Goal: Task Accomplishment & Management: Use online tool/utility

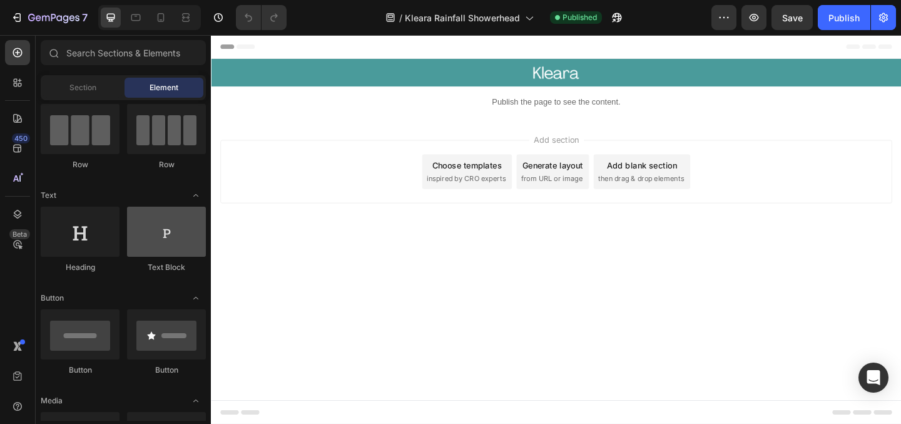
scroll to position [105, 0]
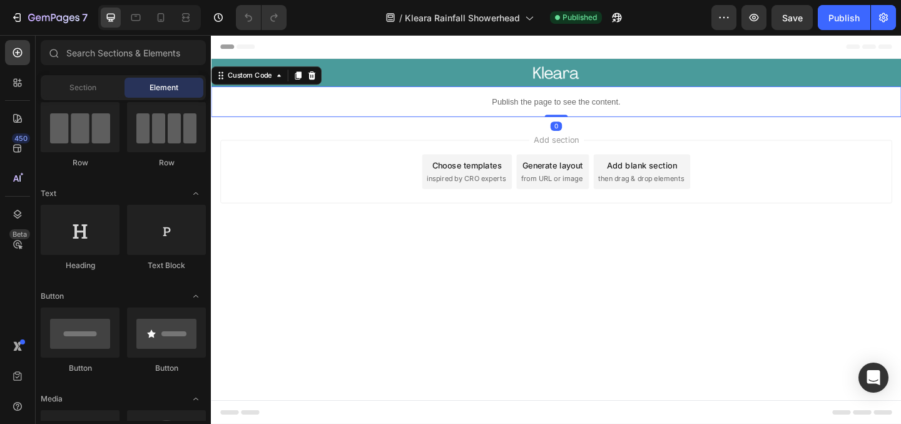
click at [535, 113] on p "Publish the page to see the content." at bounding box center [586, 107] width 751 height 13
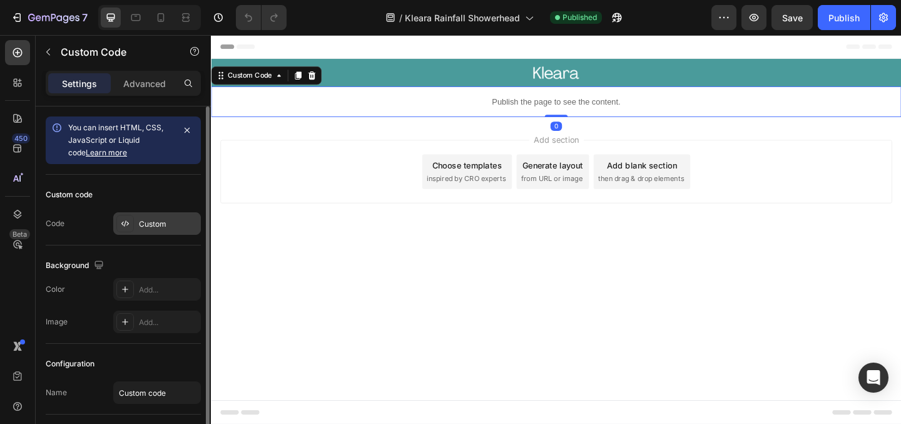
click at [185, 230] on div "Custom" at bounding box center [157, 223] width 88 height 23
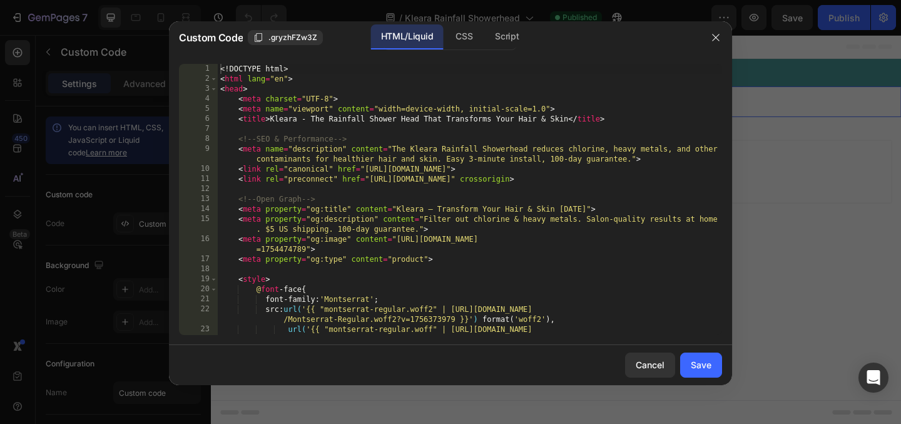
type textarea "<meta property="og:description" content="Filter out chlorine & heavy metals. Sa…"
click at [427, 219] on div "<! DOCTYPE html > < html lang = "en" > < head > < meta charset = "UTF-8" > < me…" at bounding box center [470, 209] width 504 height 291
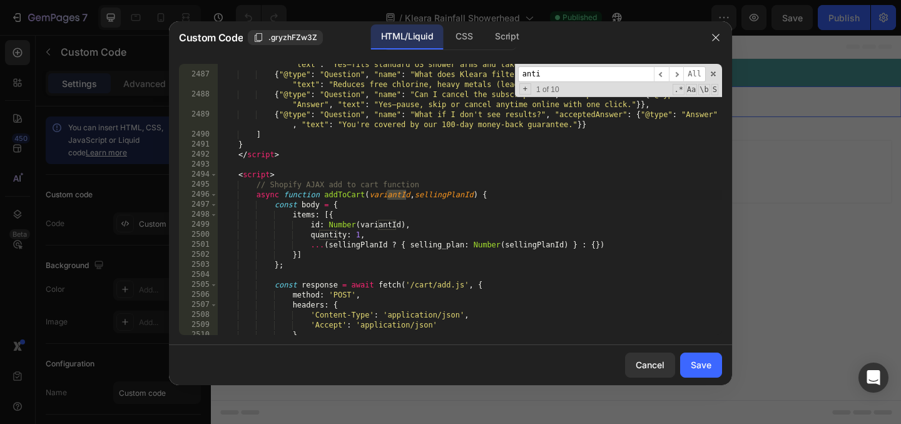
scroll to position [17869, 0]
type input "a"
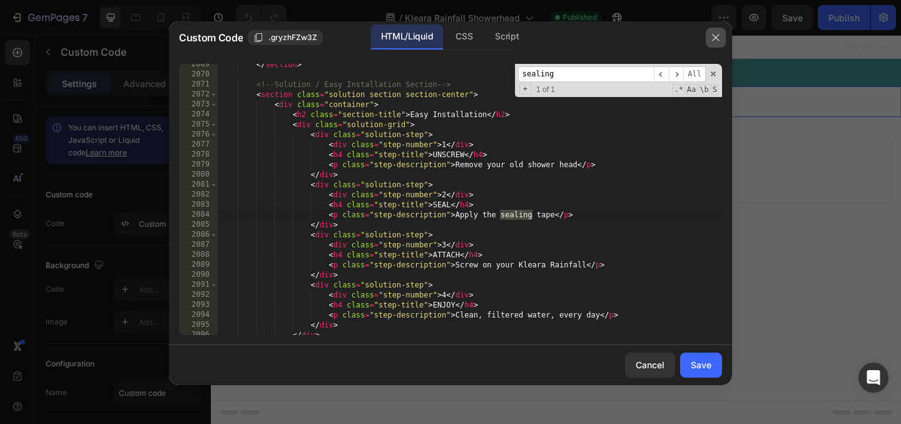
type input "sealing"
click at [713, 42] on icon "button" at bounding box center [716, 38] width 10 height 10
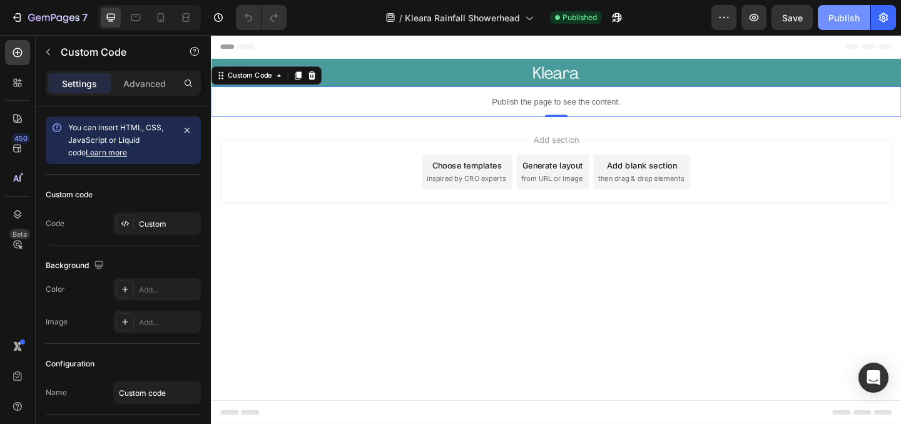
click at [826, 16] on button "Publish" at bounding box center [844, 17] width 53 height 25
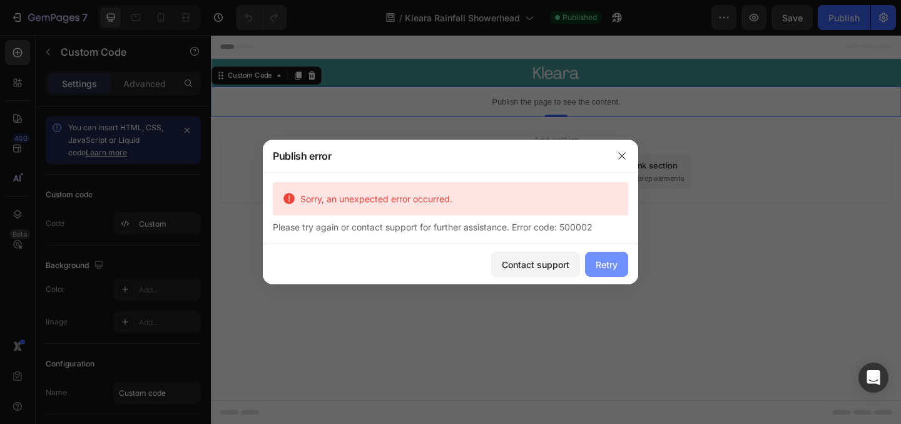
click at [619, 257] on button "Retry" at bounding box center [606, 264] width 43 height 25
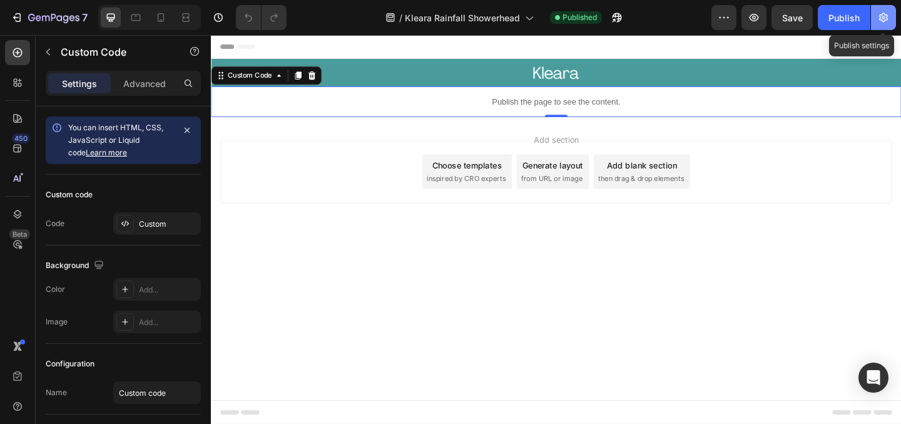
click at [879, 24] on button "button" at bounding box center [883, 17] width 25 height 25
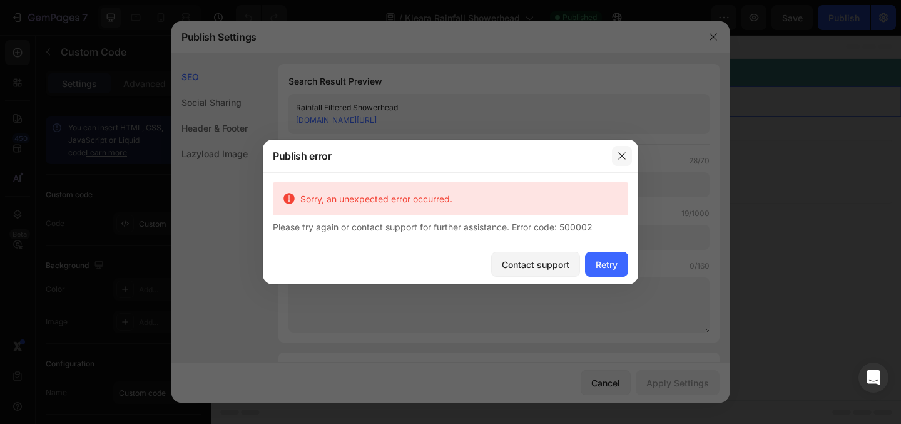
click at [620, 160] on icon "button" at bounding box center [622, 156] width 10 height 10
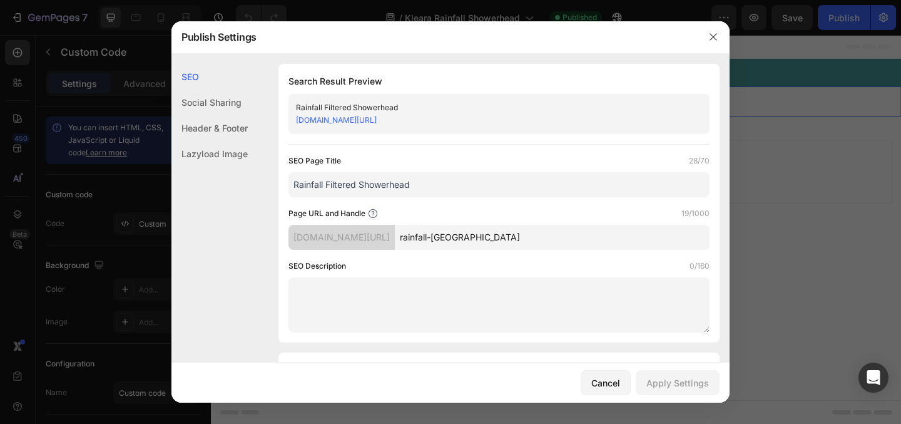
scroll to position [25, 0]
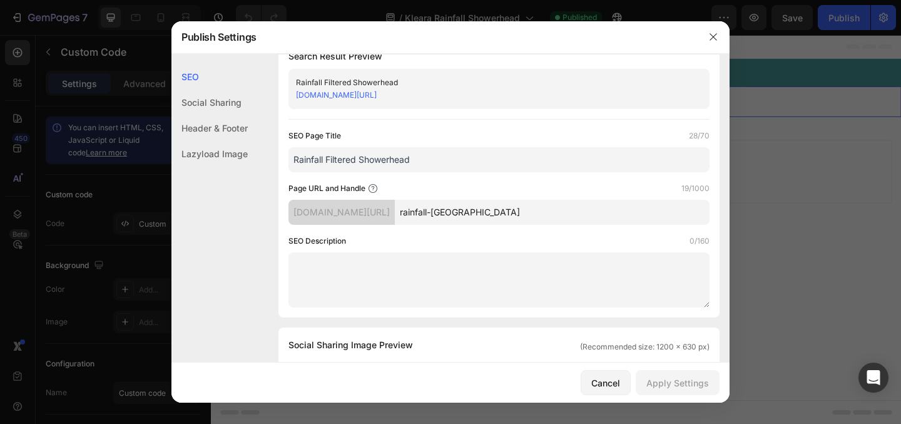
click at [354, 164] on input "Rainfall Filtered Showerhead" at bounding box center [498, 159] width 421 height 25
click at [308, 156] on input "Rainfall Filtered Showerhead" at bounding box center [498, 159] width 421 height 25
click at [339, 165] on input "Kleara Filtered Showerhead" at bounding box center [498, 159] width 421 height 25
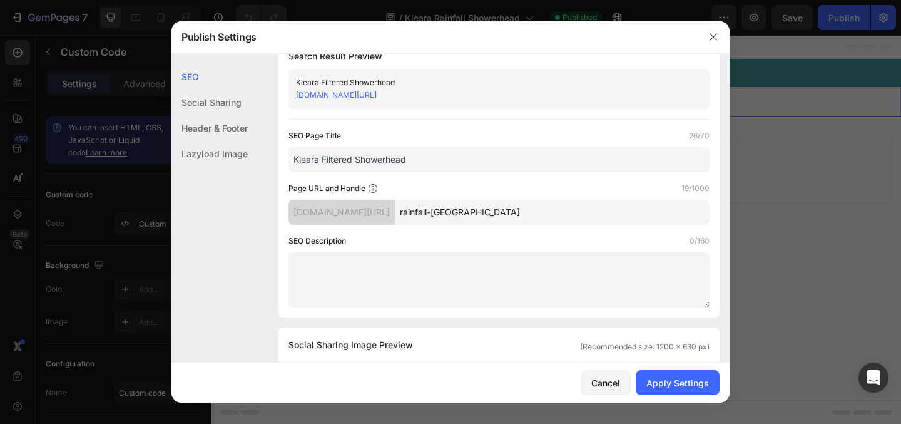
click at [339, 165] on input "Kleara Filtered Showerhead" at bounding box center [498, 159] width 421 height 25
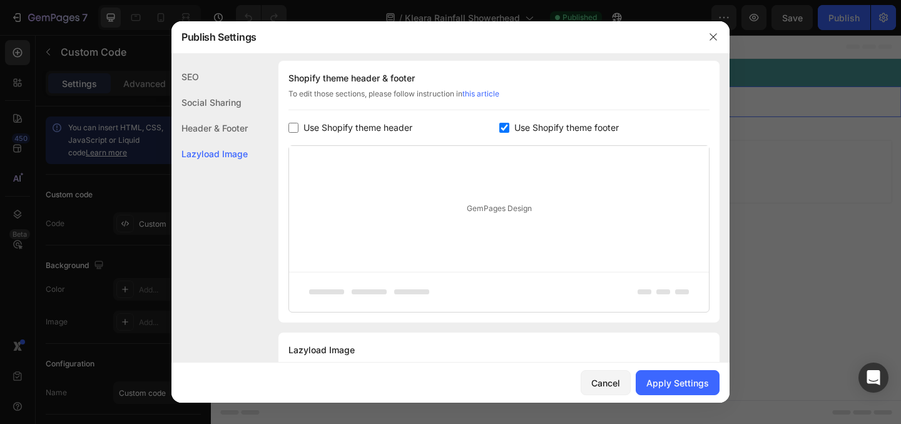
scroll to position [644, 0]
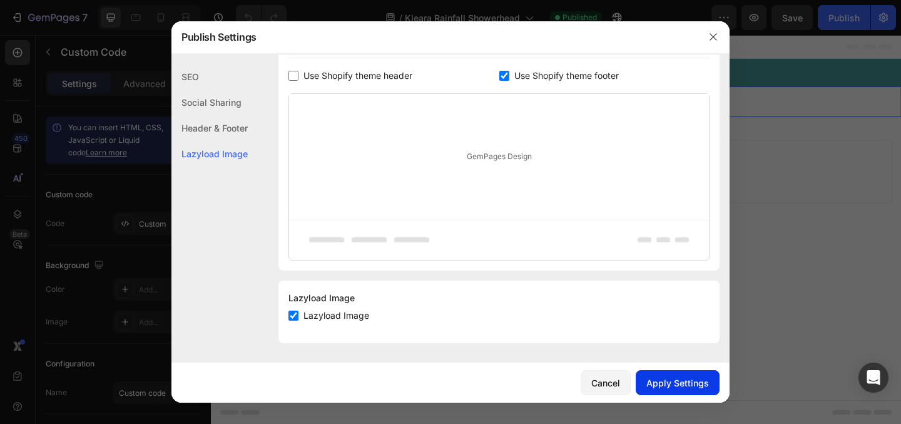
type input "Kleara Rainfall Showerhead"
click at [680, 377] on div "Apply Settings" at bounding box center [677, 382] width 63 height 13
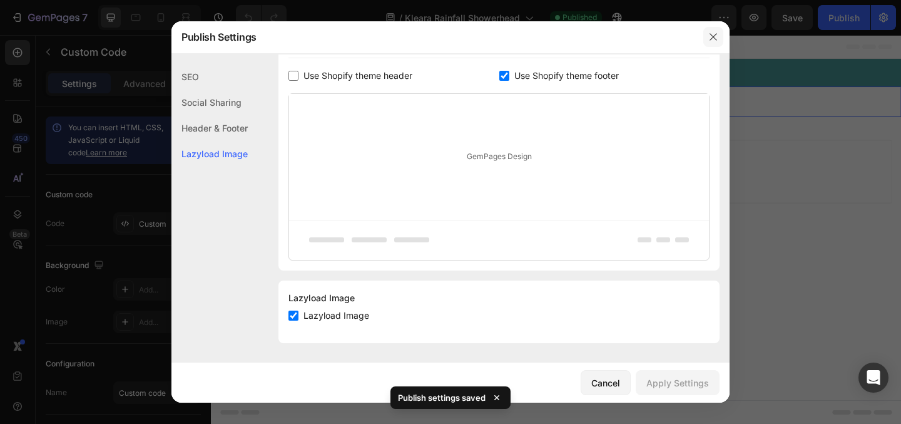
click at [709, 34] on icon "button" at bounding box center [713, 37] width 10 height 10
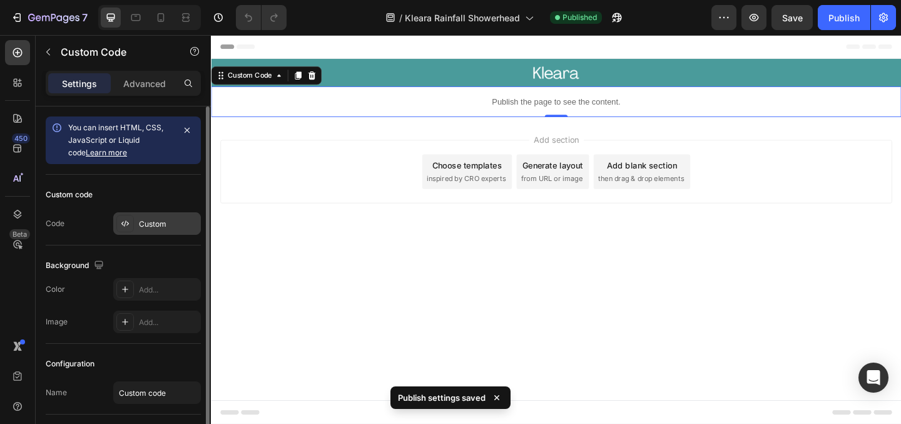
click at [162, 224] on div "Custom" at bounding box center [168, 223] width 59 height 11
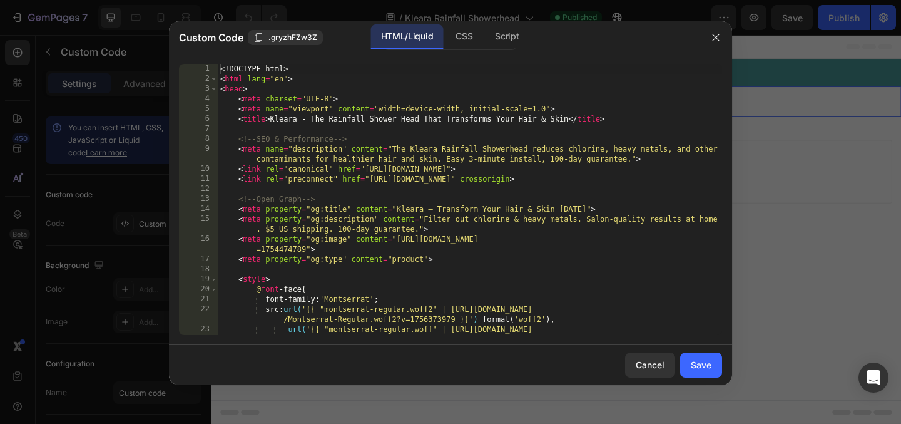
type textarea "<meta property="og:description" content="Filter out chlorine & heavy metals. Sa…"
click at [422, 233] on div "<! DOCTYPE html > < html lang = "en" > < head > < meta charset = "UTF-8" > < me…" at bounding box center [470, 209] width 504 height 291
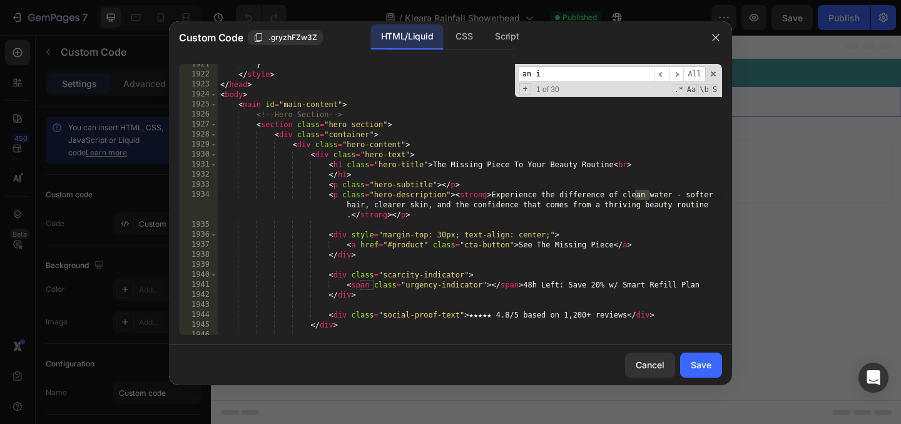
scroll to position [16910, 0]
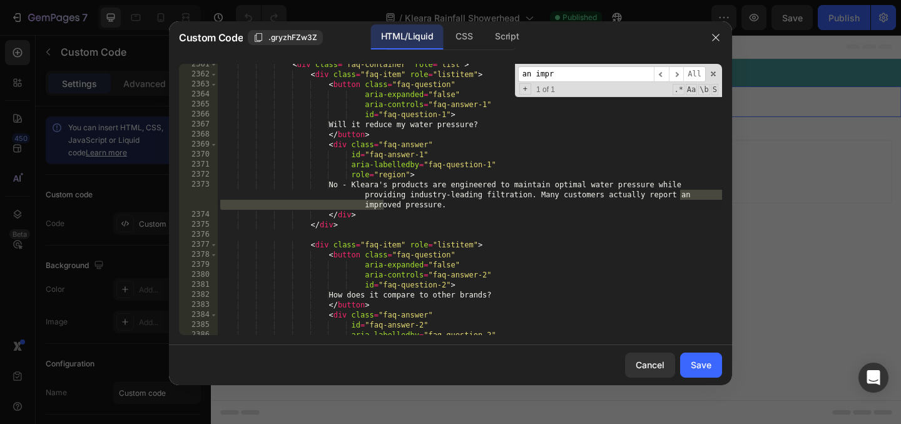
type input "an impr"
click at [686, 196] on div "< div class = "faq-container" role = "list" > < div class = "faq-item" role = "…" at bounding box center [470, 204] width 504 height 291
type textarea "No - Kleara's products are engineered to maintain optimal water pressure while …"
click at [718, 364] on button "Save" at bounding box center [701, 364] width 42 height 25
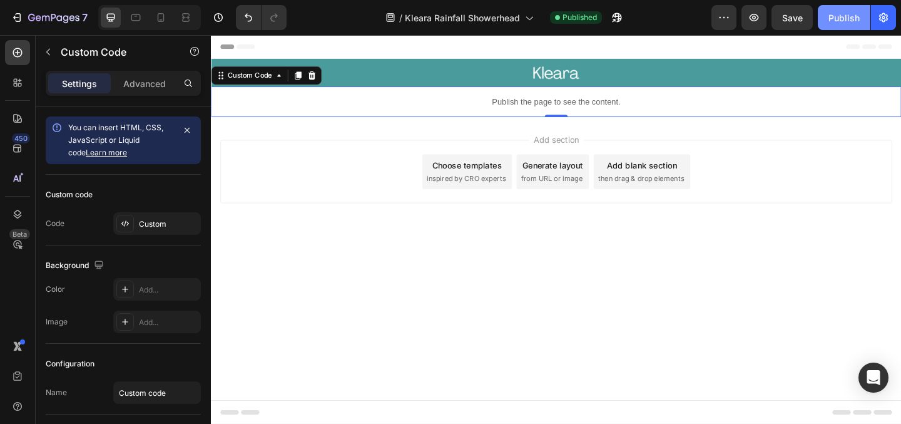
click at [845, 26] on button "Publish" at bounding box center [844, 17] width 53 height 25
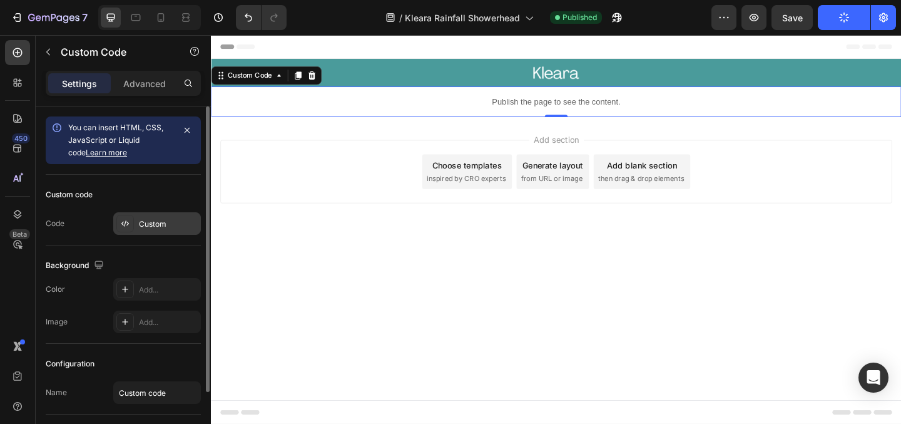
click at [161, 222] on div "Custom" at bounding box center [168, 223] width 59 height 11
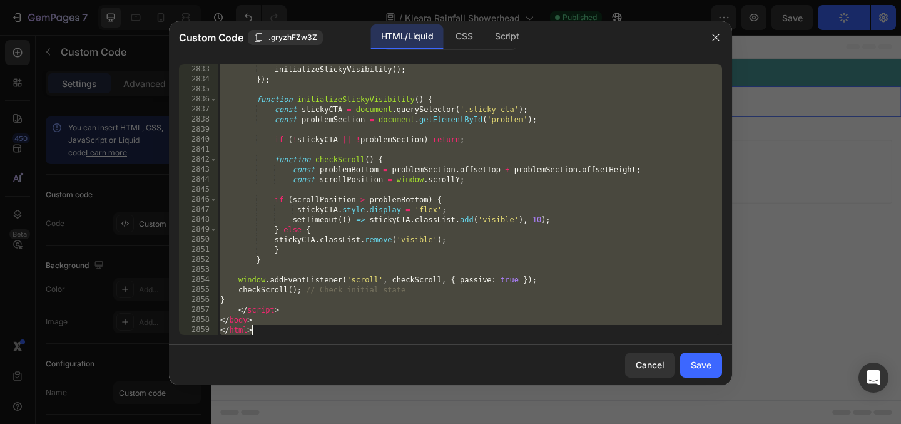
scroll to position [20234, 0]
drag, startPoint x: 221, startPoint y: 71, endPoint x: 479, endPoint y: 447, distance: 456.0
click at [479, 0] on html "7 / Kleara Rainfall Showerhead Published Preview Save Publish 450 Beta Sections…" at bounding box center [450, 0] width 901 height 0
type textarea "</body> </html>"
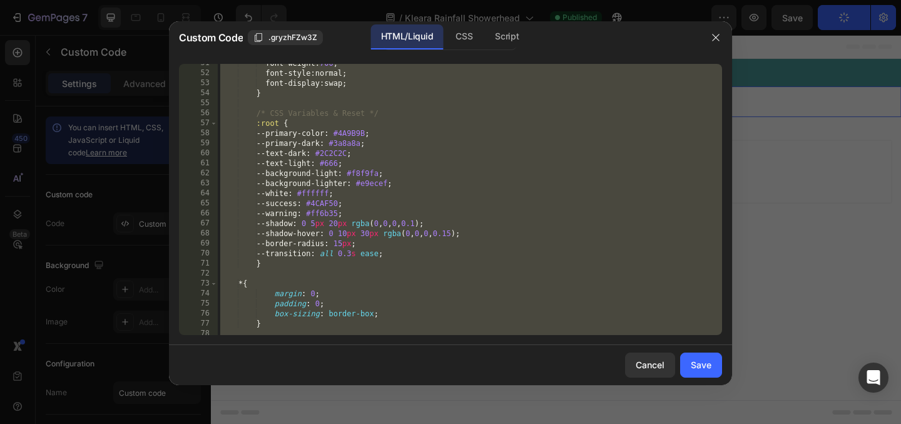
scroll to position [0, 0]
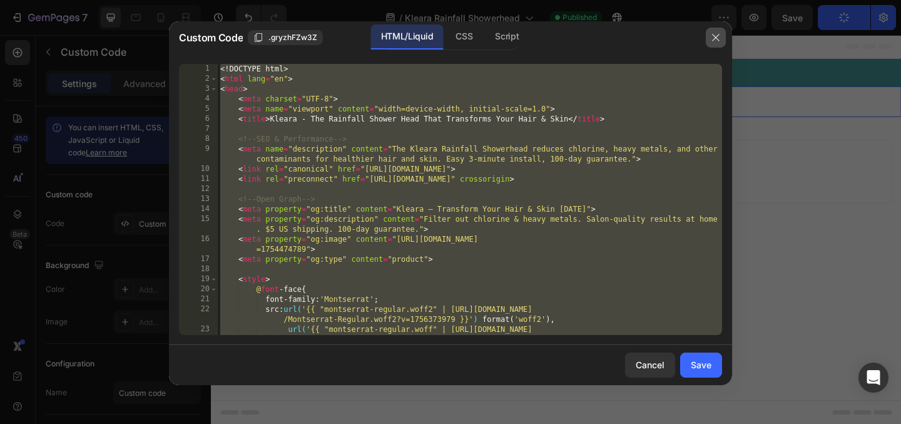
click at [718, 44] on button "button" at bounding box center [716, 38] width 20 height 20
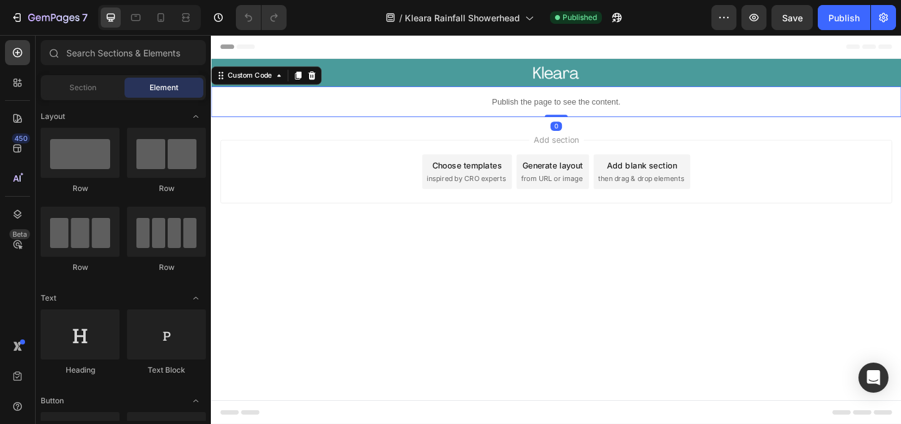
click at [576, 105] on p "Publish the page to see the content." at bounding box center [586, 107] width 751 height 13
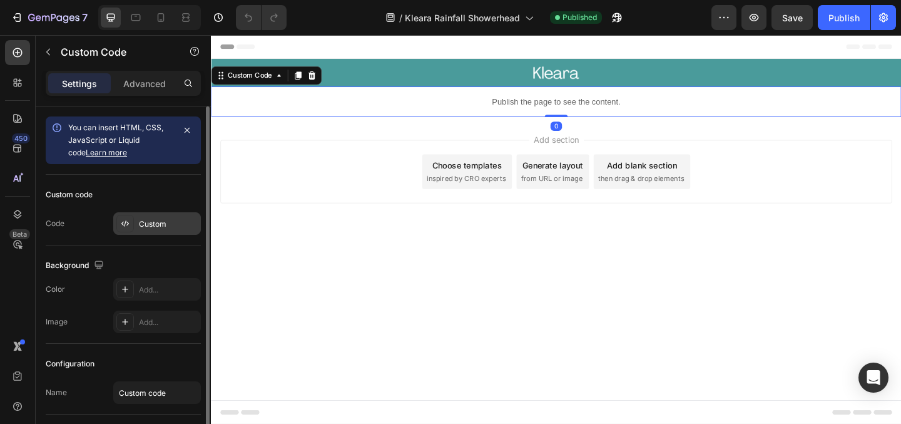
click at [152, 226] on div "Custom" at bounding box center [168, 223] width 59 height 11
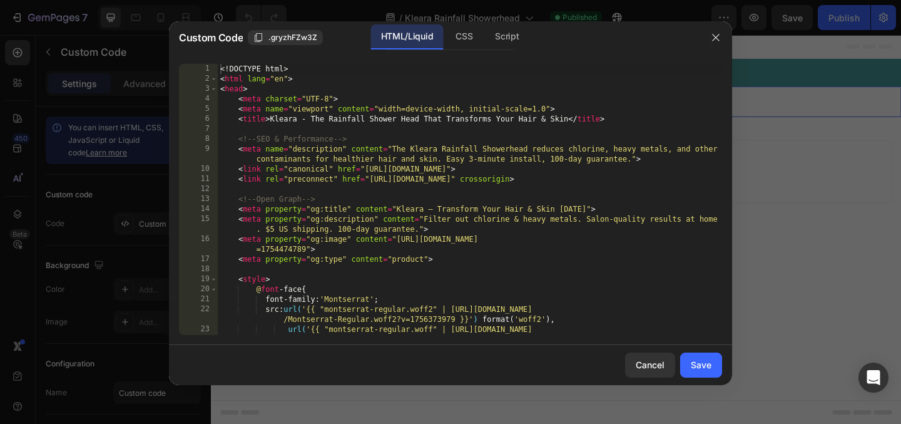
type textarea "<meta property="og:description" content="Filter out chlorine & heavy metals. Sa…"
click at [474, 218] on div "<! DOCTYPE html > < html lang = "en" > < head > < meta charset = "UTF-8" > < me…" at bounding box center [470, 209] width 504 height 291
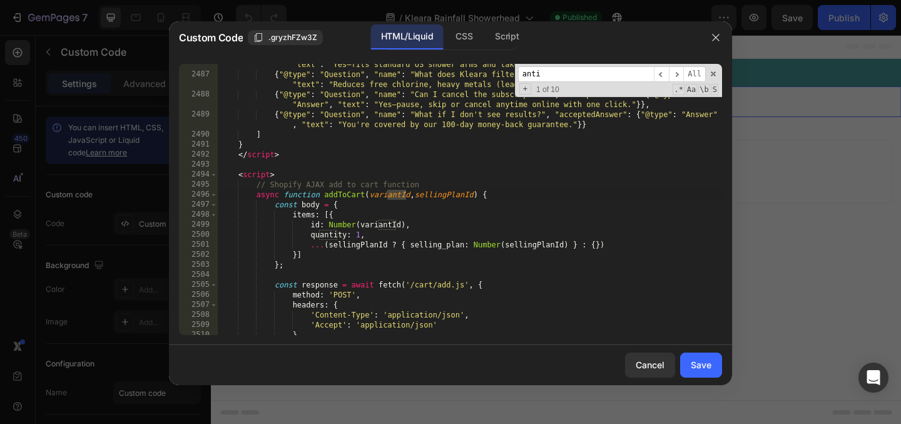
scroll to position [17869, 0]
type input "a"
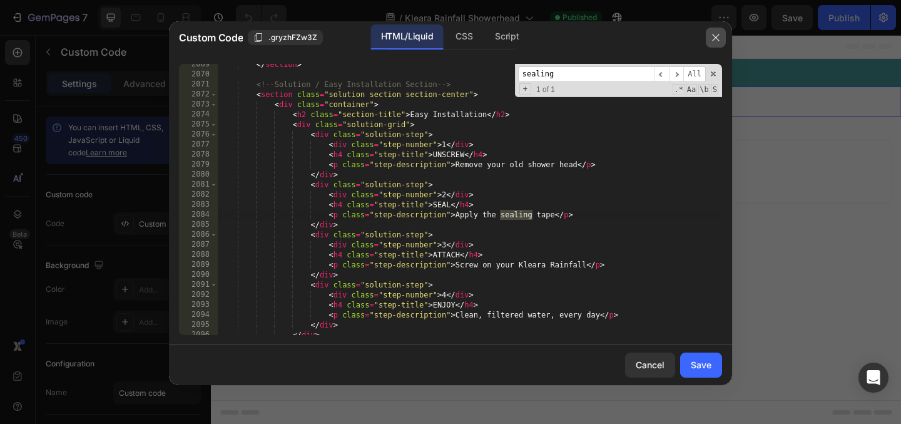
type input "sealing"
click at [715, 36] on icon "button" at bounding box center [715, 37] width 7 height 7
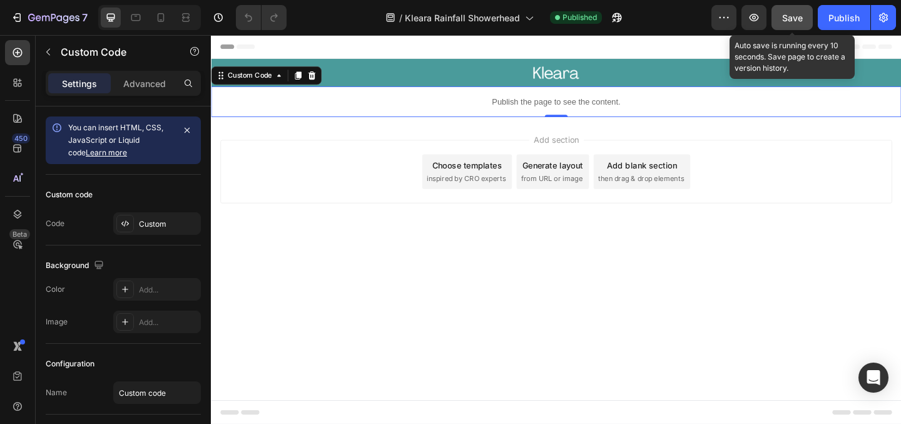
click at [801, 14] on span "Save" at bounding box center [792, 18] width 21 height 11
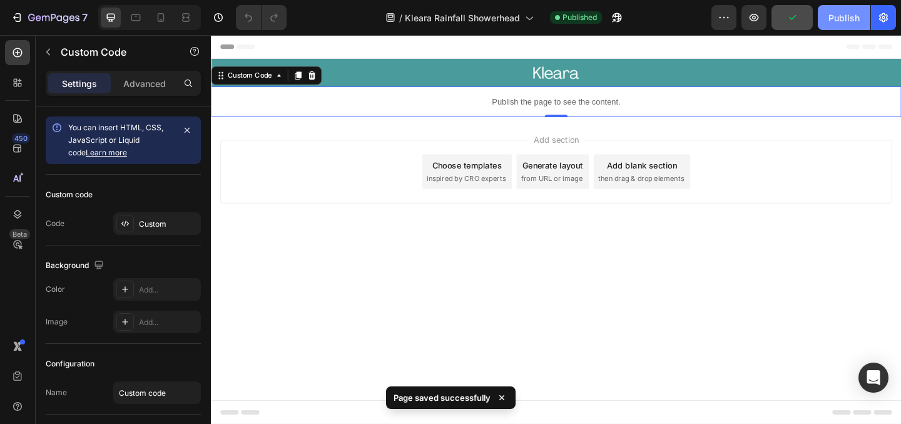
click at [851, 23] on div "Publish" at bounding box center [844, 17] width 31 height 13
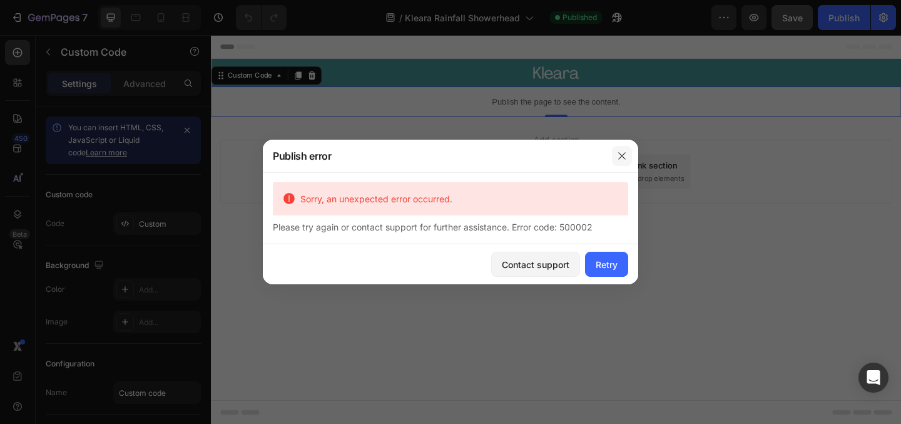
drag, startPoint x: 622, startPoint y: 155, endPoint x: 447, endPoint y: 131, distance: 176.2
click at [622, 155] on icon "button" at bounding box center [621, 155] width 7 height 7
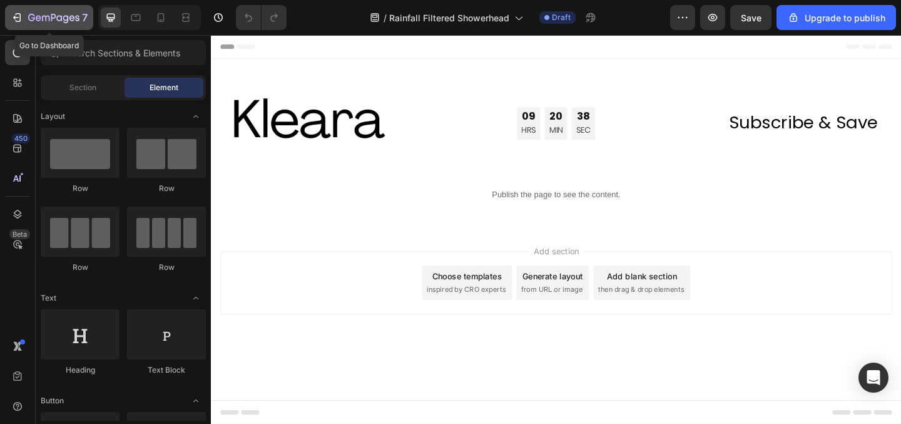
click at [61, 20] on icon "button" at bounding box center [59, 18] width 6 height 6
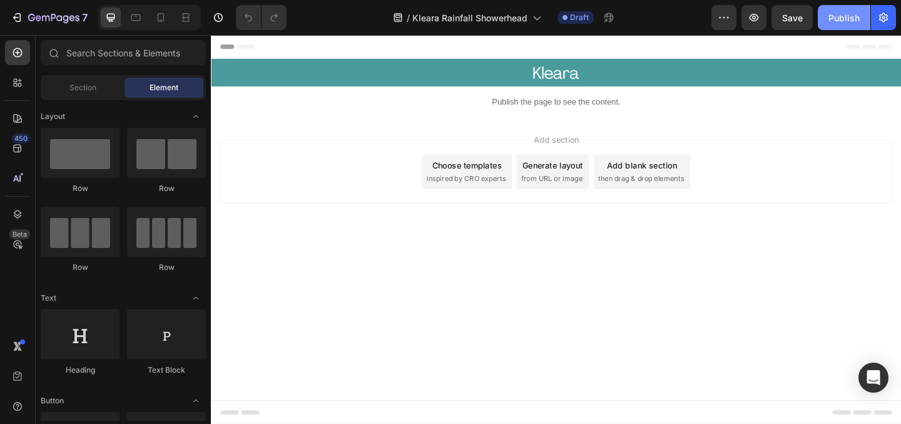
click at [846, 19] on div "Publish" at bounding box center [844, 17] width 31 height 13
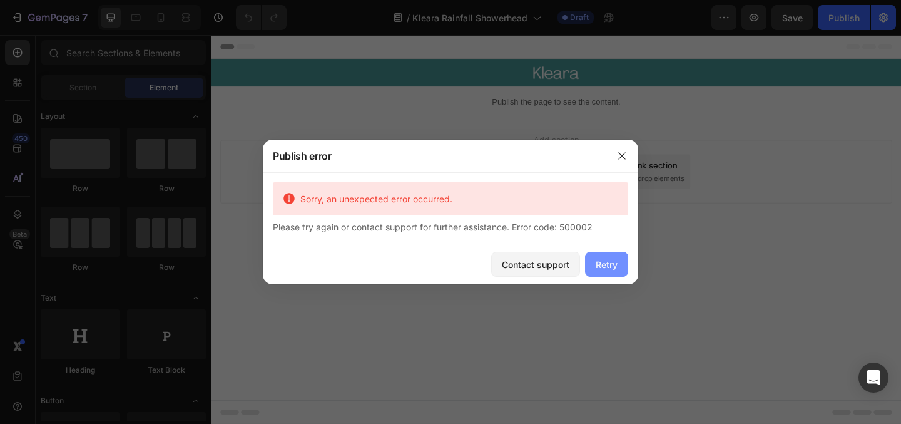
click at [615, 267] on div "Retry" at bounding box center [607, 264] width 22 height 13
click at [24, 28] on div at bounding box center [450, 212] width 901 height 424
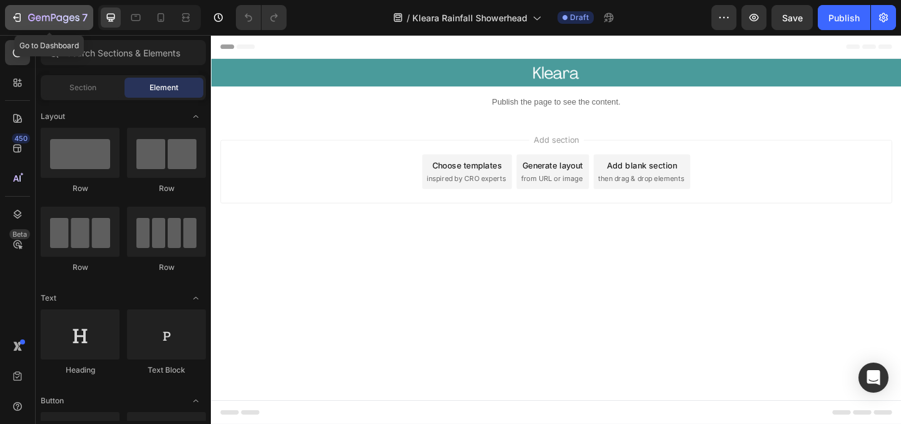
click at [29, 19] on icon "button" at bounding box center [31, 18] width 7 height 8
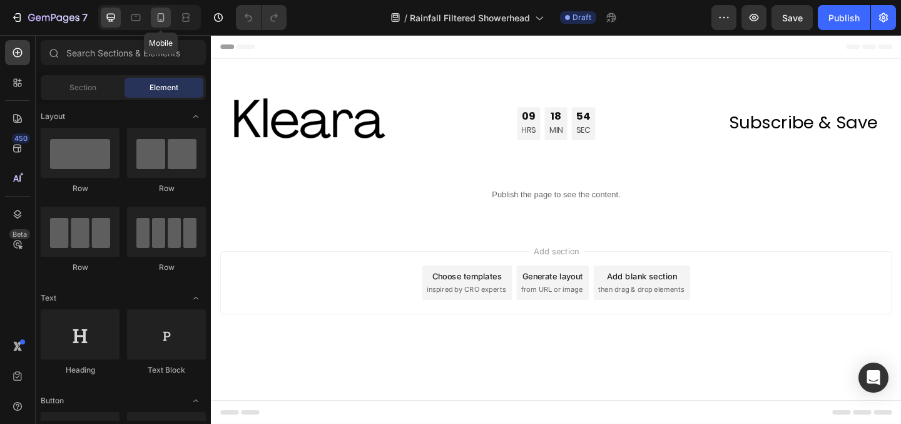
click at [159, 21] on icon at bounding box center [161, 17] width 7 height 9
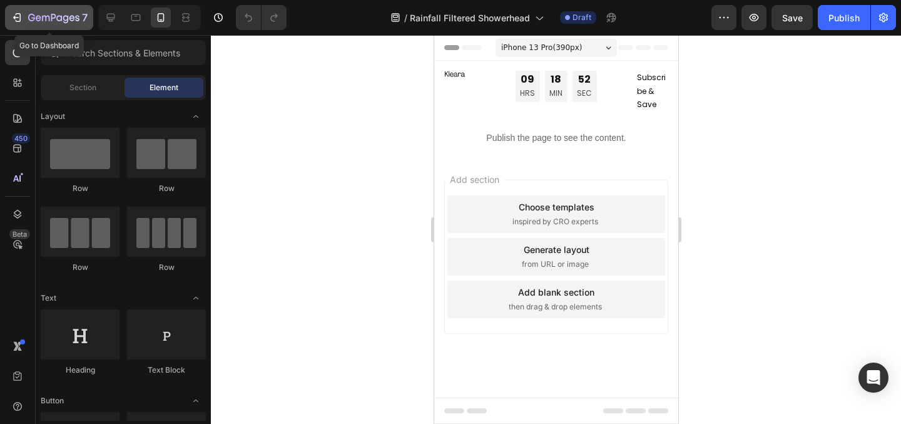
click at [18, 16] on icon "button" at bounding box center [17, 17] width 13 height 13
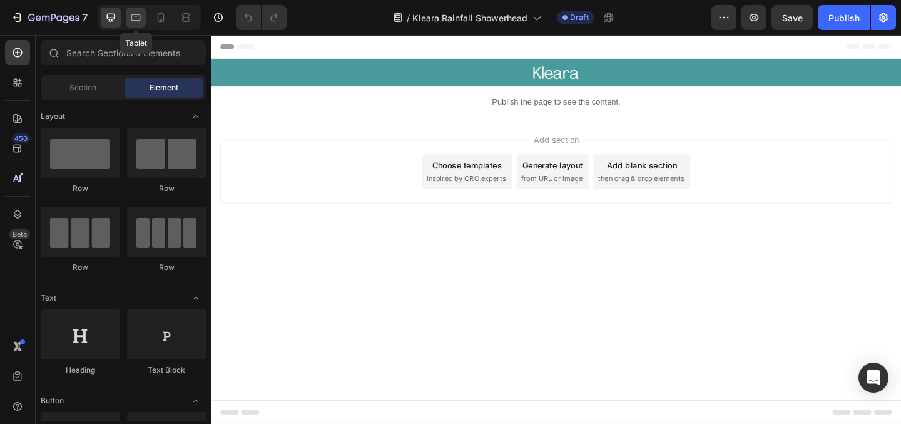
click at [132, 21] on icon at bounding box center [136, 17] width 13 height 13
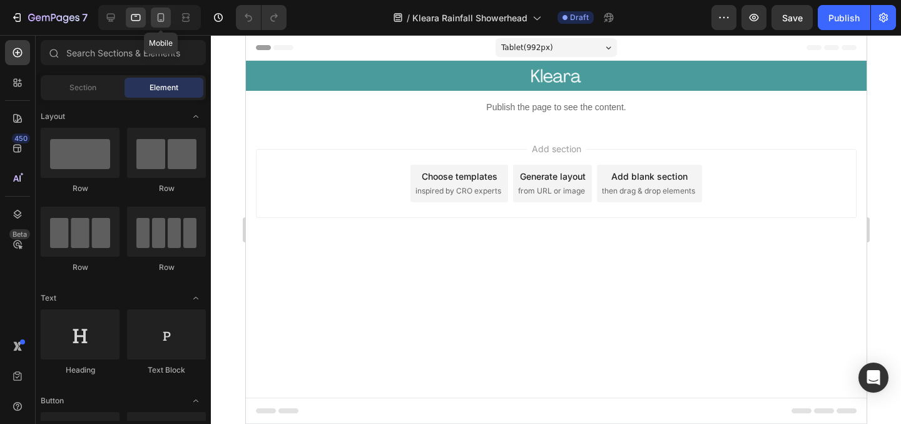
click at [158, 21] on icon at bounding box center [161, 17] width 7 height 9
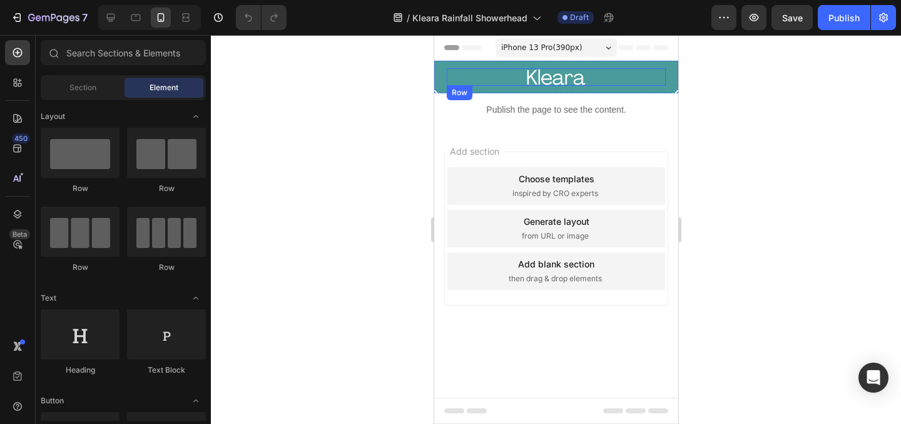
click at [455, 81] on div "Text Block" at bounding box center [476, 77] width 60 height 18
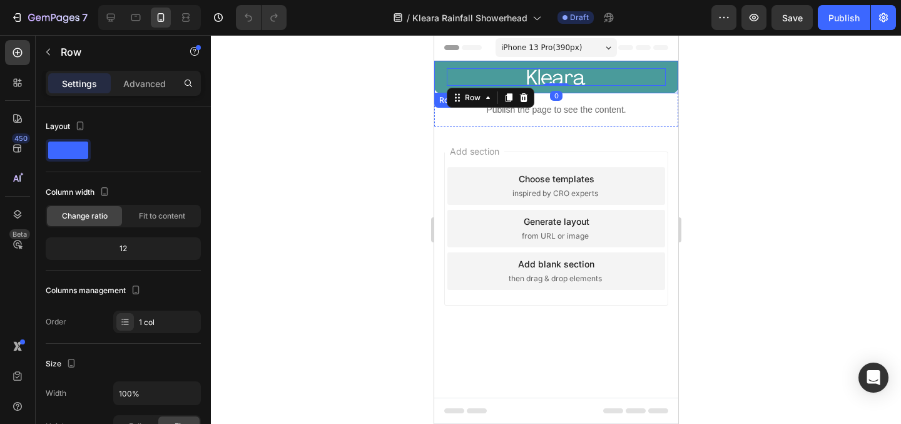
click at [435, 82] on div "Text Block Image Row Text Block Row 0 Row" at bounding box center [556, 77] width 244 height 33
click at [477, 72] on div "Text Block 0" at bounding box center [476, 77] width 60 height 18
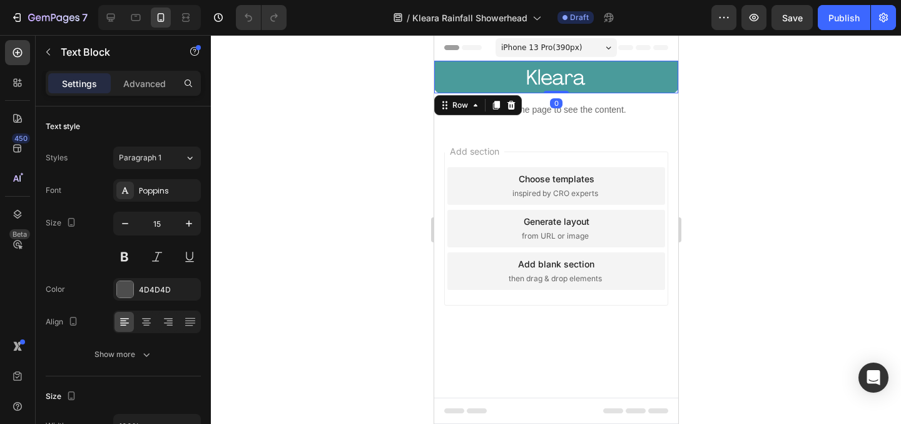
click at [442, 79] on div "Text Block Image Row Text Block Row Row 0" at bounding box center [556, 77] width 244 height 33
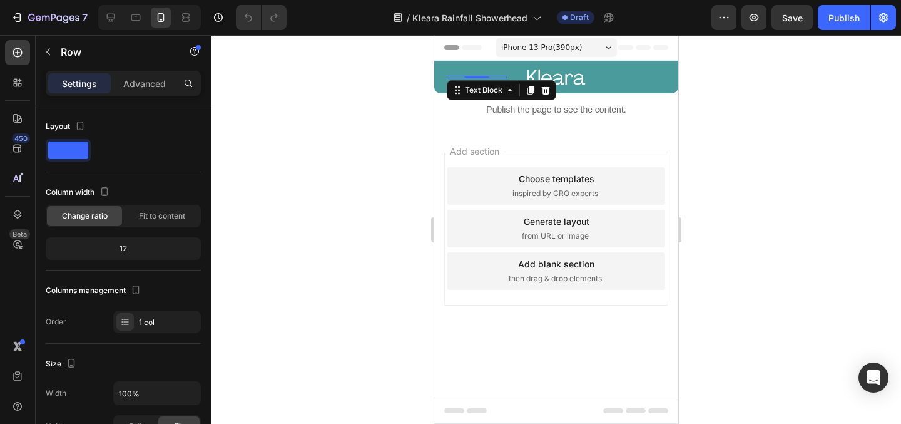
click at [461, 75] on div "Text Block 0" at bounding box center [476, 77] width 60 height 18
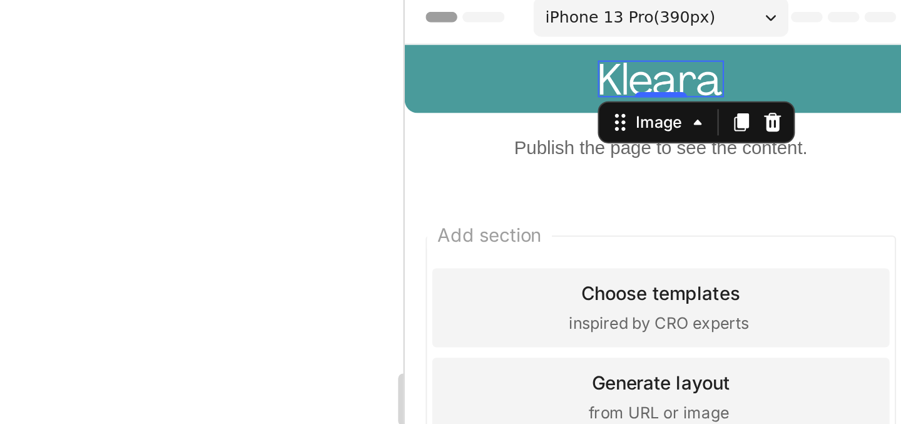
click at [507, 29] on img at bounding box center [526, 33] width 60 height 18
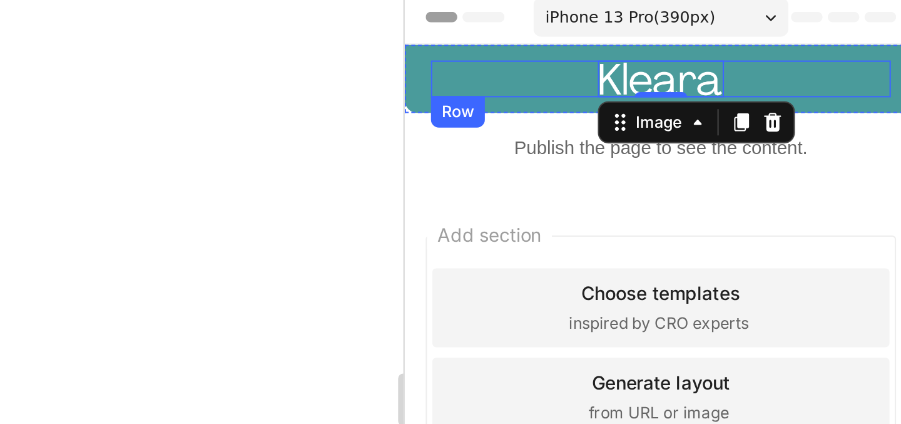
click at [482, 29] on div "Text Block Image 0 Row Text Block Row" at bounding box center [525, 33] width 219 height 18
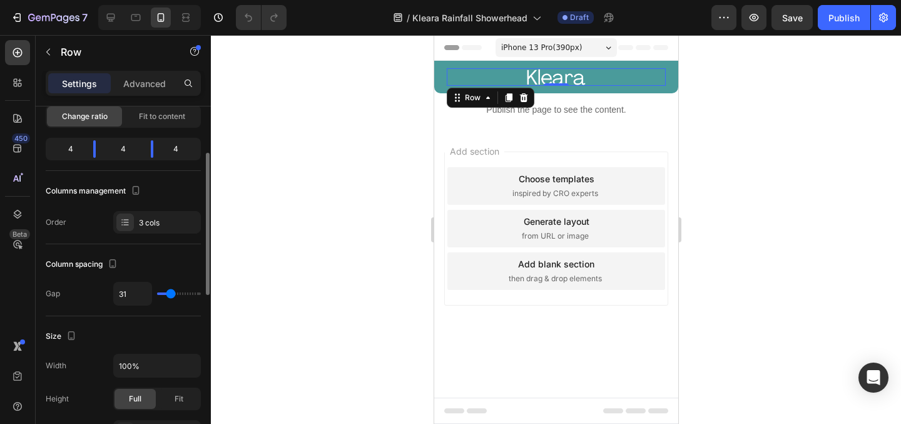
scroll to position [107, 0]
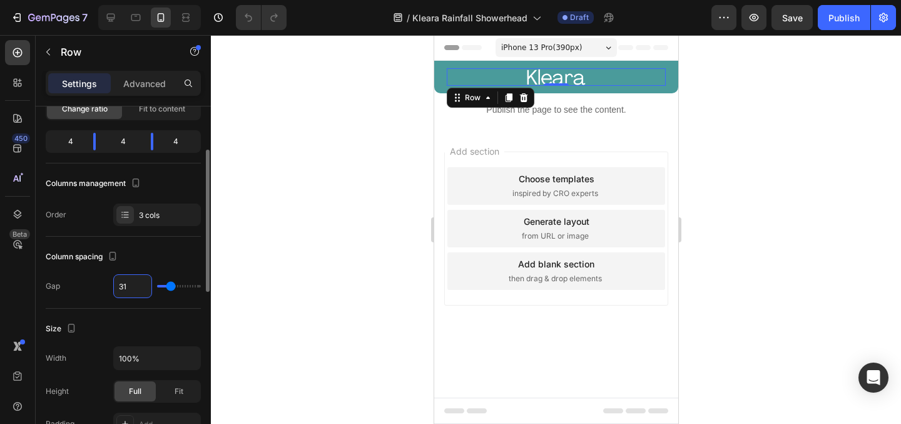
click at [135, 285] on input "31" at bounding box center [133, 286] width 38 height 23
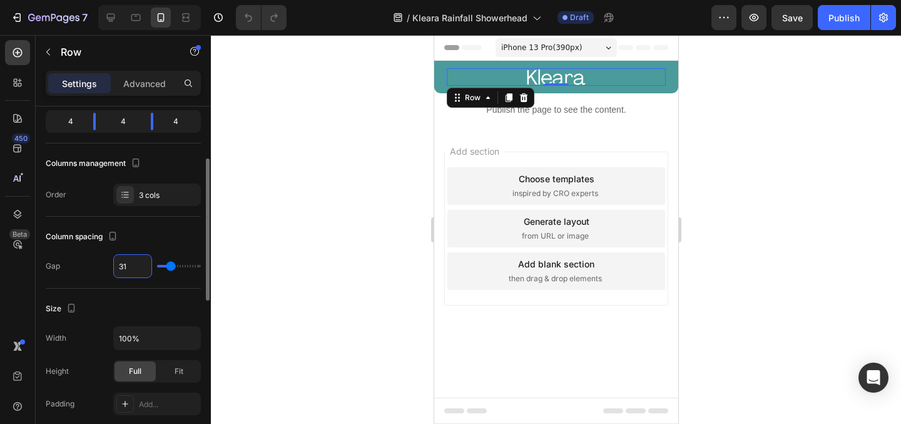
scroll to position [156, 0]
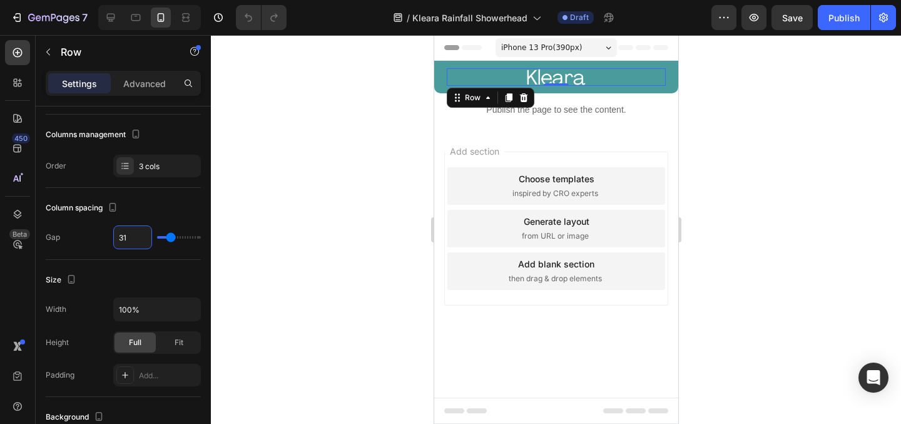
click at [713, 86] on div at bounding box center [556, 229] width 690 height 389
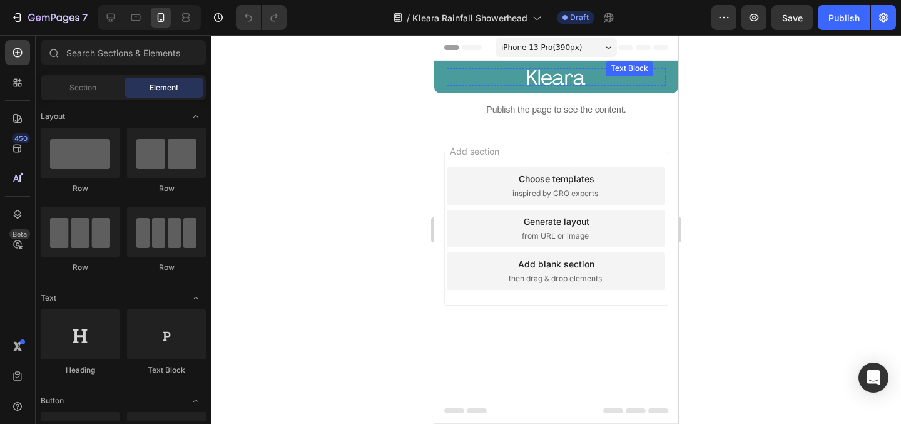
click at [638, 77] on div "Text Block" at bounding box center [635, 77] width 60 height 3
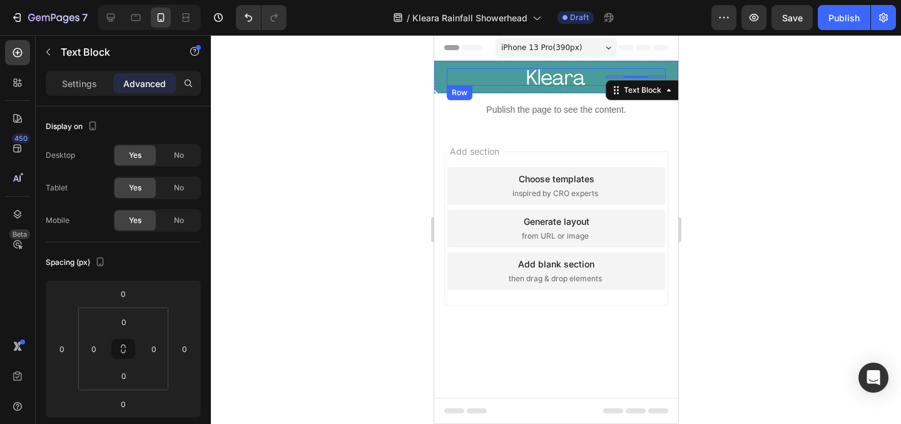
click at [594, 76] on div "Text Block Image Row Text Block 0 Row" at bounding box center [555, 77] width 219 height 18
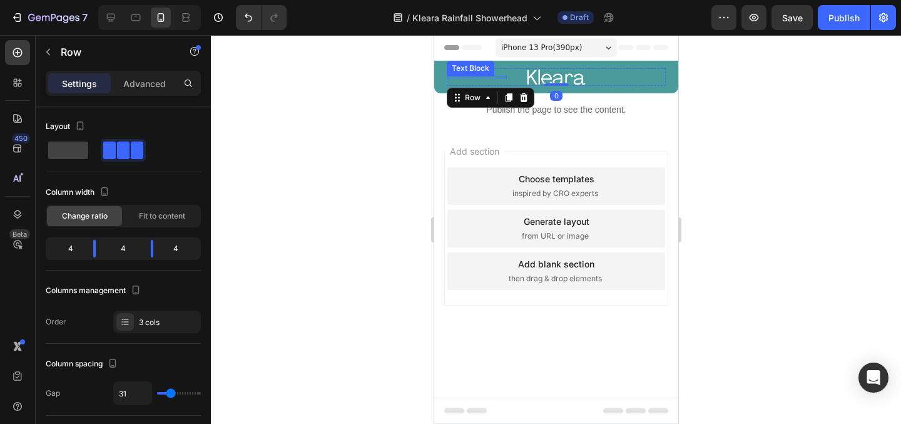
click at [486, 76] on div "Text Block" at bounding box center [476, 77] width 60 height 3
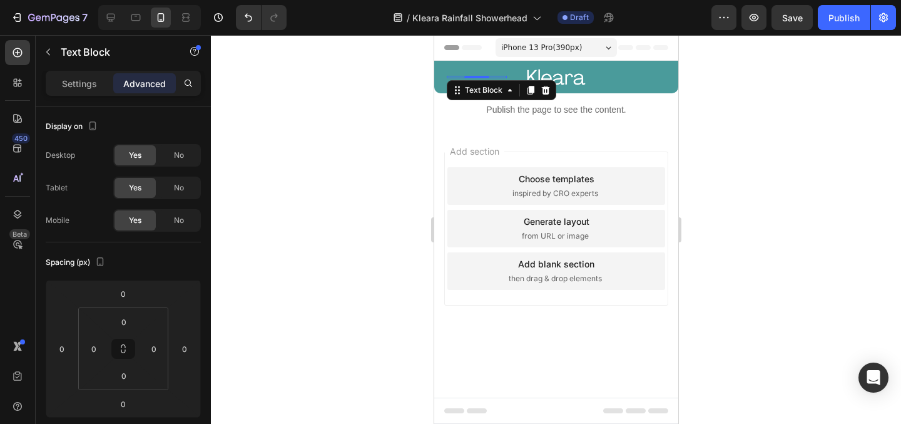
click at [783, 158] on div at bounding box center [556, 229] width 690 height 389
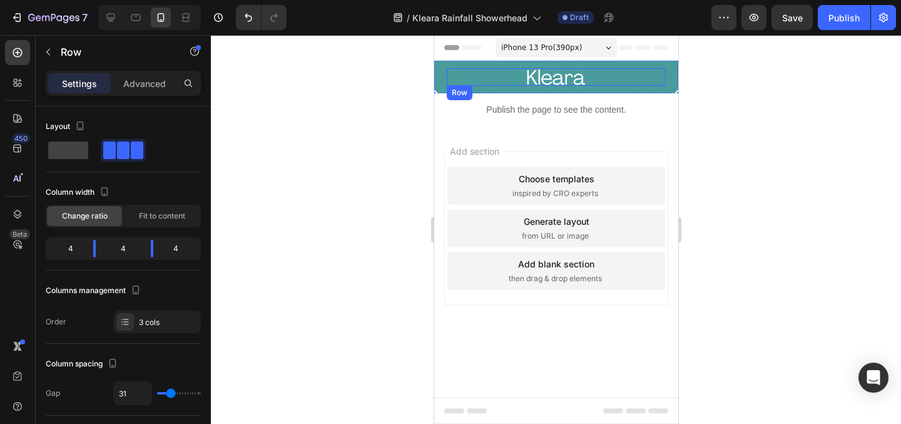
click at [511, 74] on div "Text Block Image Row Text Block Row" at bounding box center [555, 77] width 219 height 18
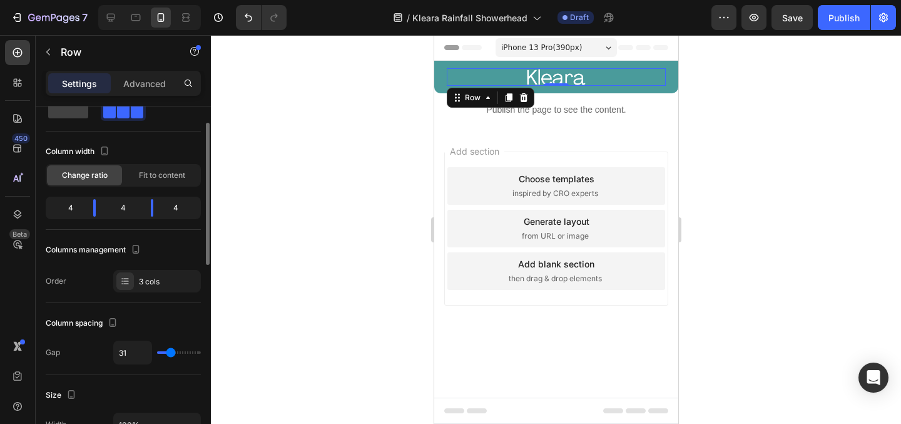
scroll to position [0, 0]
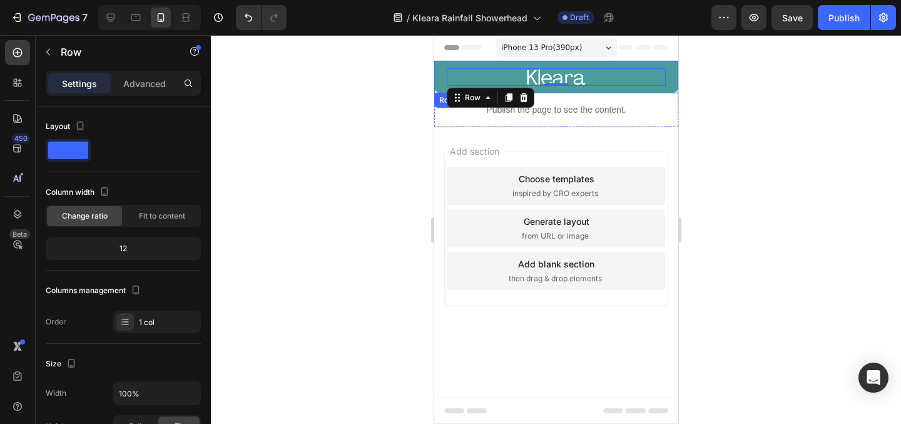
click at [439, 69] on div "Text Block Image Row Text Block Row 0 Row" at bounding box center [556, 77] width 244 height 33
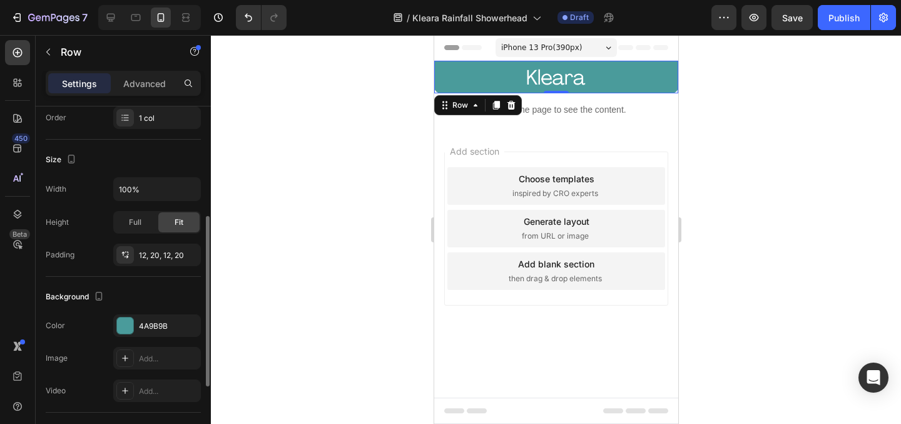
scroll to position [213, 0]
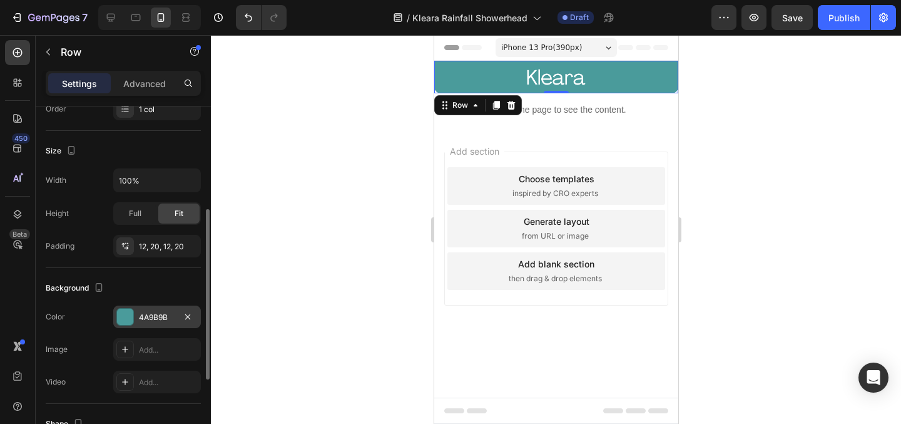
click at [165, 315] on div "4A9B9B" at bounding box center [157, 317] width 36 height 11
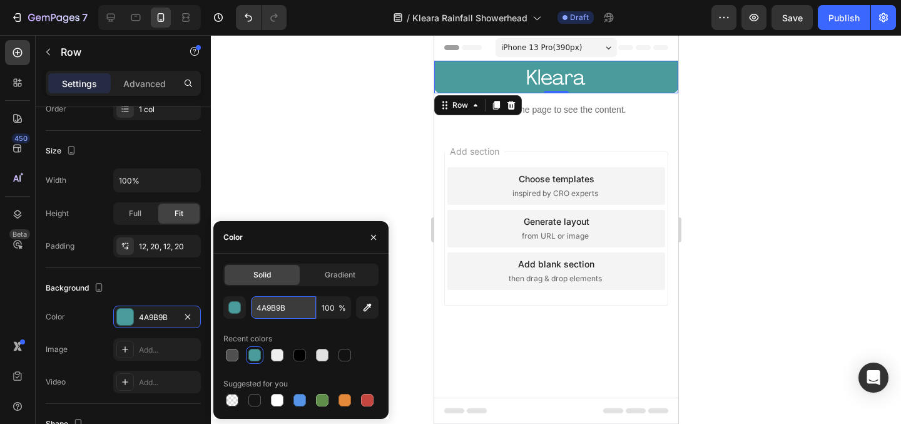
click at [273, 309] on input "4A9B9B" at bounding box center [283, 307] width 65 height 23
click at [730, 106] on div at bounding box center [556, 229] width 690 height 389
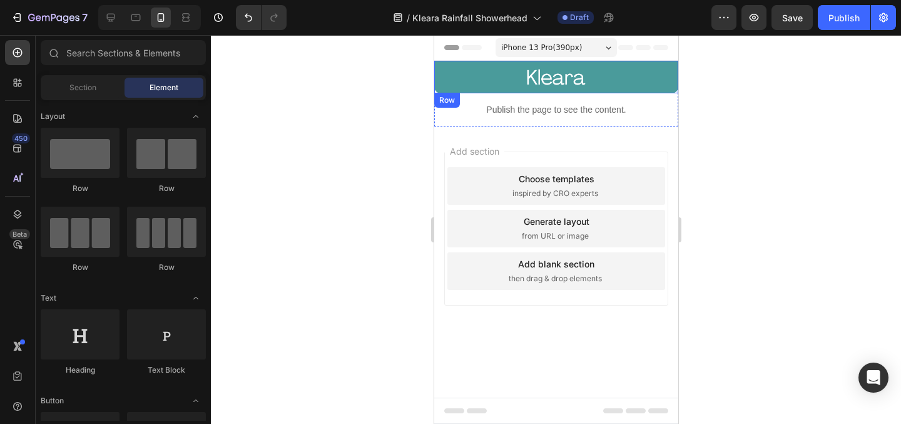
click at [442, 84] on div "Text Block Image Row Text Block Row Row" at bounding box center [556, 77] width 244 height 33
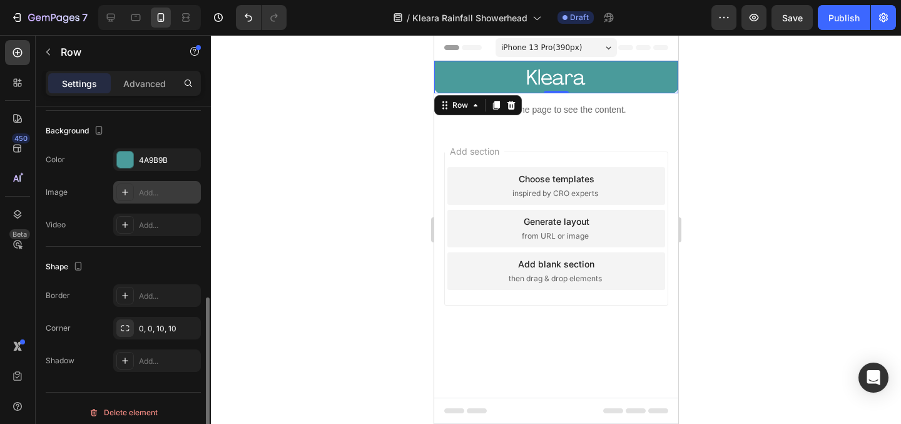
scroll to position [378, 0]
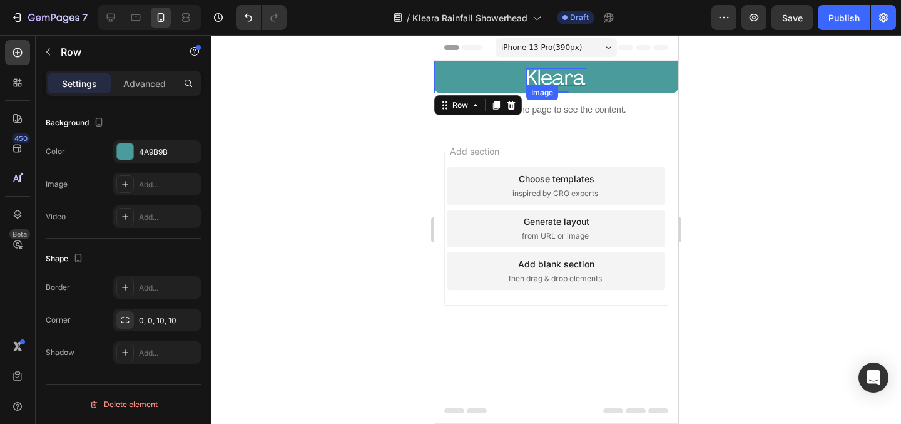
click at [559, 72] on img at bounding box center [556, 77] width 60 height 18
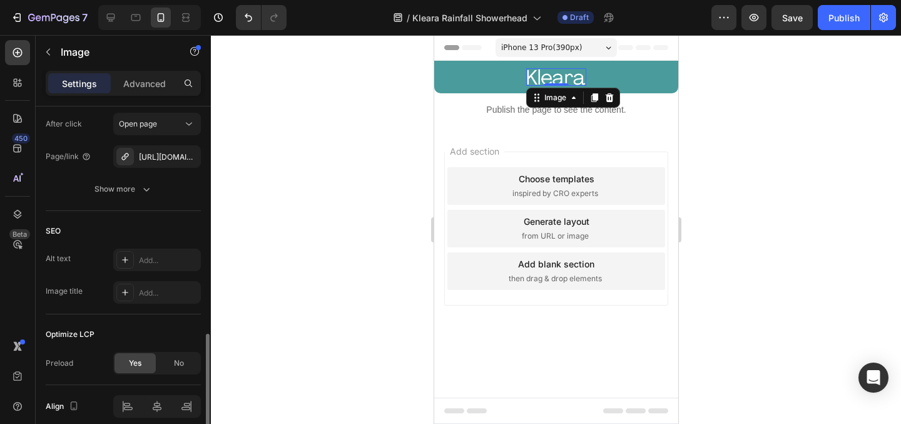
scroll to position [657, 0]
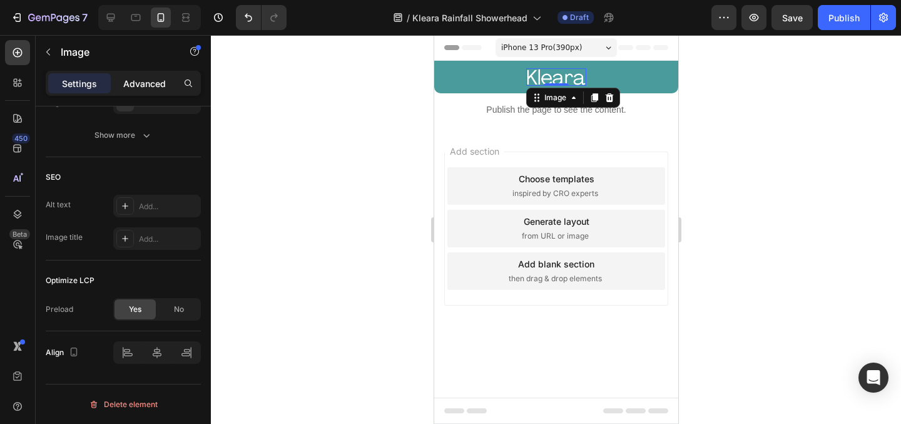
click at [151, 77] on p "Advanced" at bounding box center [144, 83] width 43 height 13
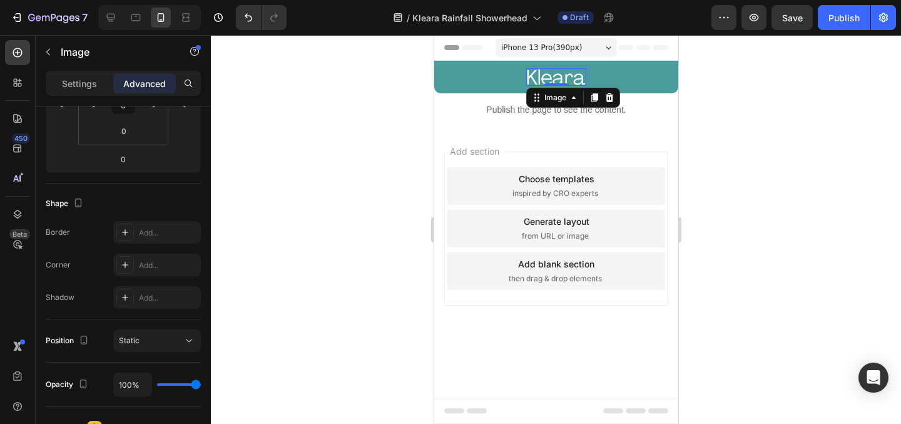
scroll to position [0, 0]
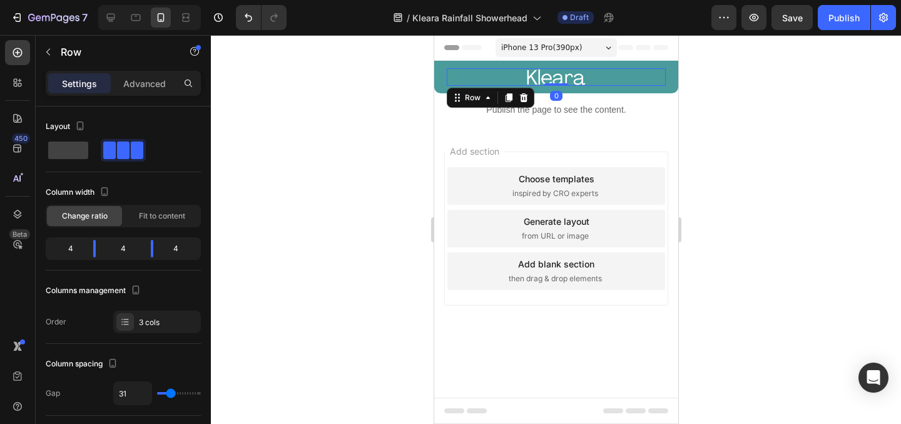
click at [468, 78] on div "Text Block" at bounding box center [476, 77] width 60 height 18
click at [455, 76] on div at bounding box center [476, 77] width 60 height 3
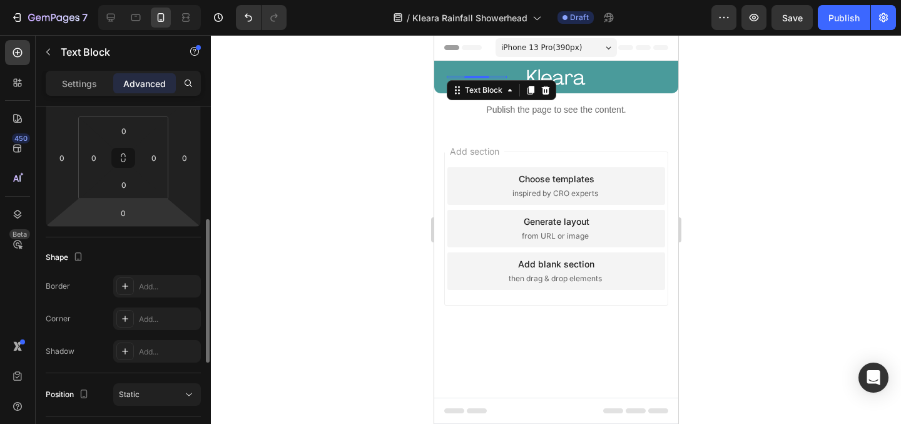
scroll to position [217, 0]
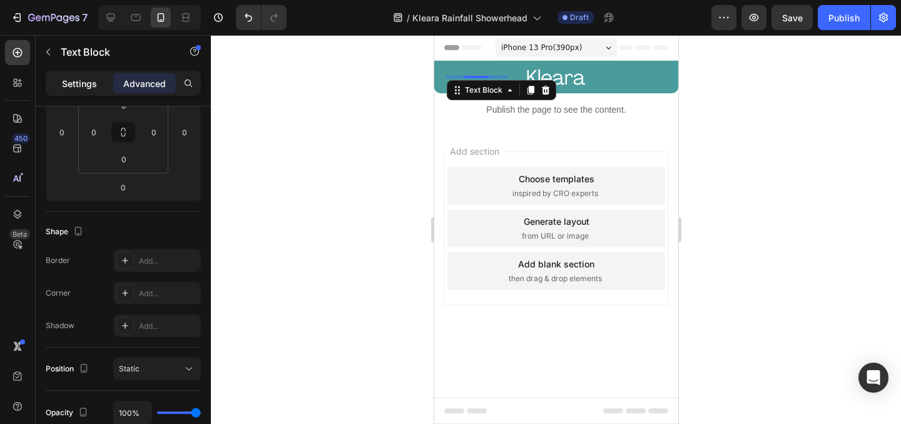
click at [88, 83] on p "Settings" at bounding box center [79, 83] width 35 height 13
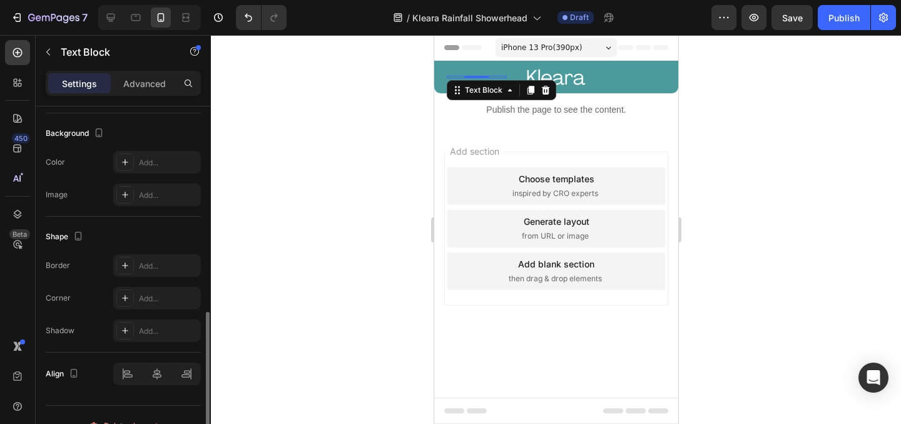
scroll to position [389, 0]
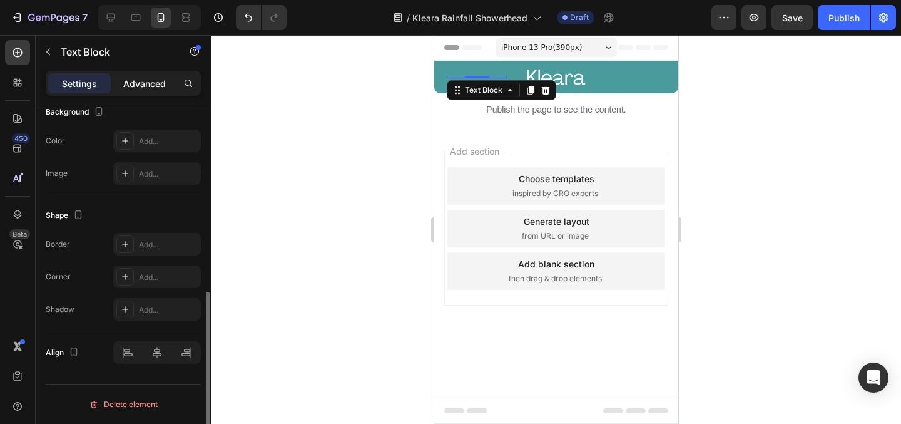
click at [157, 74] on div "Advanced" at bounding box center [144, 83] width 63 height 20
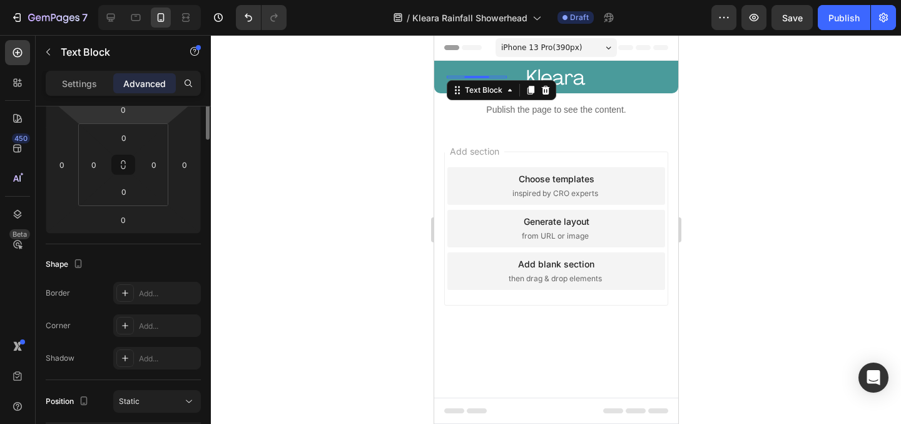
scroll to position [0, 0]
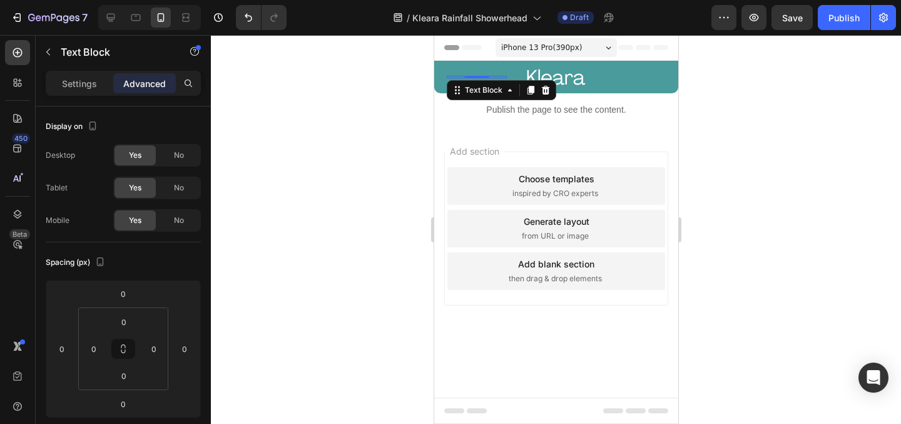
click at [752, 128] on div at bounding box center [556, 229] width 690 height 389
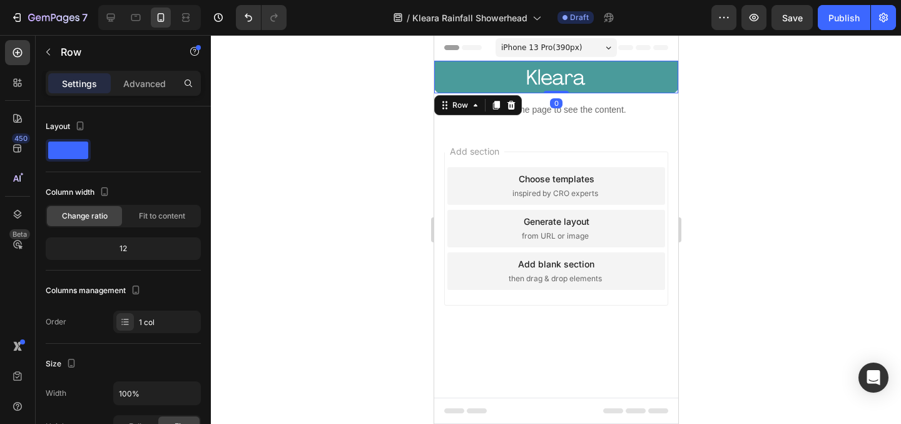
click at [663, 66] on div "Text Block Image Row Text Block Row Row 0" at bounding box center [556, 77] width 244 height 33
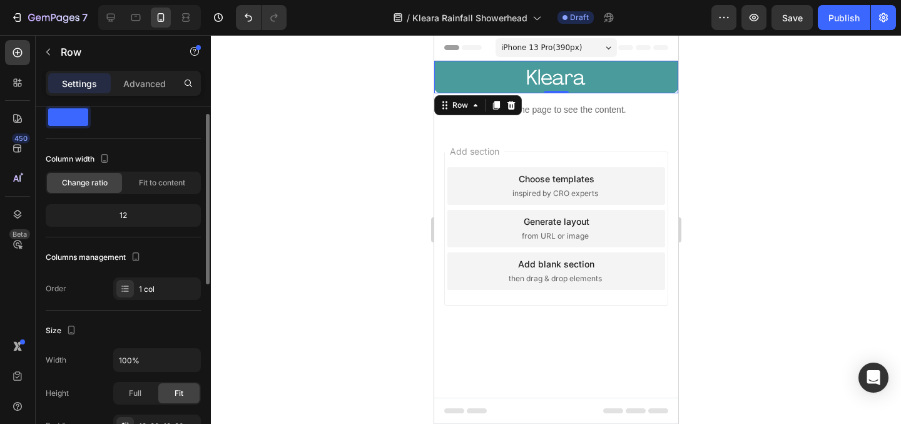
scroll to position [39, 0]
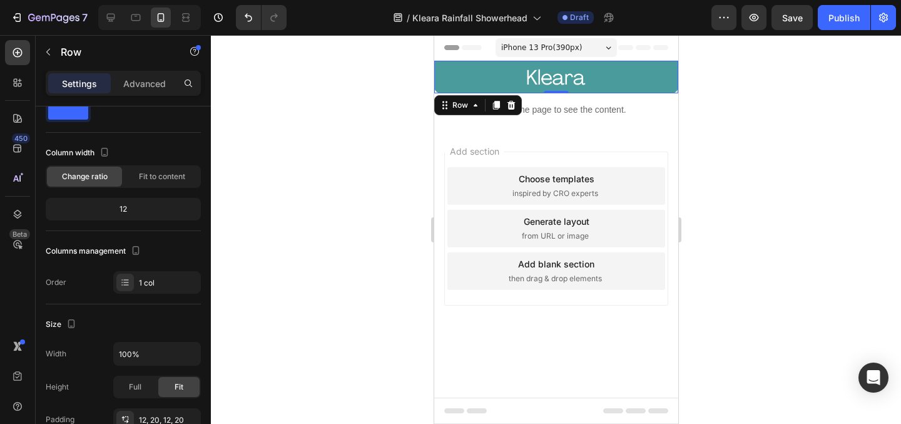
click at [392, 146] on div at bounding box center [556, 229] width 690 height 389
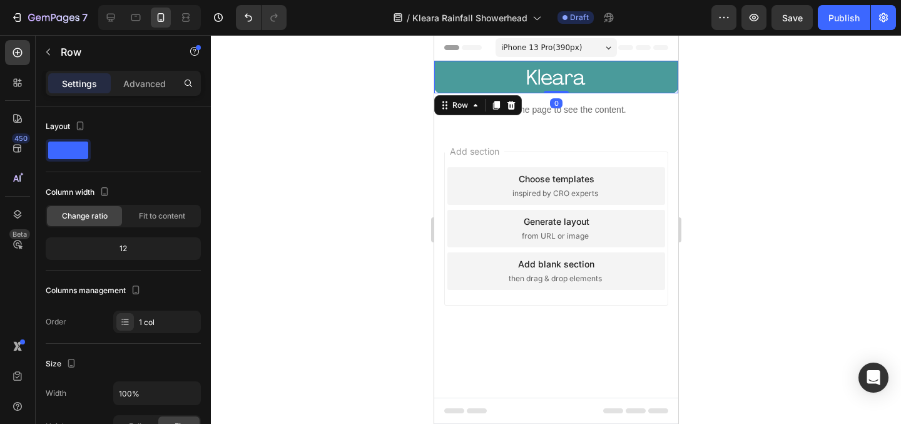
click at [437, 82] on div "Text Block Image Row Text Block Row Row 0" at bounding box center [556, 77] width 244 height 33
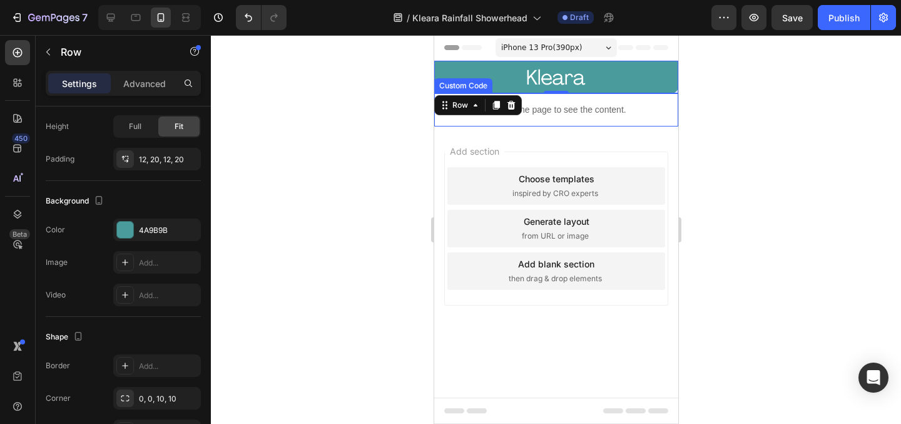
scroll to position [83, 0]
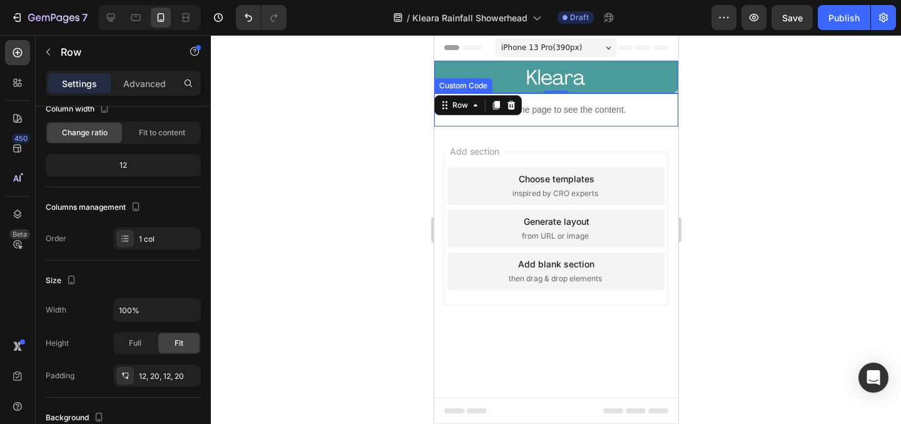
click at [551, 111] on p "Publish the page to see the content." at bounding box center [556, 109] width 244 height 13
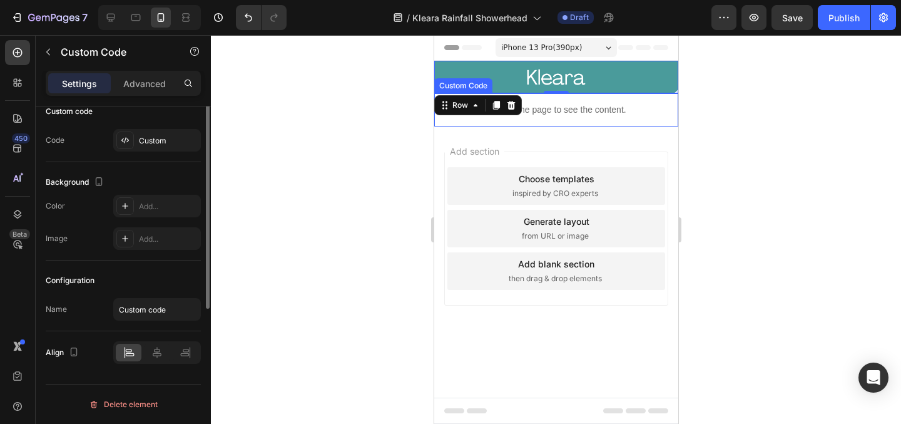
scroll to position [0, 0]
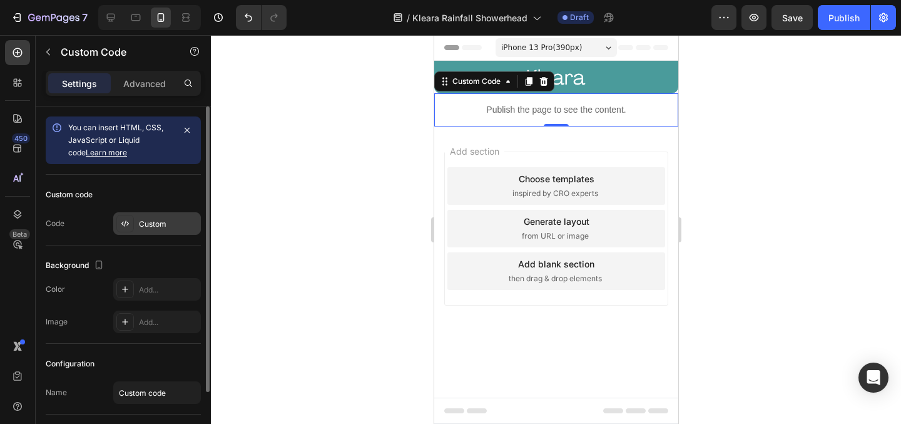
click at [158, 230] on div "Custom" at bounding box center [157, 223] width 88 height 23
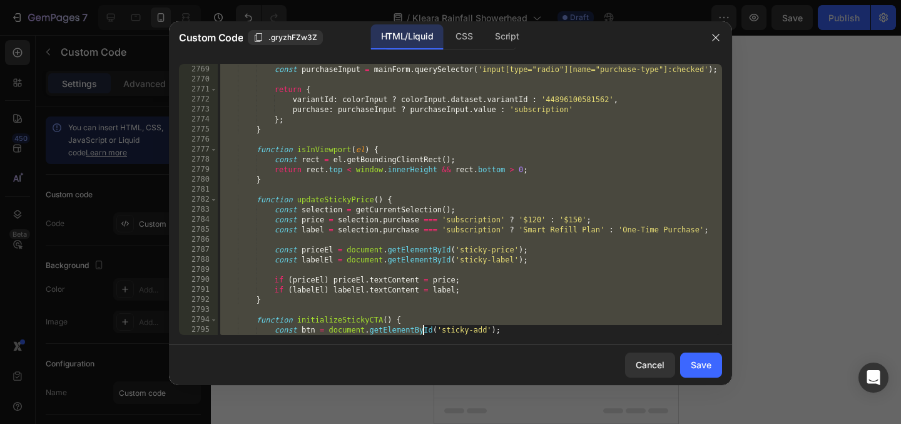
scroll to position [20234, 0]
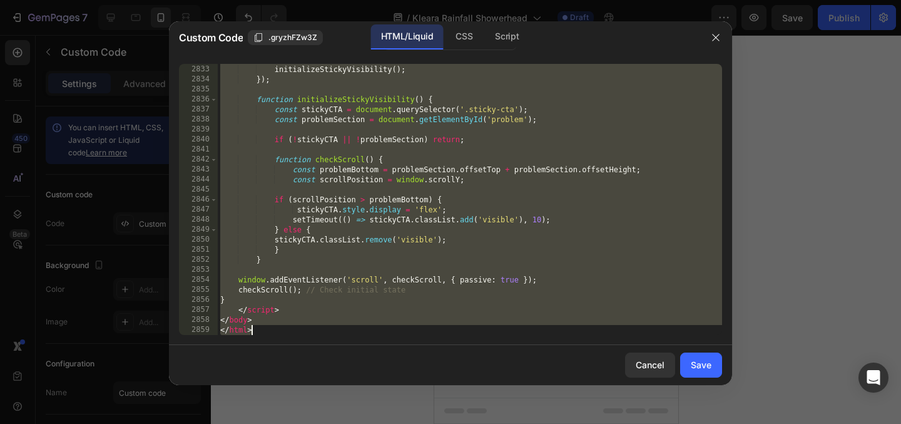
drag, startPoint x: 218, startPoint y: 66, endPoint x: 422, endPoint y: 471, distance: 453.1
click at [422, 0] on html "7 / Kleara Rainfall Showerhead Draft Preview Save Publish 450 Beta Sections(18)…" at bounding box center [450, 0] width 901 height 0
type textarea "</body> </html>"
click at [715, 40] on icon "button" at bounding box center [716, 38] width 10 height 10
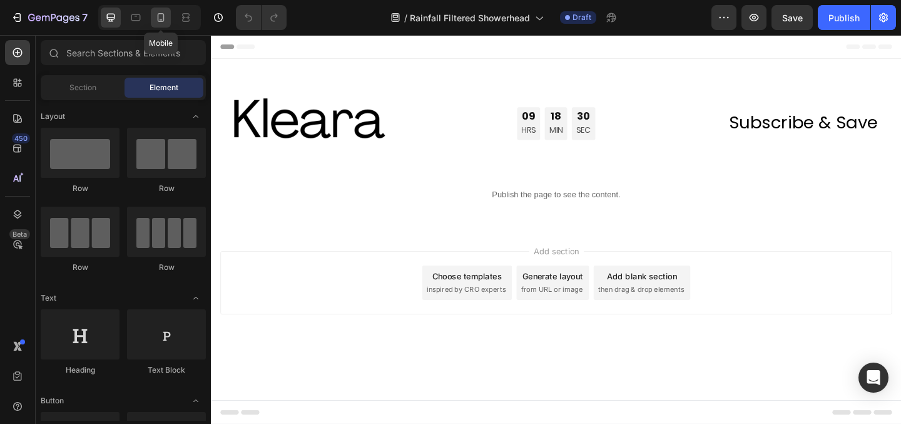
click at [166, 22] on icon at bounding box center [161, 17] width 13 height 13
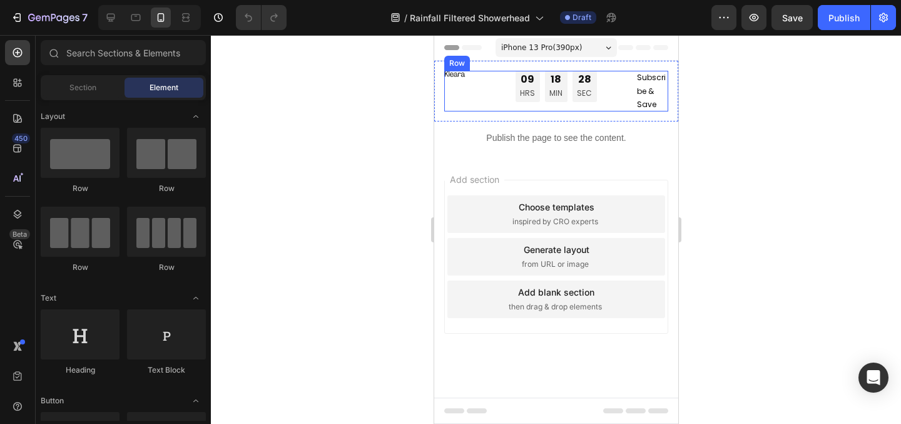
click at [459, 78] on div "Image 09 HRS 18 MIN 28 SEC Countdown Timer Subscribe & Save Text Block Row" at bounding box center [556, 91] width 224 height 41
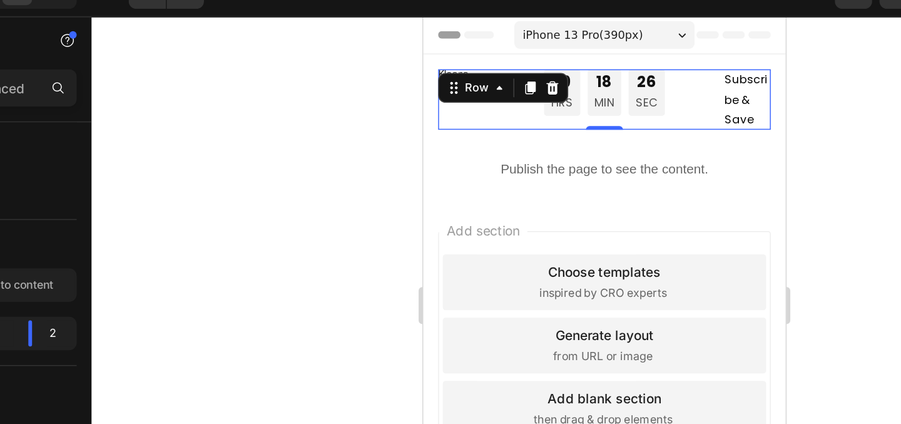
click at [420, 140] on div at bounding box center [556, 229] width 690 height 389
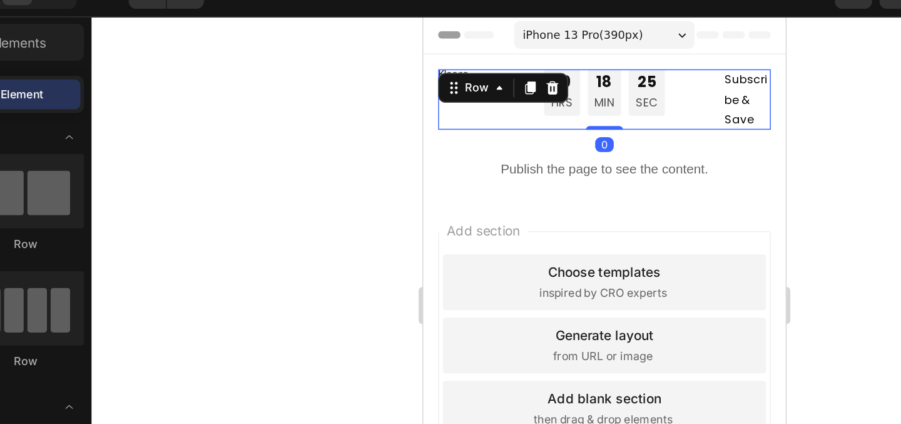
click at [589, 86] on div "09 HRS 18 MIN 25 SEC Countdown Timer" at bounding box center [544, 71] width 125 height 41
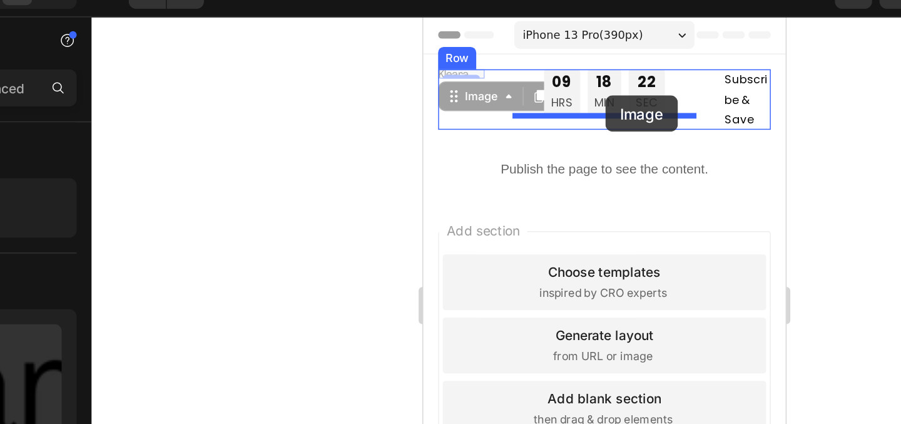
drag, startPoint x: 442, startPoint y: 52, endPoint x: 544, endPoint y: 70, distance: 104.2
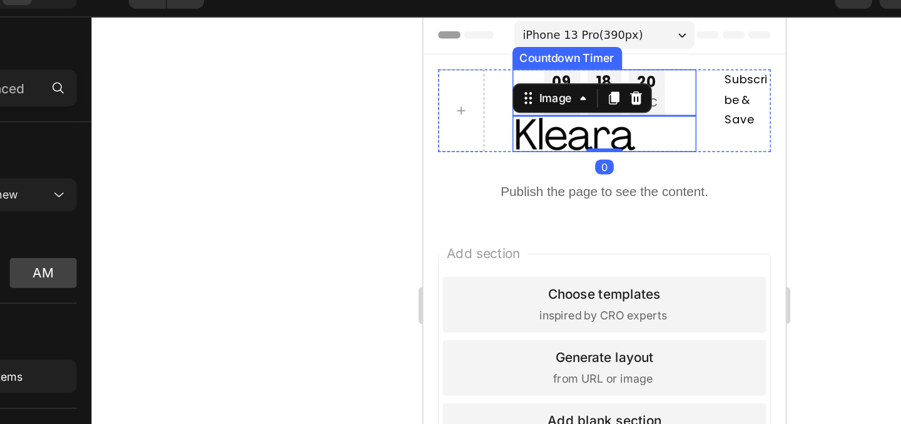
click at [586, 66] on div "09 HRS 18 MIN 20 SEC" at bounding box center [544, 66] width 125 height 31
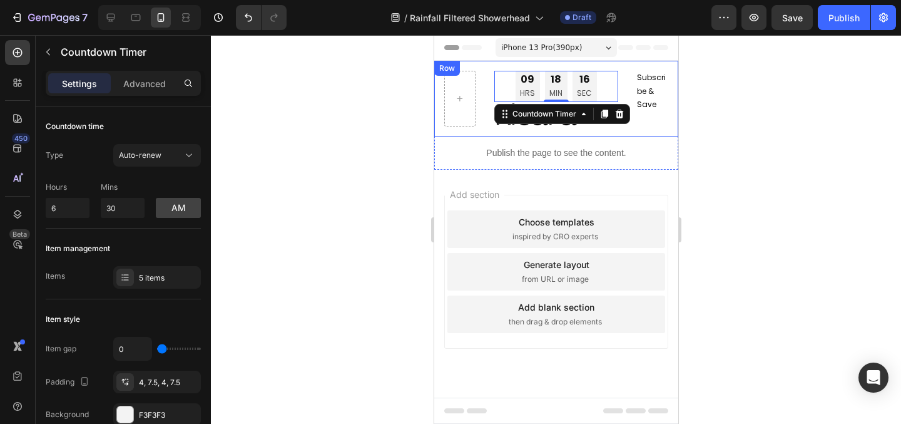
click at [737, 102] on div at bounding box center [556, 229] width 690 height 389
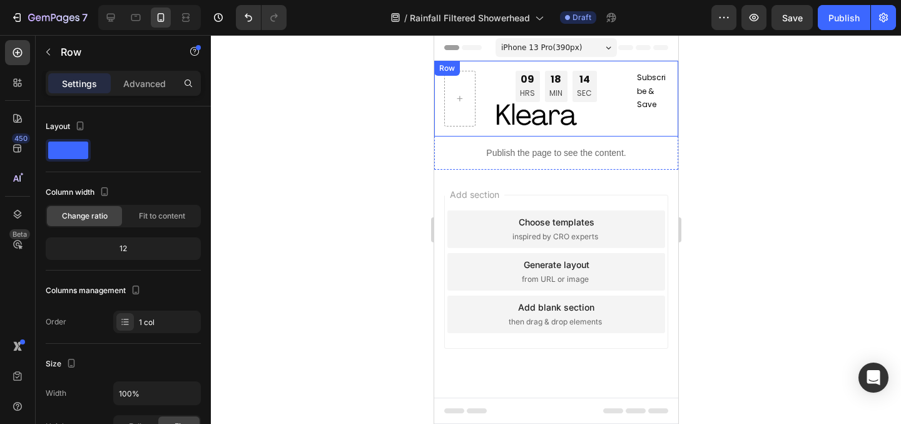
click at [456, 131] on div "09 HRS 18 MIN 14 SEC Countdown Timer Image Subscribe & Save Text Block Row Row" at bounding box center [556, 99] width 244 height 76
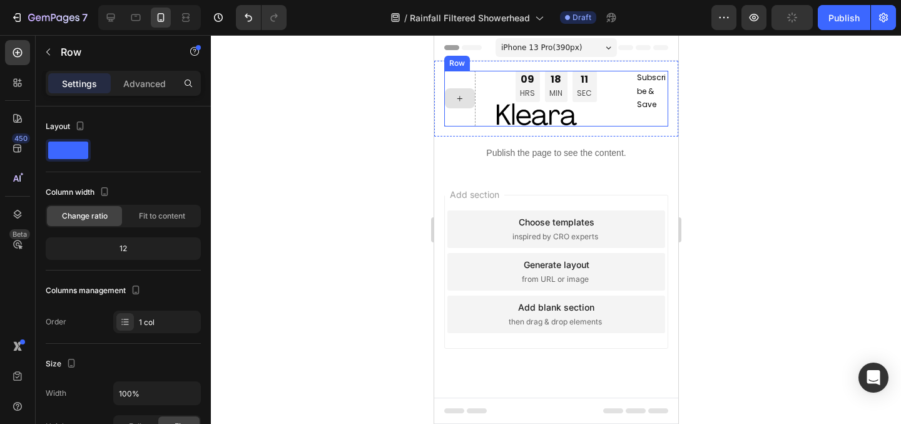
click at [461, 102] on icon at bounding box center [459, 98] width 10 height 11
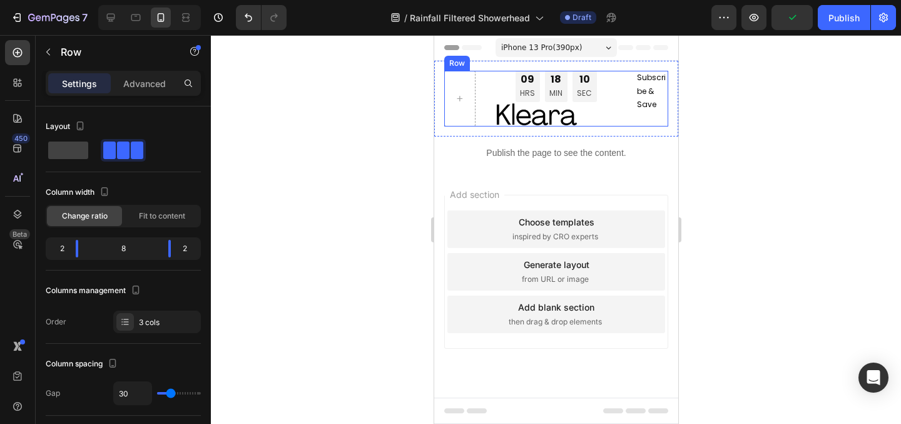
click at [488, 99] on div "09 HRS 18 MIN 10 SEC Countdown Timer Image Subscribe & Save Text Block Row" at bounding box center [556, 99] width 224 height 56
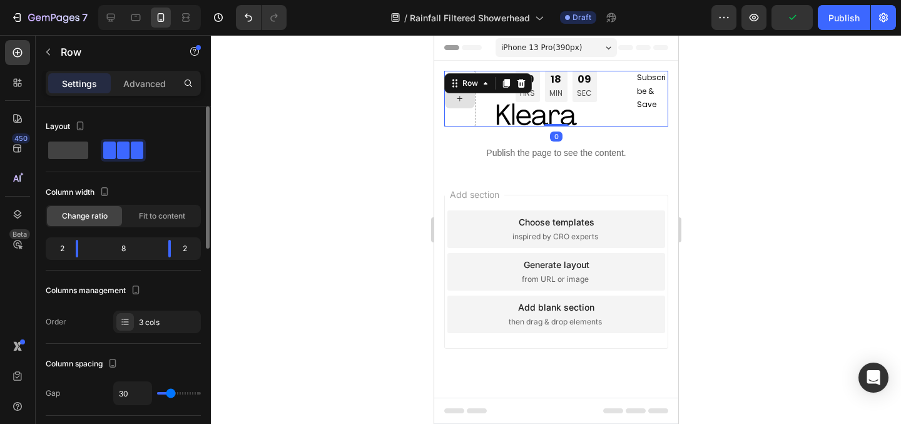
click at [130, 154] on div at bounding box center [123, 150] width 40 height 18
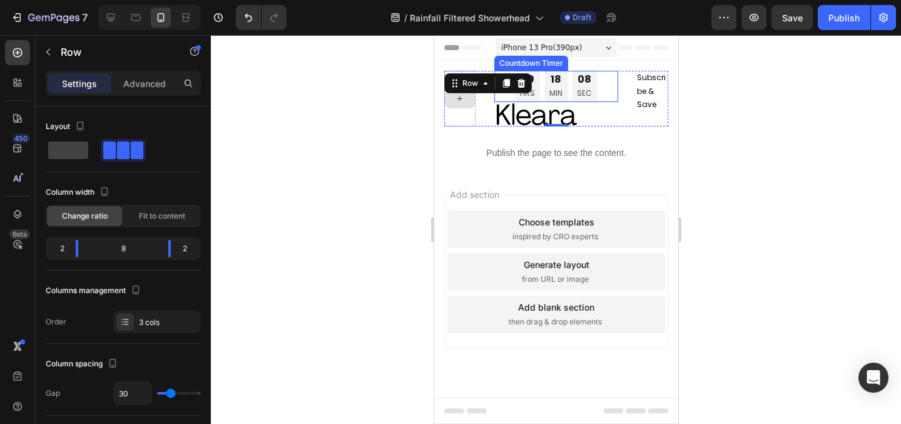
click at [569, 88] on div "09 HRS 18 MIN 08 SEC" at bounding box center [555, 86] width 81 height 31
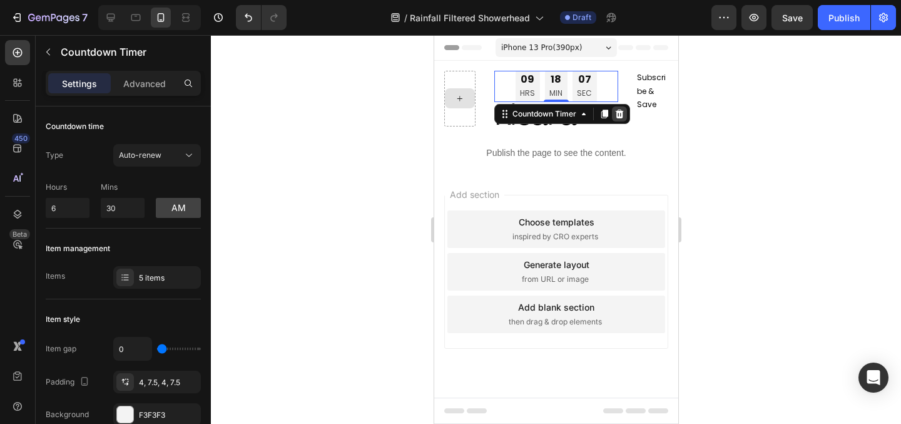
click at [621, 110] on icon at bounding box center [619, 114] width 10 height 10
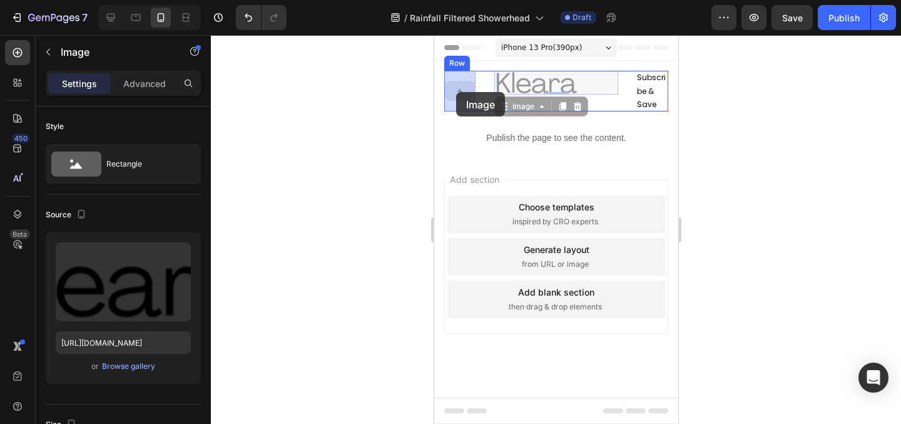
drag, startPoint x: 513, startPoint y: 90, endPoint x: 456, endPoint y: 92, distance: 57.0
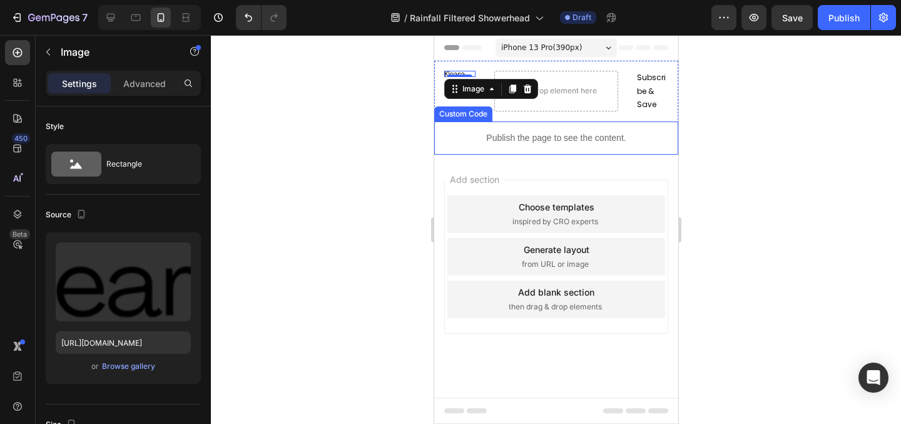
click at [755, 145] on div at bounding box center [556, 229] width 690 height 389
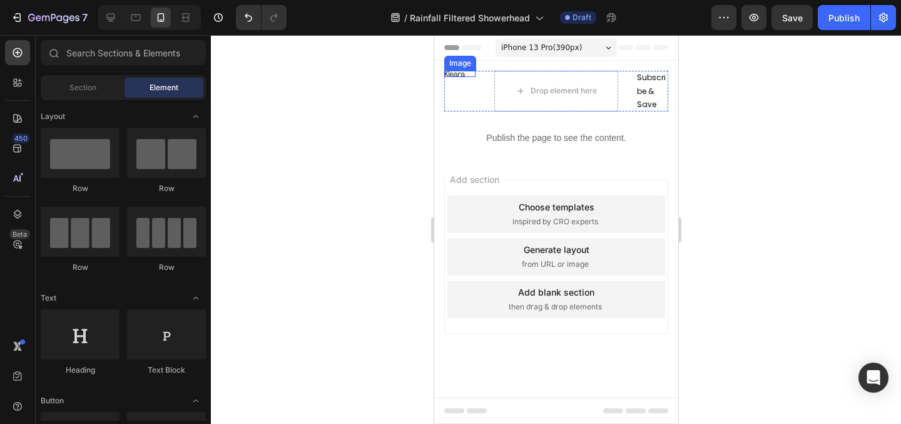
click at [457, 73] on img at bounding box center [454, 74] width 21 height 6
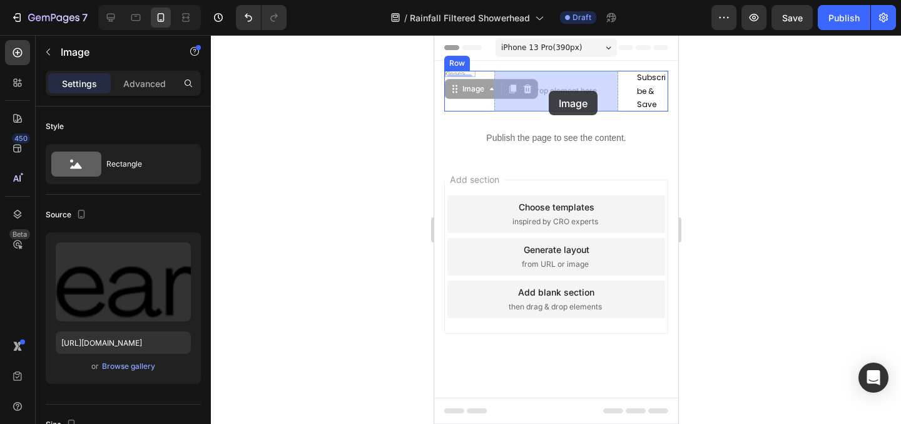
drag, startPoint x: 459, startPoint y: 71, endPoint x: 548, endPoint y: 91, distance: 91.6
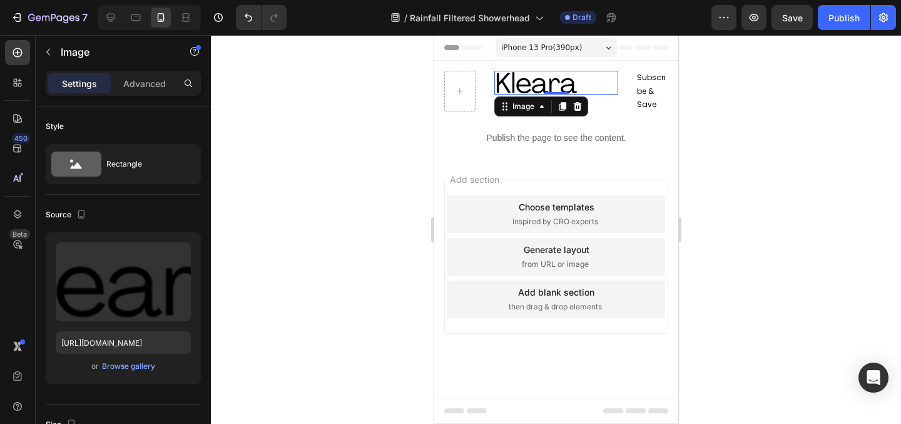
click at [584, 108] on div "Image" at bounding box center [541, 106] width 94 height 20
click at [582, 113] on div at bounding box center [576, 106] width 15 height 15
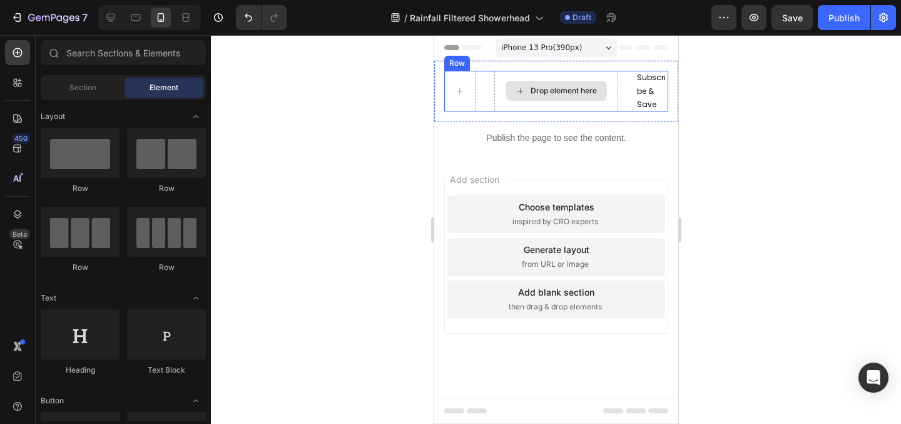
click at [530, 93] on div "Drop element here" at bounding box center [563, 91] width 66 height 10
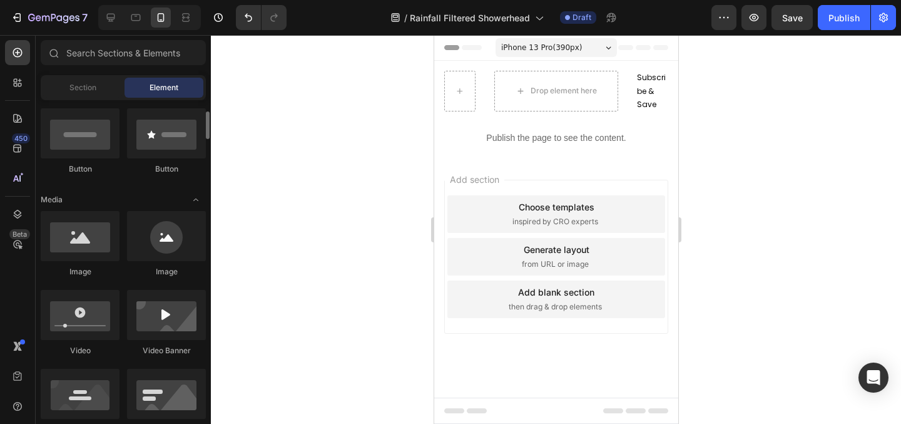
scroll to position [308, 0]
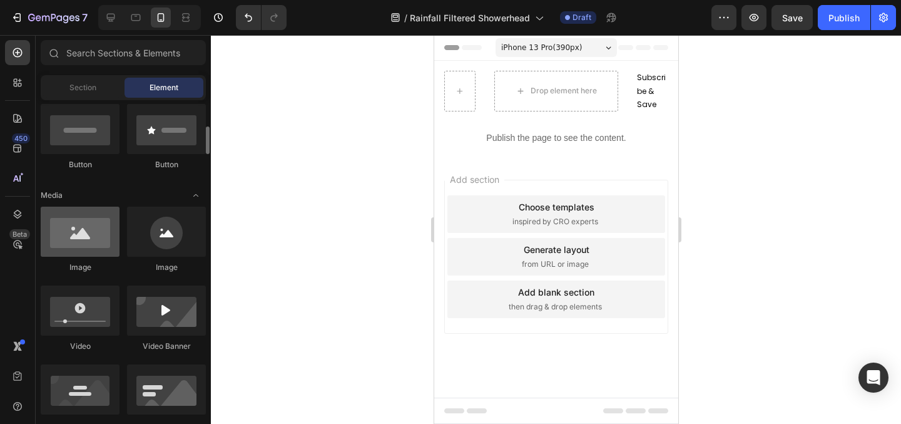
click at [79, 239] on div at bounding box center [80, 232] width 79 height 50
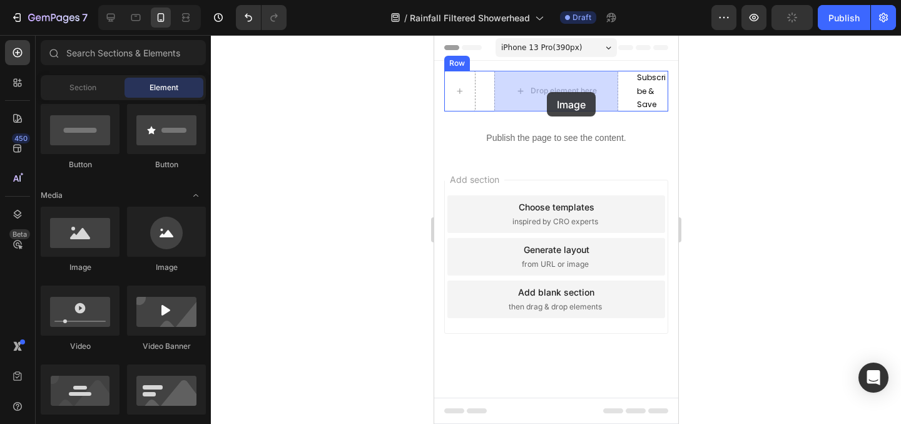
drag, startPoint x: 511, startPoint y: 282, endPoint x: 546, endPoint y: 92, distance: 192.9
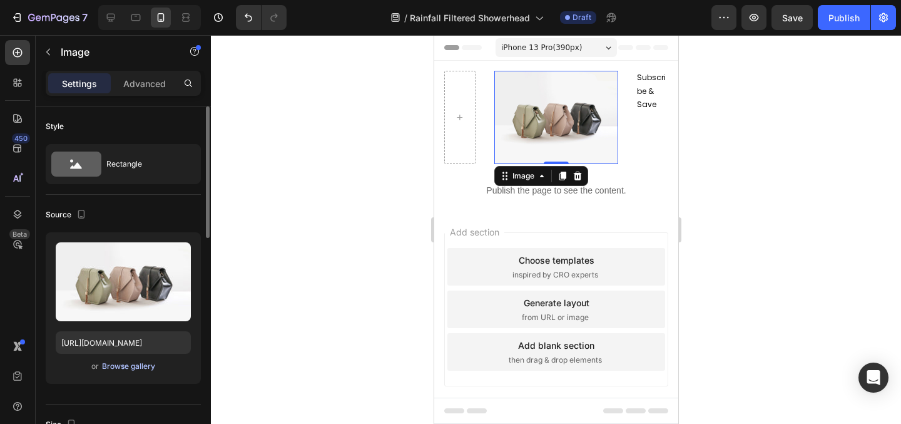
click at [120, 369] on div "Browse gallery" at bounding box center [128, 365] width 53 height 11
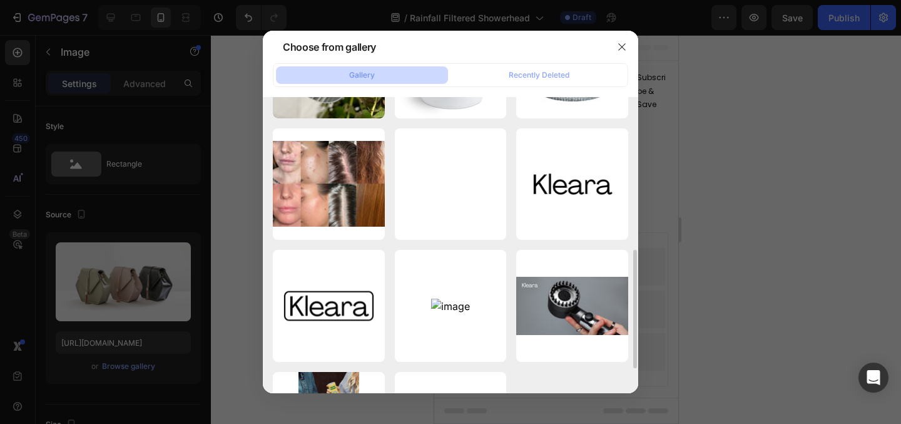
scroll to position [356, 0]
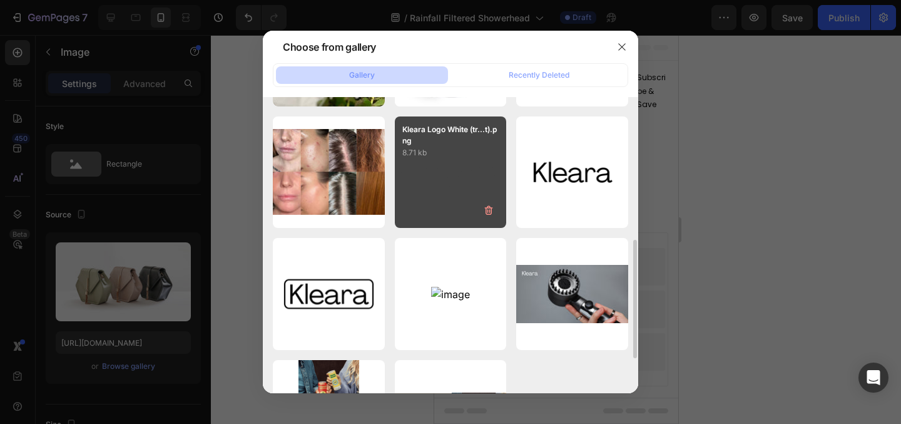
click at [464, 162] on div "Kleara Logo White (tr...t).png 8.71 kb" at bounding box center [451, 172] width 112 height 112
type input "https://cdn.shopify.com/s/files/1/0675/5228/0762/files/gempages_572648250075514…"
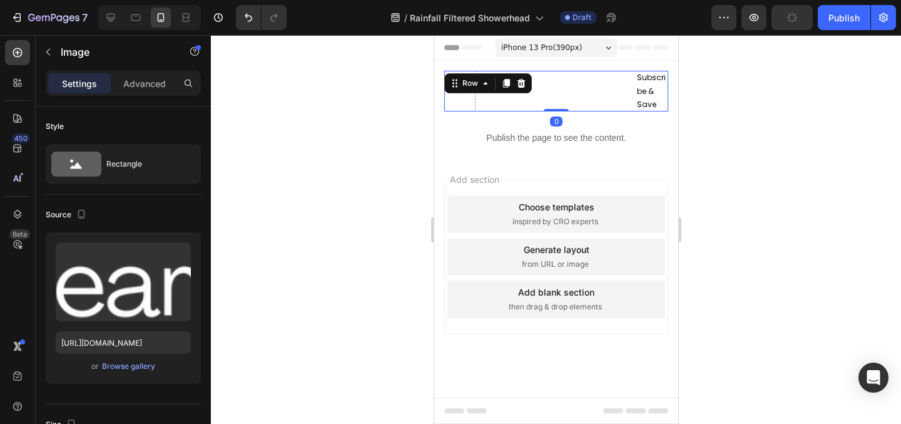
click at [477, 90] on div "Image Subscribe & Save Text Block Row 0" at bounding box center [556, 91] width 224 height 41
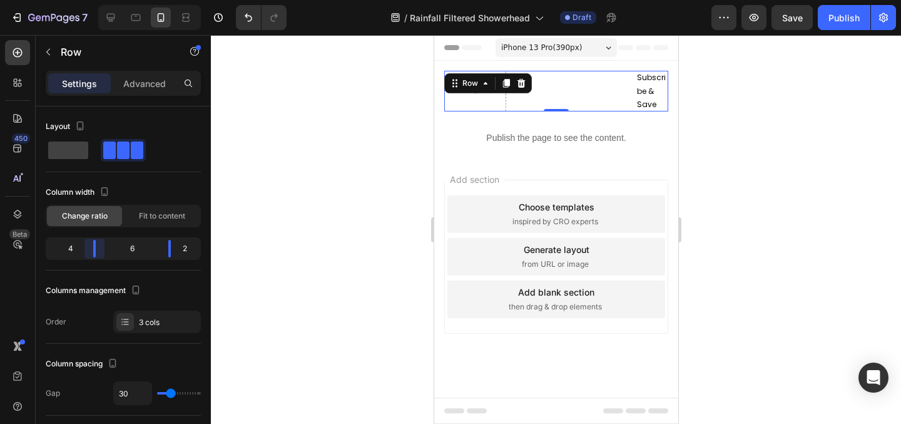
drag, startPoint x: 79, startPoint y: 253, endPoint x: 97, endPoint y: 252, distance: 17.6
click at [97, 0] on body "7 / Rainfall Filtered Showerhead Draft Preview Save Publish 450 Beta Sections(1…" at bounding box center [450, 0] width 901 height 0
click at [166, 257] on div "4 6 2" at bounding box center [123, 248] width 155 height 23
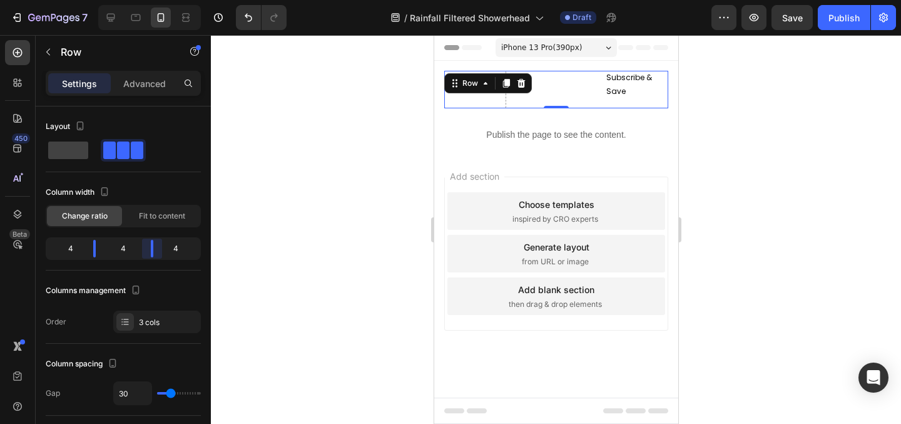
drag, startPoint x: 168, startPoint y: 255, endPoint x: 149, endPoint y: 254, distance: 19.4
click at [149, 0] on body "7 / Rainfall Filtered Showerhead Draft Preview Save Publish 450 Beta Sections(1…" at bounding box center [450, 0] width 901 height 0
click at [735, 151] on div at bounding box center [556, 229] width 690 height 389
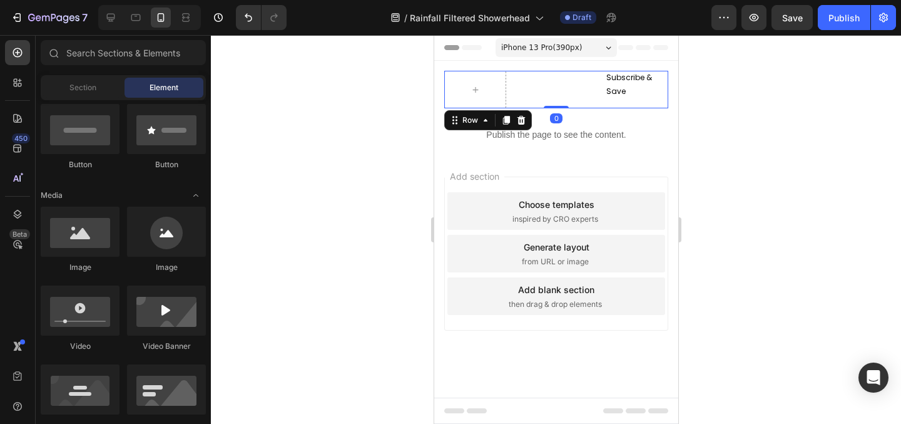
click at [641, 102] on div "Subscribe & Save Text Block" at bounding box center [637, 90] width 62 height 38
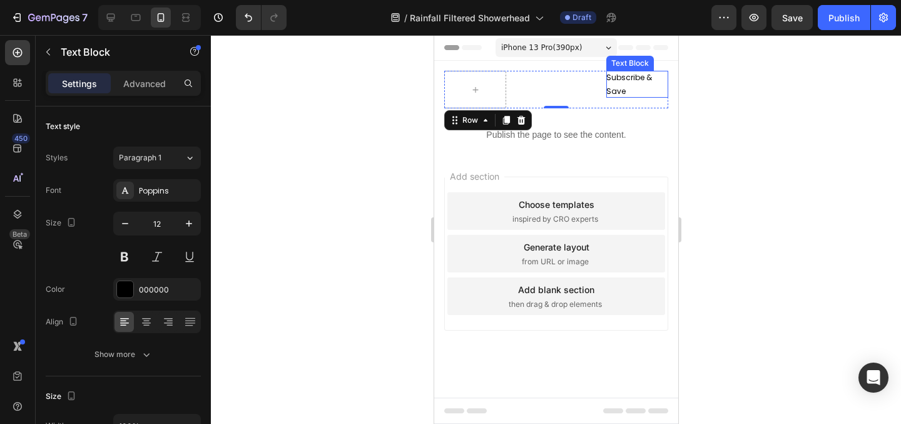
click at [627, 86] on p "Subscribe & Save" at bounding box center [637, 84] width 62 height 27
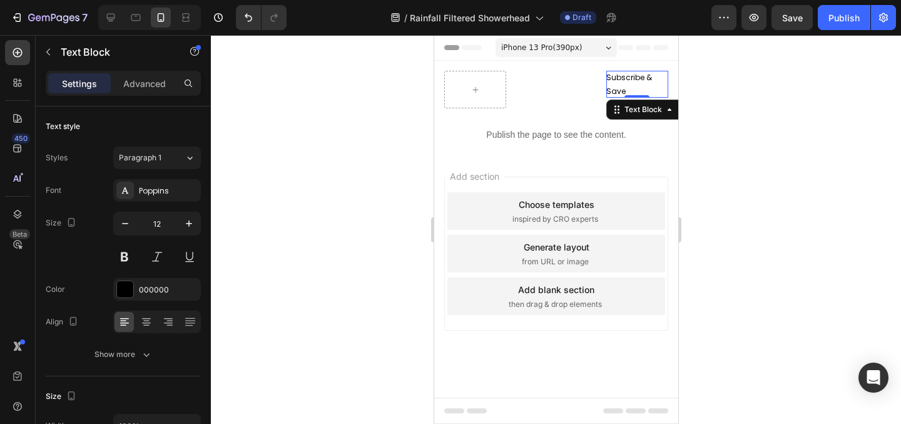
click at [630, 85] on p "Subscribe & Save" at bounding box center [637, 84] width 62 height 27
click at [735, 159] on div at bounding box center [556, 229] width 690 height 389
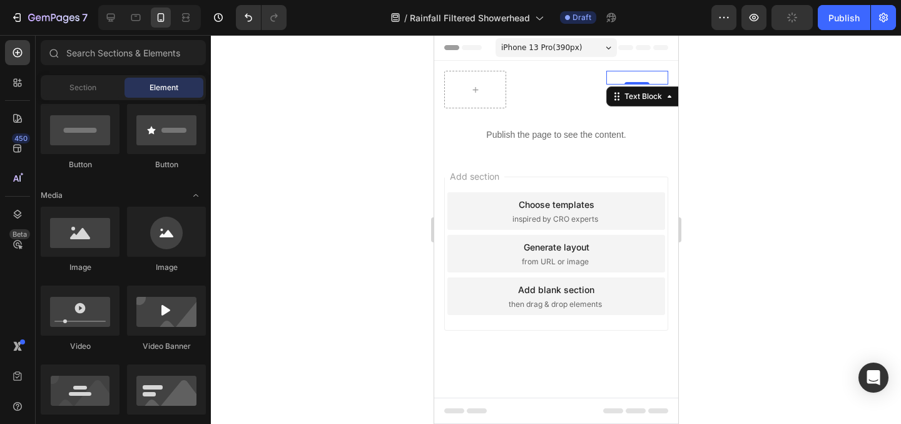
click at [630, 84] on div "Text Block 0" at bounding box center [637, 78] width 62 height 14
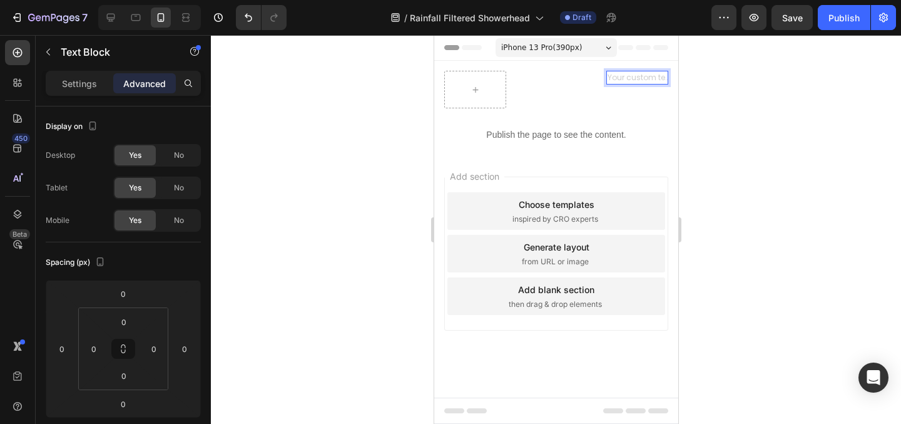
click at [655, 76] on div "Rich Text Editor. Editing area: main" at bounding box center [637, 78] width 62 height 14
click at [652, 230] on div "Add section Choose templates inspired by CRO experts Generate layout from URL o…" at bounding box center [556, 253] width 224 height 154
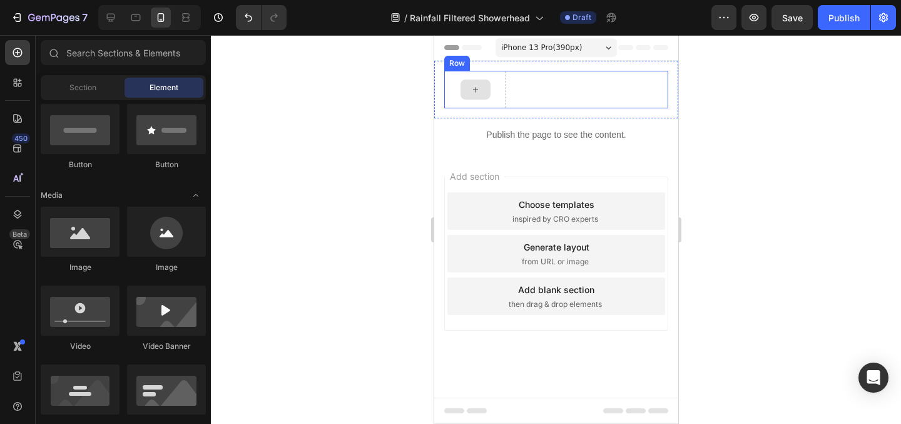
click at [480, 86] on div at bounding box center [475, 89] width 30 height 20
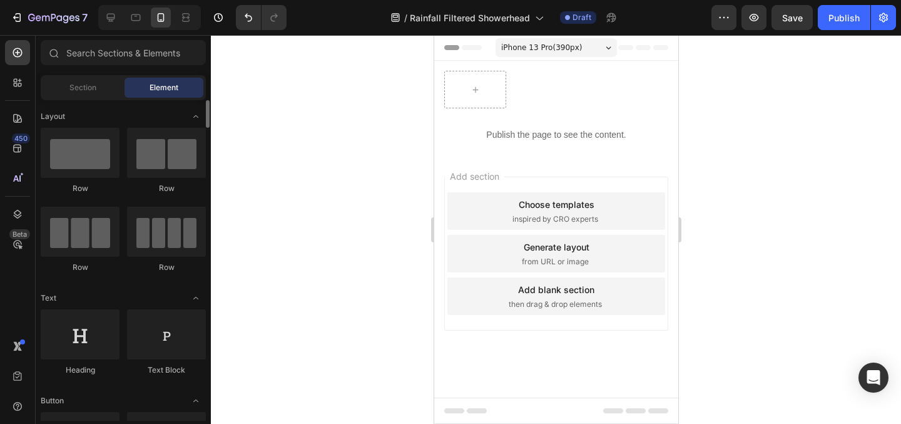
scroll to position [4, 0]
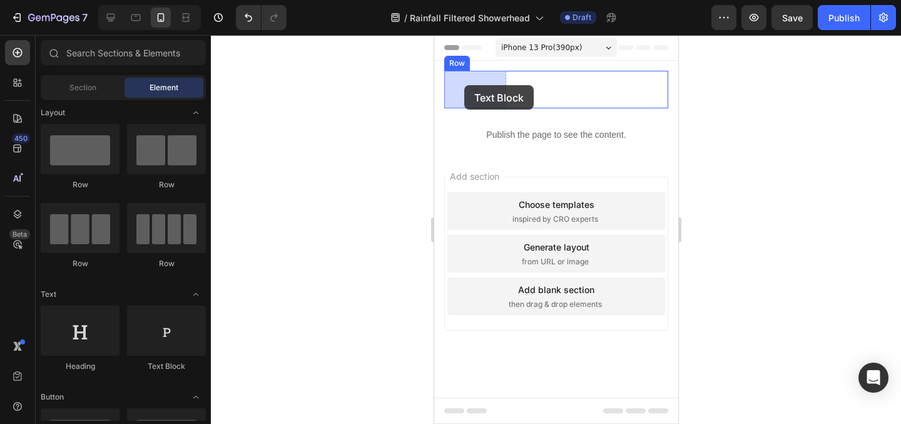
drag, startPoint x: 599, startPoint y: 376, endPoint x: 467, endPoint y: 83, distance: 321.0
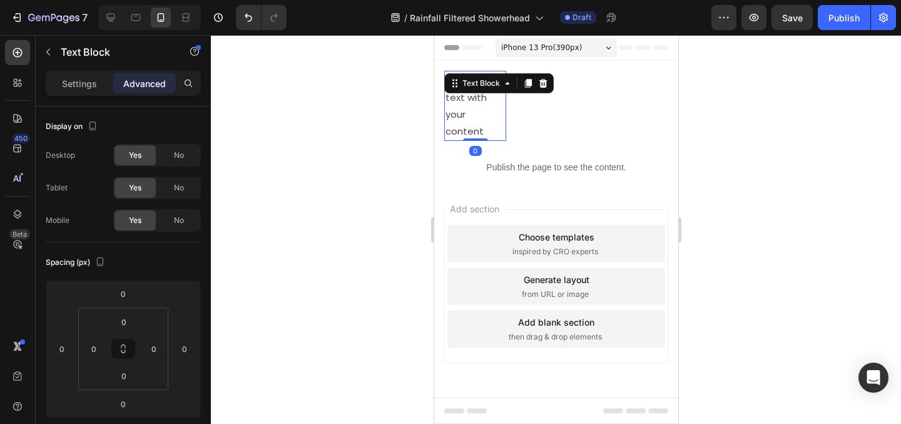
click at [478, 116] on div "Replace this text with your content" at bounding box center [475, 106] width 62 height 70
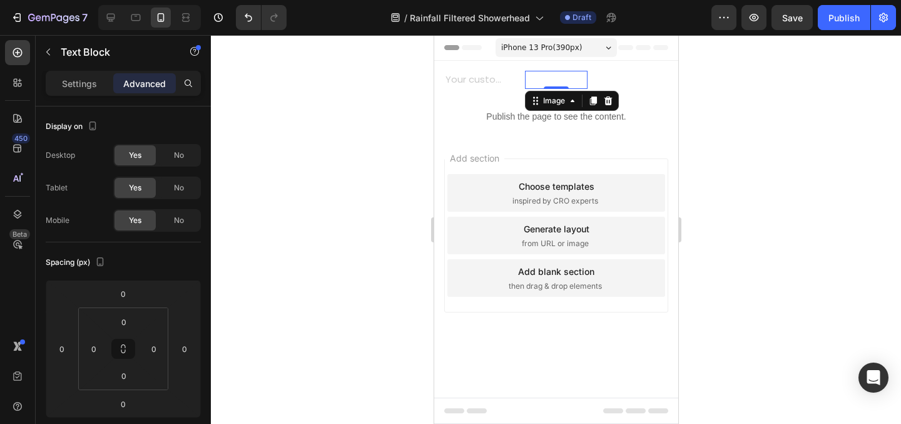
click at [539, 84] on img at bounding box center [555, 80] width 62 height 18
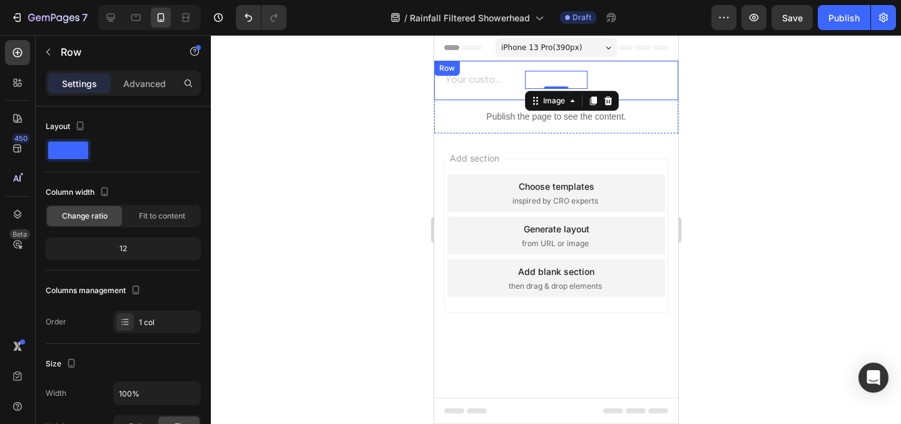
click at [466, 91] on div "Text Block Image 0 Text Block Row Row" at bounding box center [556, 80] width 244 height 39
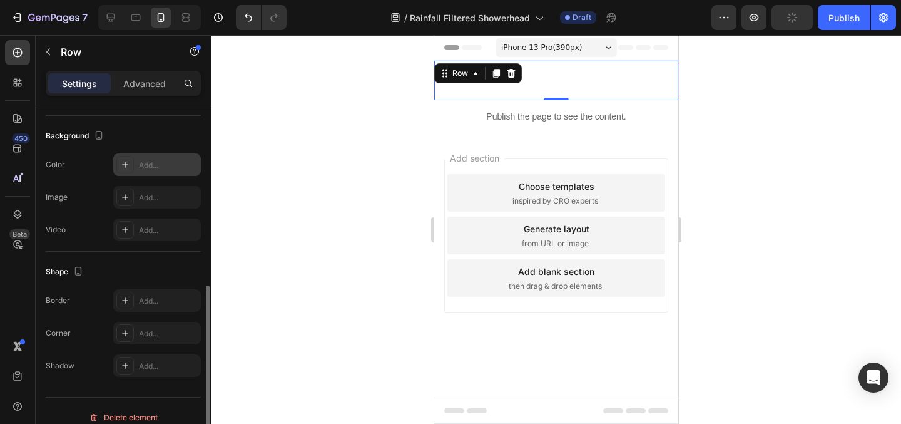
scroll to position [364, 0]
click at [161, 159] on div "Add..." at bounding box center [157, 165] width 88 height 23
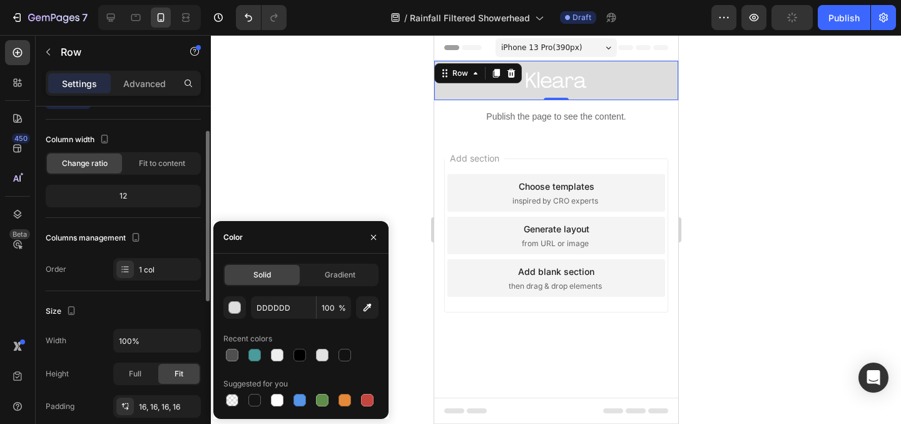
scroll to position [52, 0]
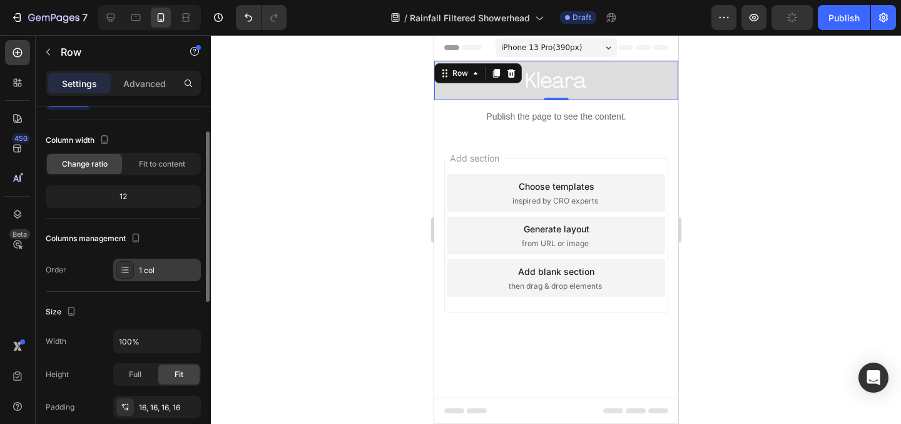
click at [148, 267] on div "1 col" at bounding box center [168, 270] width 59 height 11
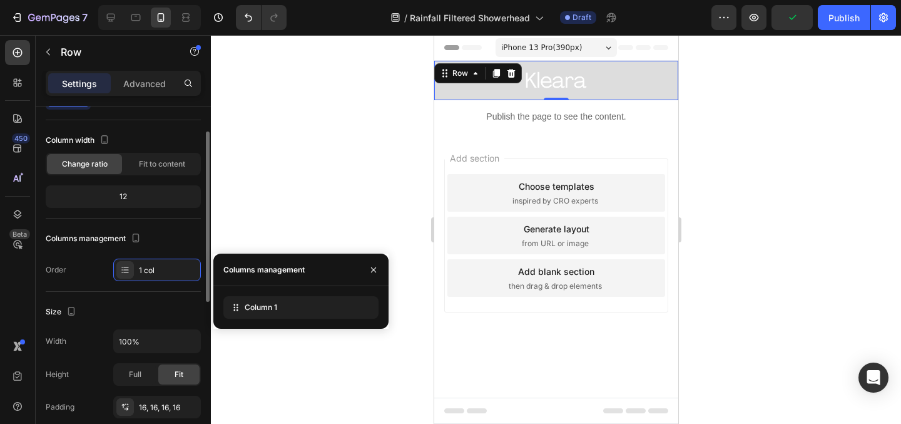
click at [161, 304] on div "Size" at bounding box center [123, 312] width 155 height 20
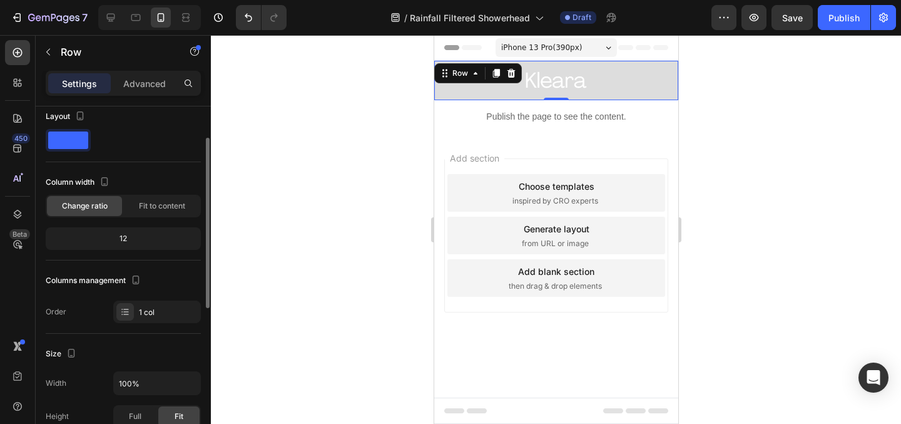
scroll to position [0, 0]
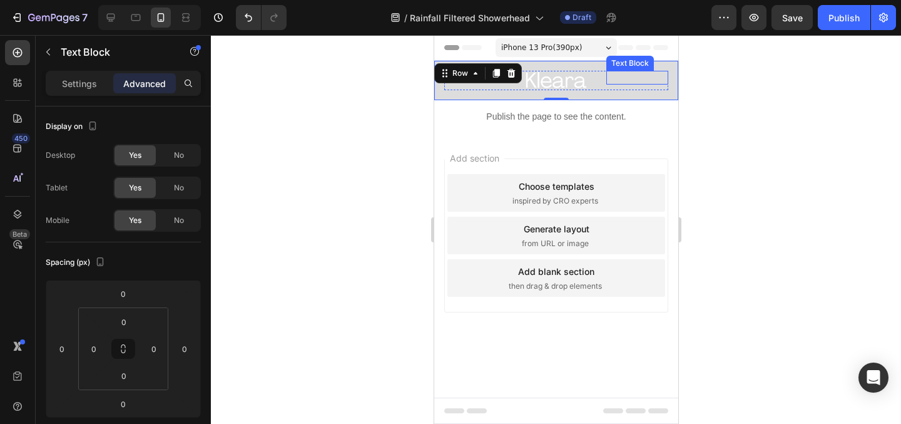
click at [633, 78] on p "Rich Text Editor. Editing area: main" at bounding box center [637, 78] width 62 height 14
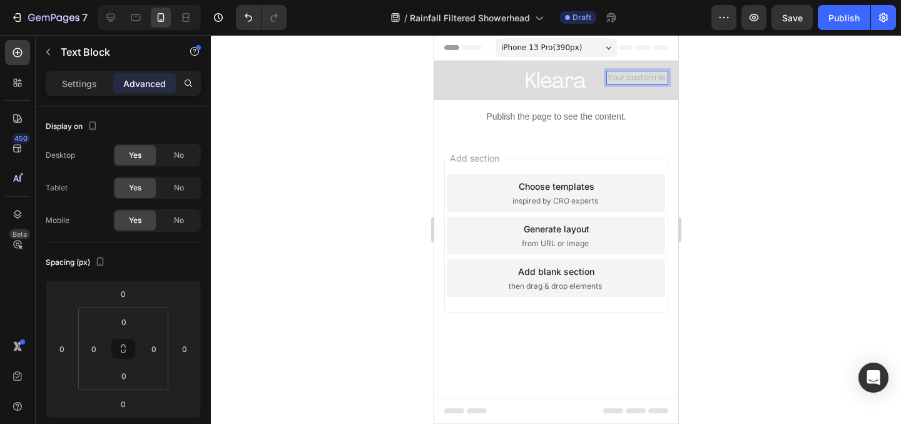
click at [632, 78] on div "Rich Text Editor. Editing area: main" at bounding box center [637, 78] width 62 height 14
click at [625, 75] on div "Rich Text Editor. Editing area: main" at bounding box center [637, 78] width 62 height 14
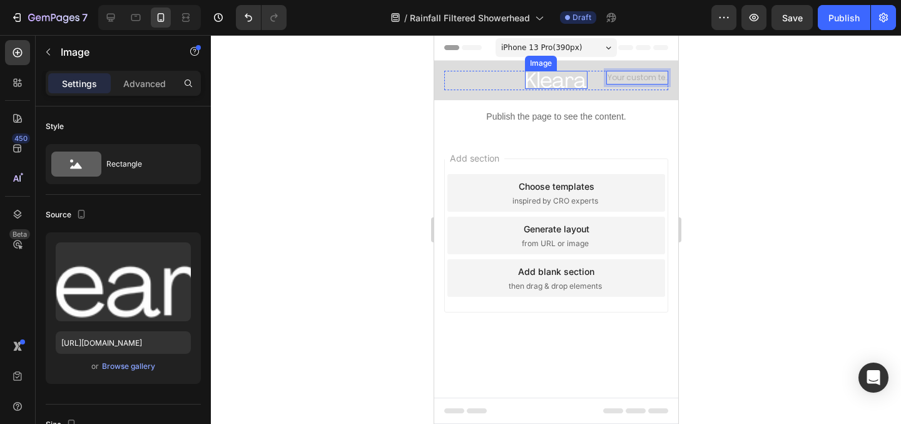
click at [545, 78] on img at bounding box center [555, 80] width 62 height 18
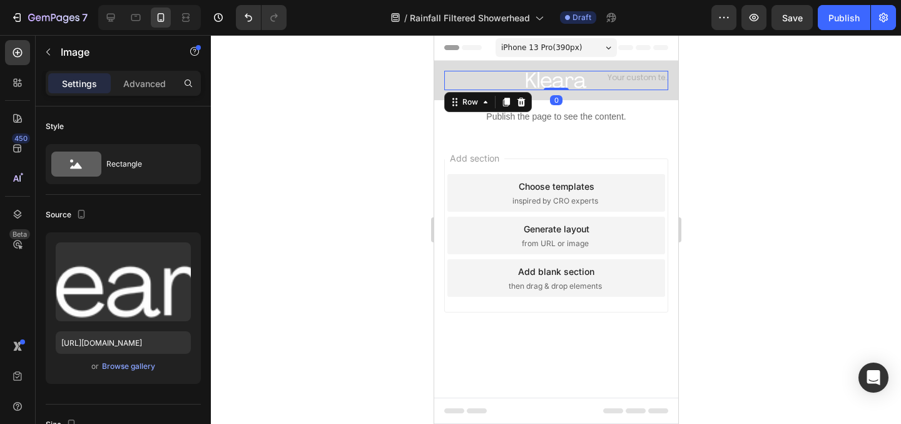
click at [512, 78] on div "Text Block Image Text Block Row 0" at bounding box center [556, 80] width 224 height 19
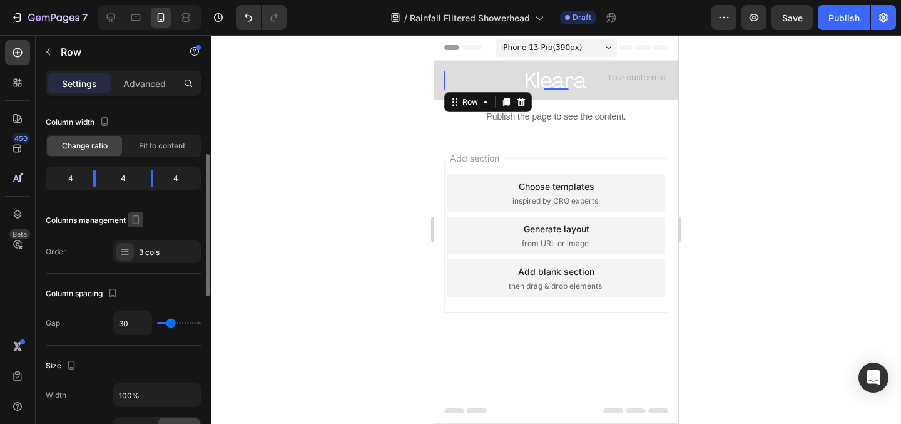
scroll to position [88, 0]
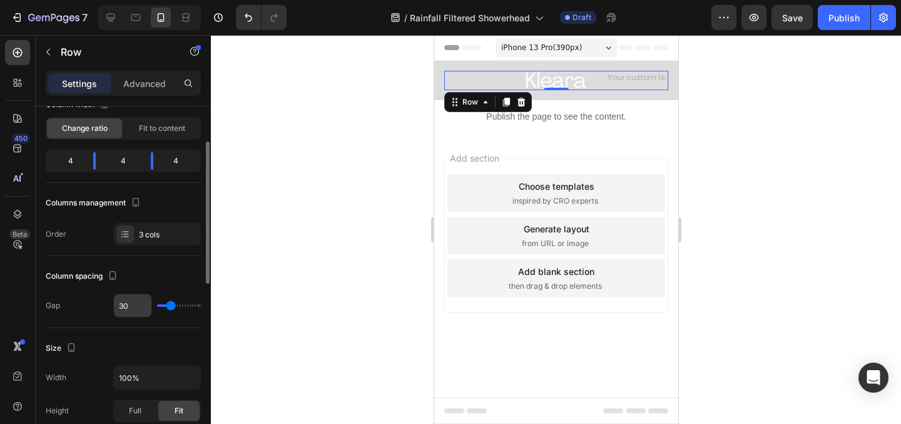
click at [122, 300] on input "30" at bounding box center [133, 305] width 38 height 23
paste input "1"
type input "31"
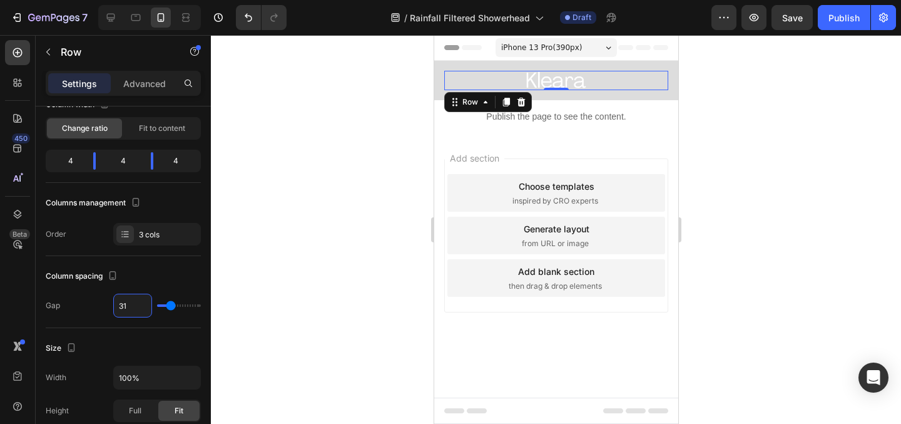
type input "31"
click at [309, 278] on div at bounding box center [556, 229] width 690 height 389
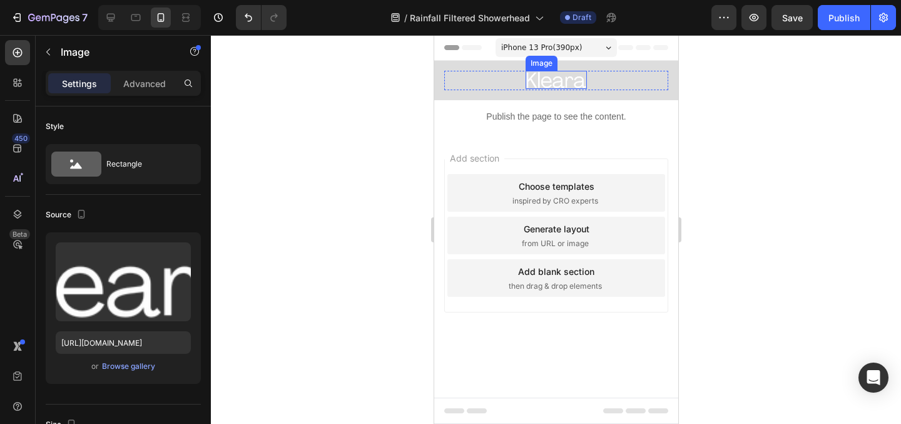
click at [554, 69] on div "Text Block Image Text Block Row Row" at bounding box center [556, 80] width 244 height 39
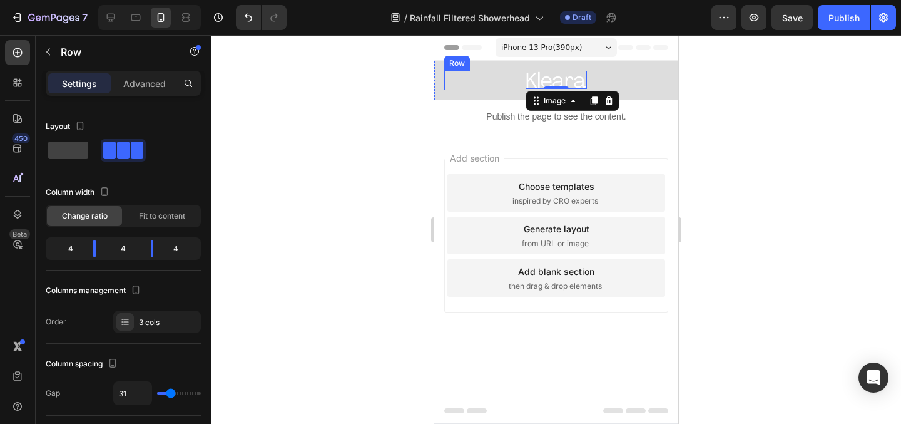
click at [507, 71] on div "Text Block Image 0 Text Block Row" at bounding box center [556, 80] width 224 height 19
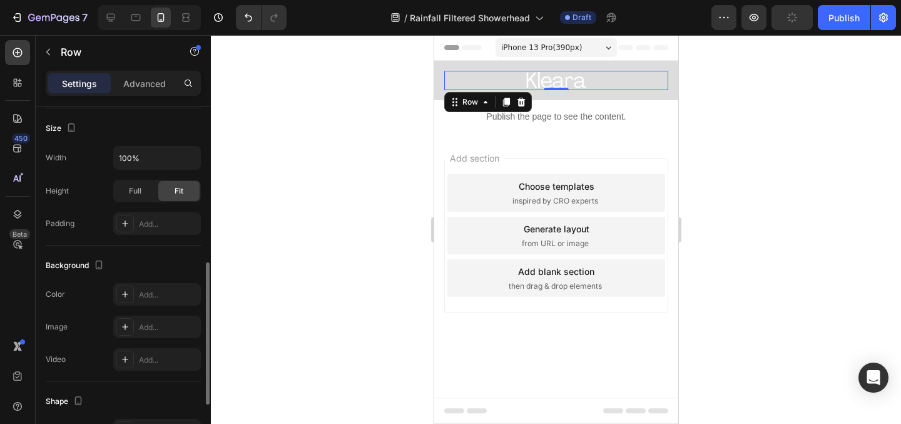
scroll to position [335, 0]
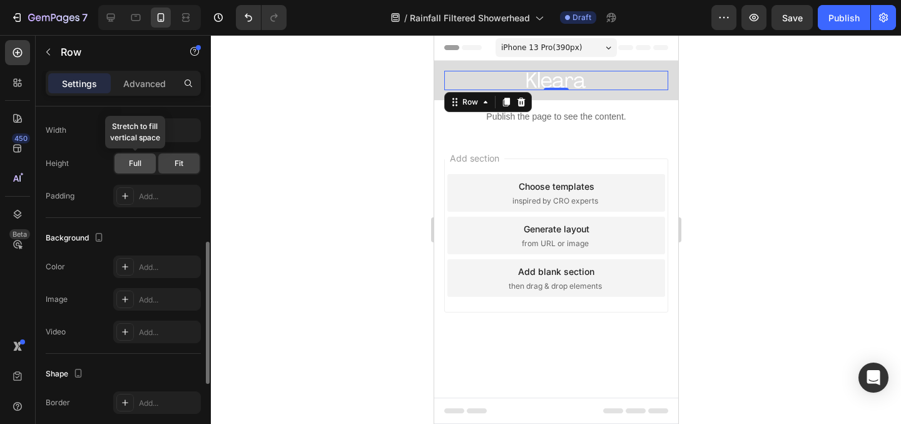
click at [141, 164] on span "Full" at bounding box center [135, 163] width 13 height 11
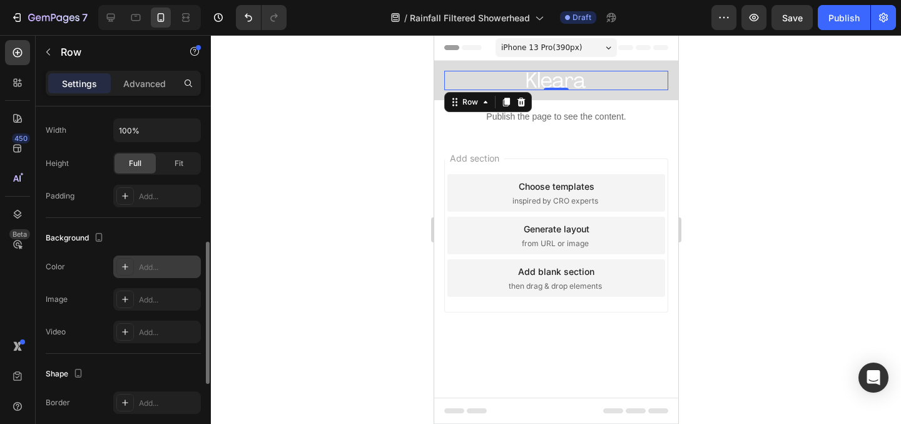
click at [153, 267] on div "Add..." at bounding box center [168, 267] width 59 height 11
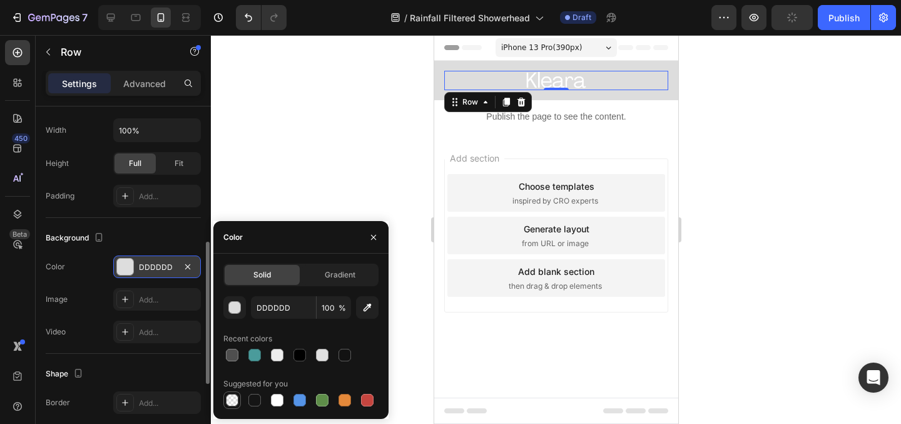
click at [227, 398] on div at bounding box center [232, 400] width 13 height 13
type input "000000"
type input "0"
click at [314, 126] on div at bounding box center [556, 229] width 690 height 389
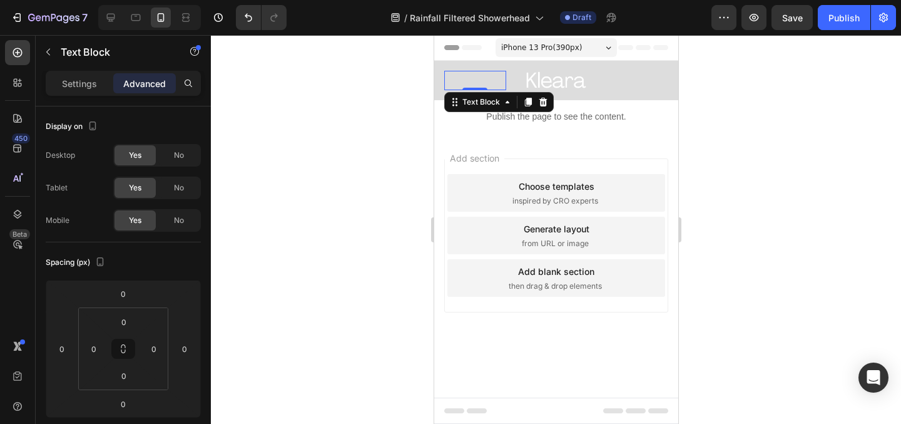
click at [502, 76] on p "Rich Text Editor. Editing area: main" at bounding box center [474, 80] width 59 height 17
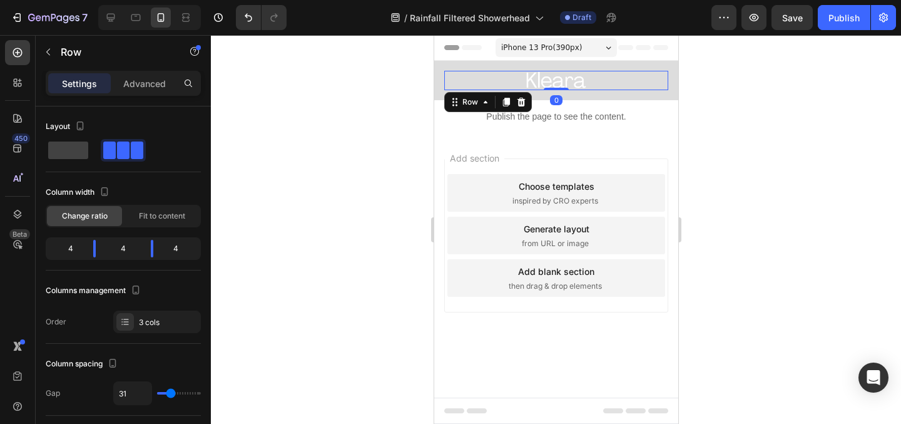
click at [507, 78] on div "Text Block Image Text Block Row 0" at bounding box center [556, 80] width 224 height 19
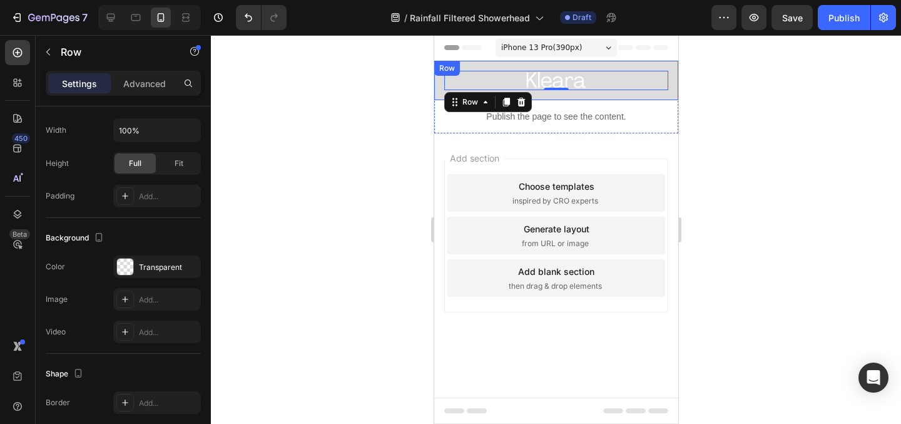
click at [438, 71] on div "Row" at bounding box center [446, 68] width 21 height 11
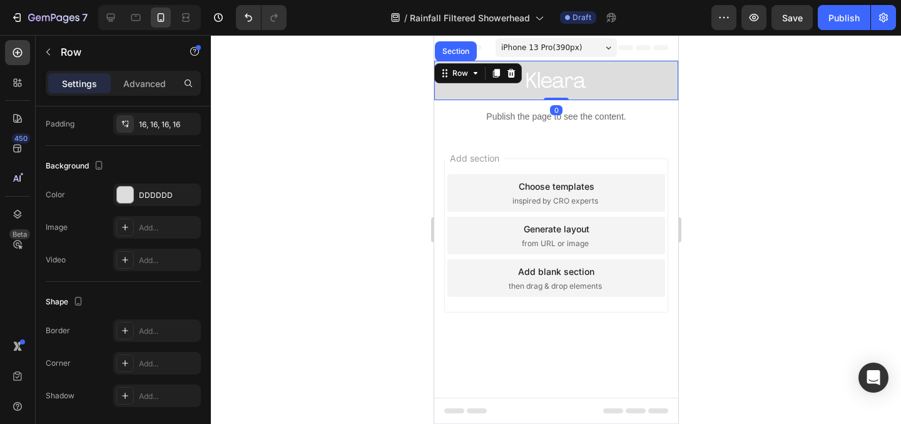
click at [718, 101] on div at bounding box center [556, 229] width 690 height 389
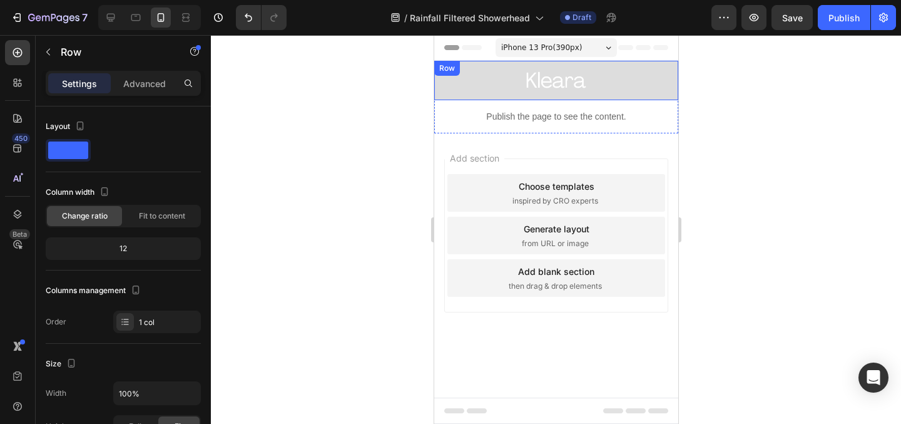
click at [667, 93] on div "Text Block Image Text Block Row Row" at bounding box center [556, 80] width 244 height 39
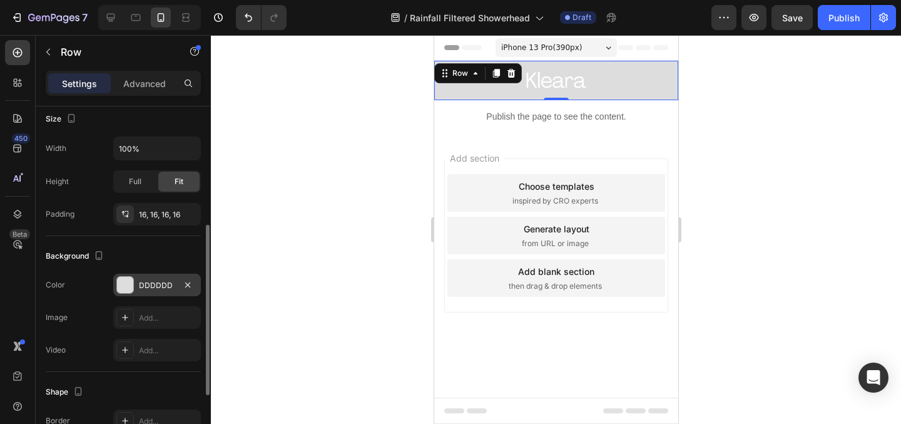
scroll to position [246, 0]
click at [146, 282] on div "DDDDDD" at bounding box center [157, 283] width 36 height 11
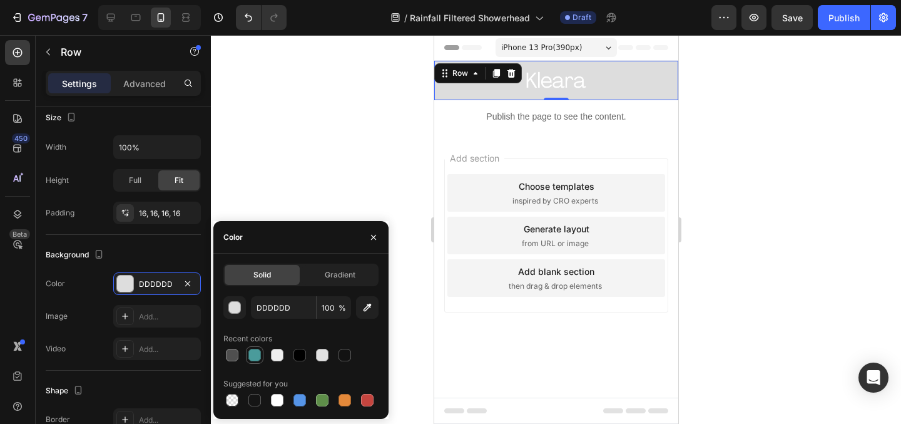
click at [259, 358] on div at bounding box center [254, 355] width 13 height 13
type input "4A9B9B"
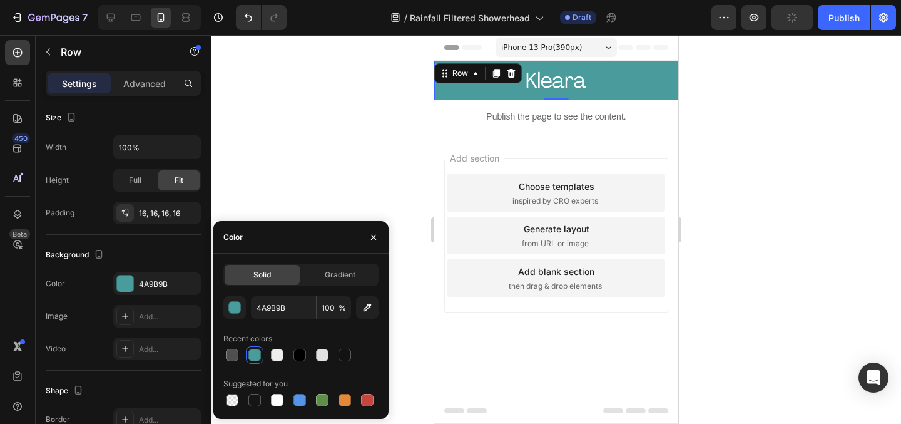
click at [312, 128] on div at bounding box center [556, 229] width 690 height 389
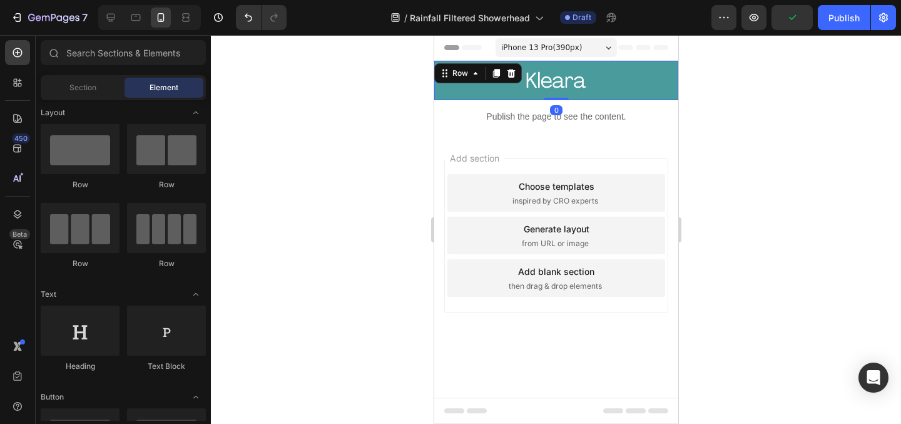
click at [455, 92] on div "Text Block Image Text Block Row Row 0" at bounding box center [556, 80] width 244 height 39
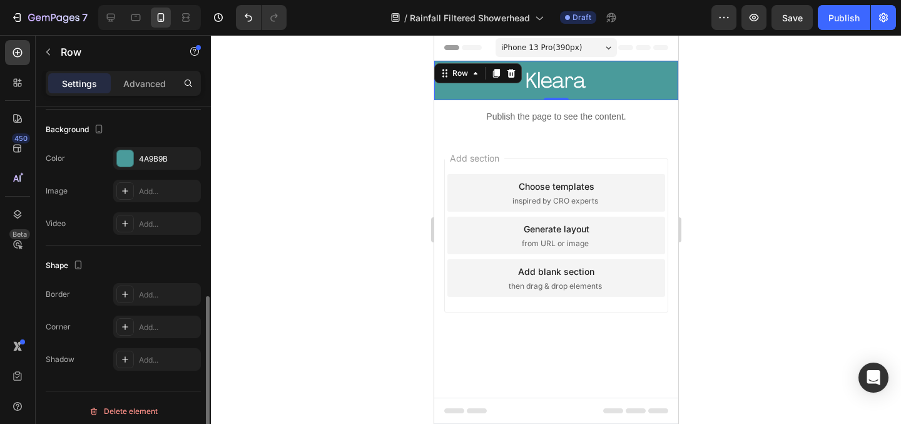
scroll to position [378, 0]
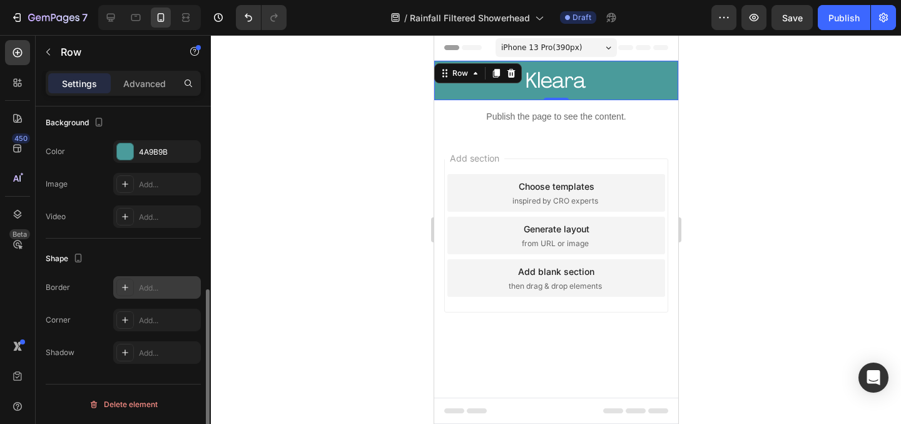
click at [138, 287] on div "Add..." at bounding box center [157, 287] width 88 height 23
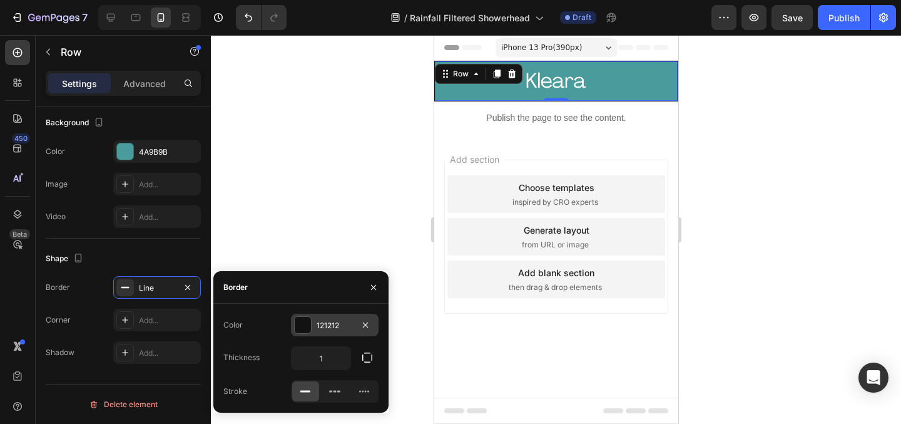
click at [332, 324] on div "121212" at bounding box center [335, 325] width 36 height 11
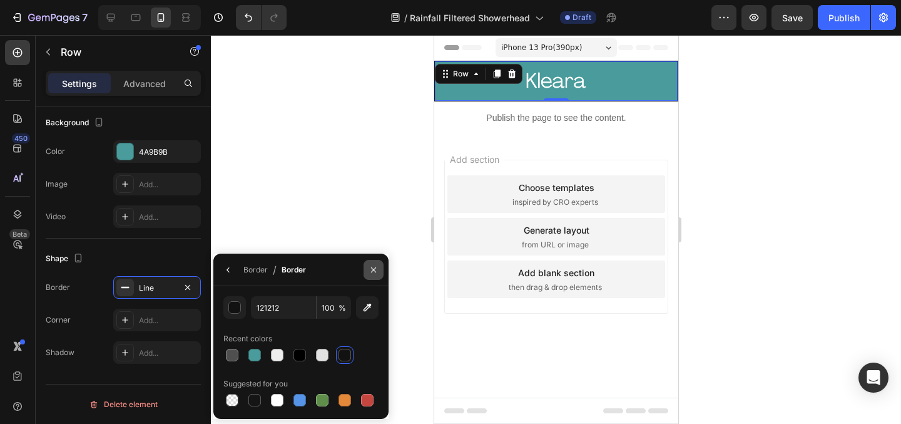
click at [370, 273] on icon "button" at bounding box center [374, 270] width 10 height 10
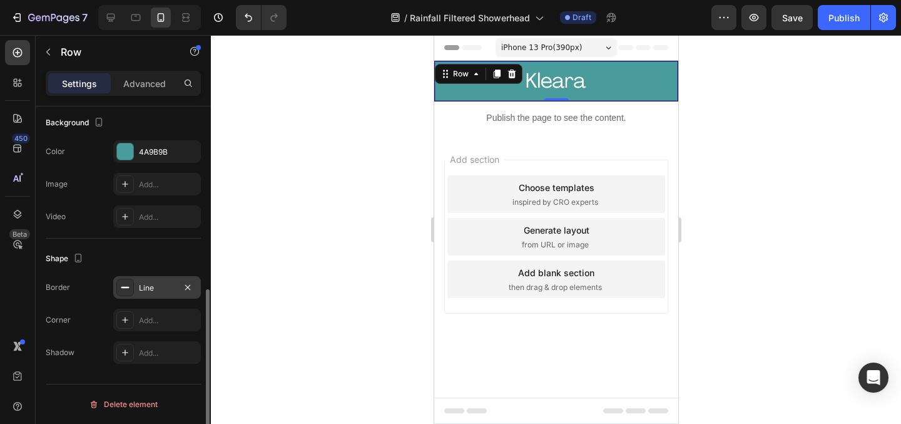
click at [172, 290] on div "Line" at bounding box center [157, 287] width 36 height 11
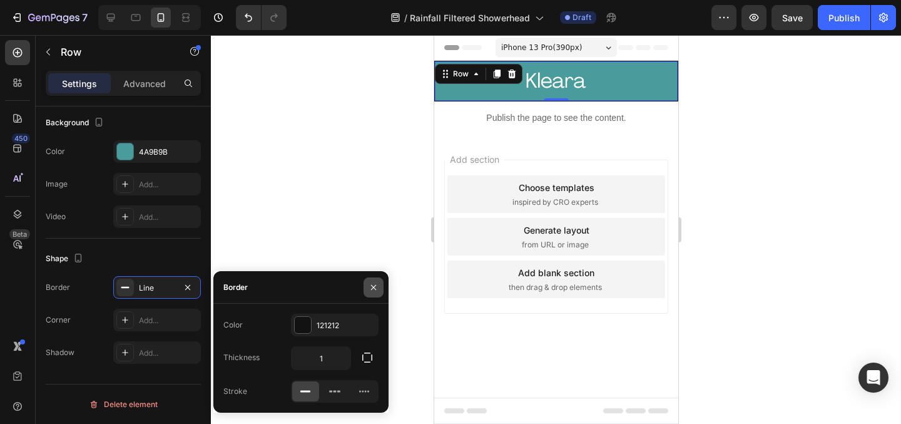
click at [377, 285] on icon "button" at bounding box center [374, 287] width 10 height 10
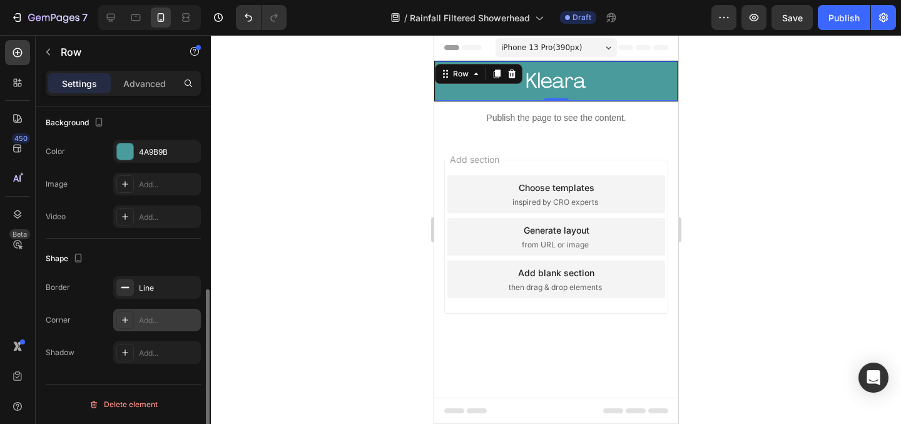
click at [150, 321] on div "Add..." at bounding box center [168, 320] width 59 height 11
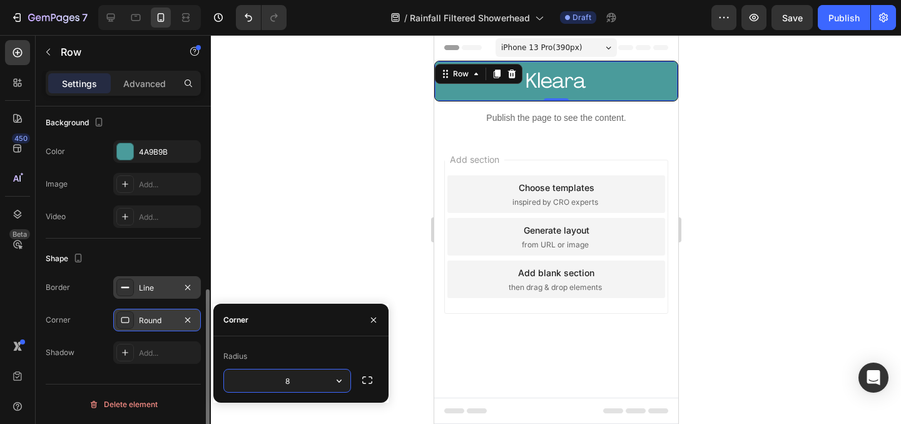
click at [163, 292] on div "Line" at bounding box center [157, 287] width 36 height 11
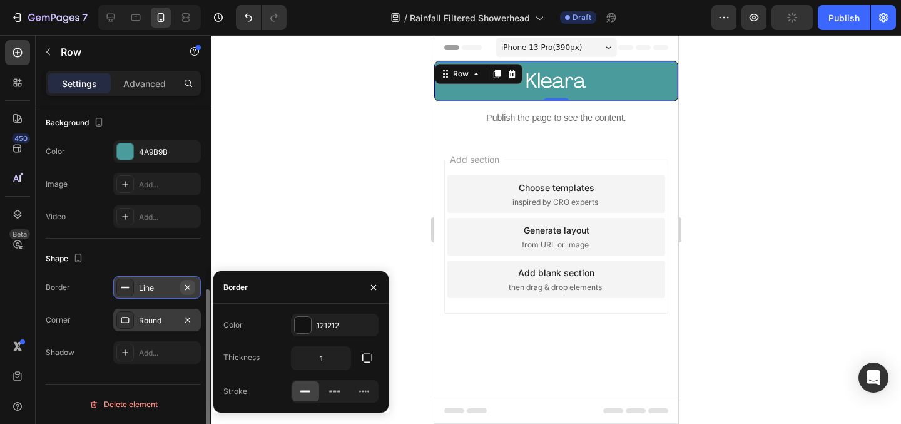
click at [188, 286] on icon "button" at bounding box center [187, 286] width 5 height 5
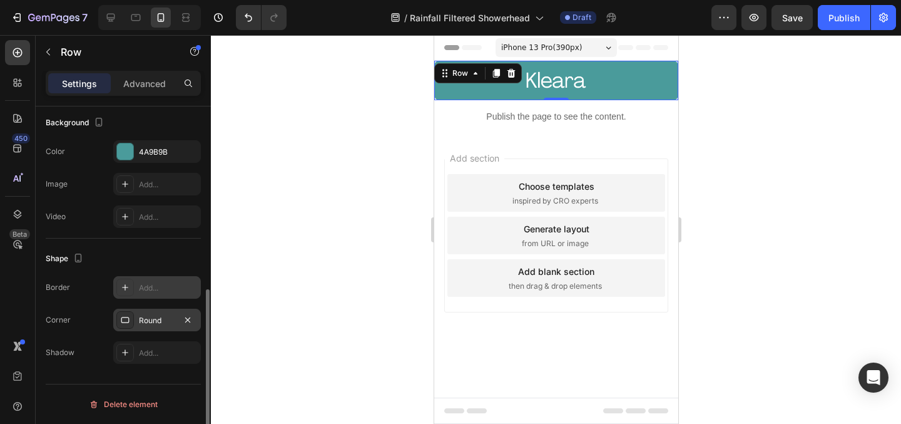
click at [166, 315] on div "Round" at bounding box center [157, 320] width 36 height 11
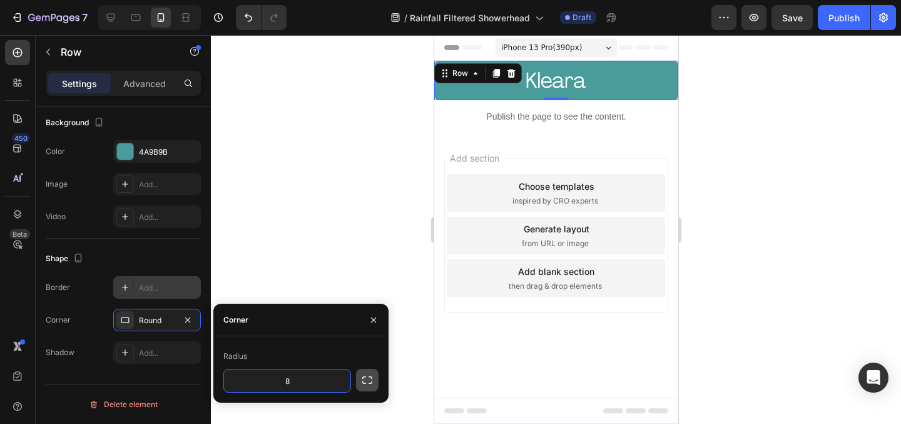
click at [372, 377] on icon "button" at bounding box center [367, 380] width 10 height 8
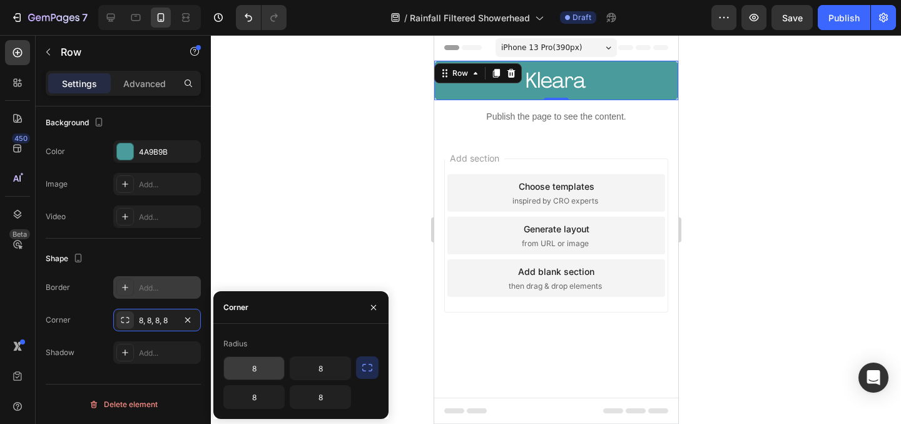
click at [257, 360] on input "8" at bounding box center [254, 368] width 60 height 23
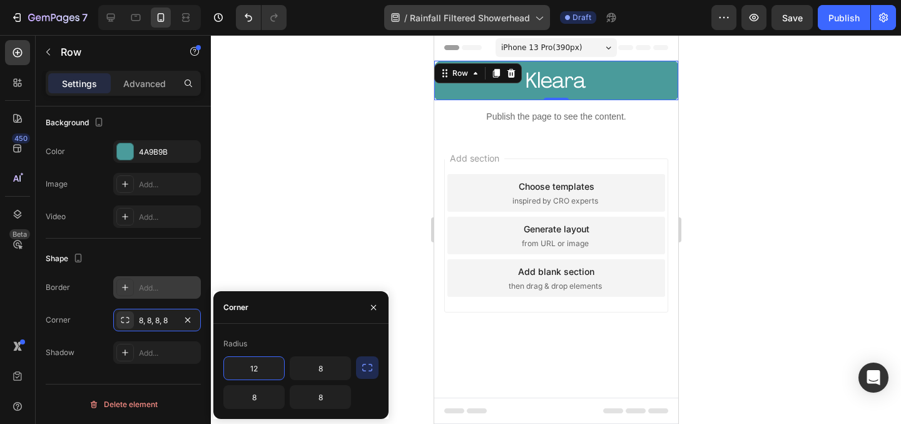
type input "12"
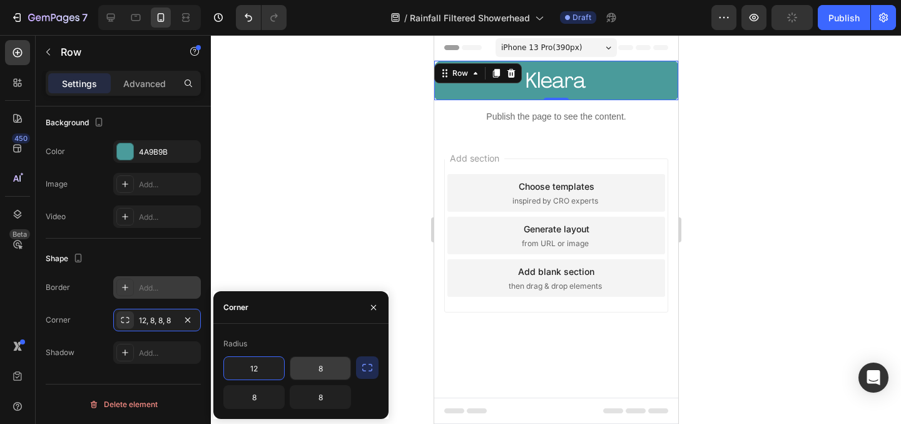
click at [324, 369] on input "8" at bounding box center [320, 368] width 60 height 23
type input "20"
click at [260, 398] on input "8" at bounding box center [254, 396] width 60 height 23
click at [327, 391] on input "8" at bounding box center [320, 396] width 60 height 23
type input "12"
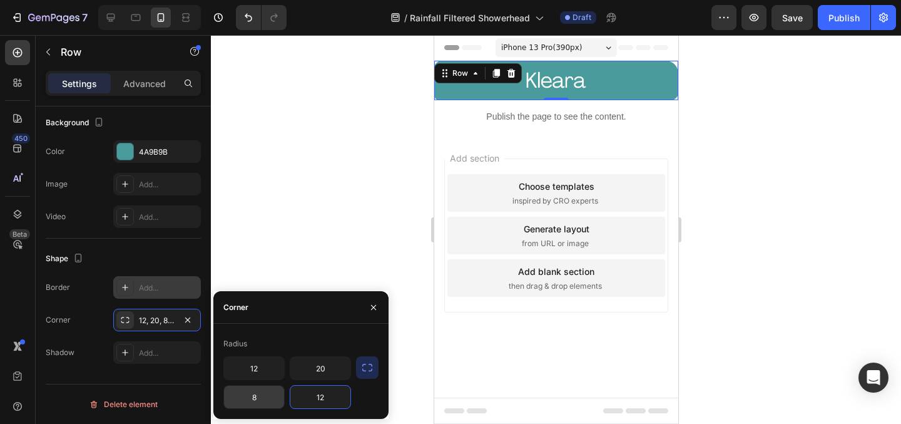
click at [260, 402] on input "8" at bounding box center [254, 396] width 60 height 23
type input "10"
click at [310, 397] on input "12" at bounding box center [320, 396] width 60 height 23
type input "10"
click at [250, 364] on input "12" at bounding box center [254, 368] width 60 height 23
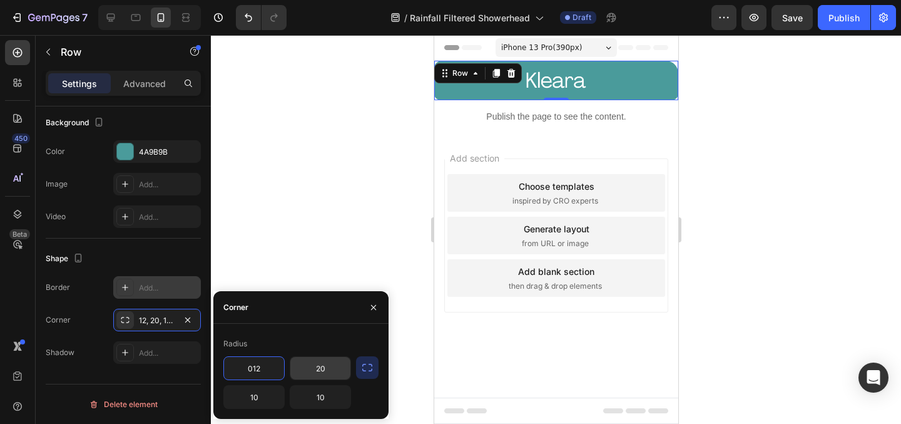
type input "12"
click at [310, 364] on input "20" at bounding box center [320, 368] width 60 height 23
type input "0"
click at [255, 364] on input "12" at bounding box center [254, 368] width 60 height 23
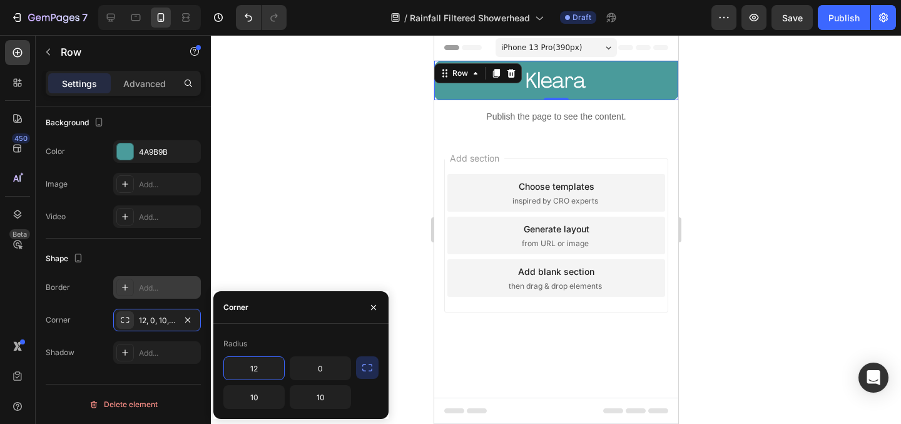
click at [255, 364] on input "12" at bounding box center [254, 368] width 60 height 23
type input "-"
type input "0"
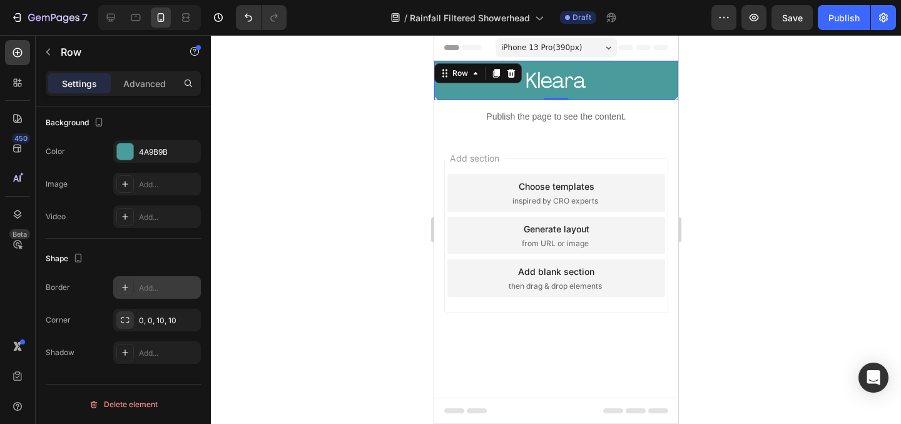
click at [372, 100] on div at bounding box center [556, 229] width 690 height 389
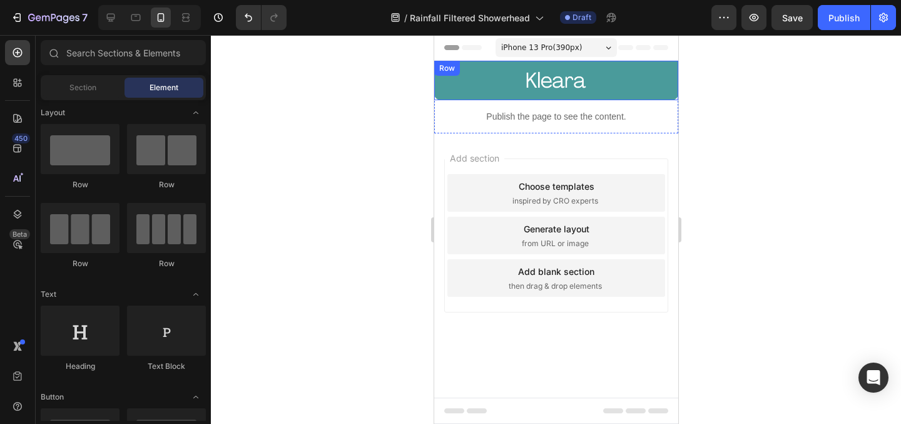
click at [464, 93] on div "Text Block Image Text Block Row Row" at bounding box center [556, 80] width 244 height 39
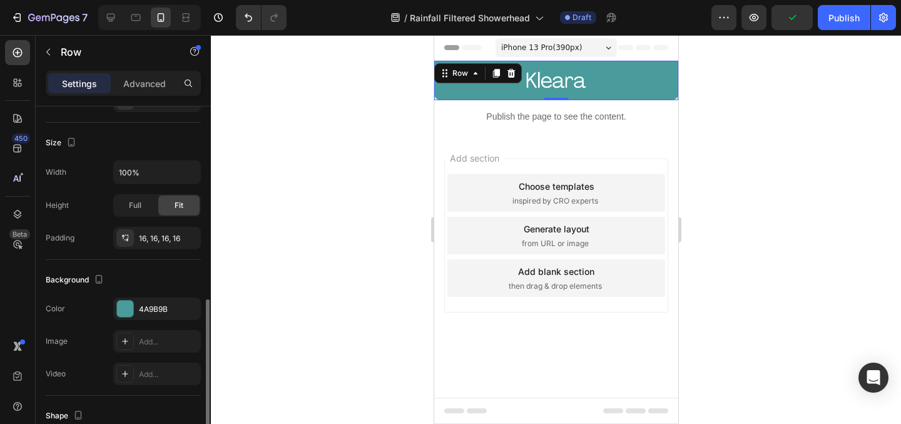
scroll to position [282, 0]
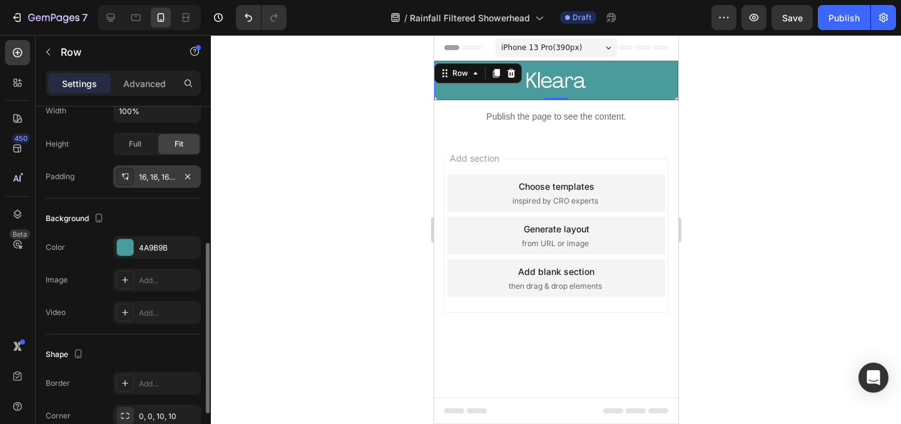
click at [166, 172] on div "16, 16, 16, 16" at bounding box center [157, 176] width 36 height 11
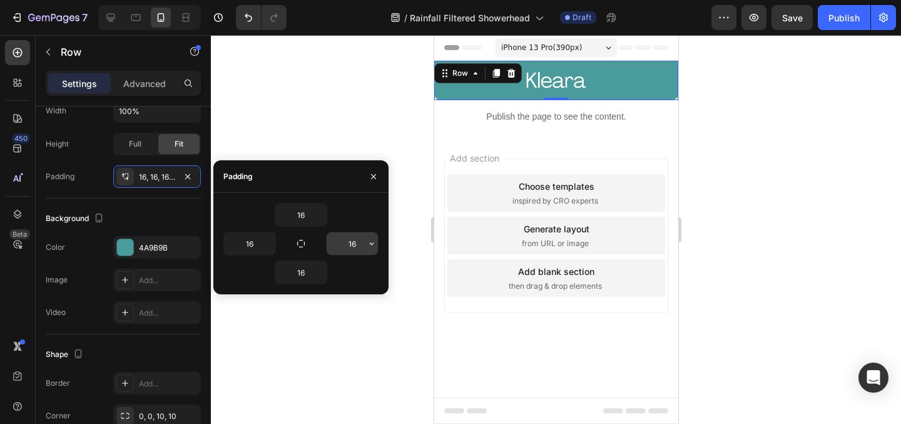
click at [350, 242] on input "16" at bounding box center [352, 243] width 51 height 23
type input "20"
click at [245, 241] on input "16" at bounding box center [249, 243] width 51 height 23
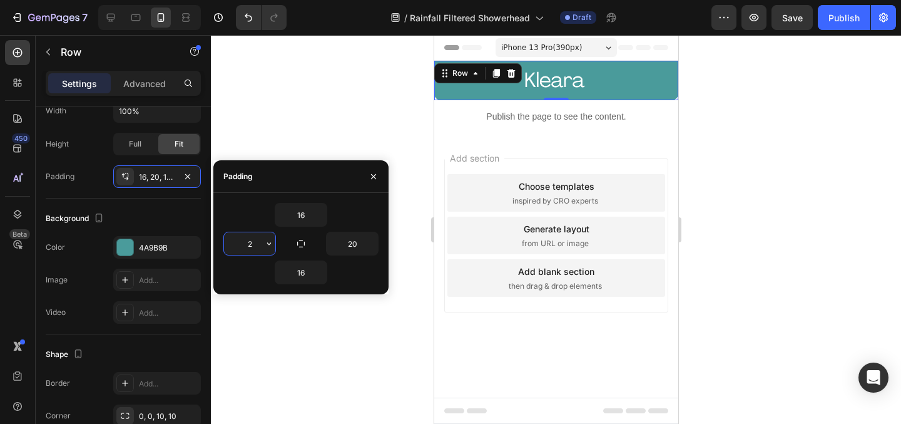
type input "20"
click at [317, 108] on div at bounding box center [556, 229] width 690 height 389
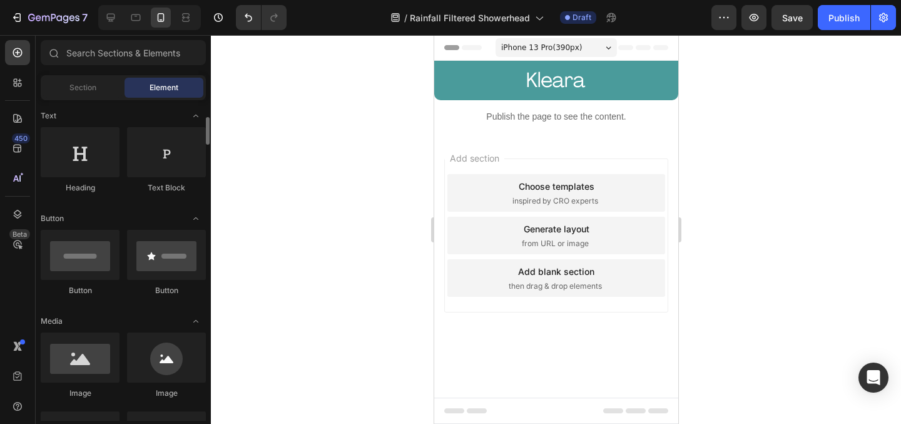
scroll to position [183, 0]
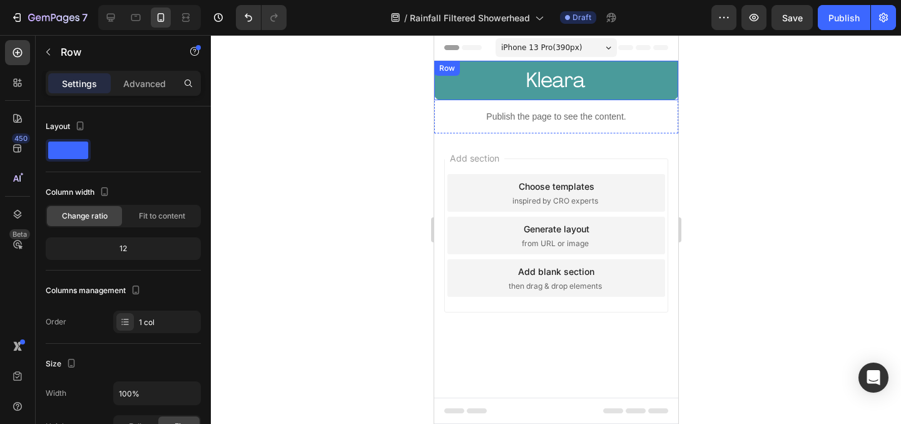
click at [447, 94] on div "Text Block Image Text Block Row Row" at bounding box center [556, 80] width 244 height 39
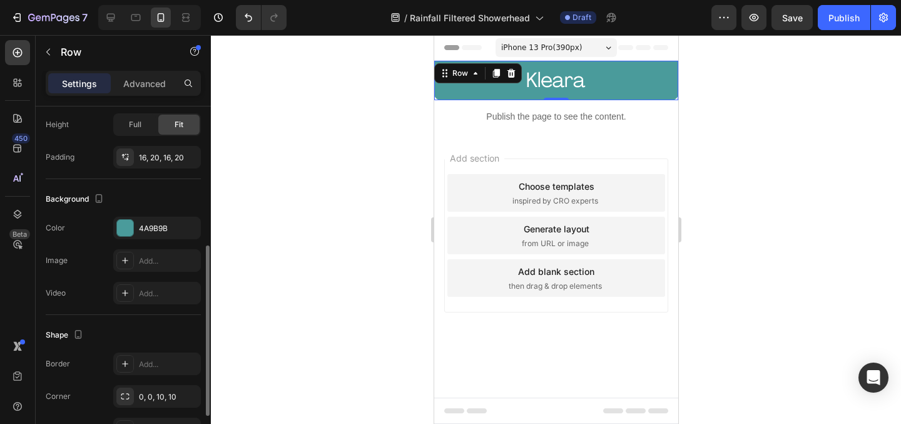
scroll to position [303, 0]
click at [170, 156] on div "16, 20, 16, 20" at bounding box center [157, 156] width 36 height 11
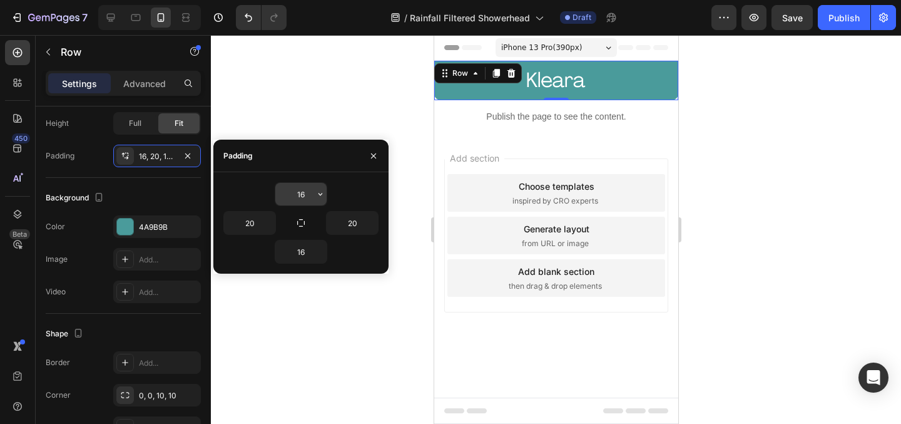
click at [298, 195] on input "16" at bounding box center [300, 194] width 51 height 23
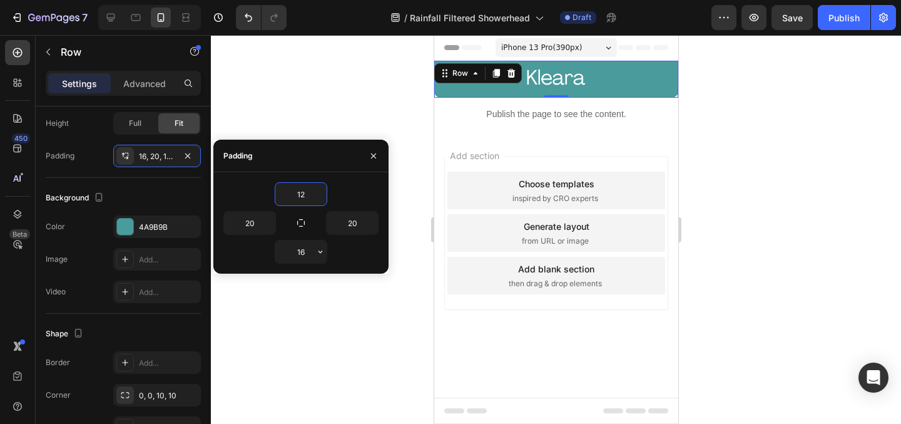
type input "12"
click at [302, 266] on div "12 20 20 16" at bounding box center [300, 222] width 175 height 101
click at [302, 257] on input "16" at bounding box center [300, 251] width 51 height 23
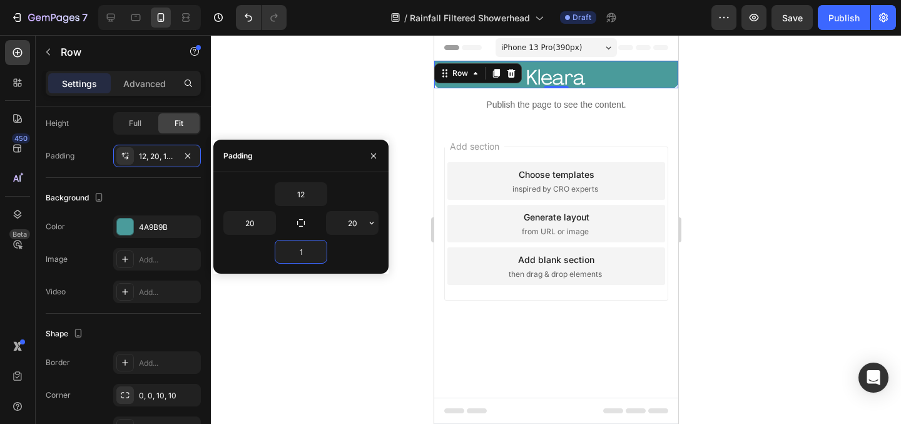
type input "12"
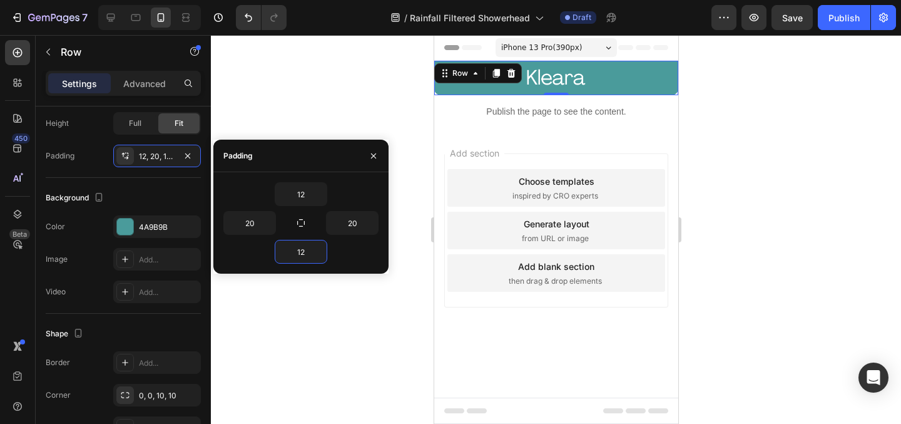
click at [355, 84] on div at bounding box center [556, 229] width 690 height 389
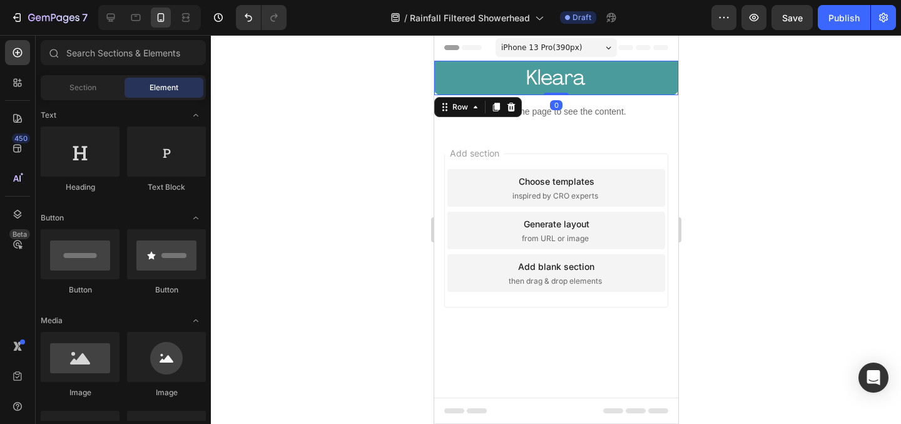
click at [439, 84] on div "Text Block Image Text Block Row Row 0" at bounding box center [556, 78] width 244 height 34
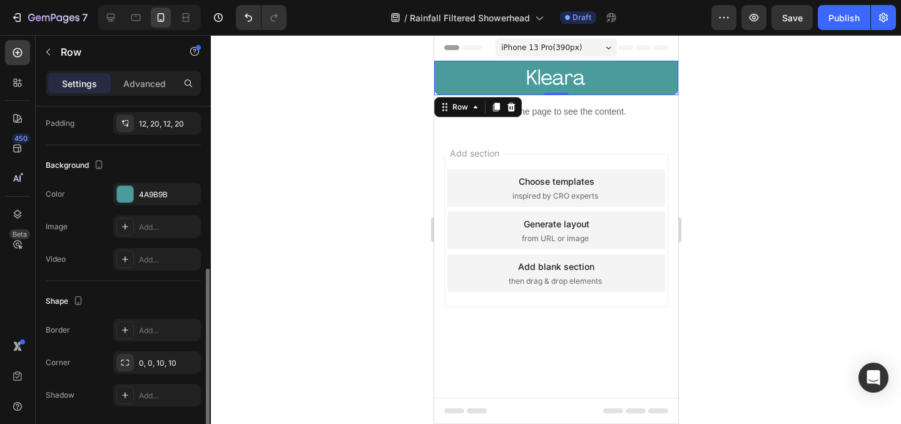
scroll to position [378, 0]
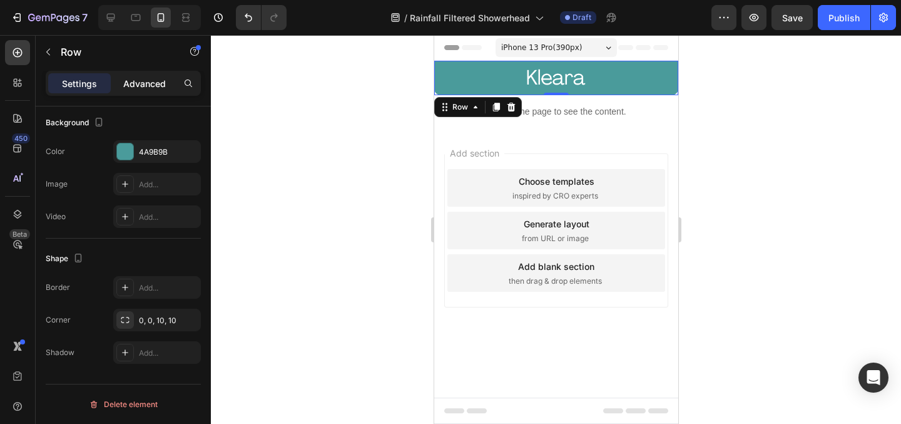
click at [150, 86] on p "Advanced" at bounding box center [144, 83] width 43 height 13
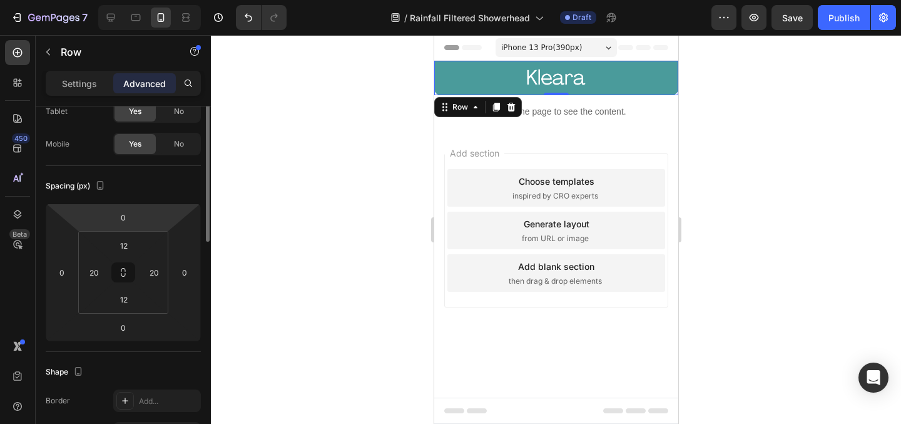
scroll to position [81, 0]
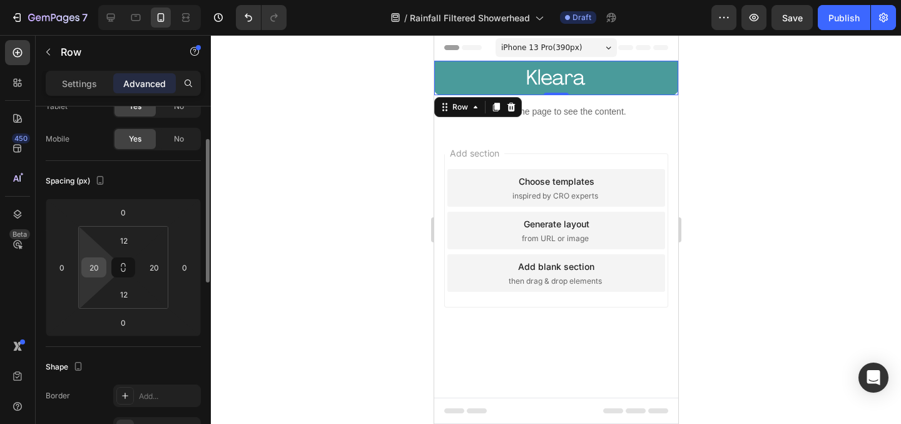
click at [97, 272] on input "20" at bounding box center [93, 267] width 19 height 19
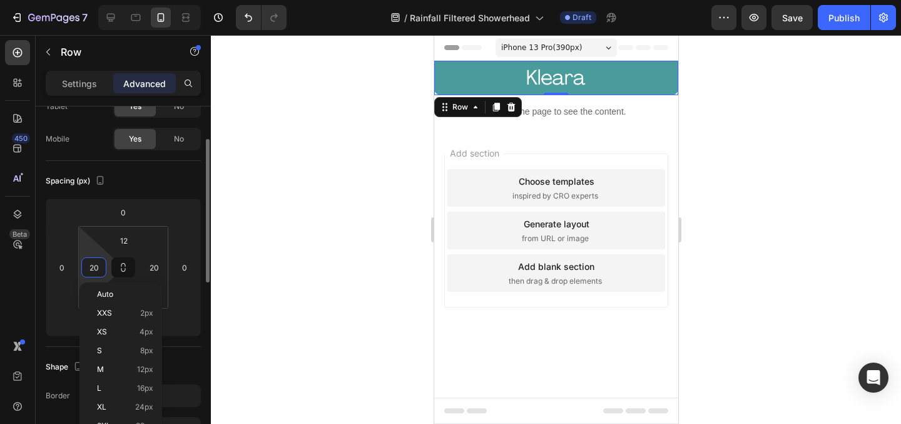
click at [97, 272] on input "20" at bounding box center [93, 267] width 19 height 19
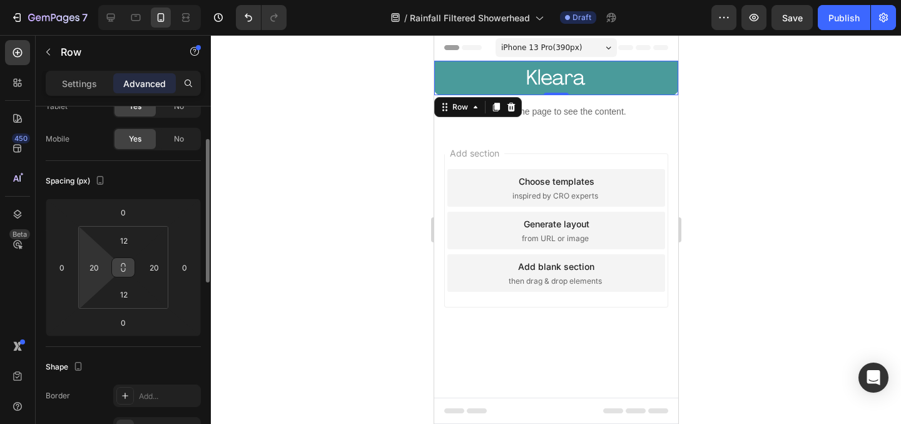
click at [120, 268] on icon at bounding box center [123, 267] width 10 height 10
click at [93, 270] on input "20" at bounding box center [93, 267] width 19 height 19
type input "0"
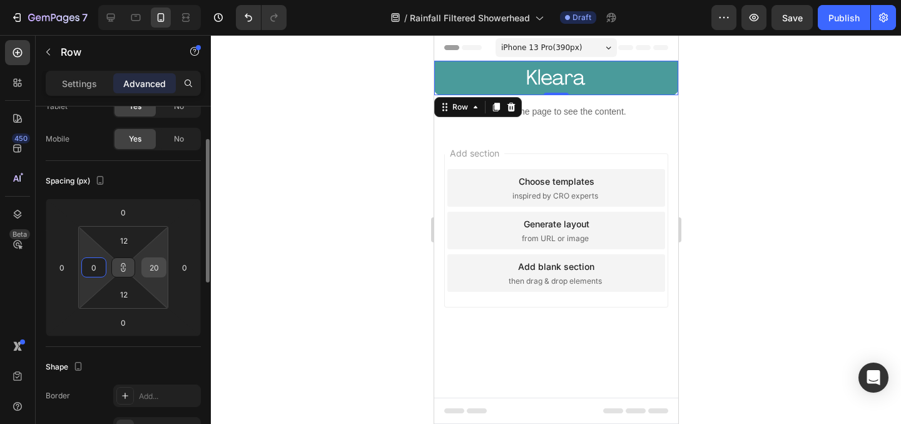
type input "0"
click at [156, 277] on div "0" at bounding box center [153, 267] width 25 height 20
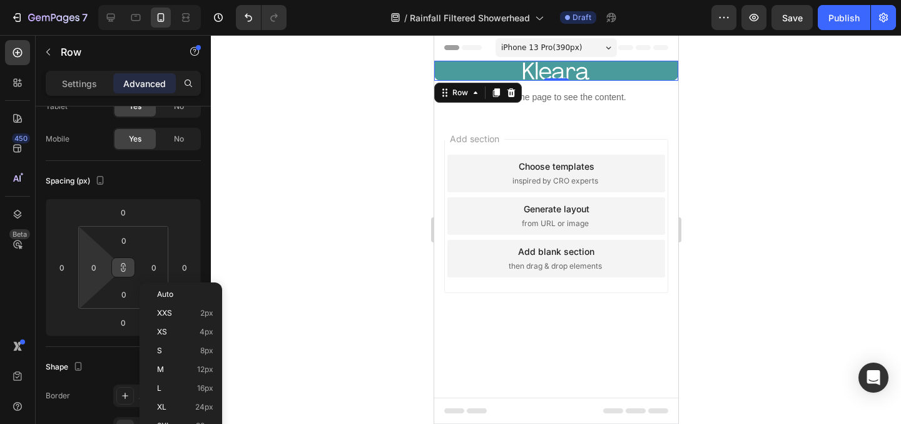
click at [270, 225] on div at bounding box center [556, 229] width 690 height 389
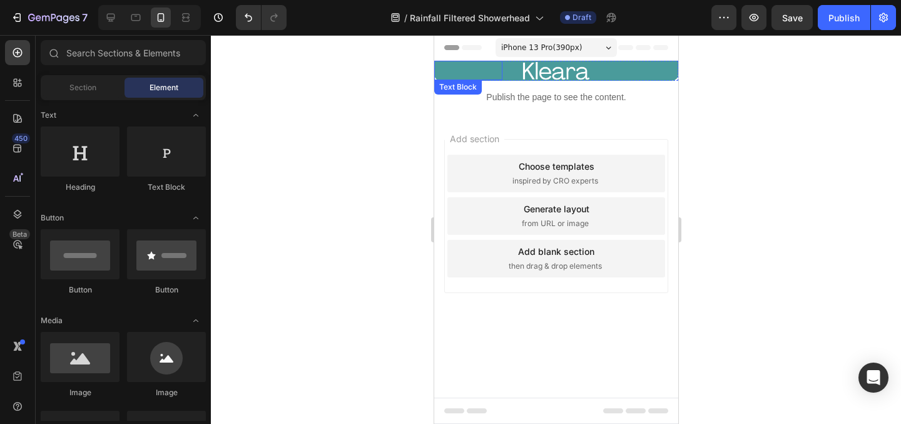
click at [460, 72] on p "Rich Text Editor. Editing area: main" at bounding box center [468, 70] width 66 height 17
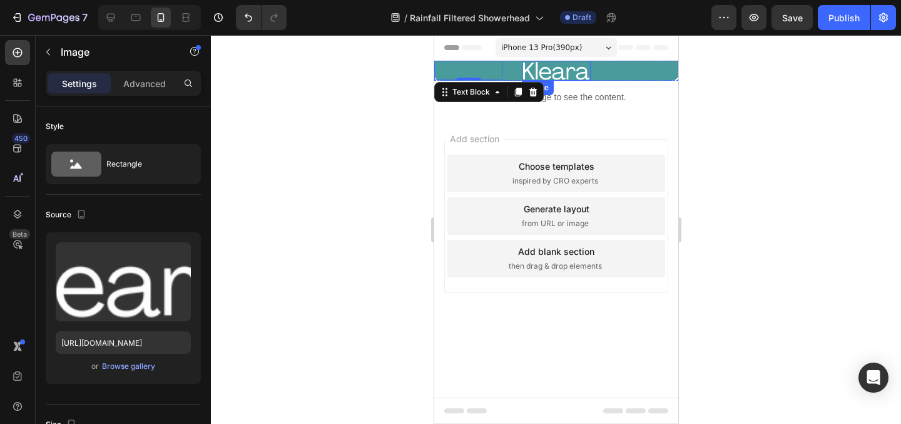
click at [544, 70] on img at bounding box center [555, 71] width 68 height 20
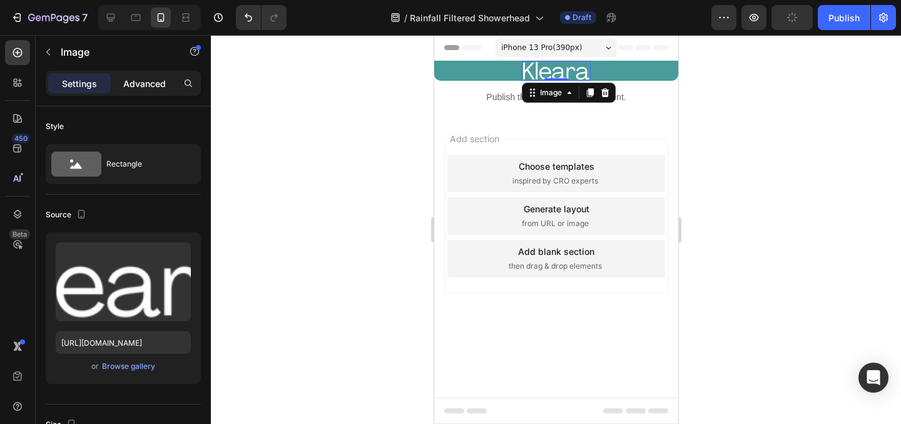
click at [143, 84] on p "Advanced" at bounding box center [144, 83] width 43 height 13
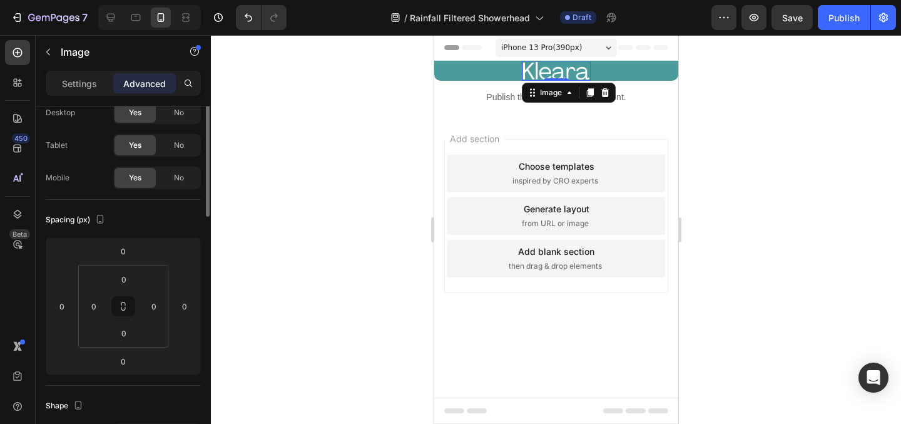
scroll to position [0, 0]
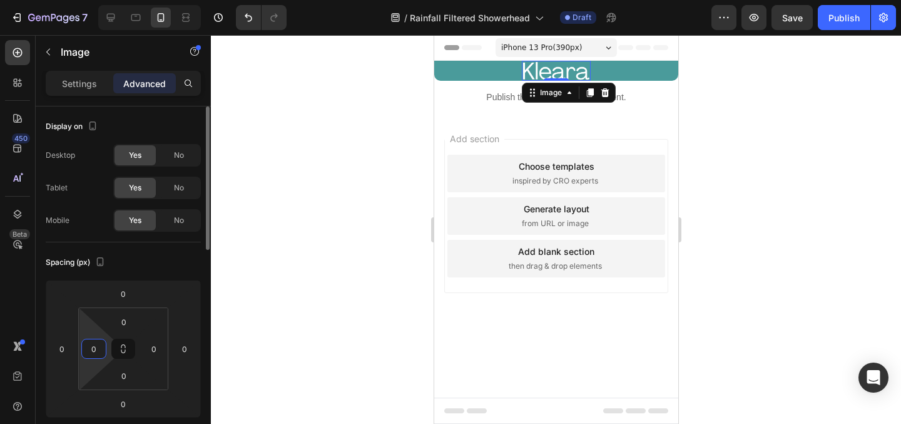
click at [97, 350] on input "0" at bounding box center [93, 348] width 19 height 19
type input "5"
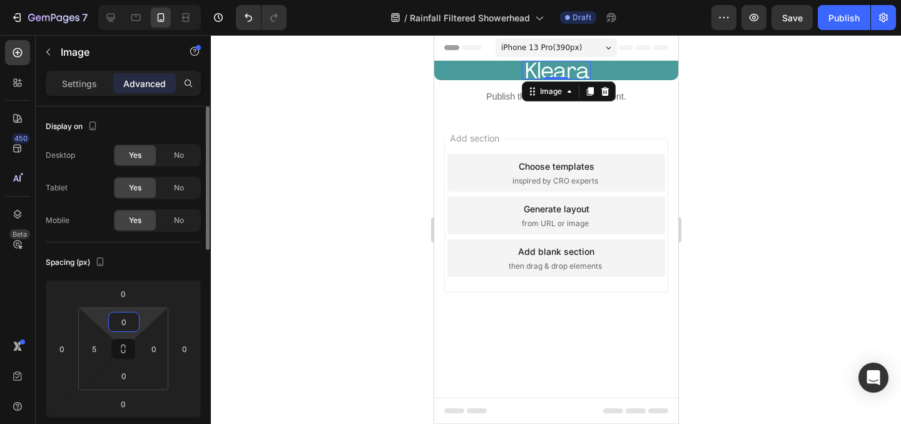
click at [127, 328] on input "0" at bounding box center [123, 321] width 25 height 19
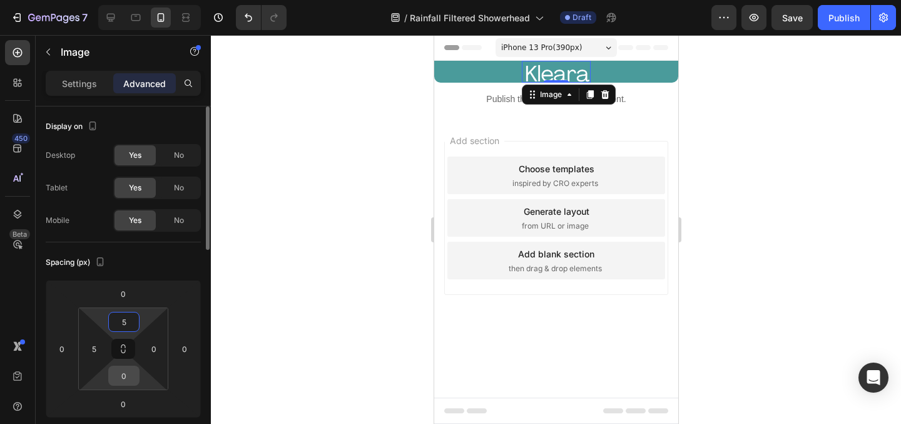
type input "5"
click at [123, 370] on input "0" at bounding box center [123, 375] width 25 height 19
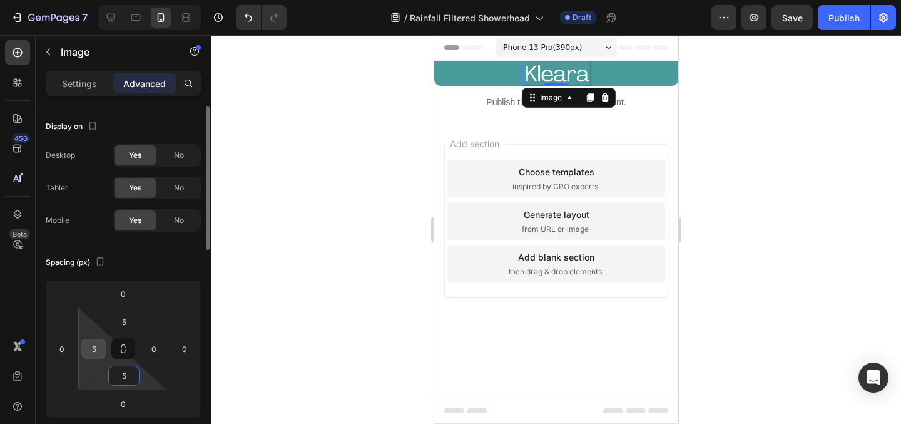
type input "5"
click at [98, 349] on input "5" at bounding box center [93, 348] width 19 height 19
type input "0"
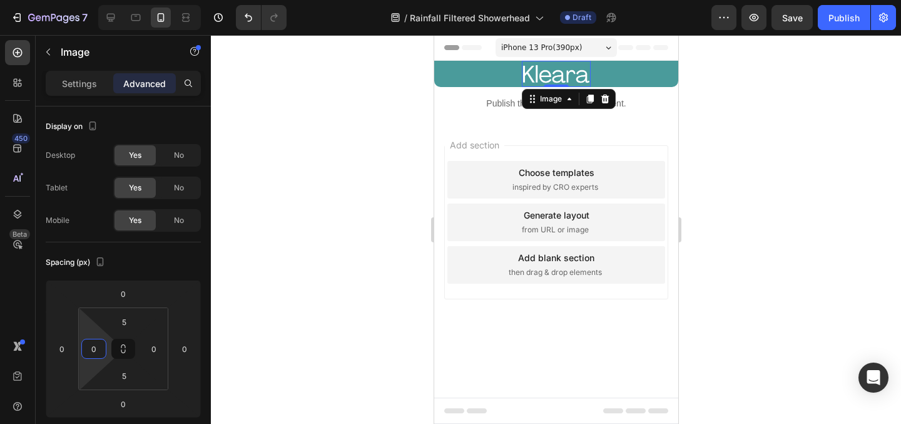
click at [377, 212] on div at bounding box center [556, 229] width 690 height 389
click at [569, 70] on img at bounding box center [555, 74] width 68 height 20
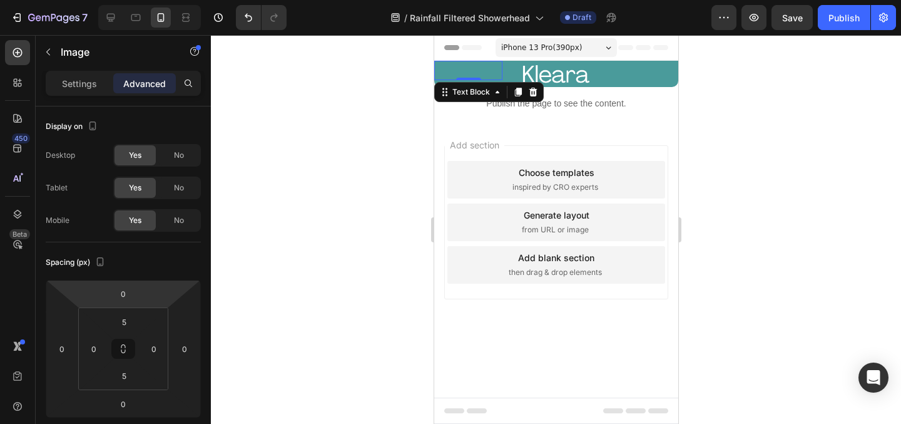
click at [479, 76] on p "Rich Text Editor. Editing area: main" at bounding box center [468, 70] width 66 height 17
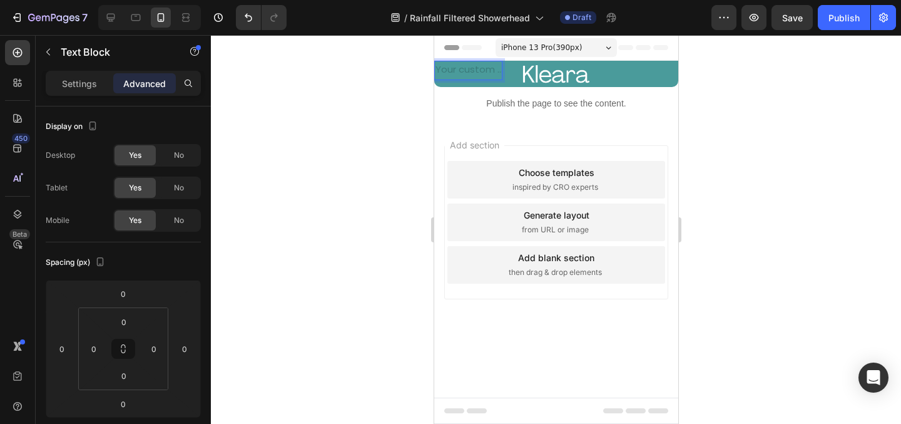
click at [461, 72] on div "Rich Text Editor. Editing area: main" at bounding box center [468, 70] width 68 height 19
click at [78, 79] on p "Settings" at bounding box center [79, 83] width 35 height 13
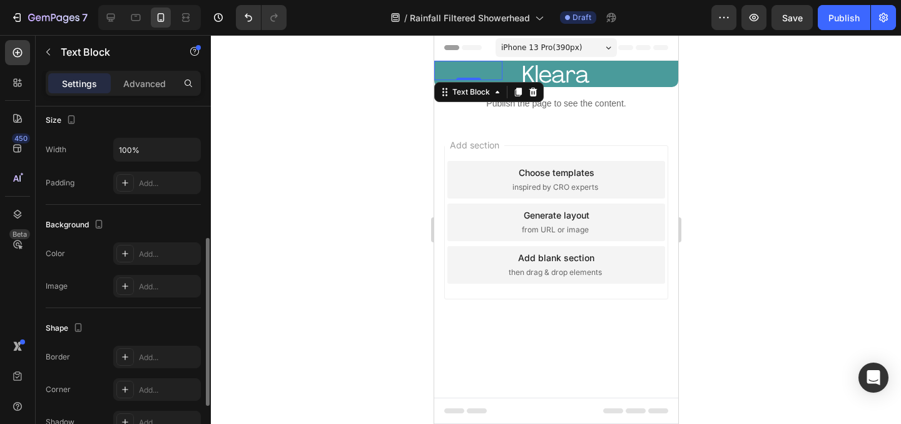
scroll to position [286, 0]
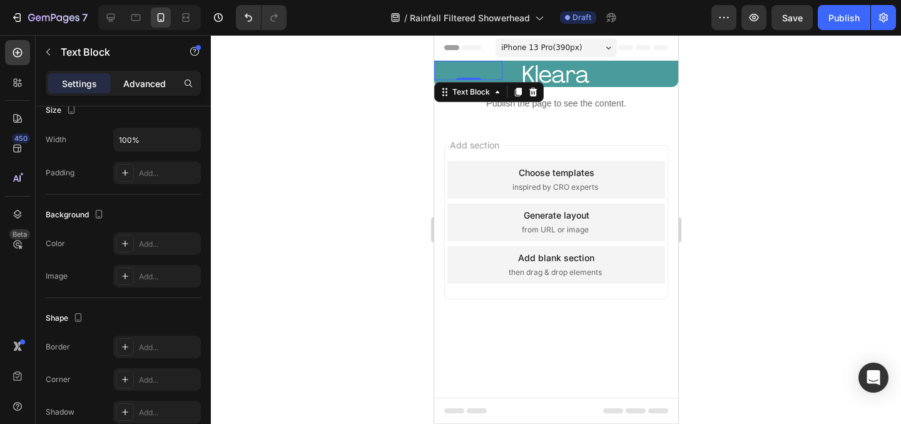
click at [155, 93] on div "Advanced" at bounding box center [144, 83] width 63 height 20
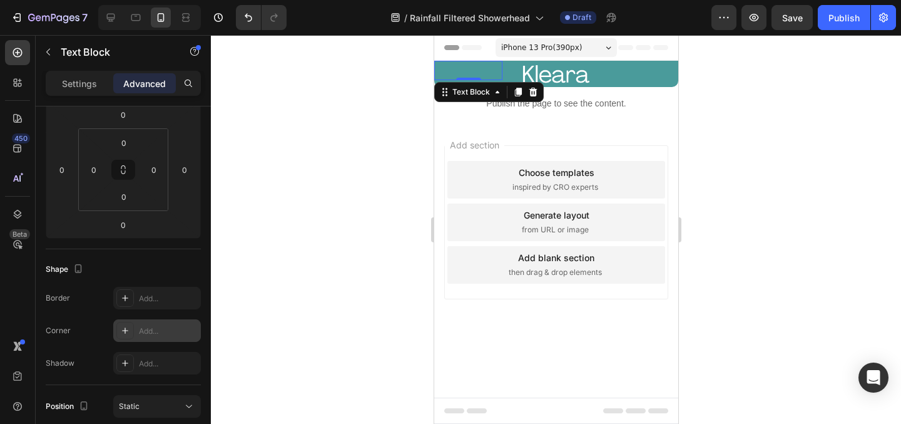
scroll to position [0, 0]
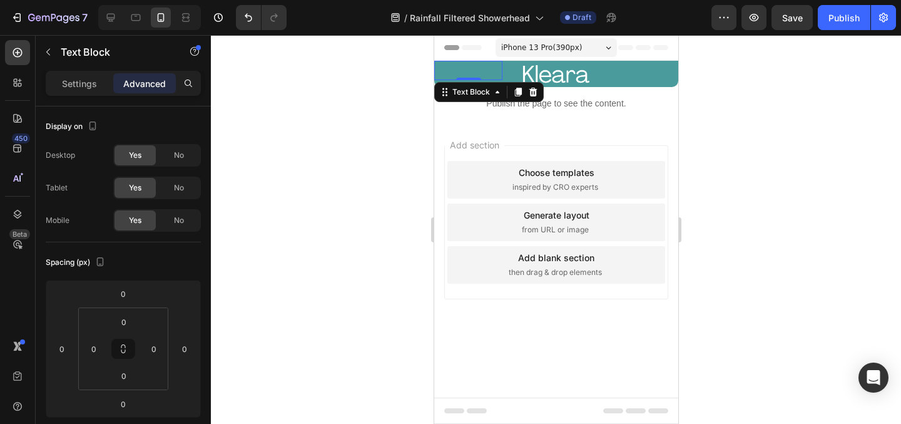
click at [779, 101] on div at bounding box center [556, 229] width 690 height 389
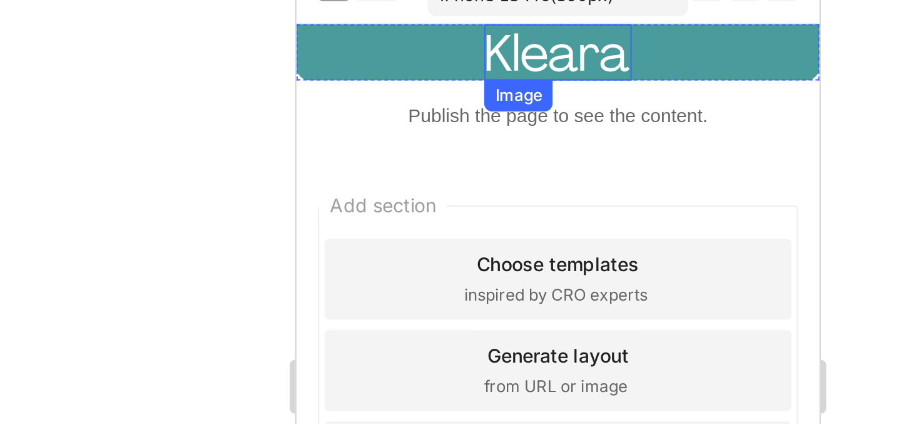
click at [419, 19] on div "Image" at bounding box center [417, 8] width 68 height 26
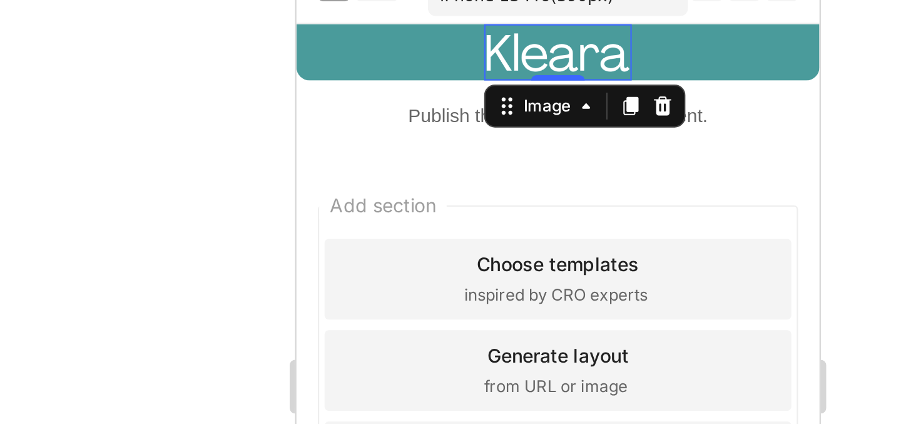
drag, startPoint x: 422, startPoint y: 19, endPoint x: 424, endPoint y: 8, distance: 11.4
click at [424, 8] on div "Image 0" at bounding box center [417, 8] width 68 height 26
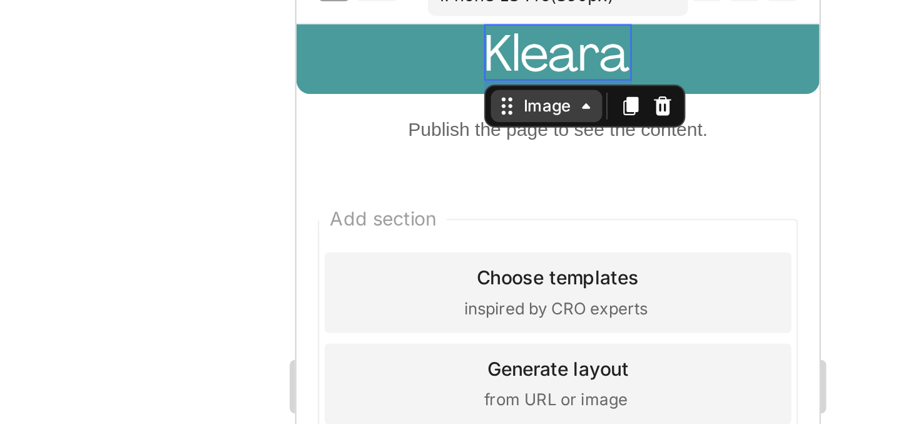
click at [418, 21] on div "Image 10" at bounding box center [417, 8] width 68 height 26
type input "0"
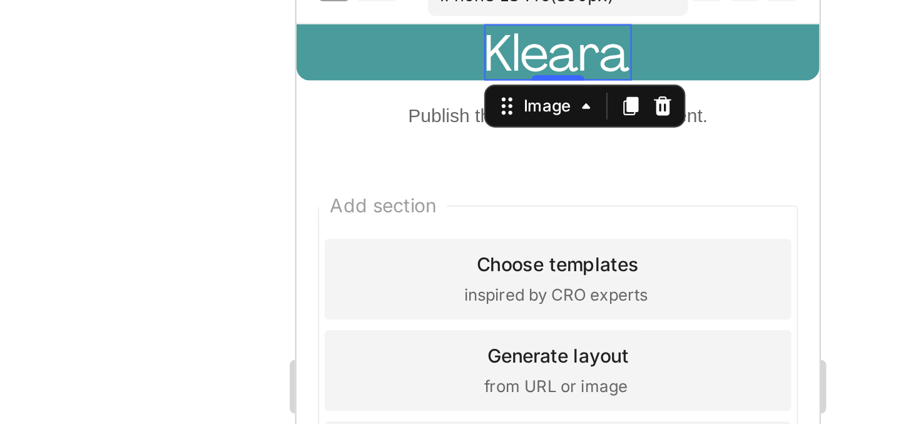
click at [369, 141] on div at bounding box center [556, 229] width 690 height 389
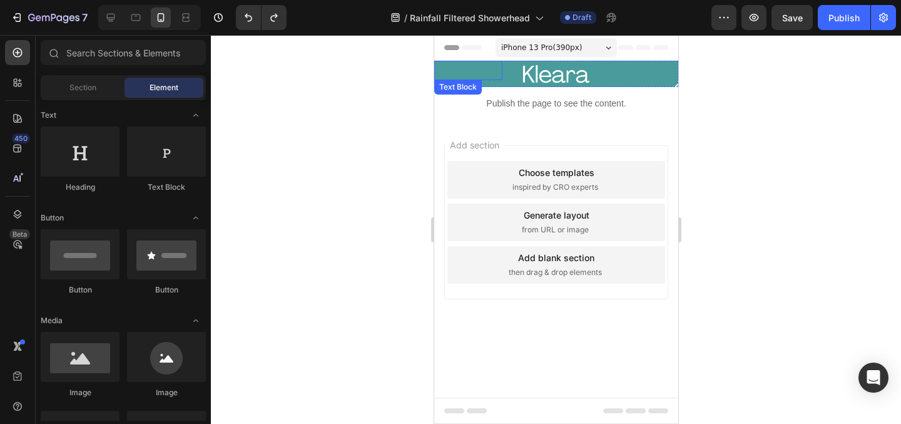
click at [444, 74] on p "Rich Text Editor. Editing area: main" at bounding box center [468, 70] width 66 height 17
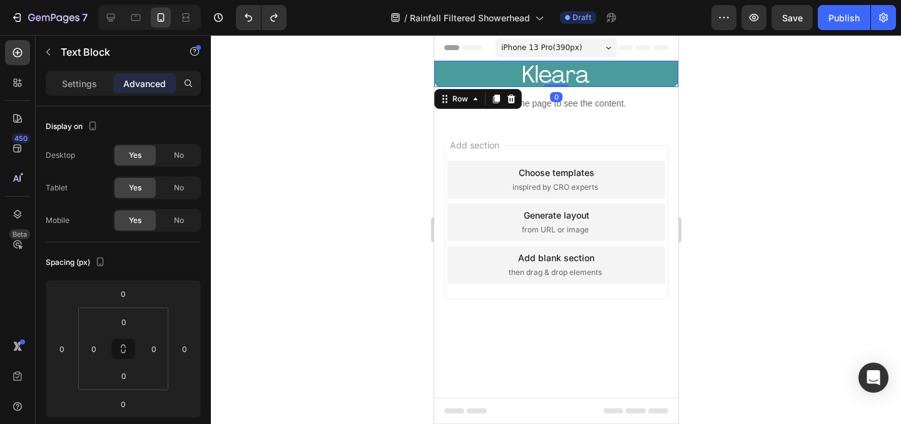
click at [506, 71] on div "Text Block Image Text Block Row 0" at bounding box center [556, 74] width 244 height 26
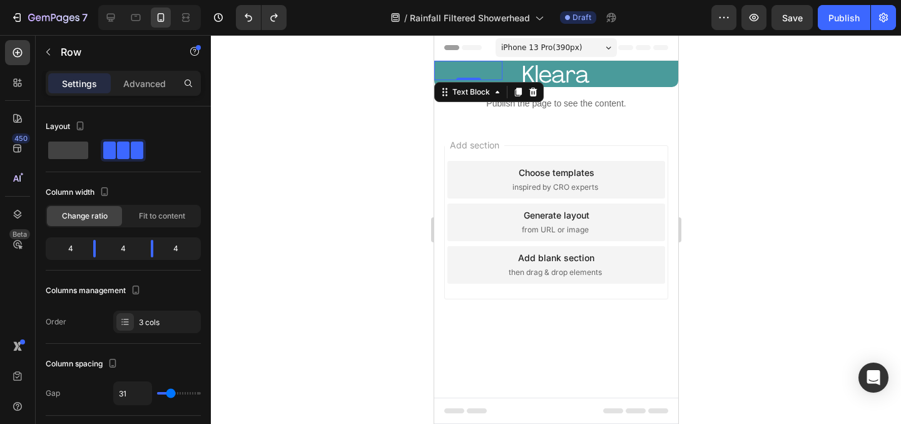
click at [475, 62] on p "Rich Text Editor. Editing area: main" at bounding box center [468, 70] width 66 height 17
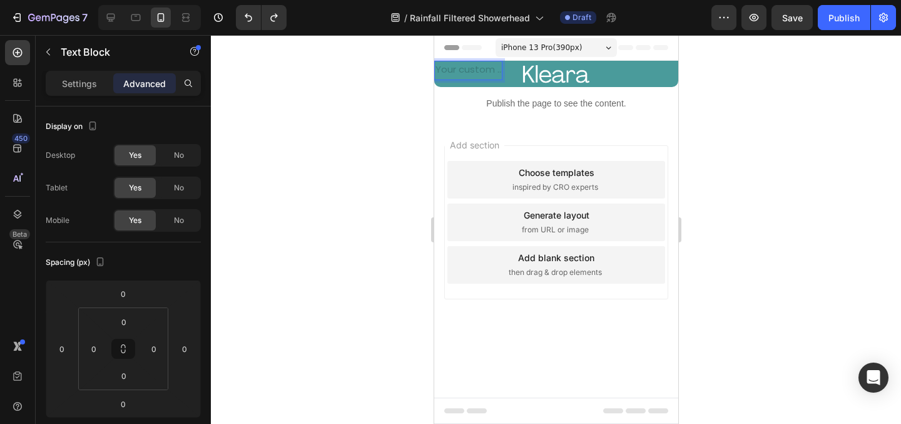
click at [475, 65] on div "Rich Text Editor. Editing area: main" at bounding box center [468, 70] width 68 height 19
click at [474, 68] on div "Rich Text Editor. Editing area: main" at bounding box center [468, 70] width 68 height 19
click at [389, 137] on div at bounding box center [556, 229] width 690 height 389
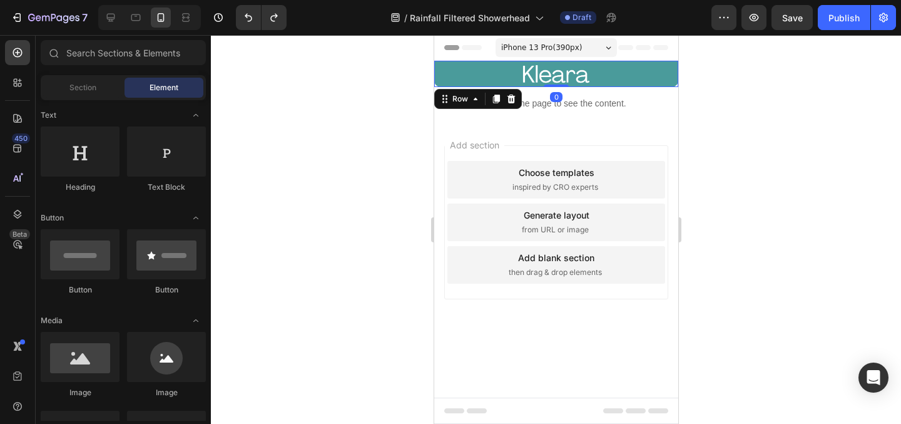
click at [511, 75] on div "Text Block Image Text Block Row 0" at bounding box center [556, 74] width 244 height 26
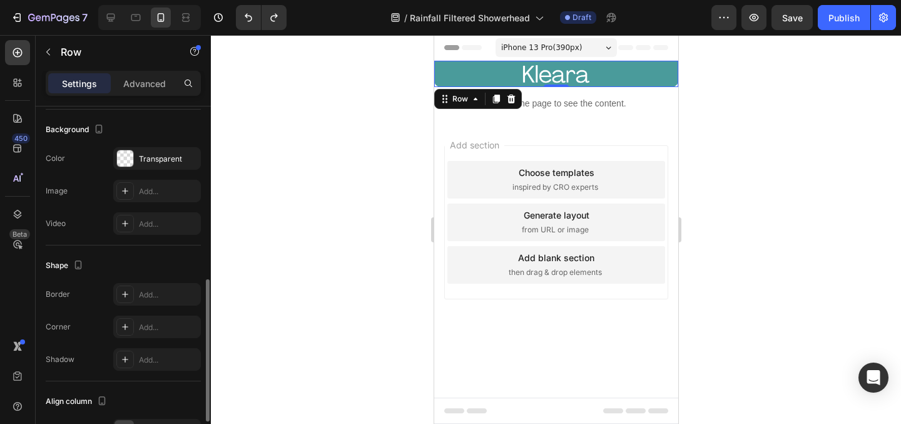
scroll to position [447, 0]
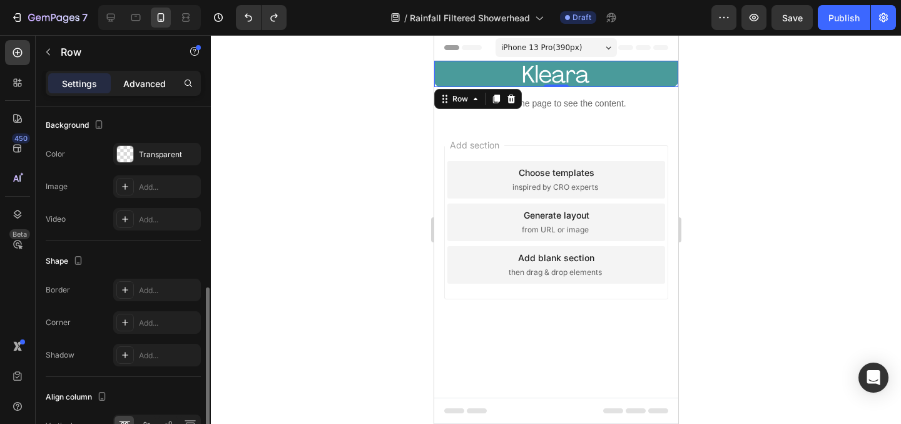
click at [151, 81] on p "Advanced" at bounding box center [144, 83] width 43 height 13
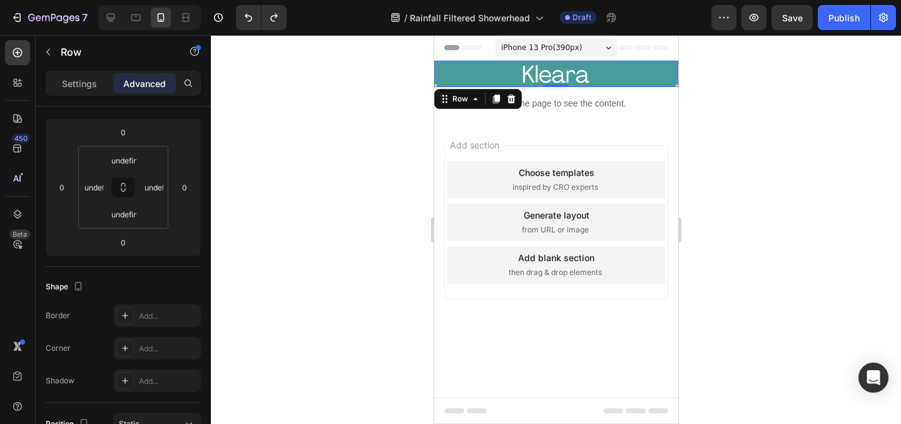
scroll to position [0, 0]
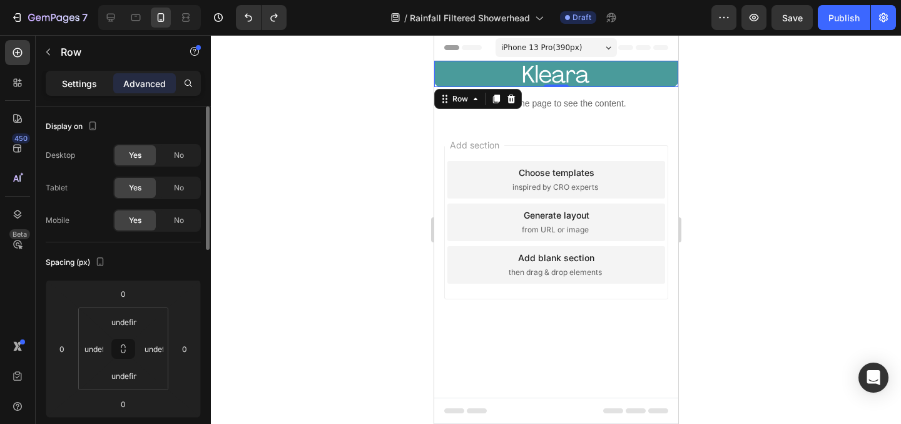
click at [91, 85] on p "Settings" at bounding box center [79, 83] width 35 height 13
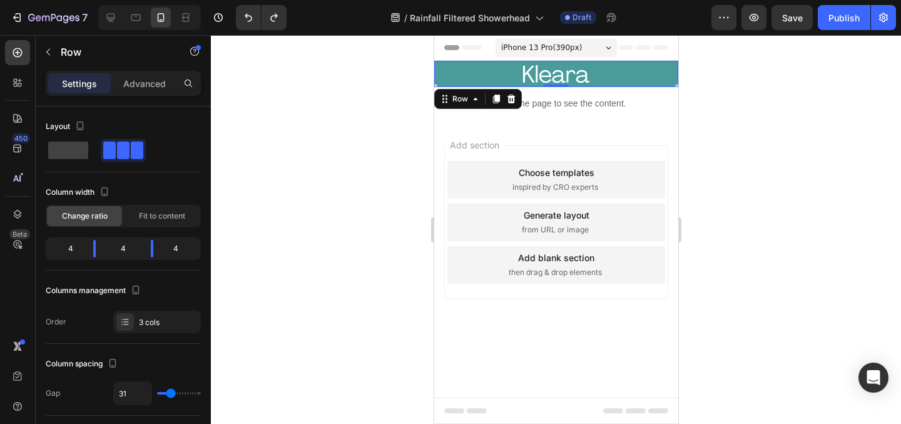
click at [505, 76] on div "Text Block Image Text Block Row 0" at bounding box center [556, 74] width 244 height 26
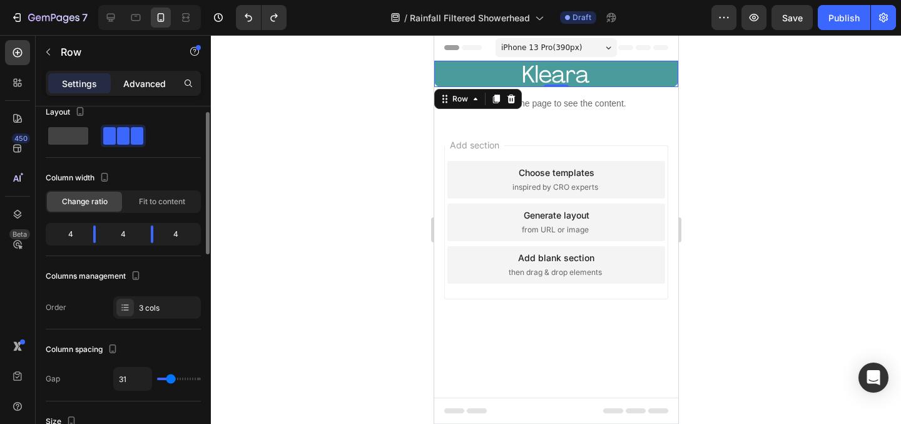
click at [153, 79] on p "Advanced" at bounding box center [144, 83] width 43 height 13
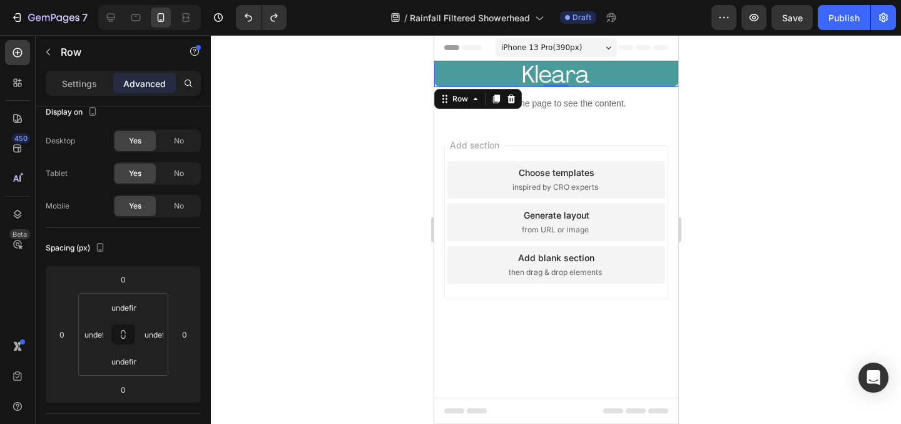
click at [86, 69] on div "Row" at bounding box center [107, 53] width 143 height 36
click at [81, 87] on p "Settings" at bounding box center [79, 83] width 35 height 13
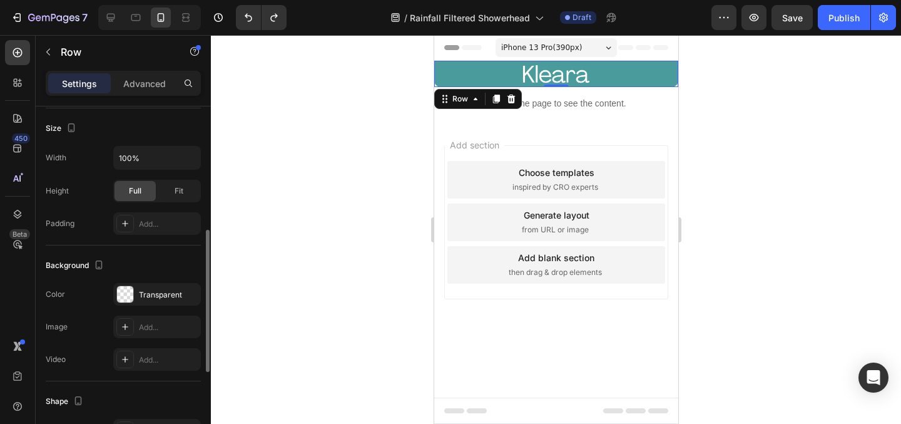
scroll to position [308, 0]
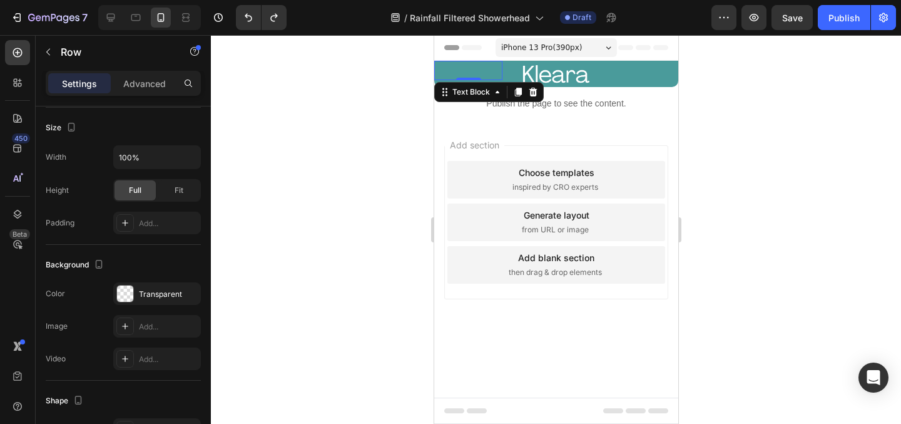
click at [486, 71] on p "Rich Text Editor. Editing area: main" at bounding box center [468, 70] width 66 height 17
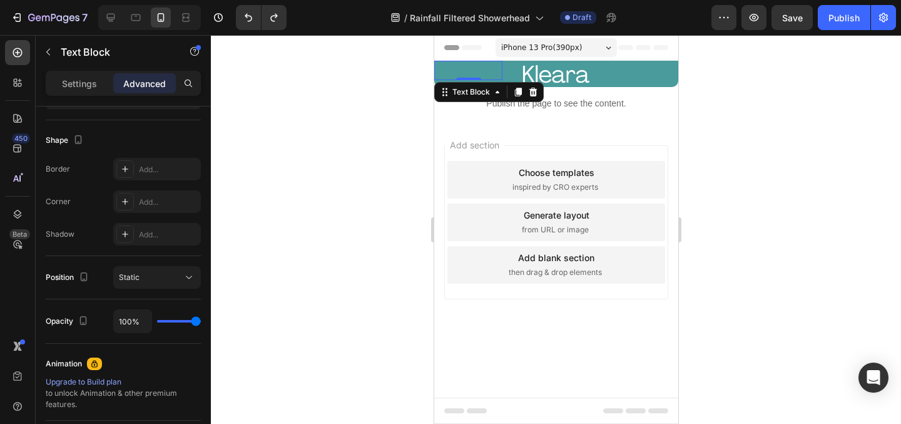
scroll to position [0, 0]
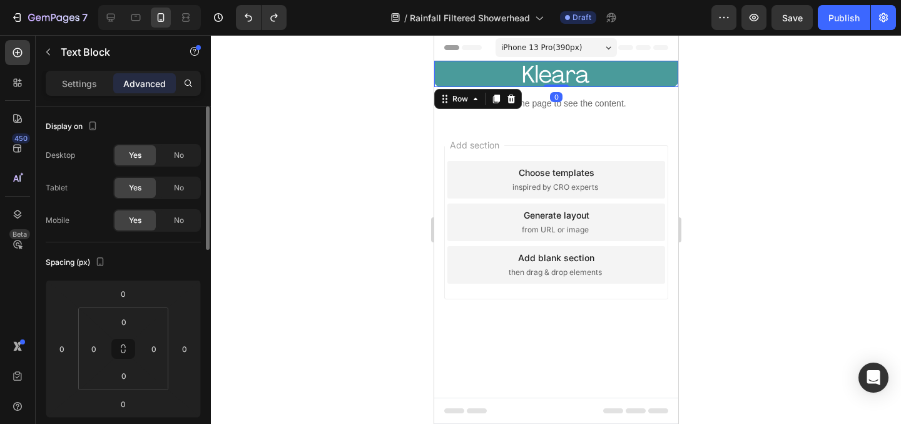
click at [512, 73] on div "Text Block Image Text Block Row 0" at bounding box center [556, 74] width 244 height 26
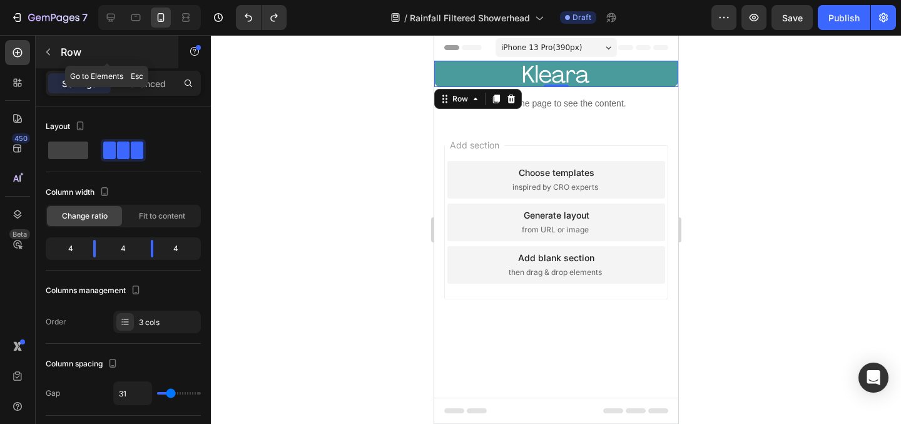
click at [62, 48] on p "Row" at bounding box center [114, 51] width 106 height 15
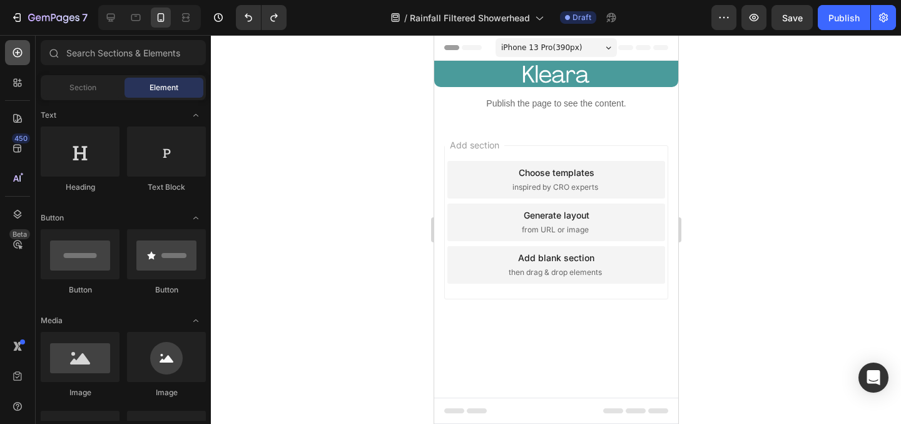
click at [16, 55] on icon at bounding box center [17, 52] width 13 height 13
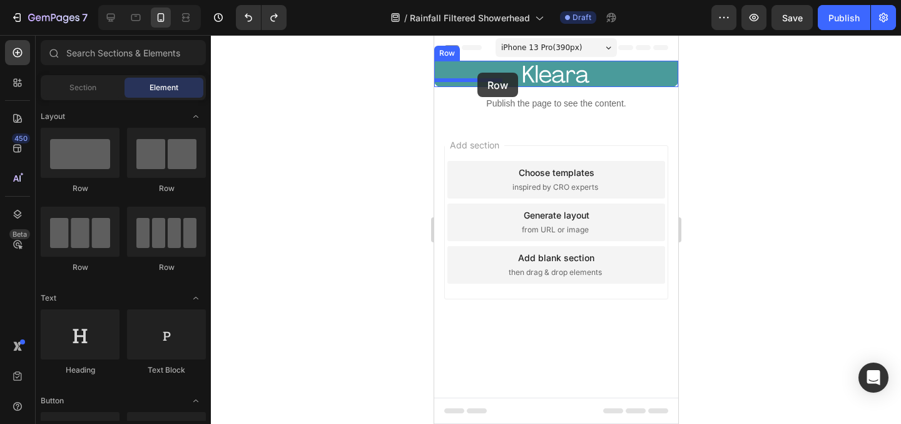
drag, startPoint x: 513, startPoint y: 197, endPoint x: 477, endPoint y: 73, distance: 129.7
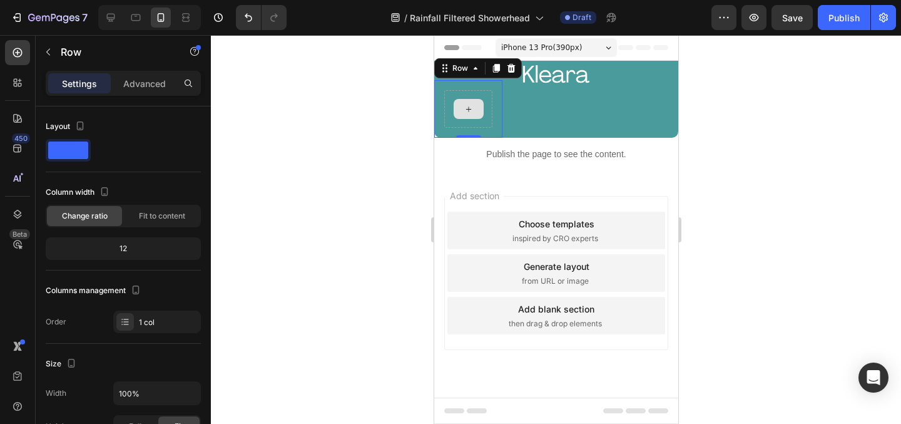
click at [477, 107] on div at bounding box center [468, 109] width 30 height 20
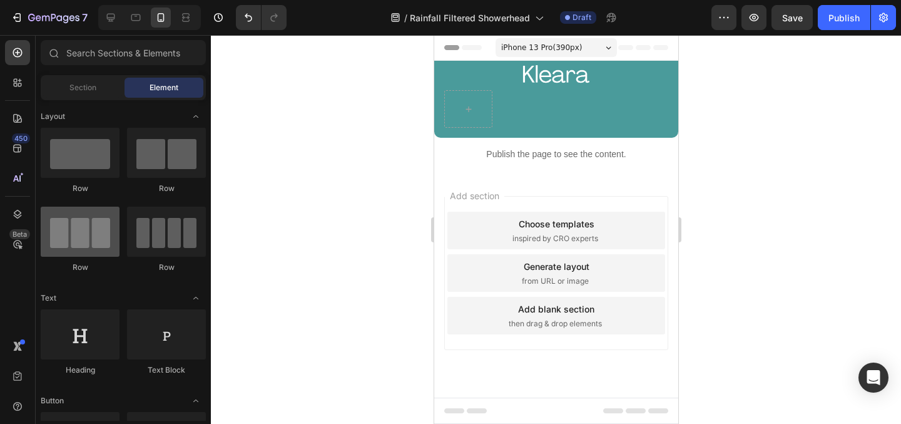
click at [72, 243] on div at bounding box center [80, 232] width 79 height 50
click at [99, 232] on div at bounding box center [80, 232] width 79 height 50
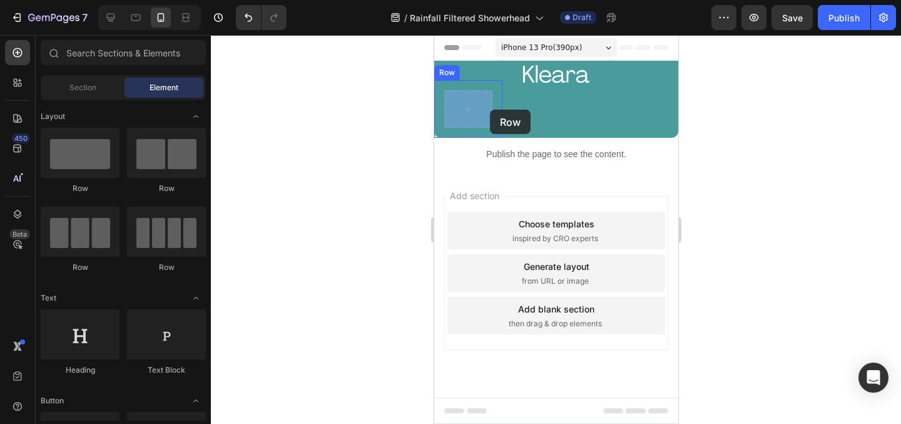
drag, startPoint x: 533, startPoint y: 267, endPoint x: 489, endPoint y: 110, distance: 163.5
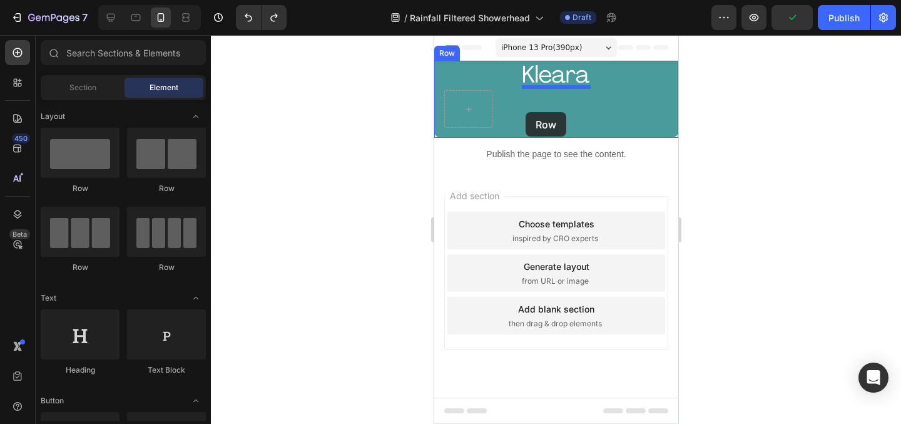
drag, startPoint x: 507, startPoint y: 195, endPoint x: 525, endPoint y: 112, distance: 85.1
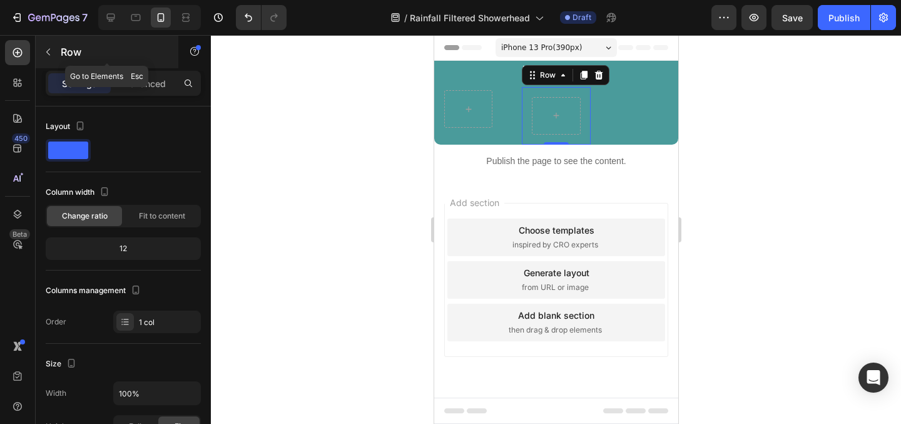
click at [46, 55] on icon "button" at bounding box center [48, 52] width 10 height 10
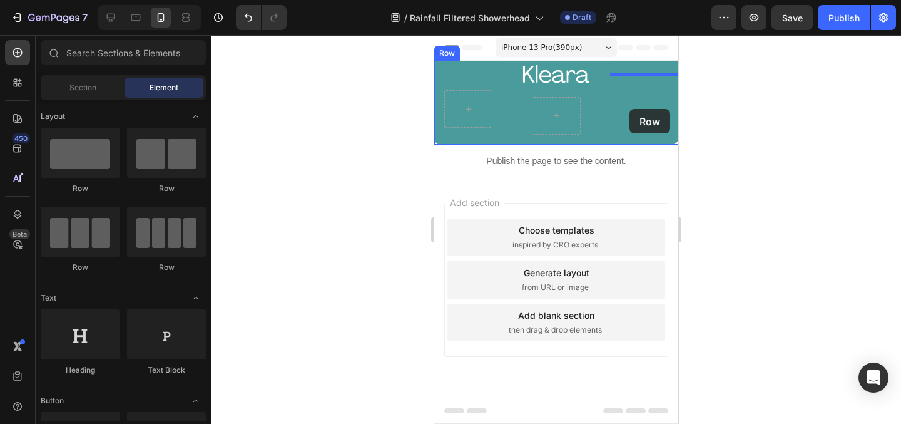
drag, startPoint x: 519, startPoint y: 198, endPoint x: 629, endPoint y: 109, distance: 141.5
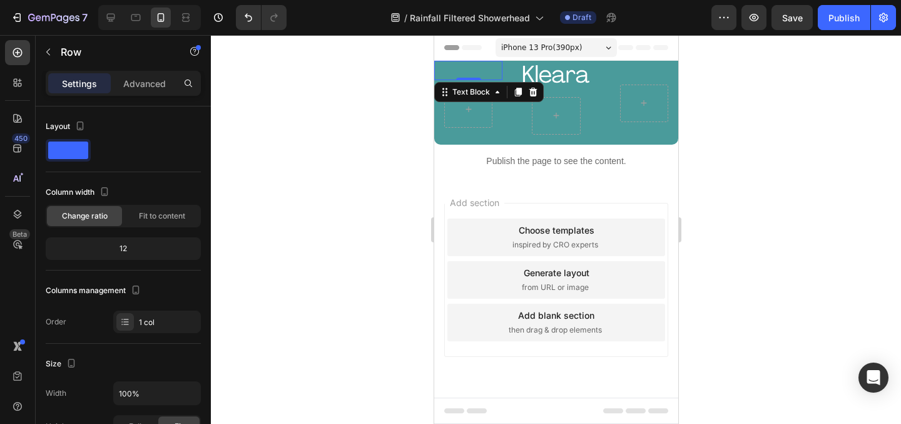
click at [472, 72] on p "Rich Text Editor. Editing area: main" at bounding box center [468, 70] width 66 height 17
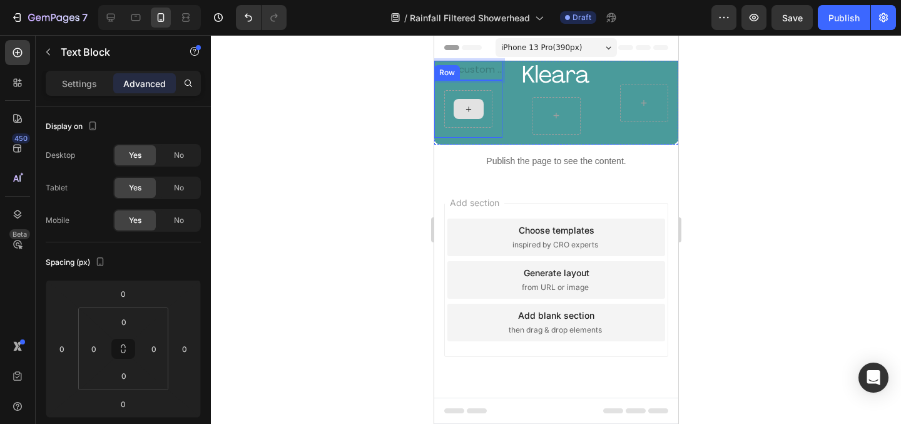
drag, startPoint x: 472, startPoint y: 71, endPoint x: 474, endPoint y: 103, distance: 31.3
drag, startPoint x: 479, startPoint y: 69, endPoint x: 465, endPoint y: 116, distance: 48.9
click at [465, 116] on div "Text Block 0 Row" at bounding box center [468, 103] width 68 height 84
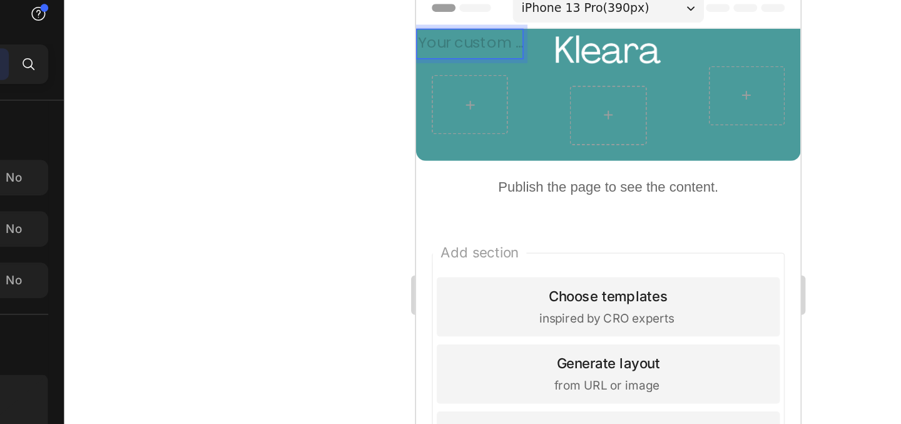
click at [469, 27] on div "Rich Text Editor. Editing area: main" at bounding box center [450, 23] width 68 height 19
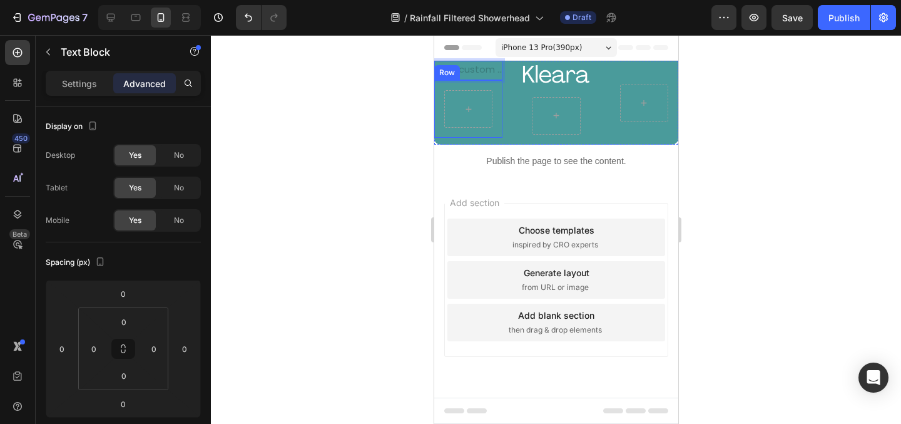
click at [363, 142] on div at bounding box center [556, 229] width 690 height 389
click at [483, 67] on p "Rich Text Editor. Editing area: main" at bounding box center [468, 70] width 66 height 17
click at [536, 89] on icon at bounding box center [533, 92] width 10 height 10
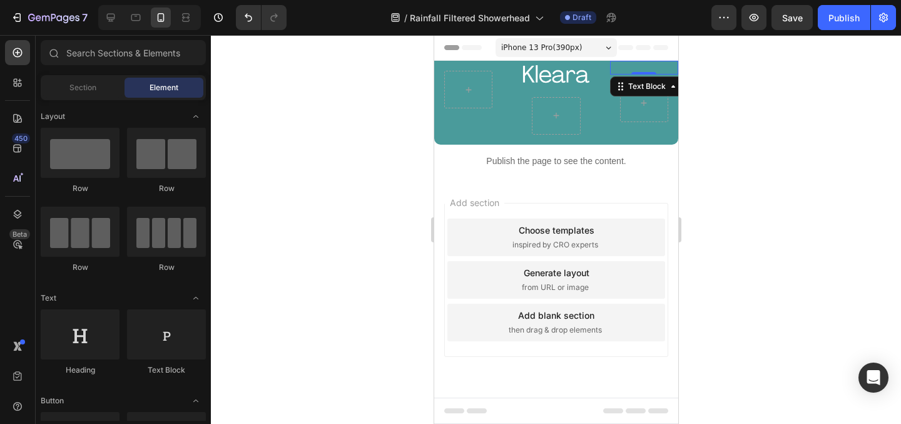
click at [649, 66] on p "Rich Text Editor. Editing area: main" at bounding box center [643, 68] width 68 height 14
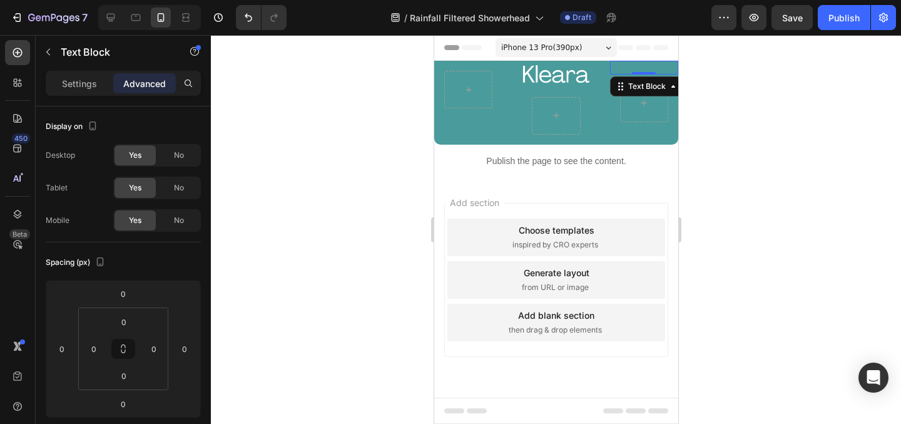
click at [716, 113] on div at bounding box center [556, 229] width 690 height 389
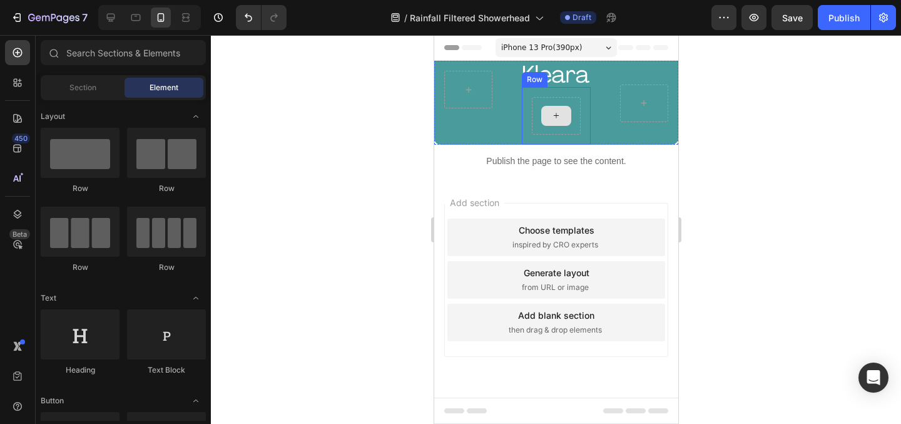
click at [558, 116] on icon at bounding box center [556, 115] width 10 height 11
click at [583, 94] on div "Row 0" at bounding box center [555, 116] width 68 height 58
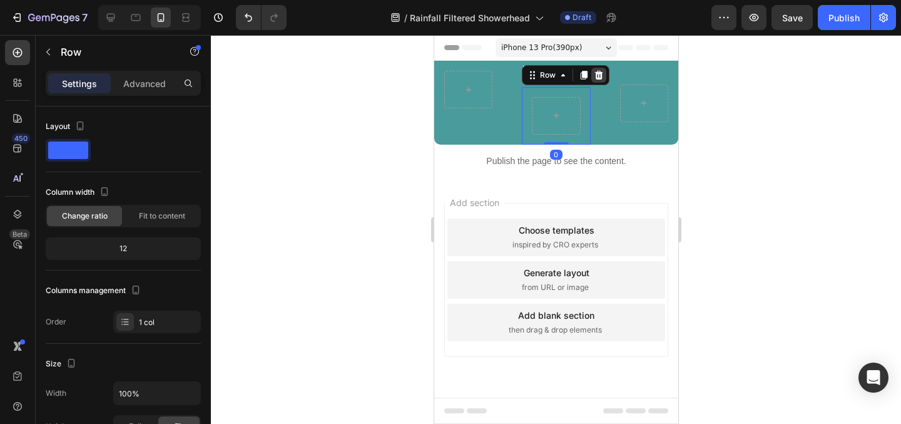
click at [598, 74] on icon at bounding box center [598, 74] width 8 height 9
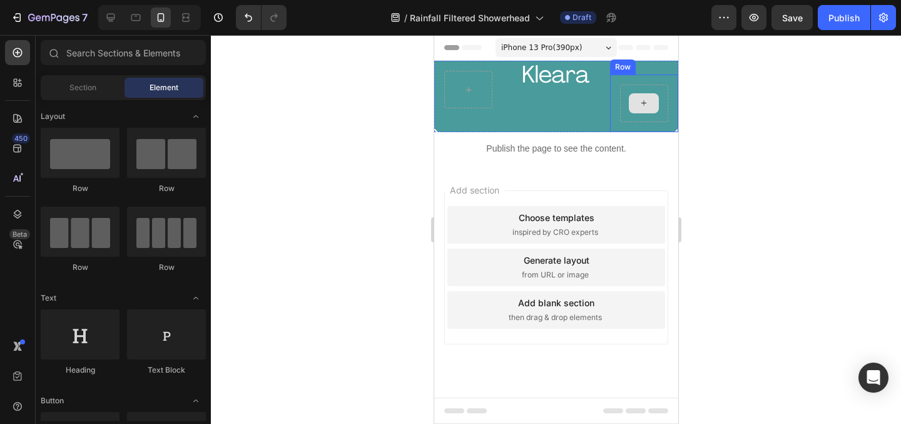
click at [641, 94] on div at bounding box center [643, 103] width 30 height 20
click at [663, 79] on div "Row 0" at bounding box center [643, 103] width 68 height 58
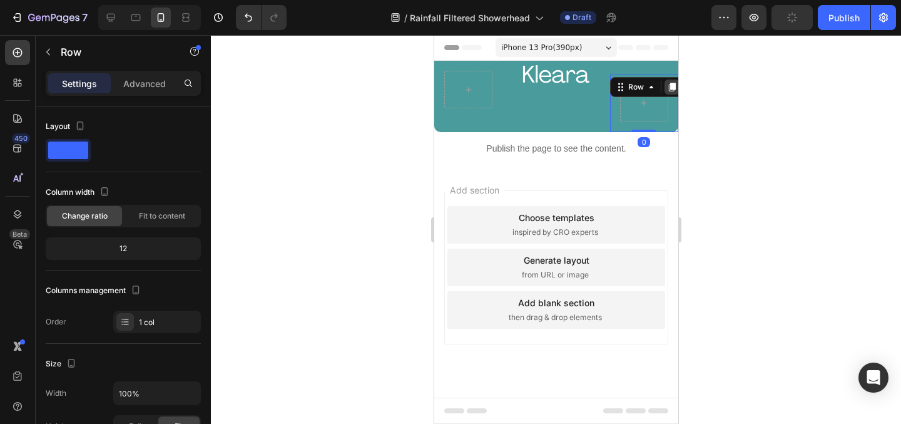
click at [674, 90] on icon at bounding box center [671, 87] width 10 height 10
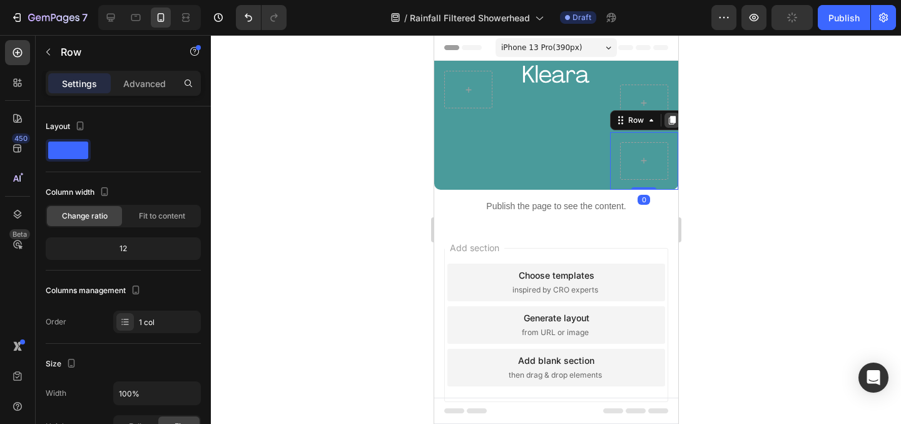
click at [673, 118] on icon at bounding box center [671, 120] width 7 height 9
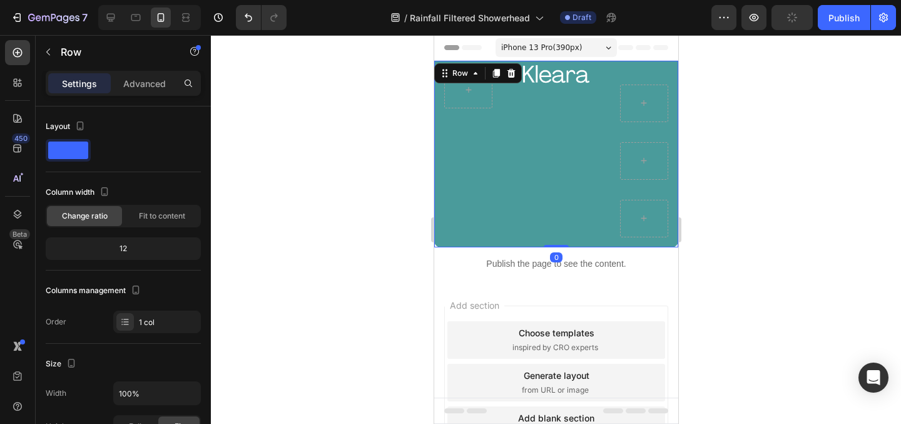
click at [544, 219] on div "Image" at bounding box center [555, 154] width 68 height 186
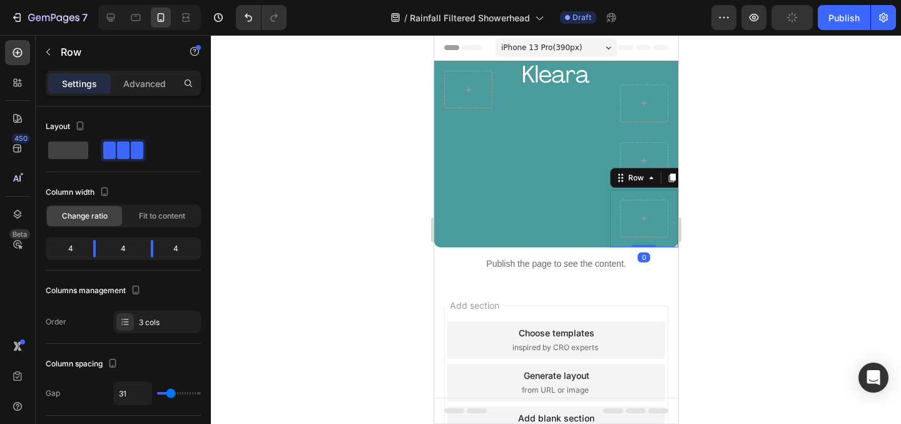
click at [616, 209] on div "Row 0" at bounding box center [643, 219] width 68 height 58
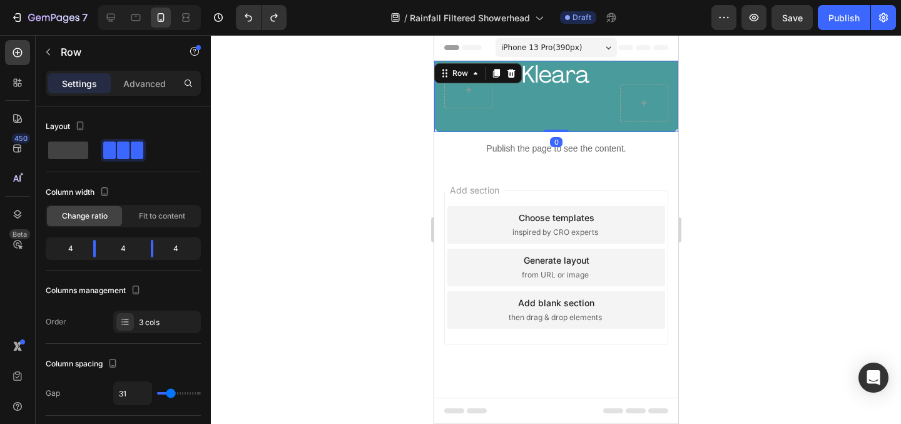
click at [539, 111] on div "Image" at bounding box center [555, 96] width 68 height 71
click at [66, 148] on span at bounding box center [68, 150] width 40 height 18
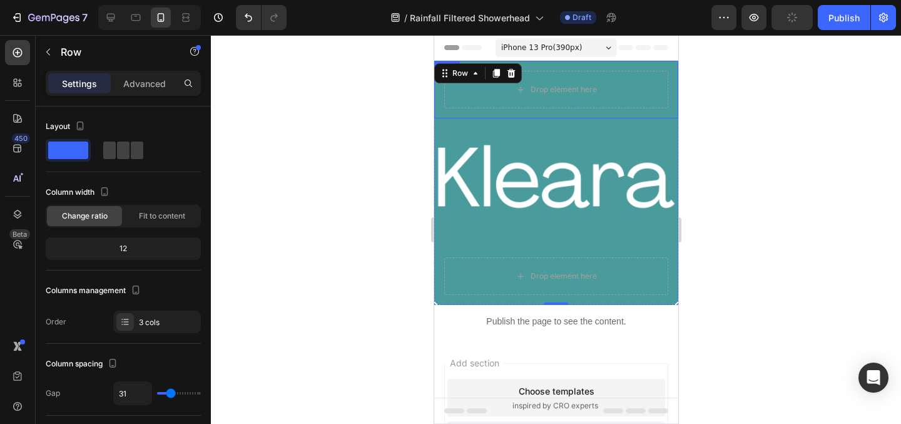
click at [327, 141] on div at bounding box center [556, 229] width 690 height 389
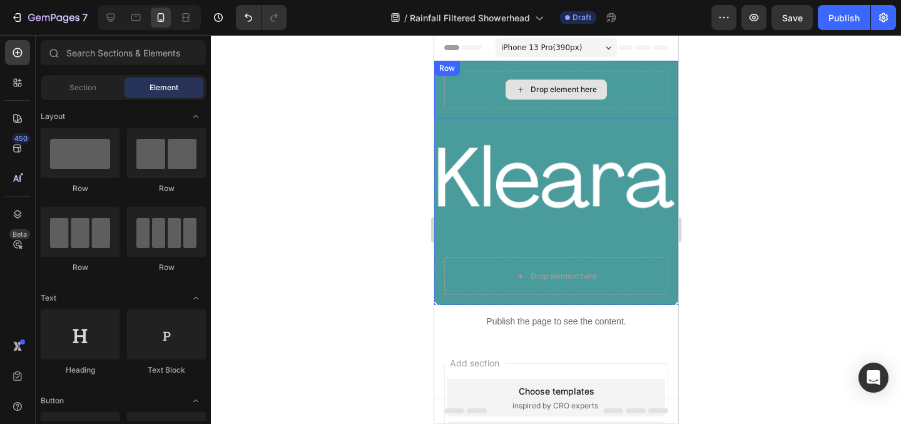
click at [553, 93] on div "Drop element here" at bounding box center [563, 89] width 66 height 10
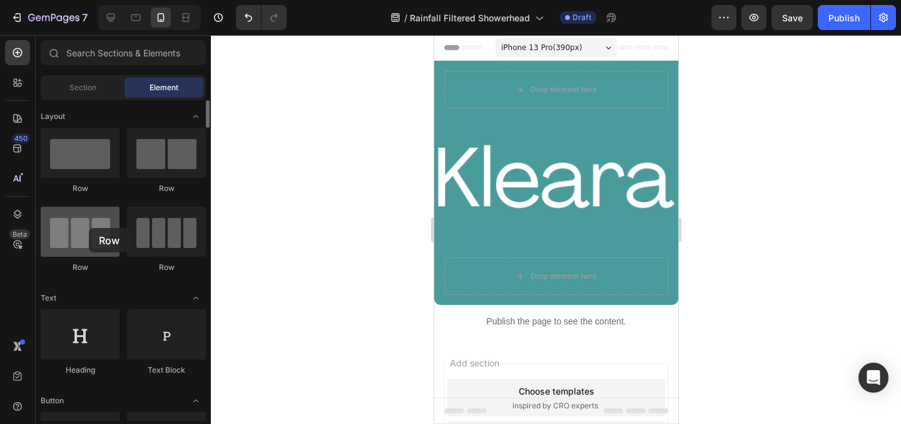
click at [89, 228] on div at bounding box center [80, 232] width 79 height 50
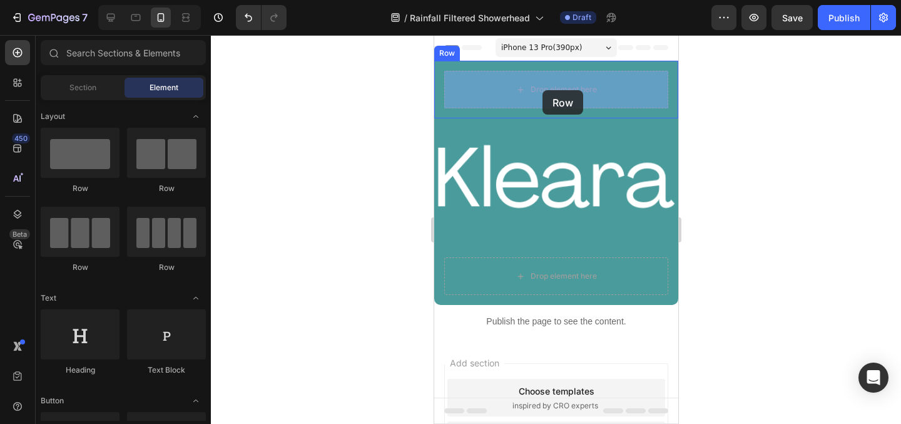
drag, startPoint x: 513, startPoint y: 277, endPoint x: 542, endPoint y: 90, distance: 188.7
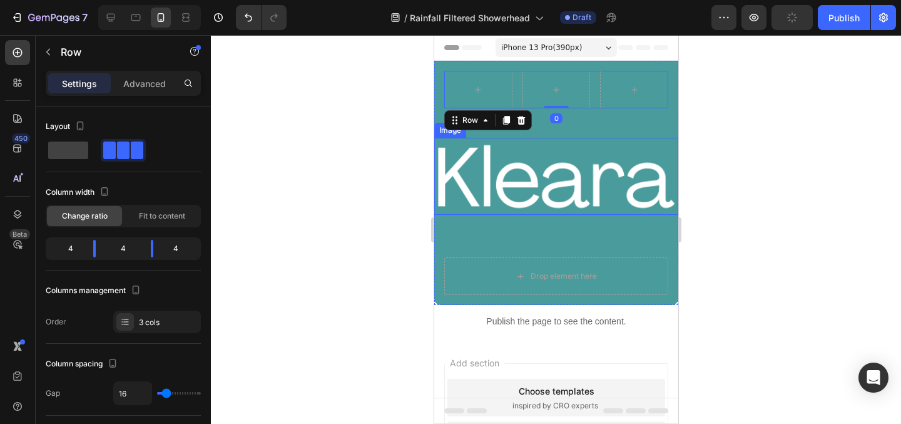
click at [327, 166] on div at bounding box center [556, 229] width 690 height 389
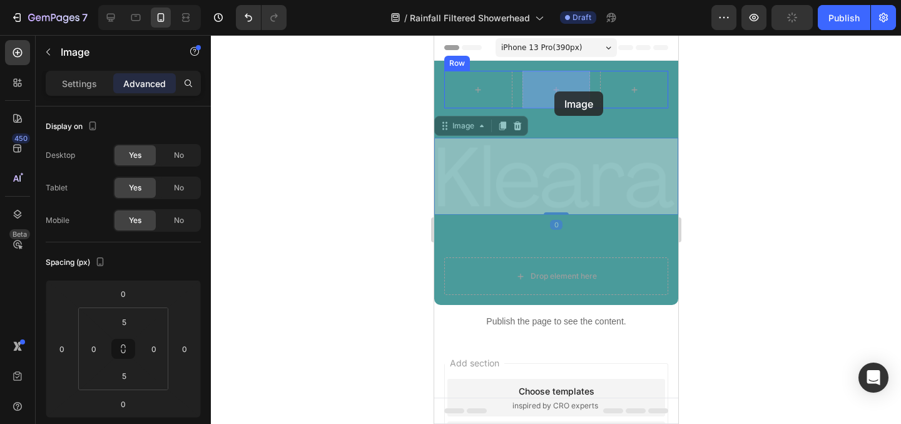
drag, startPoint x: 543, startPoint y: 171, endPoint x: 554, endPoint y: 91, distance: 80.9
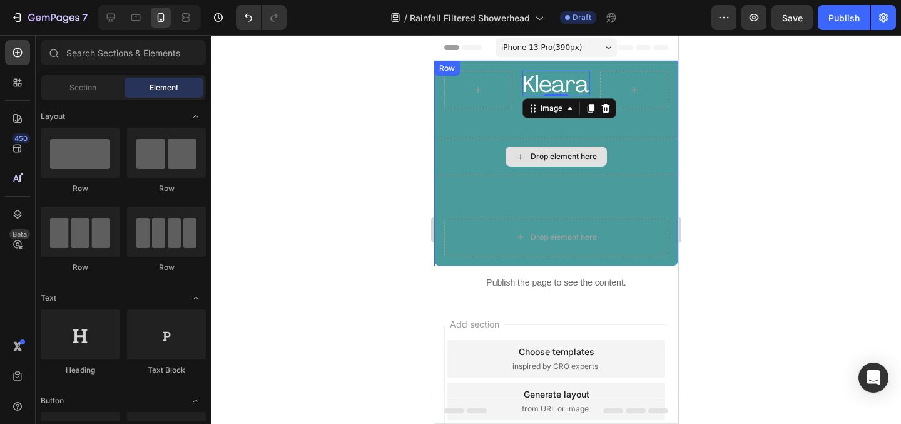
click at [558, 162] on div "Drop element here" at bounding box center [555, 156] width 101 height 20
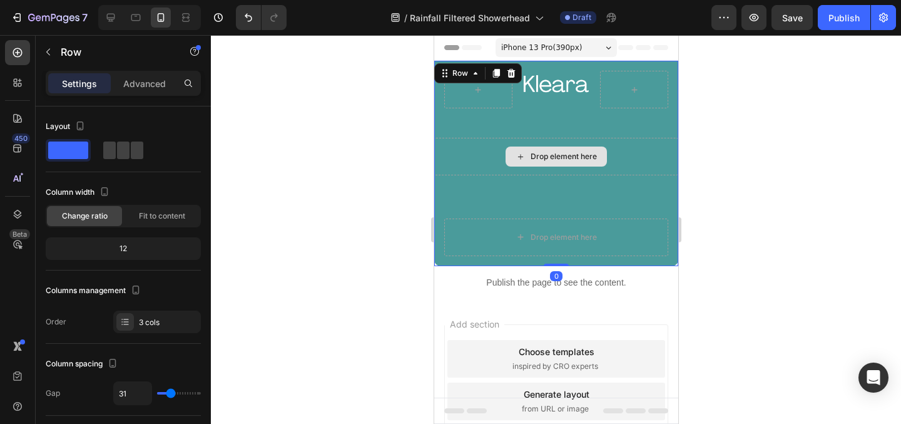
click at [630, 157] on div "Drop element here" at bounding box center [556, 157] width 244 height 38
click at [360, 244] on div at bounding box center [556, 229] width 690 height 389
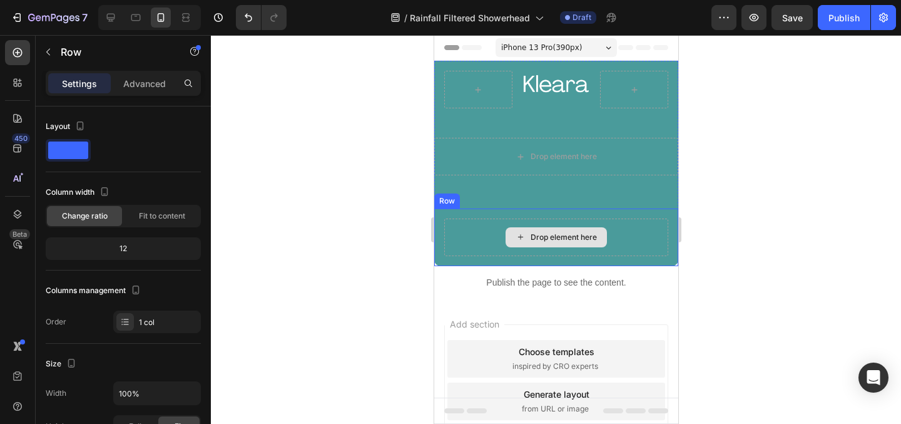
click at [462, 238] on div "Drop element here" at bounding box center [556, 237] width 224 height 38
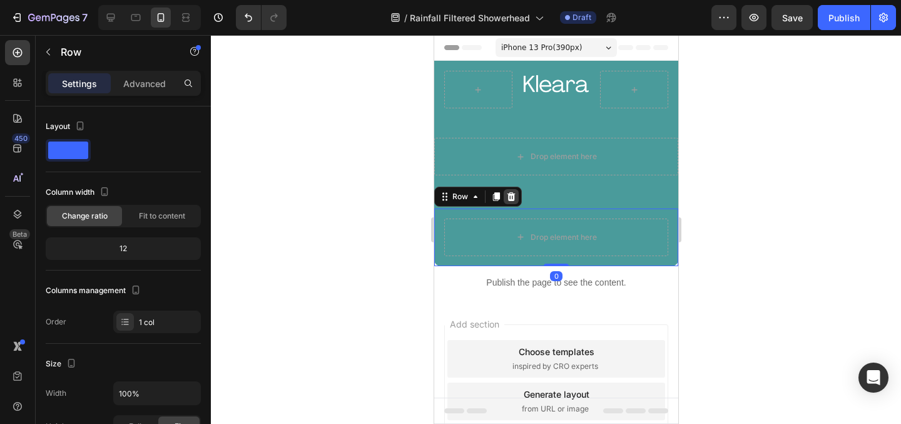
click at [511, 193] on icon at bounding box center [511, 196] width 10 height 10
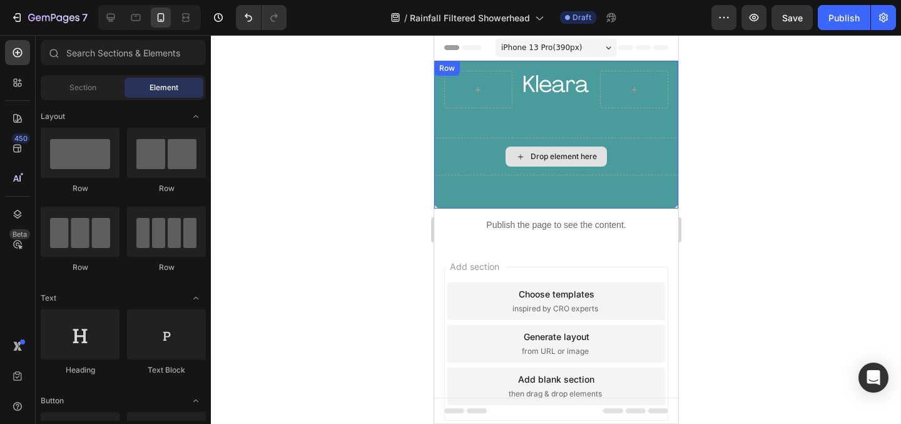
click at [480, 161] on div "Drop element here" at bounding box center [556, 157] width 244 height 38
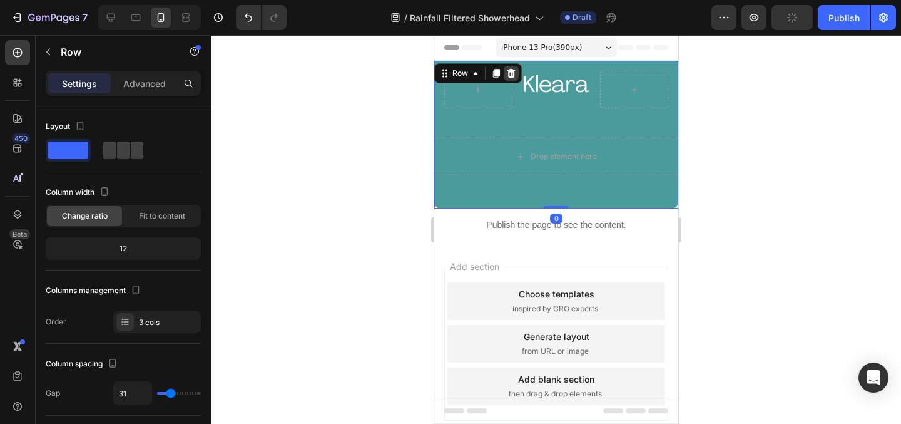
click at [514, 74] on icon at bounding box center [511, 73] width 10 height 10
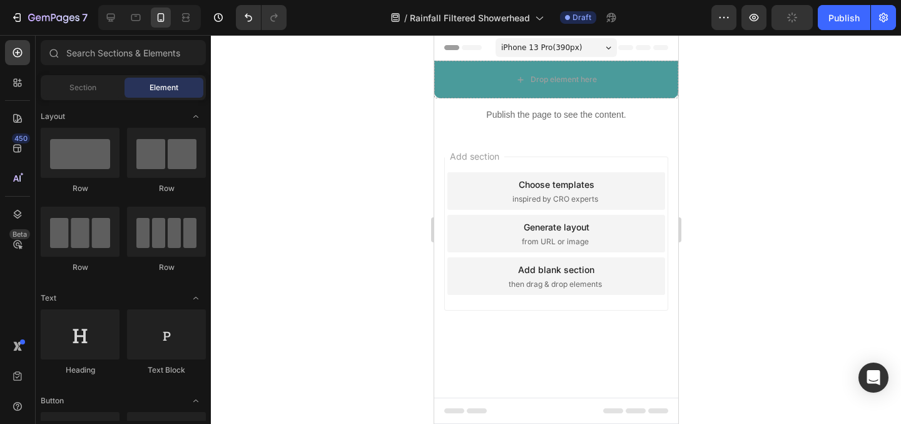
click at [772, 146] on div at bounding box center [556, 229] width 690 height 389
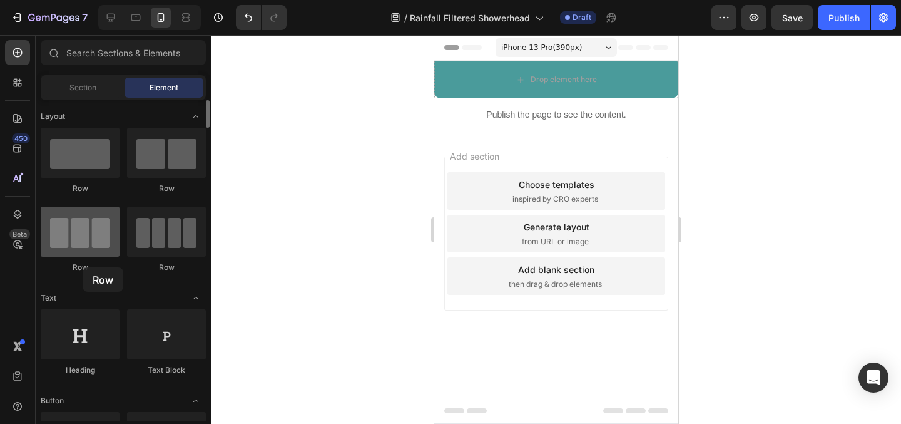
drag, startPoint x: 88, startPoint y: 233, endPoint x: 74, endPoint y: 250, distance: 21.8
click at [74, 250] on div at bounding box center [80, 232] width 79 height 50
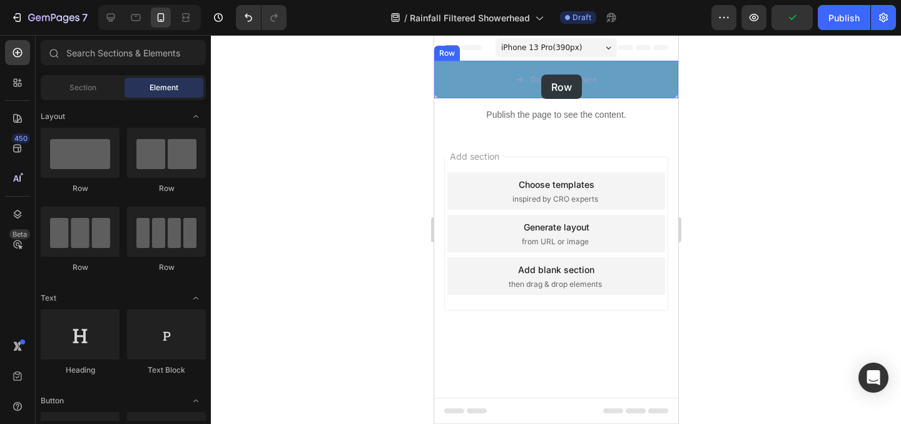
drag, startPoint x: 521, startPoint y: 201, endPoint x: 541, endPoint y: 74, distance: 128.6
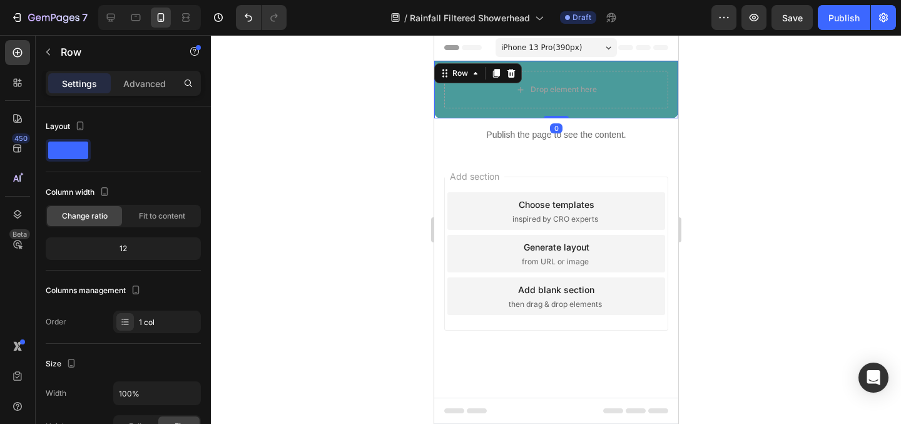
click at [320, 131] on div at bounding box center [556, 229] width 690 height 389
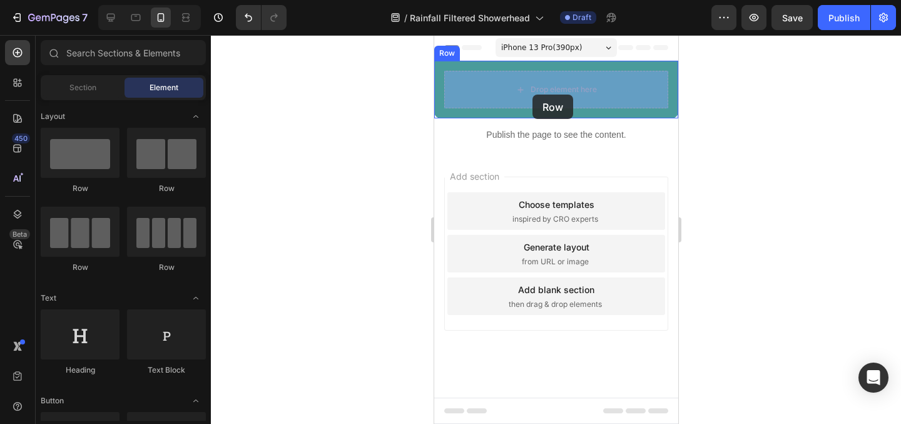
drag, startPoint x: 516, startPoint y: 281, endPoint x: 532, endPoint y: 94, distance: 187.1
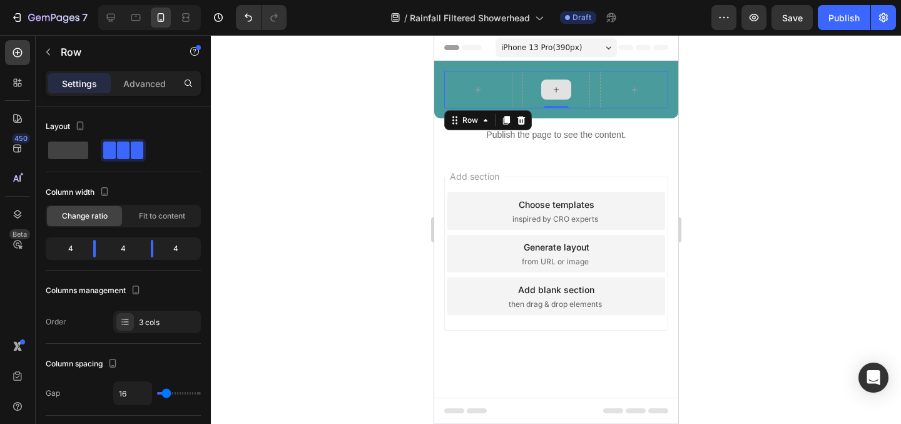
click at [535, 85] on div at bounding box center [556, 90] width 68 height 38
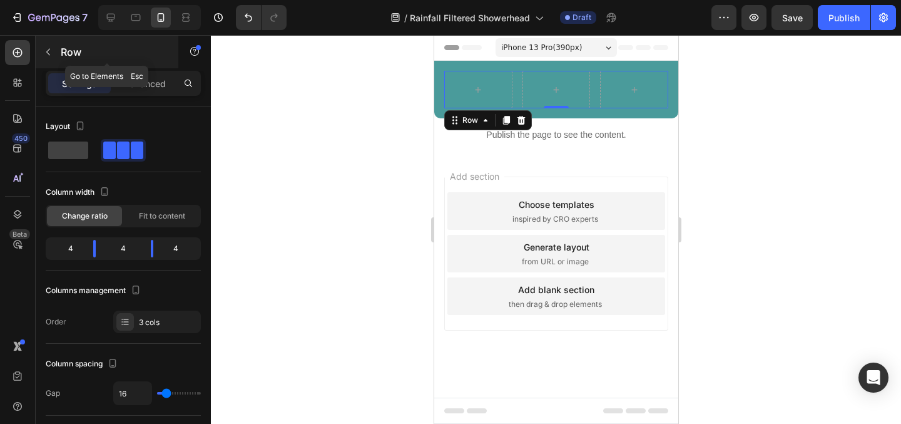
click at [57, 51] on button "button" at bounding box center [48, 52] width 20 height 20
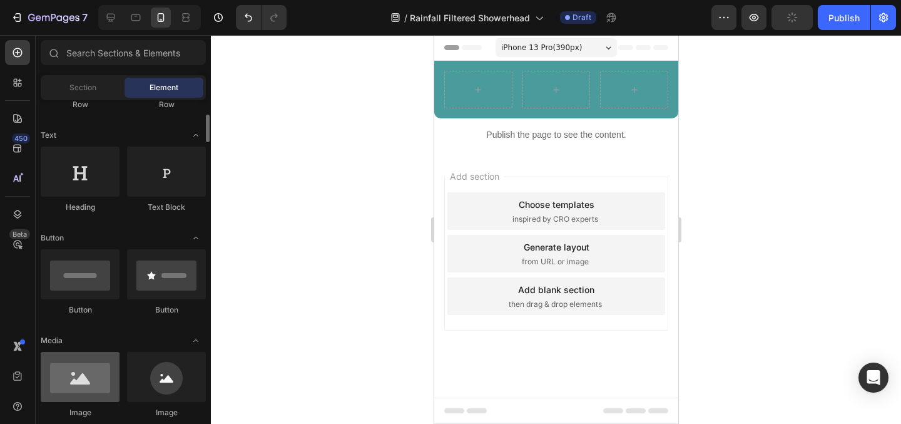
scroll to position [171, 0]
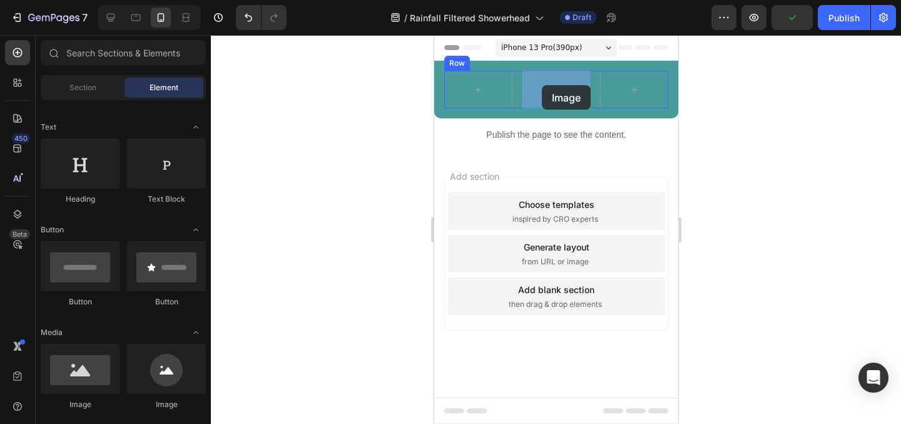
drag, startPoint x: 514, startPoint y: 415, endPoint x: 541, endPoint y: 85, distance: 330.9
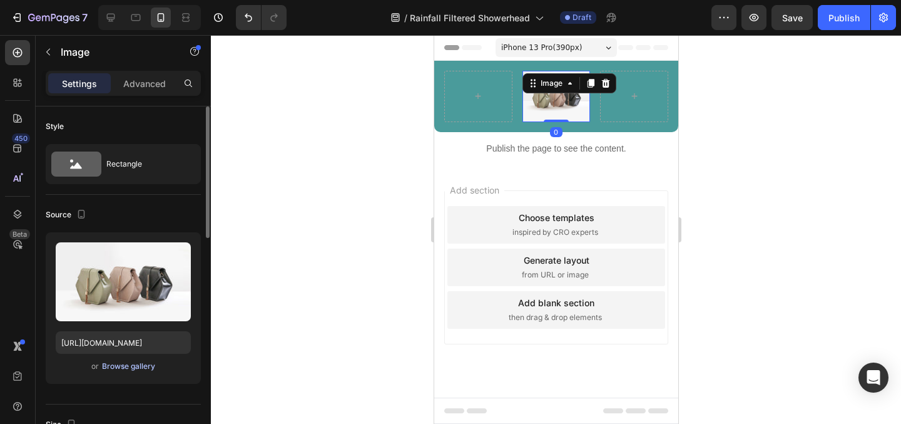
click at [121, 367] on div "Browse gallery" at bounding box center [128, 365] width 53 height 11
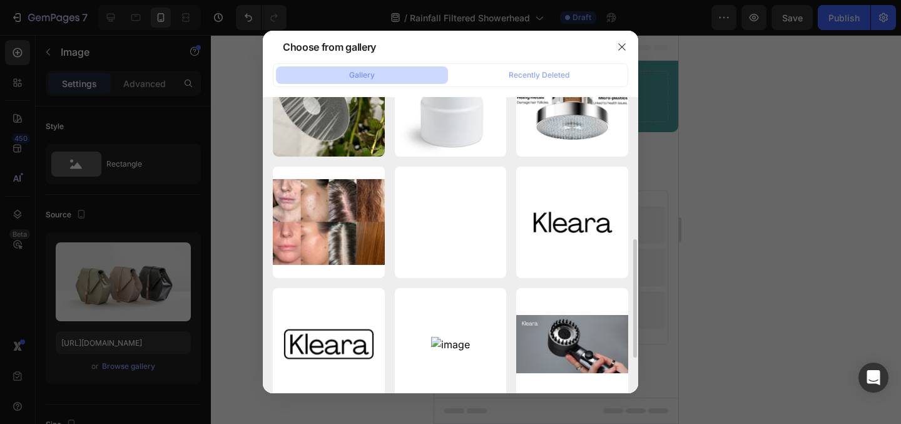
scroll to position [318, 0]
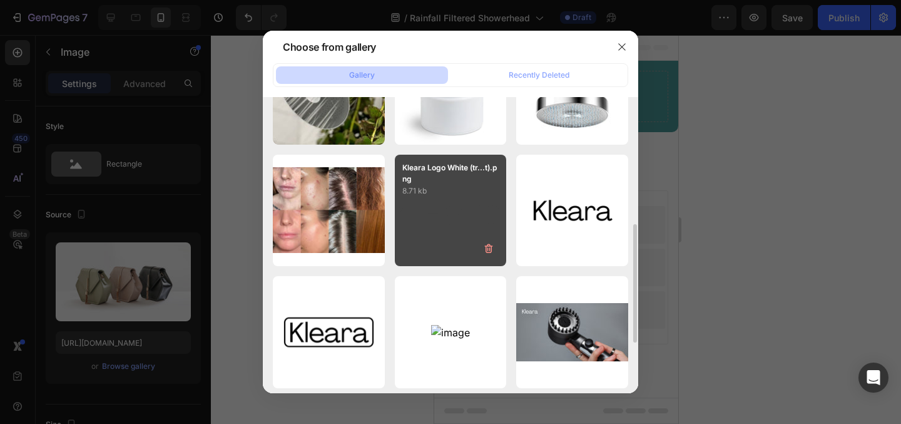
click at [486, 177] on p "Kleara Logo White (tr...t).png" at bounding box center [450, 173] width 97 height 23
type input "https://cdn.shopify.com/s/files/1/0675/5228/0762/files/gempages_572648250075514…"
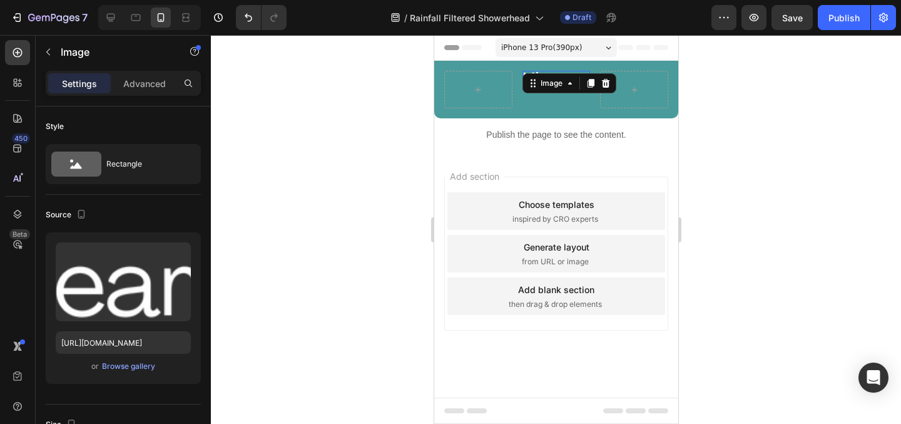
click at [784, 161] on div at bounding box center [556, 229] width 690 height 389
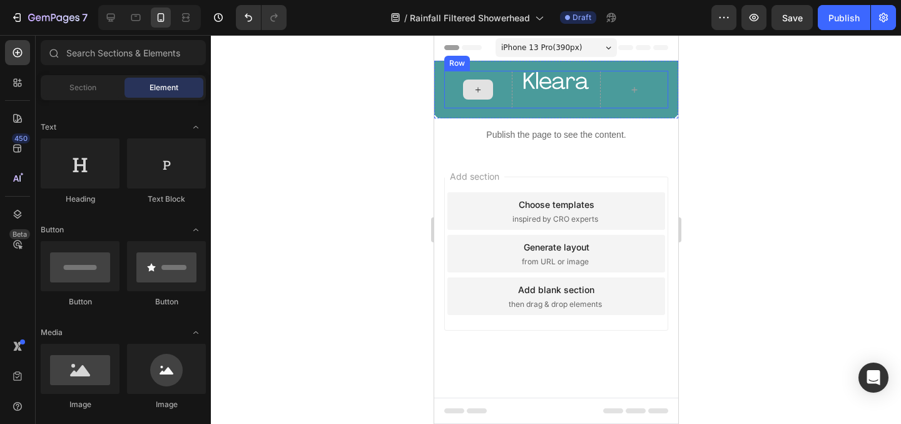
click at [476, 88] on icon at bounding box center [477, 89] width 10 height 11
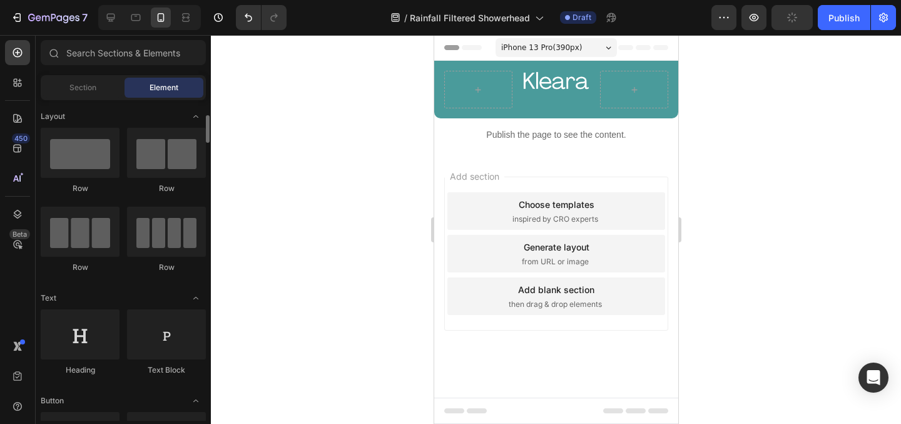
scroll to position [30, 0]
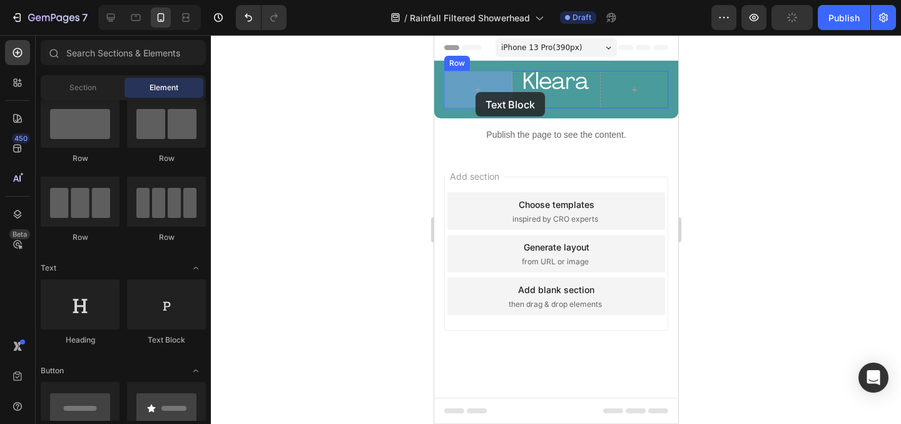
drag, startPoint x: 591, startPoint y: 343, endPoint x: 475, endPoint y: 92, distance: 276.4
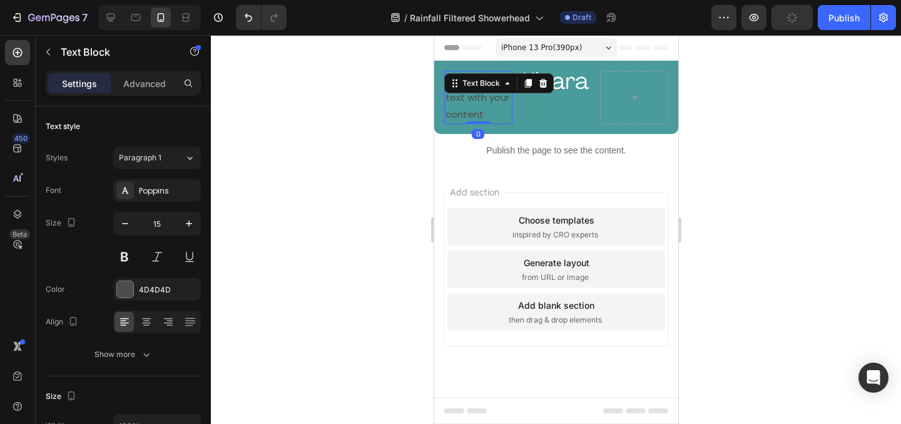
click at [474, 96] on div "Replace this text with your content" at bounding box center [478, 97] width 68 height 53
click at [474, 96] on p "Replace this text with your content" at bounding box center [478, 97] width 66 height 51
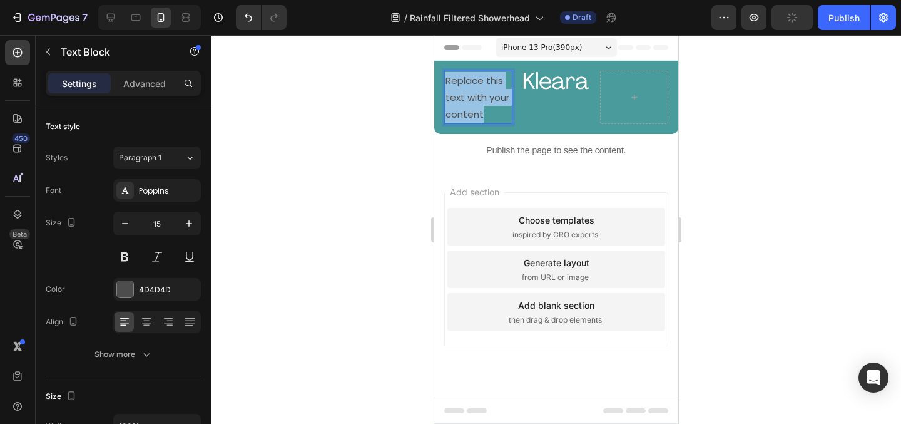
click at [474, 96] on p "Replace this text with your content" at bounding box center [478, 97] width 66 height 51
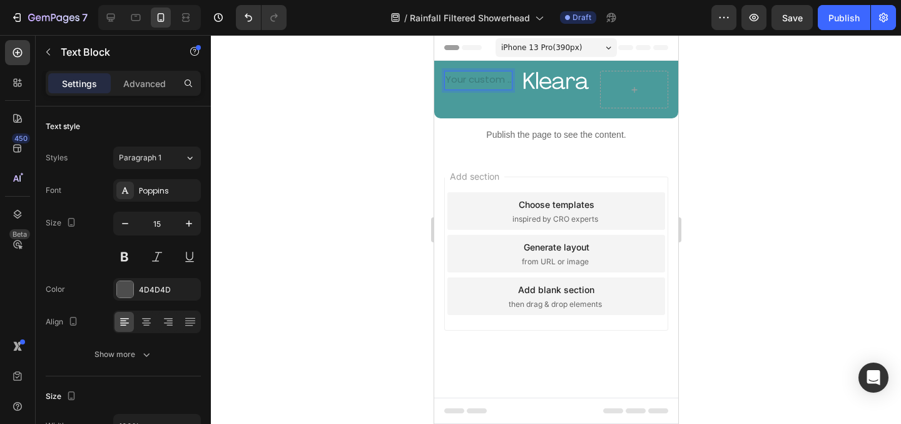
click at [340, 166] on div at bounding box center [556, 229] width 690 height 389
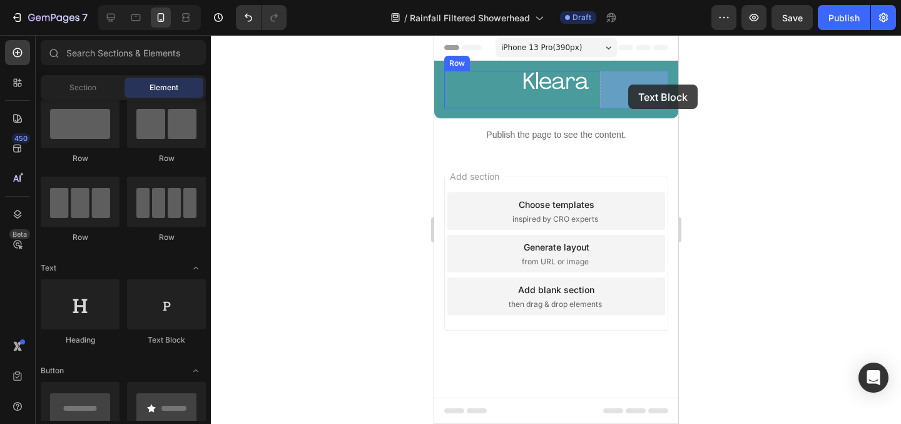
drag, startPoint x: 598, startPoint y: 342, endPoint x: 628, endPoint y: 84, distance: 258.9
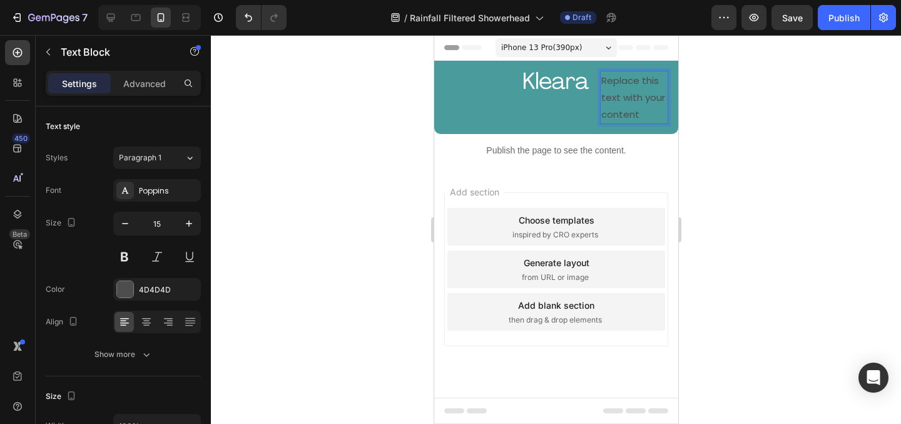
click at [623, 106] on div "Replace this text with your content" at bounding box center [633, 97] width 68 height 53
click at [623, 106] on p "Replace this text with your content" at bounding box center [634, 97] width 66 height 51
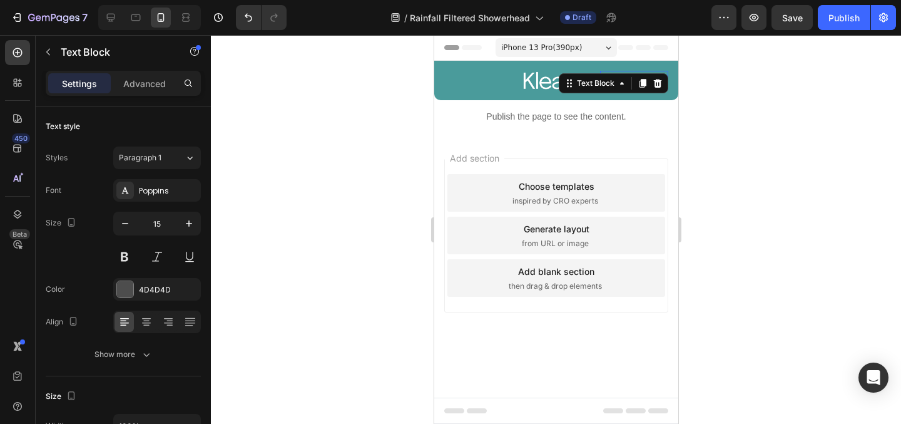
click at [738, 126] on div at bounding box center [556, 229] width 690 height 389
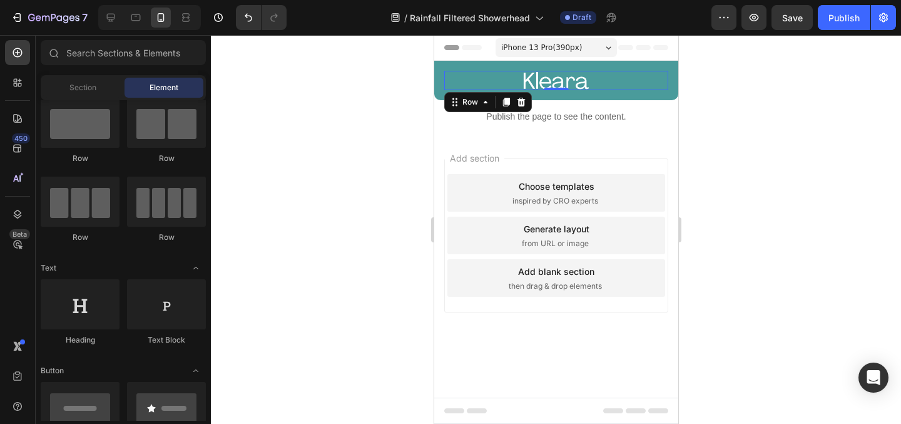
click at [513, 85] on div "Text Block Image Text Block Row 0" at bounding box center [556, 80] width 224 height 19
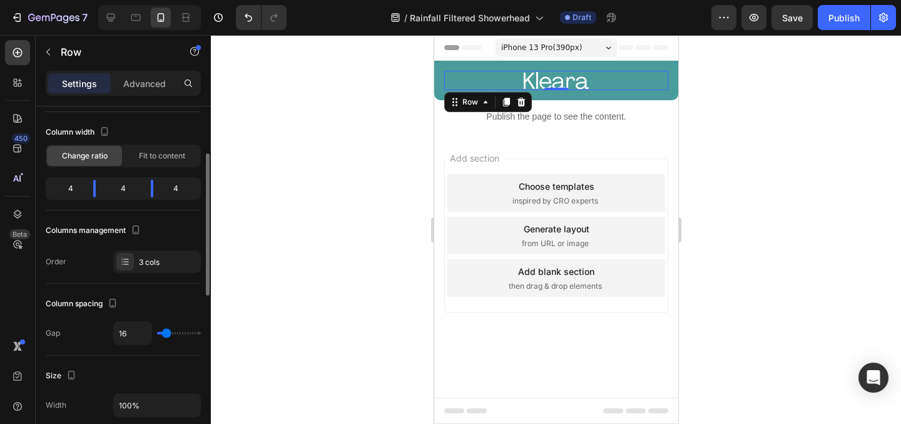
scroll to position [86, 0]
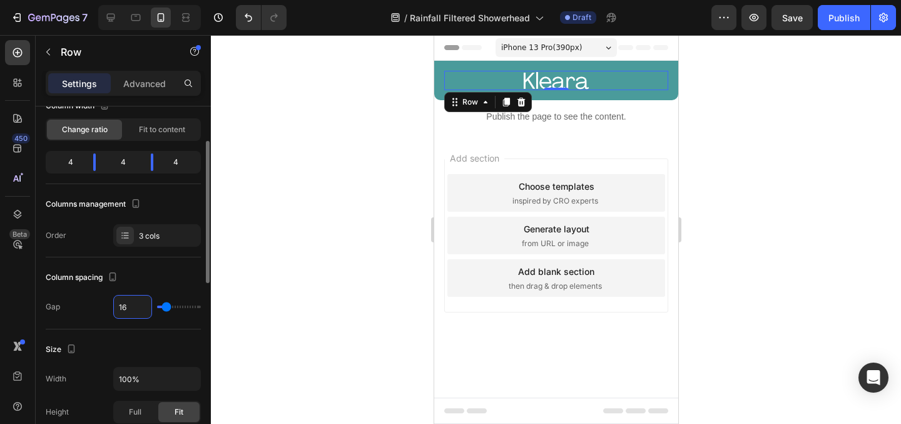
click at [121, 309] on input "16" at bounding box center [133, 306] width 38 height 23
type input "136"
type input "120"
type input "16"
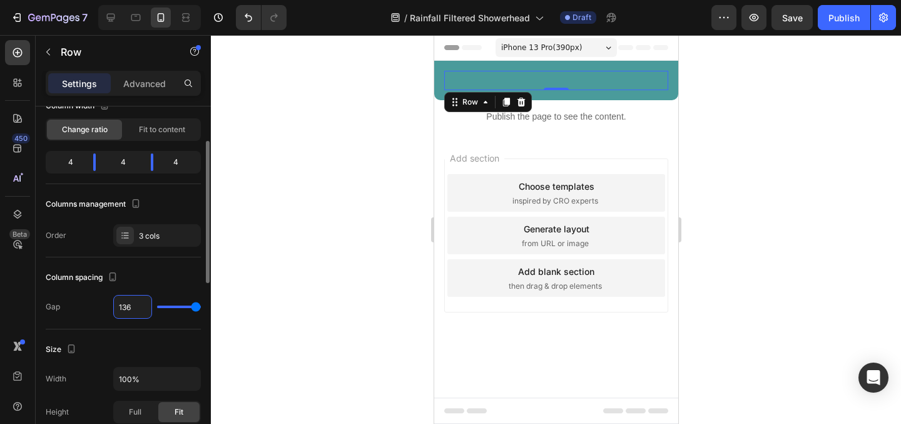
type input "16"
type input "6"
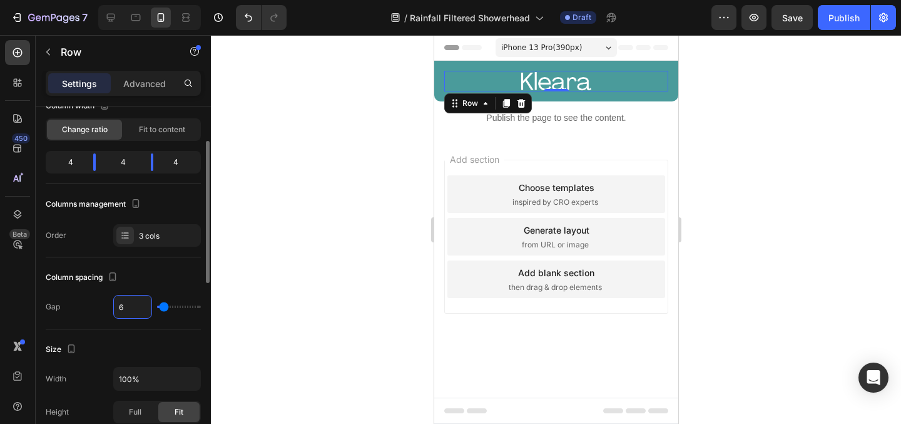
click at [121, 309] on input "6" at bounding box center [133, 306] width 38 height 23
type input "3"
type input "30"
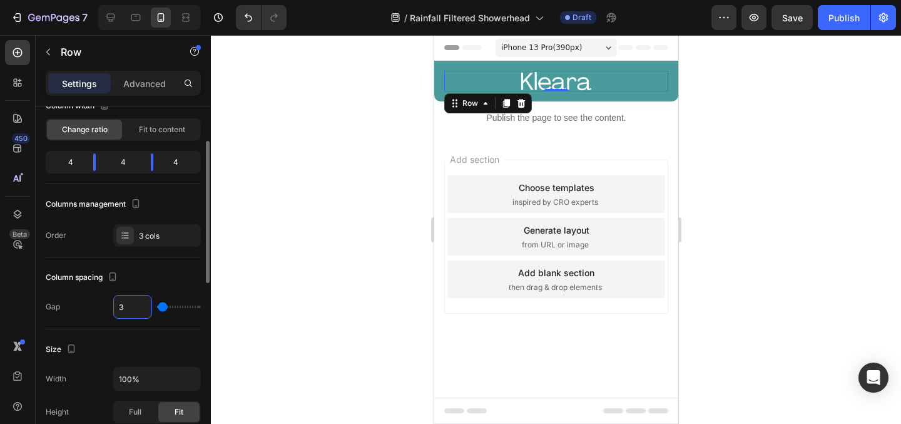
type input "30"
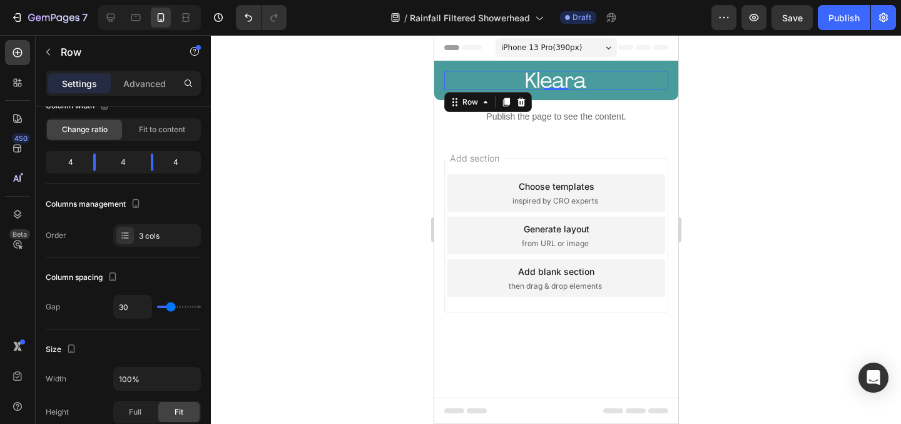
click at [293, 324] on div at bounding box center [556, 229] width 690 height 389
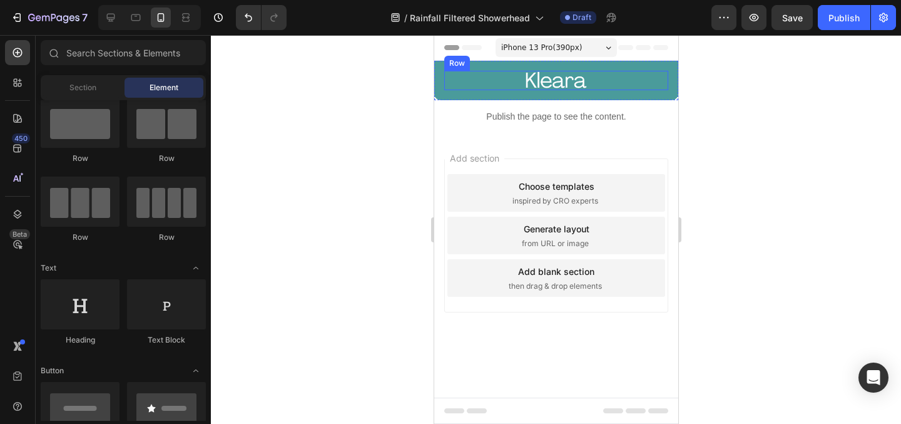
click at [520, 85] on div "Text Block Image Text Block Row" at bounding box center [556, 80] width 224 height 19
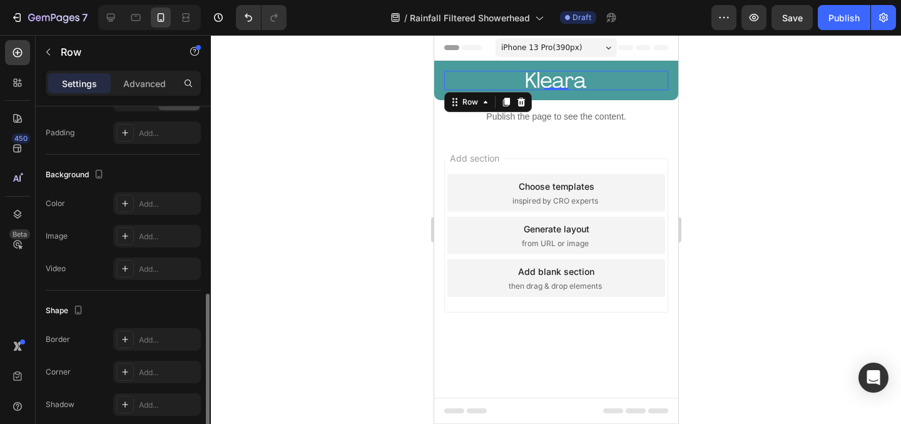
scroll to position [446, 0]
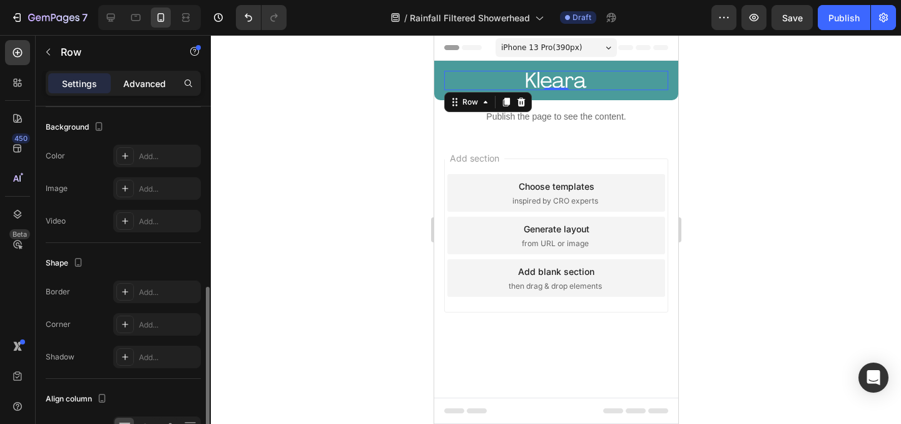
click at [135, 84] on p "Advanced" at bounding box center [144, 83] width 43 height 13
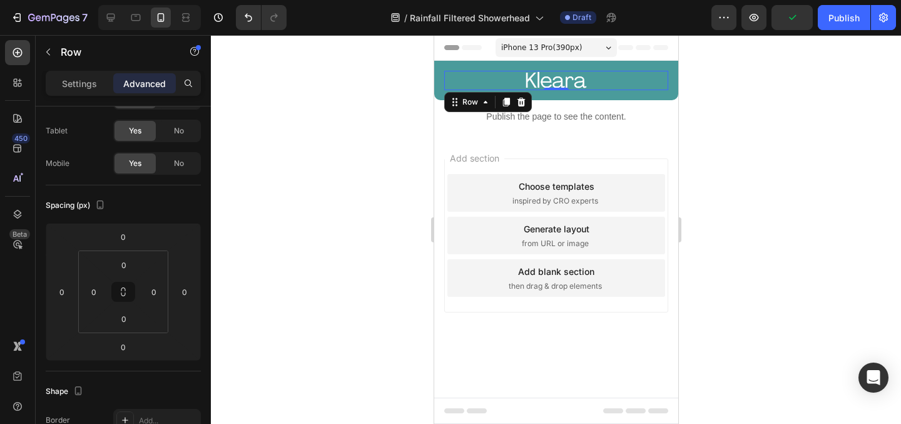
scroll to position [0, 0]
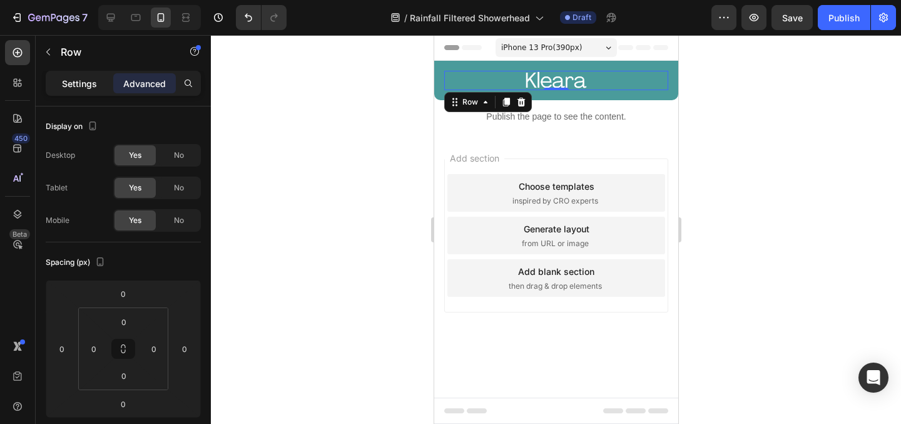
click at [85, 78] on p "Settings" at bounding box center [79, 83] width 35 height 13
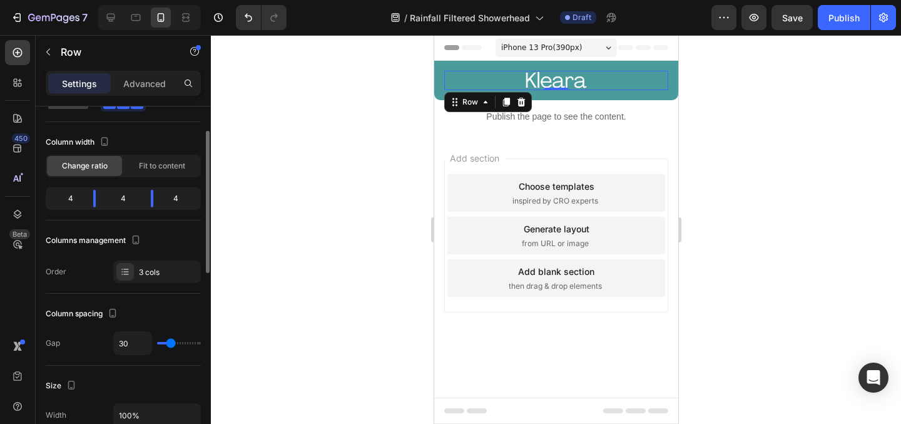
scroll to position [54, 0]
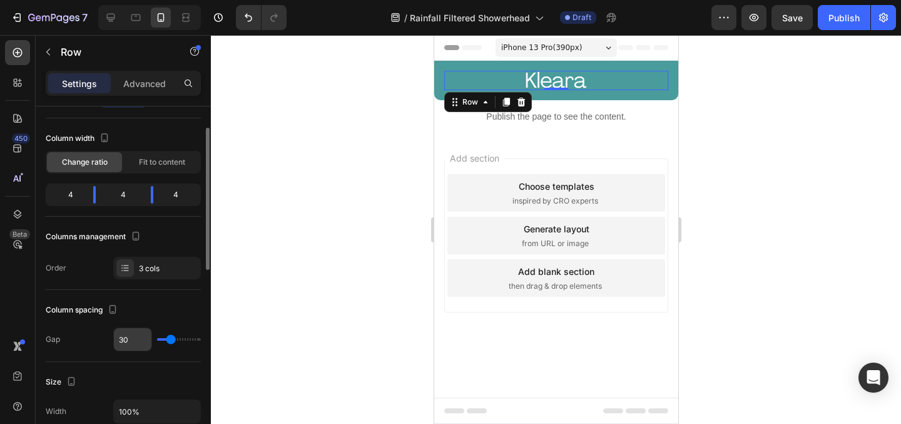
click at [132, 335] on input "30" at bounding box center [133, 339] width 38 height 23
type input "3"
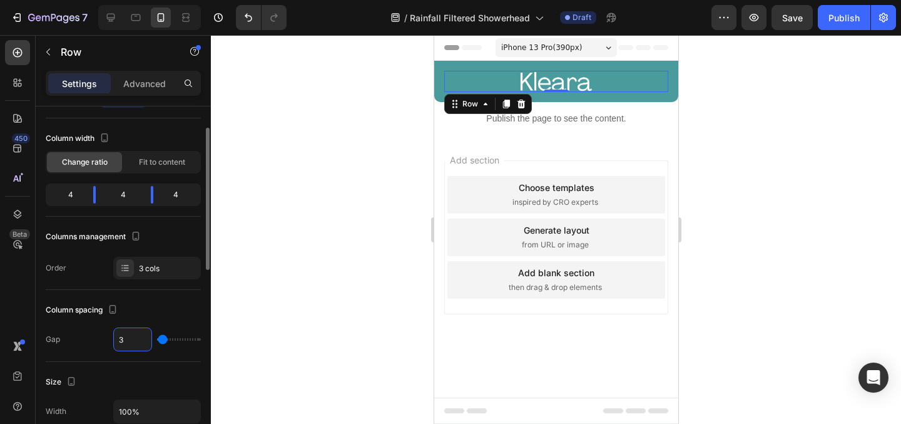
type input "31"
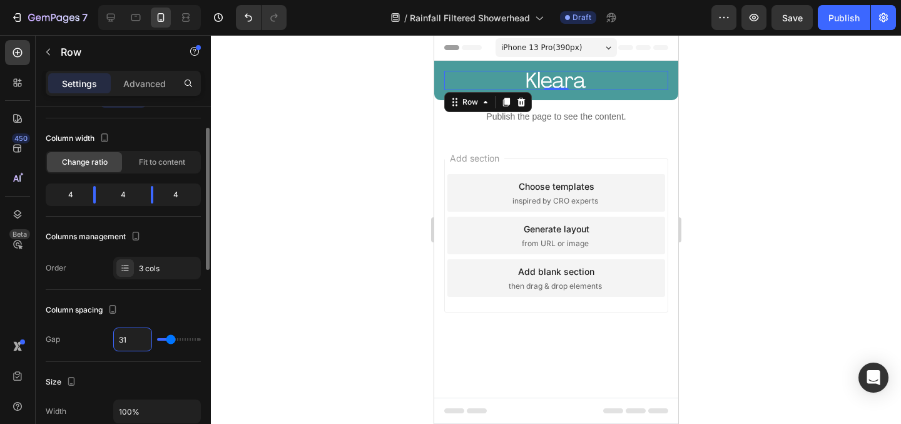
type input "31"
click at [354, 194] on div at bounding box center [556, 229] width 690 height 389
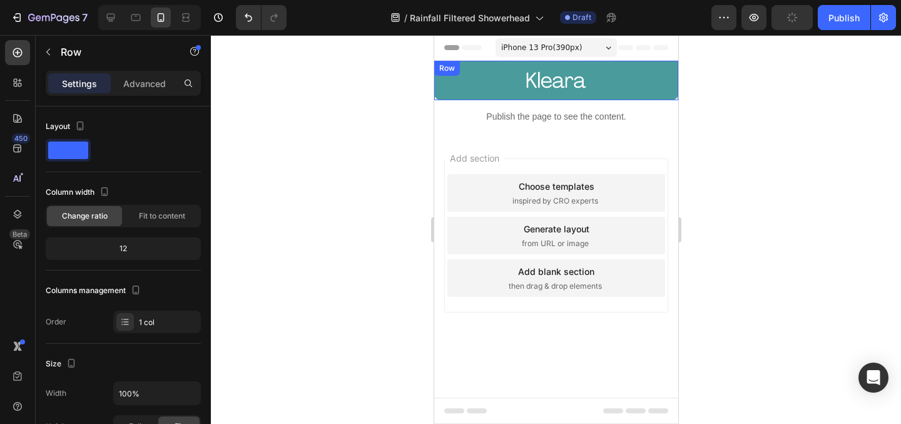
click at [453, 96] on div "Text Block Image Text Block Row Row" at bounding box center [556, 80] width 244 height 39
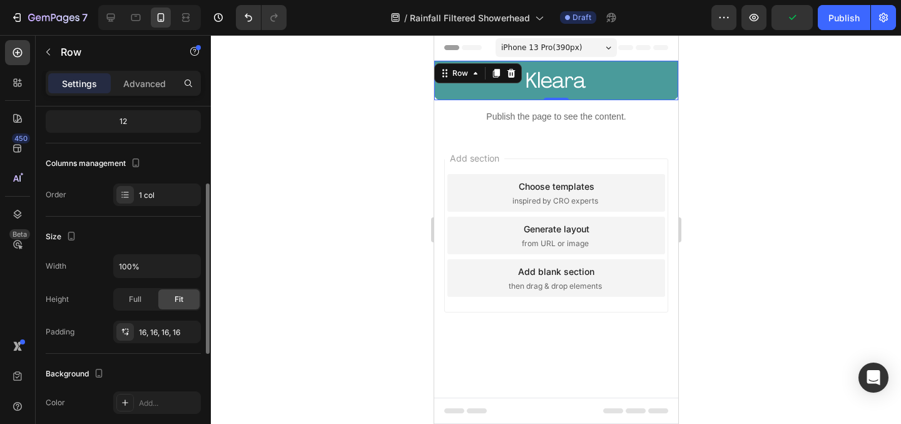
scroll to position [149, 0]
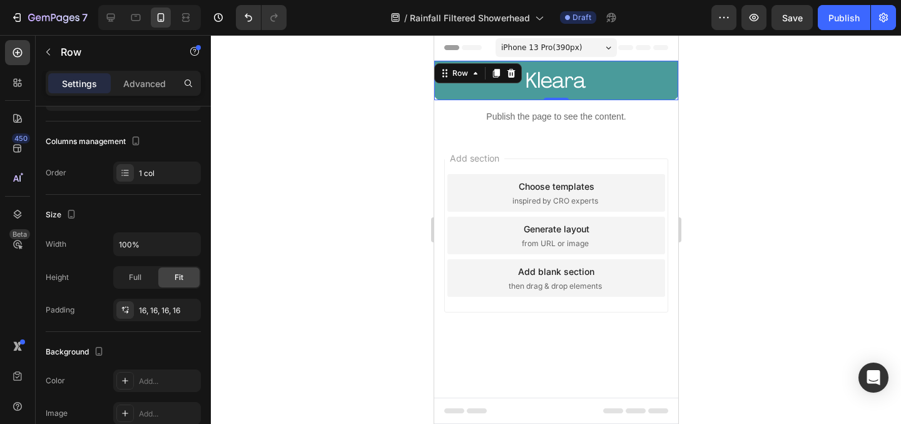
click at [442, 95] on div "Text Block Image Text Block Row Row 0" at bounding box center [556, 80] width 244 height 39
click at [173, 312] on div "16, 16, 16, 16" at bounding box center [157, 310] width 36 height 11
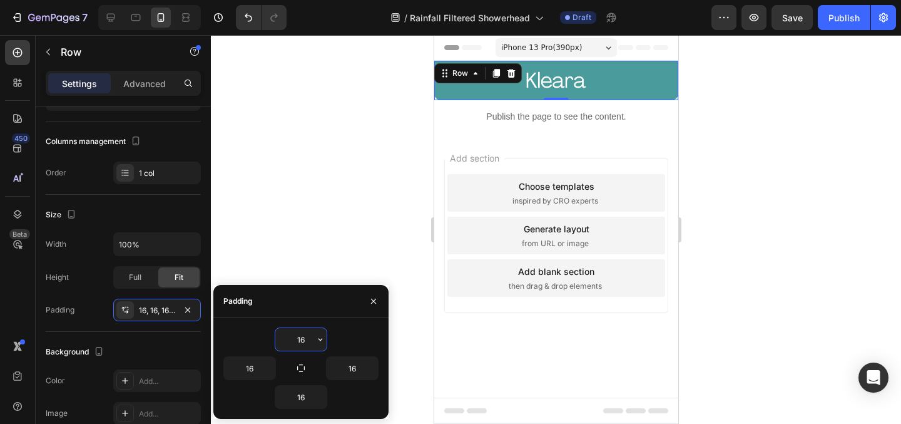
click at [296, 332] on input "16" at bounding box center [300, 339] width 51 height 23
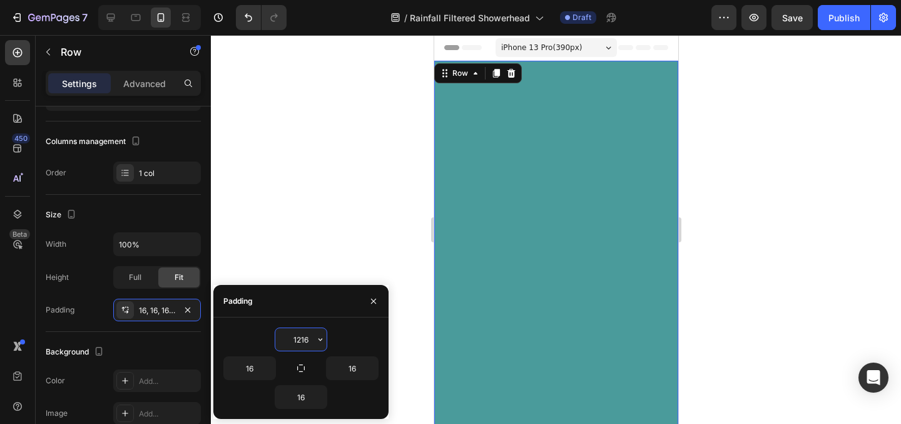
click at [303, 345] on input "1216" at bounding box center [300, 339] width 51 height 23
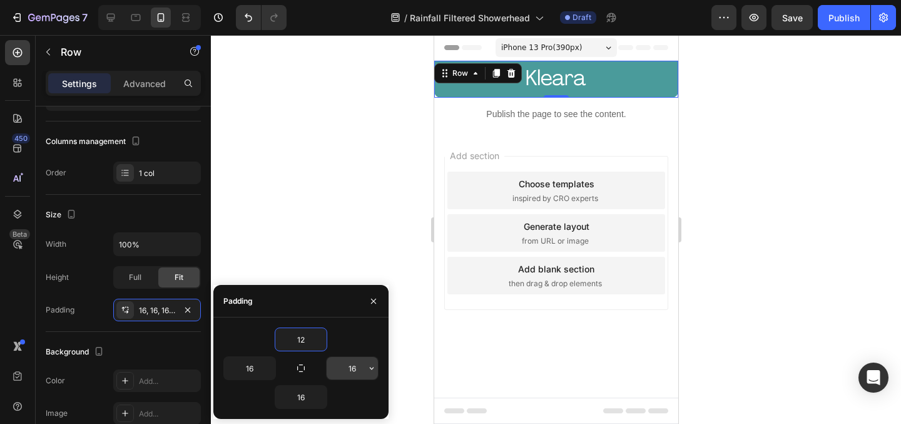
type input "12"
click at [350, 367] on input "16" at bounding box center [352, 368] width 51 height 23
type input "20"
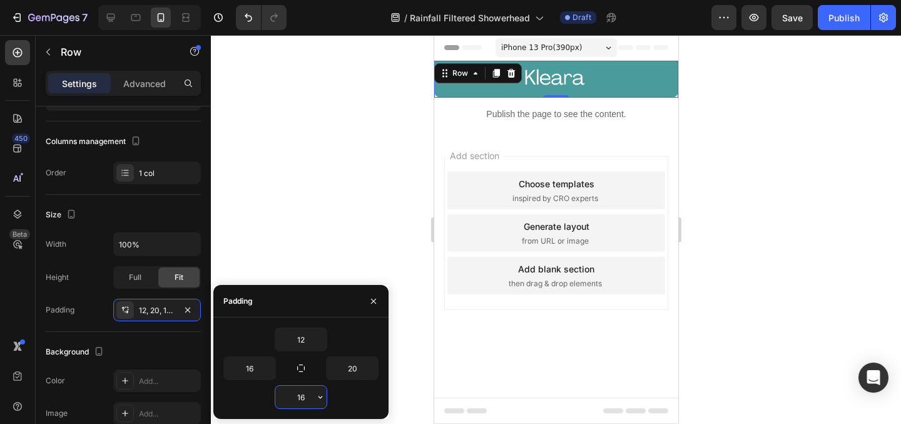
click at [298, 395] on input "16" at bounding box center [300, 396] width 51 height 23
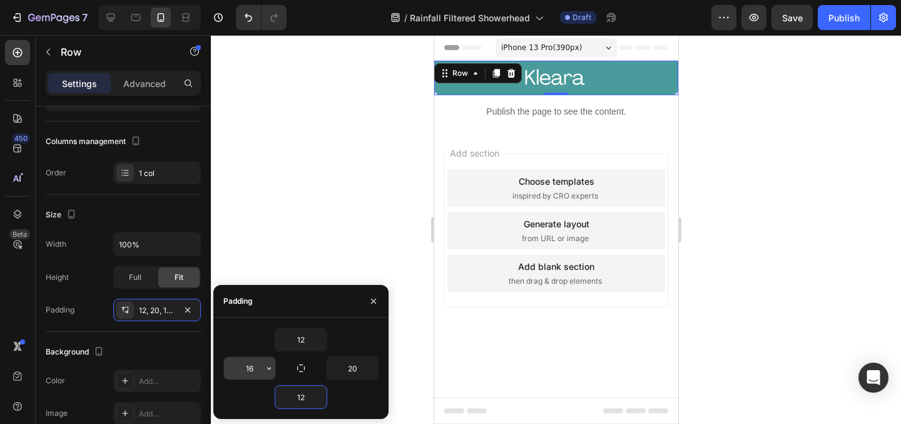
type input "12"
click at [251, 367] on input "16" at bounding box center [249, 368] width 51 height 23
type input "20"
click at [377, 226] on div at bounding box center [556, 229] width 690 height 389
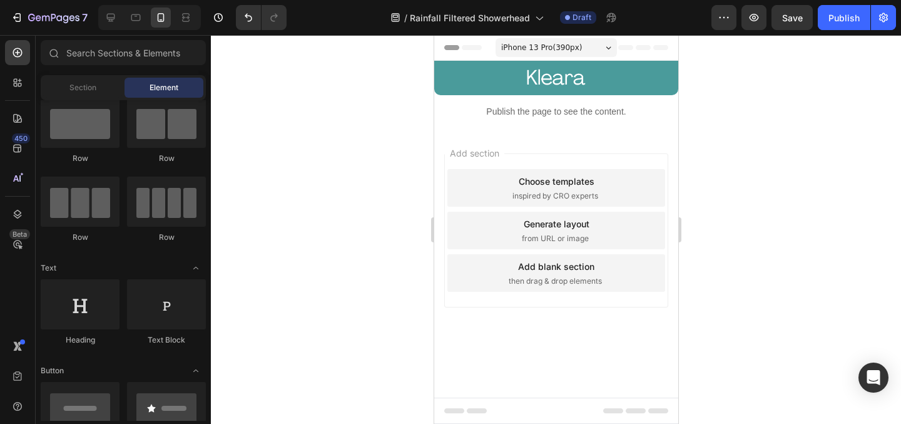
click at [367, 130] on div at bounding box center [556, 229] width 690 height 389
click at [501, 91] on div "Text Block Image Text Block Row Row 0" at bounding box center [556, 78] width 244 height 34
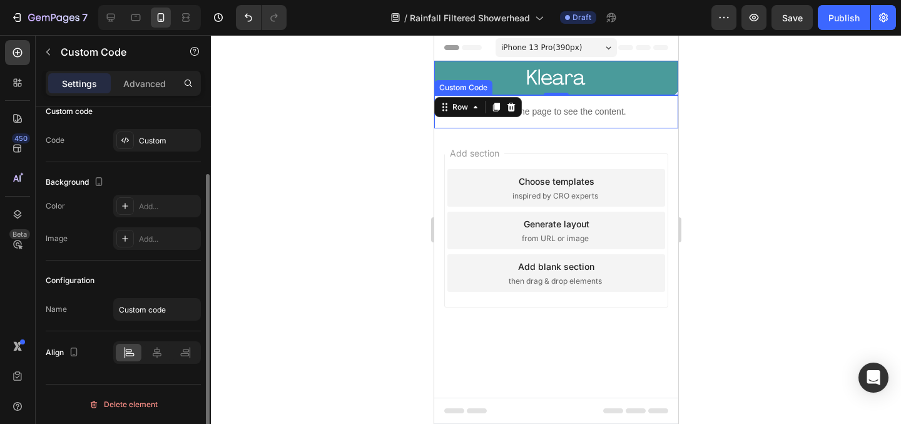
scroll to position [0, 0]
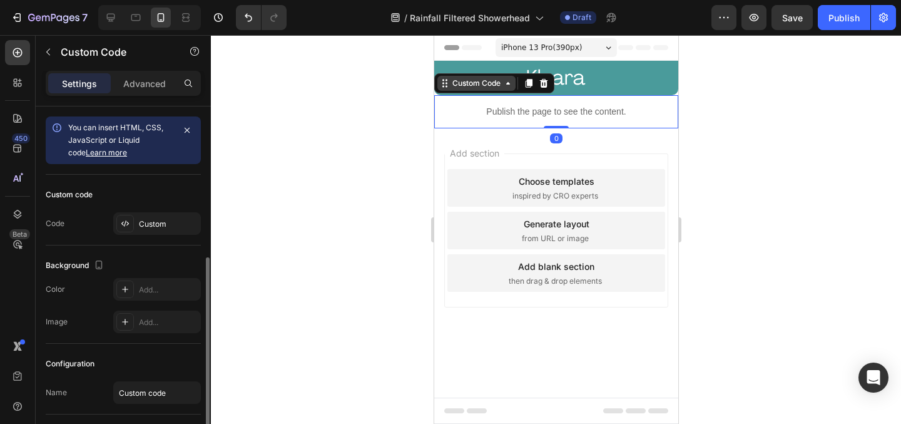
click at [440, 89] on div "Custom Code" at bounding box center [476, 83] width 78 height 15
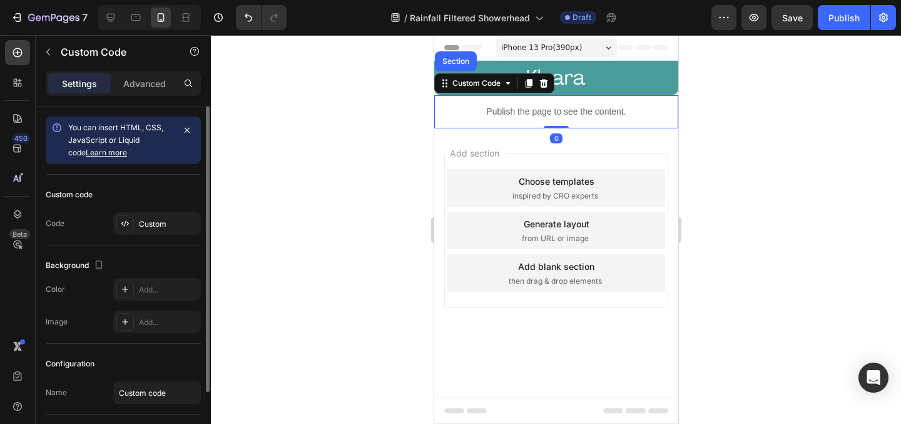
click at [348, 133] on div at bounding box center [556, 229] width 690 height 389
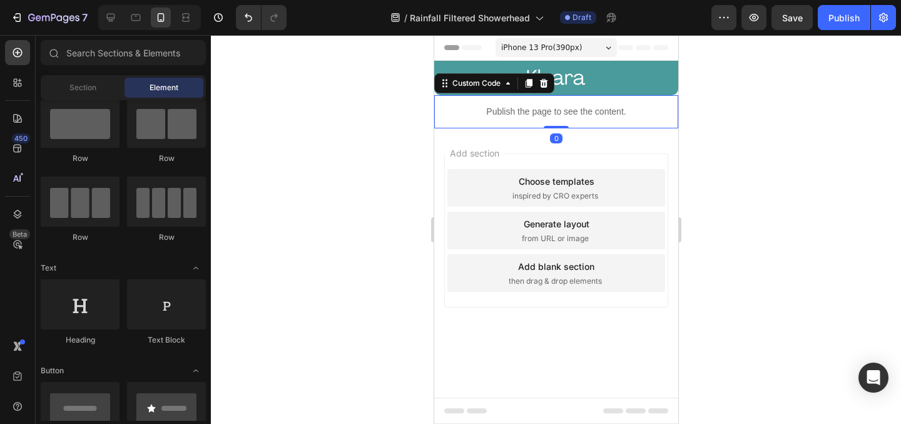
click at [534, 113] on p "Publish the page to see the content." at bounding box center [556, 111] width 244 height 13
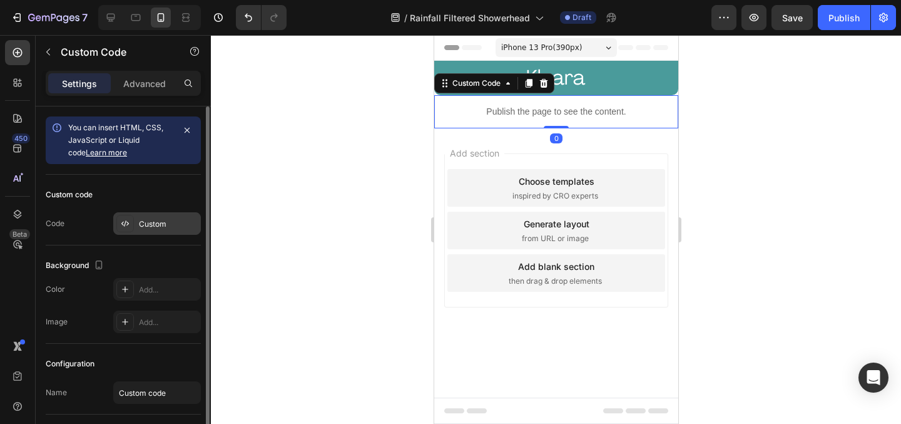
click at [183, 216] on div "Custom" at bounding box center [157, 223] width 88 height 23
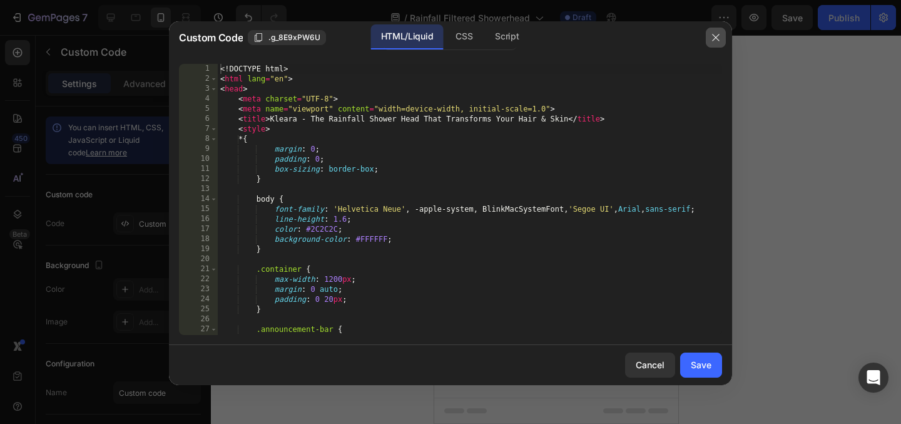
click at [713, 37] on icon "button" at bounding box center [716, 38] width 10 height 10
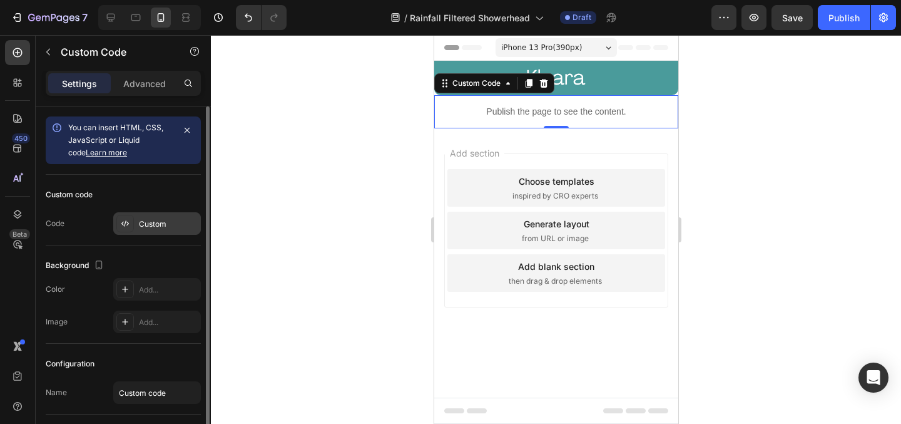
click at [161, 225] on div "Custom" at bounding box center [168, 223] width 59 height 11
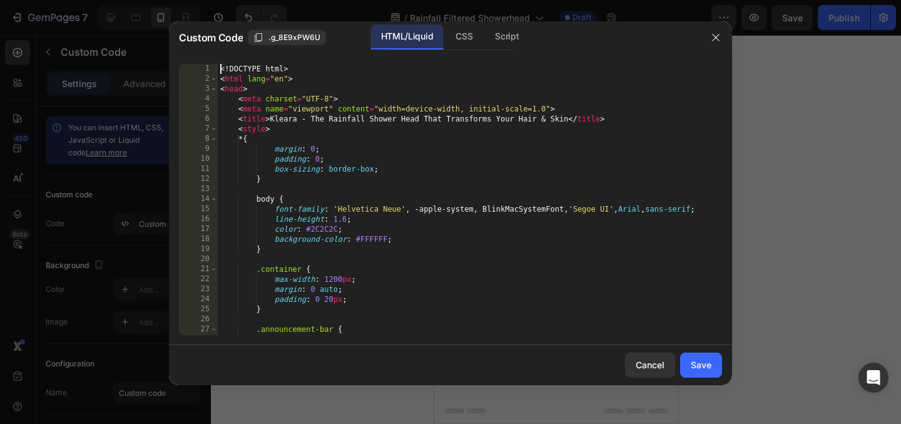
drag, startPoint x: 217, startPoint y: 64, endPoint x: 319, endPoint y: 105, distance: 110.4
click at [319, 105] on div "<!DOCTYPE html> 1 2 3 4 5 6 7 8 9 10 11 12 13 14 15 16 17 18 19 20 21 22 23 24 …" at bounding box center [450, 199] width 543 height 271
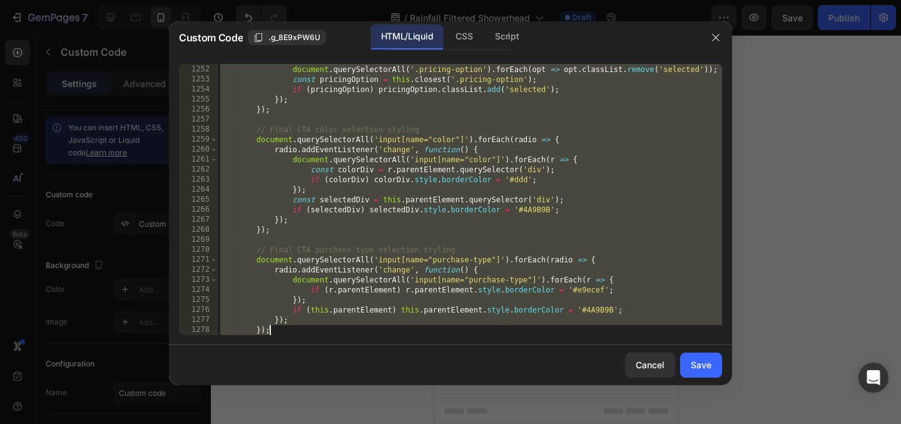
scroll to position [15659, 0]
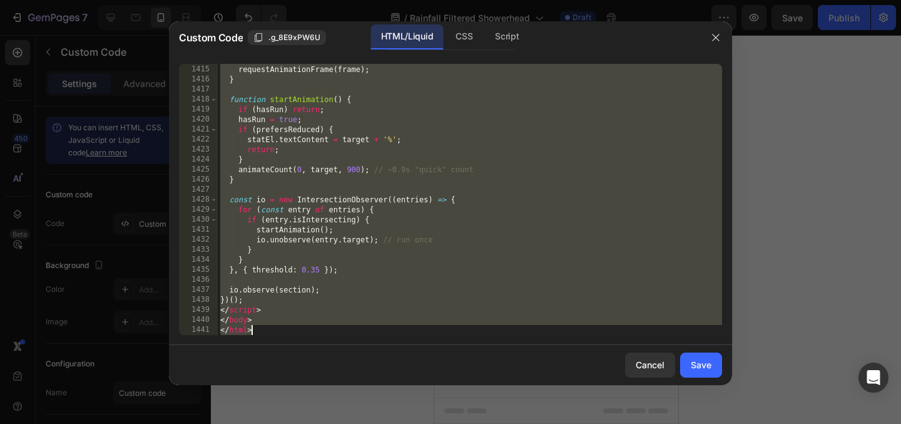
drag, startPoint x: 220, startPoint y: 71, endPoint x: 505, endPoint y: 471, distance: 491.4
click at [505, 0] on html "7 / Rainfall Filtered Showerhead Draft Preview Save Publish 450 Beta Sections(1…" at bounding box center [450, 0] width 901 height 0
paste textarea
type textarea "</html>"
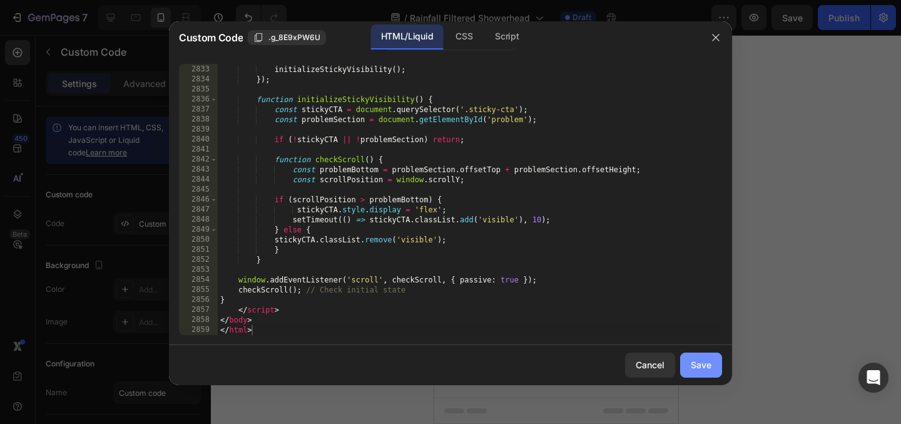
click at [700, 364] on div "Save" at bounding box center [701, 364] width 21 height 13
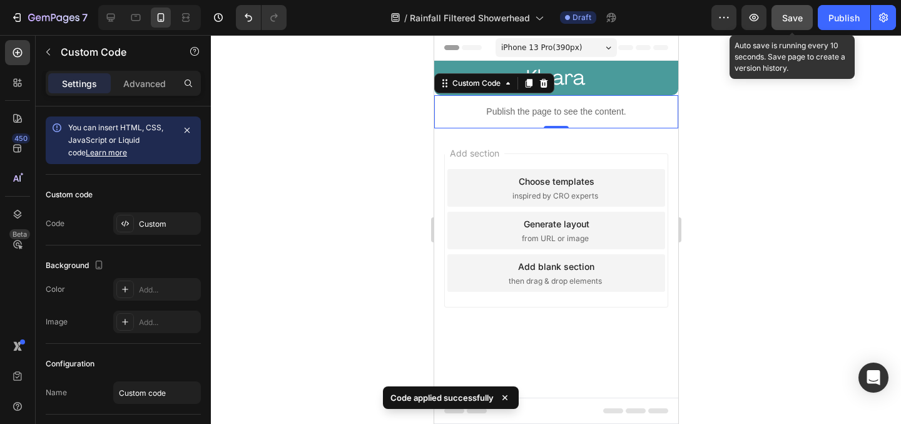
click at [784, 14] on span "Save" at bounding box center [792, 18] width 21 height 11
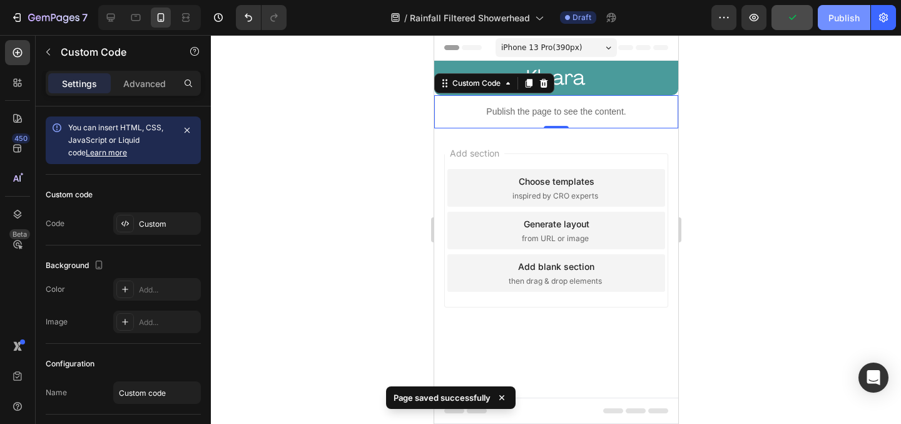
click at [846, 14] on div "Publish" at bounding box center [844, 17] width 31 height 13
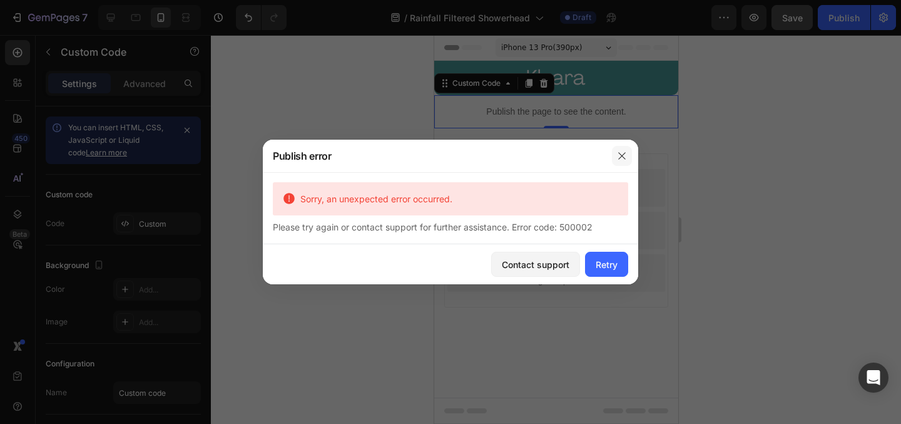
click at [623, 156] on icon "button" at bounding box center [622, 156] width 10 height 10
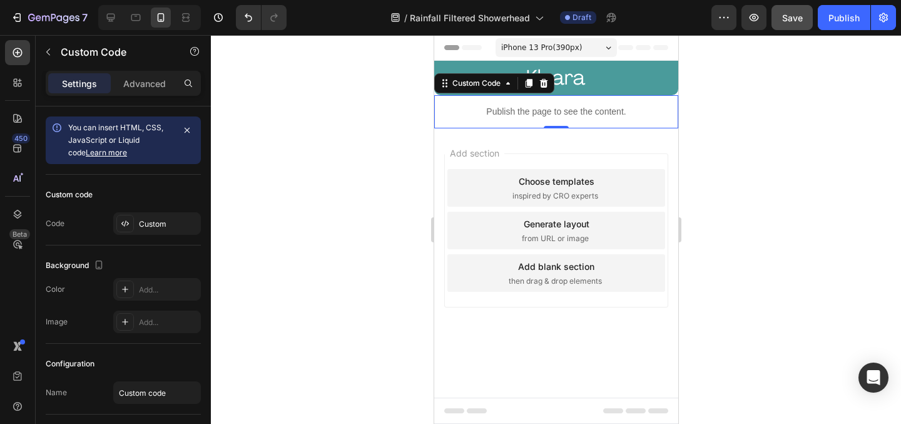
click at [489, 116] on p "Publish the page to see the content." at bounding box center [556, 111] width 244 height 13
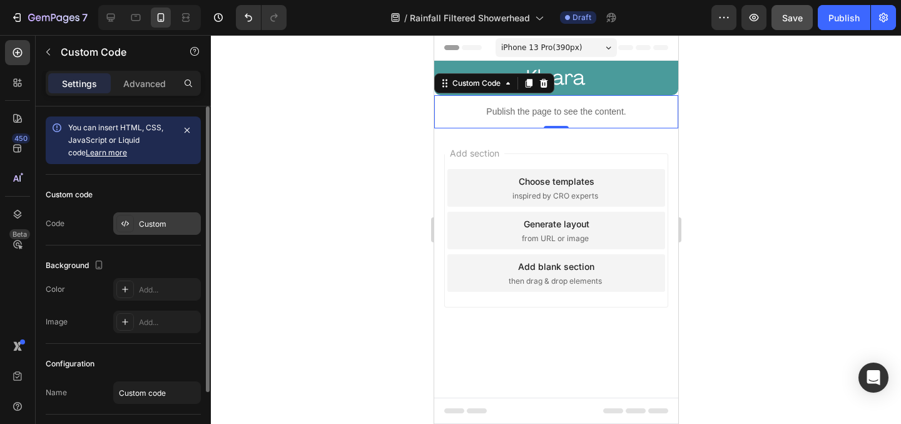
click at [153, 225] on div "Custom" at bounding box center [168, 223] width 59 height 11
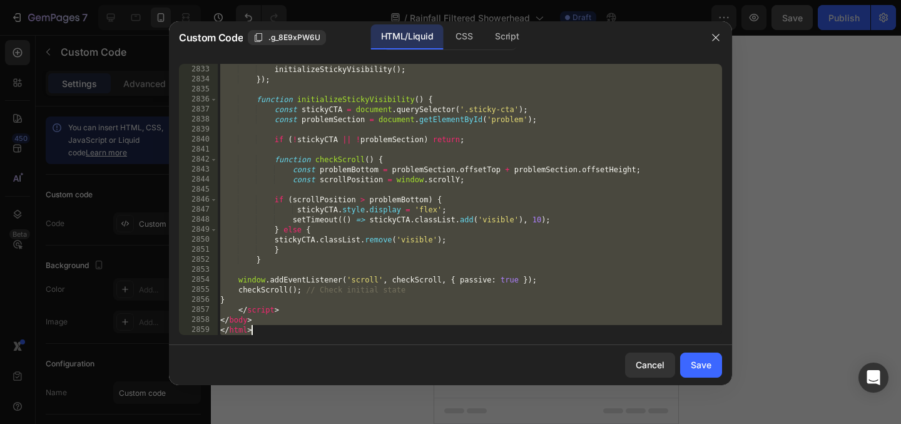
drag, startPoint x: 221, startPoint y: 71, endPoint x: 433, endPoint y: 471, distance: 453.2
click at [433, 0] on html "7 / Rainfall Filtered Showerhead Draft Preview Save Publish 450 Beta Sections(1…" at bounding box center [450, 0] width 901 height 0
paste textarea
type textarea "</html>"
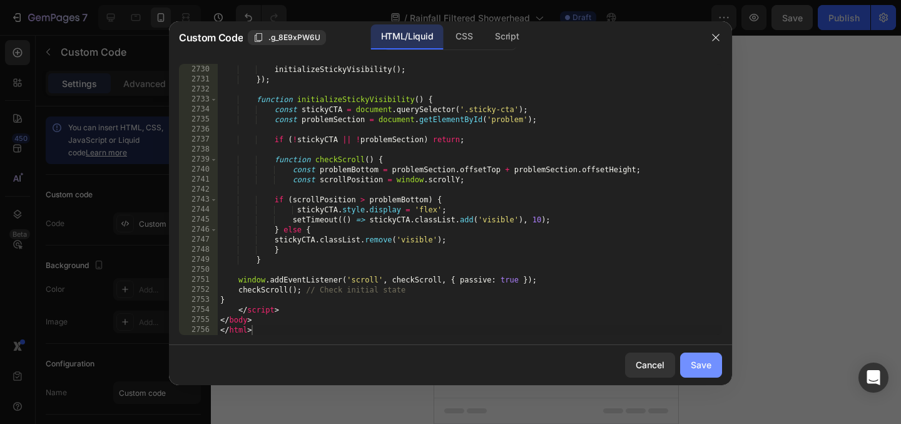
click at [695, 361] on div "Save" at bounding box center [701, 364] width 21 height 13
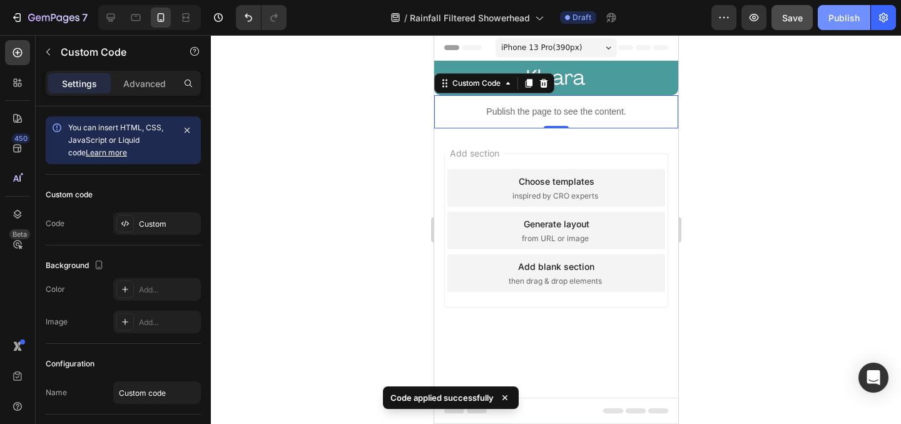
click at [850, 23] on div "Publish" at bounding box center [844, 17] width 31 height 13
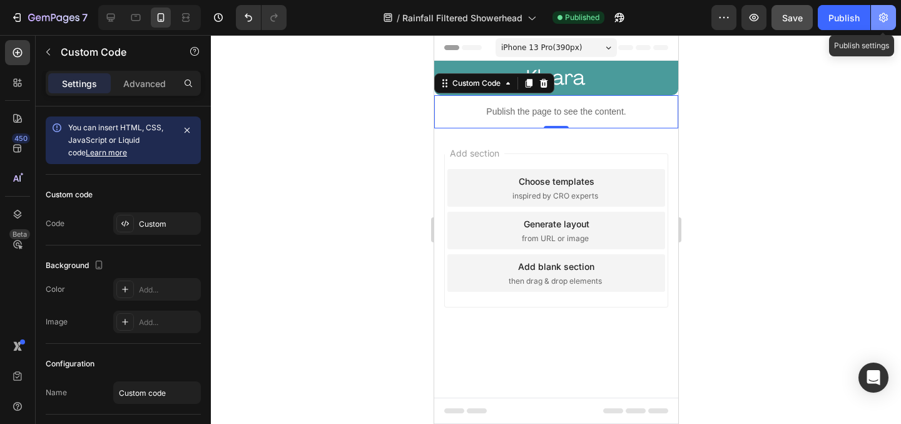
click at [884, 20] on icon "button" at bounding box center [883, 17] width 13 height 13
click at [893, 0] on body "7 / Rainfall Filtered Showerhead Published Preview Save Publish Publish setting…" at bounding box center [450, 0] width 901 height 0
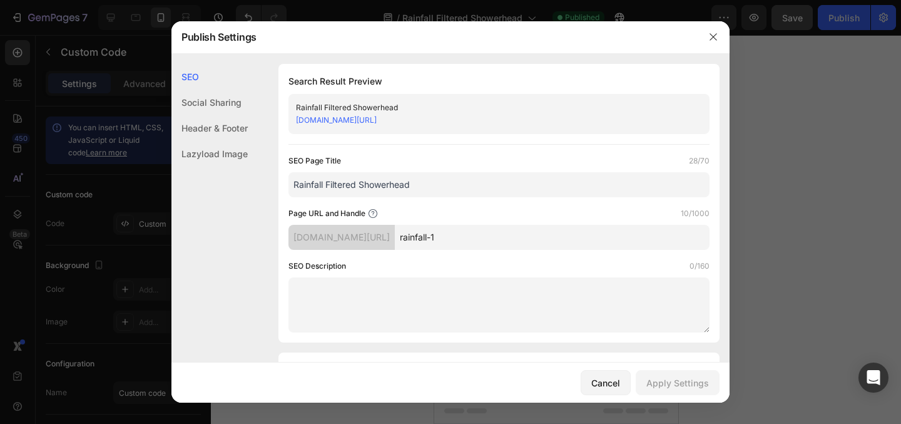
click at [824, 116] on div at bounding box center [450, 212] width 901 height 424
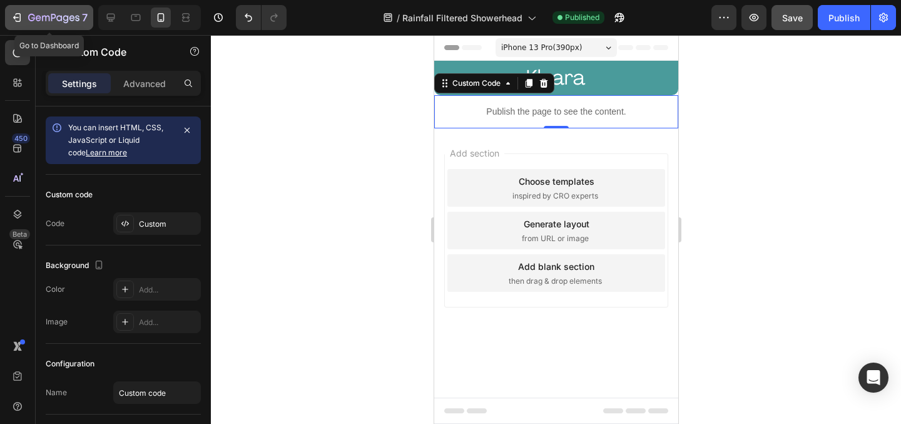
click at [31, 21] on icon "button" at bounding box center [53, 18] width 51 height 11
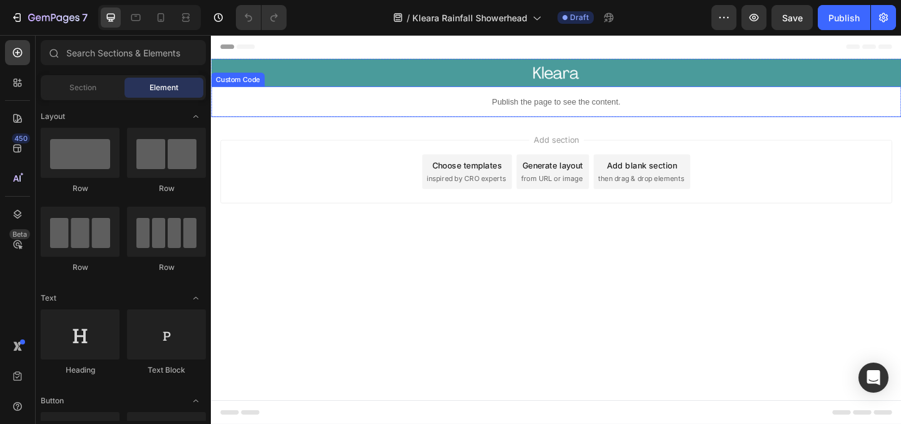
click at [393, 97] on div "Publish the page to see the content." at bounding box center [586, 107] width 751 height 33
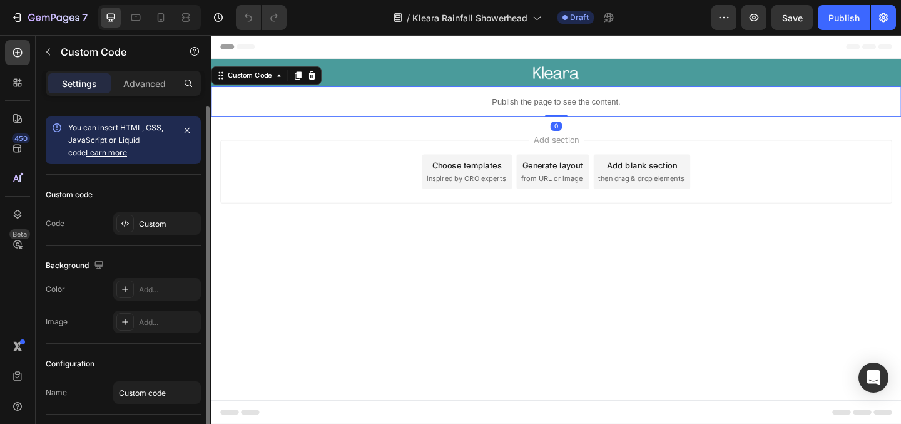
click at [158, 211] on div "Custom code Code Custom" at bounding box center [123, 210] width 155 height 71
click at [161, 217] on div "Custom" at bounding box center [157, 223] width 88 height 23
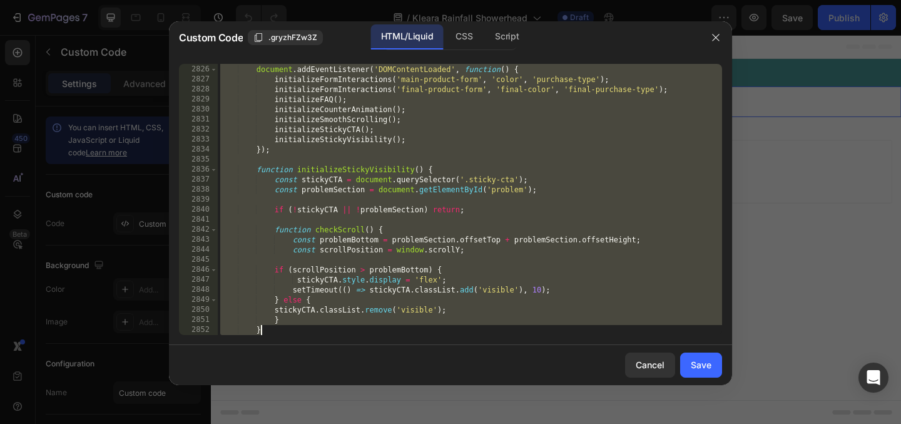
scroll to position [20234, 0]
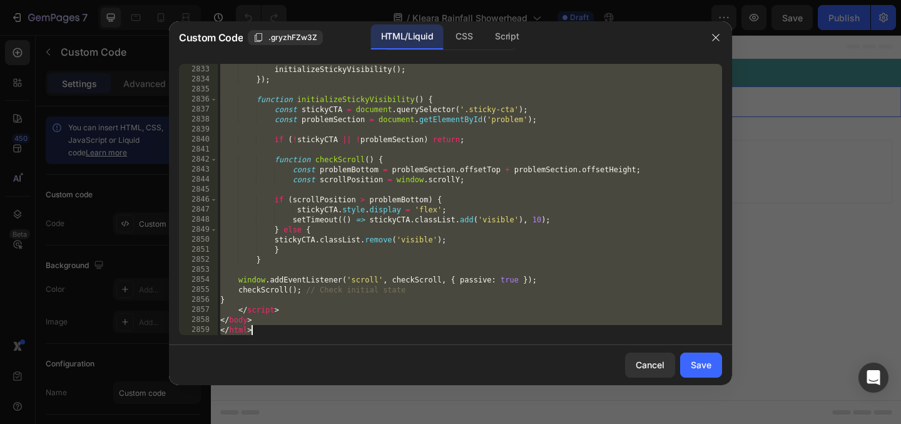
drag, startPoint x: 221, startPoint y: 69, endPoint x: 439, endPoint y: 471, distance: 457.8
click at [439, 0] on html "7 / Kleara Rainfall Showerhead Draft Preview Save Publish 450 Beta Sections(18)…" at bounding box center [450, 0] width 901 height 0
type textarea "</body> </html>"
click at [718, 48] on div at bounding box center [716, 37] width 33 height 33
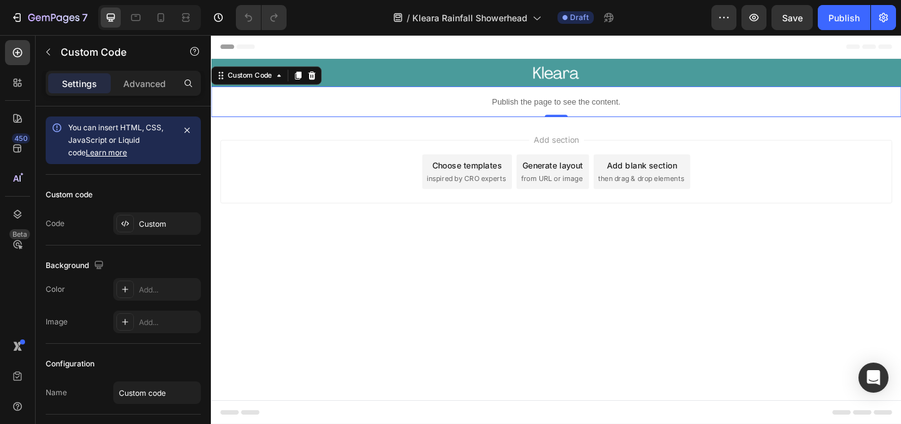
click at [472, 103] on p "Publish the page to see the content." at bounding box center [586, 107] width 751 height 13
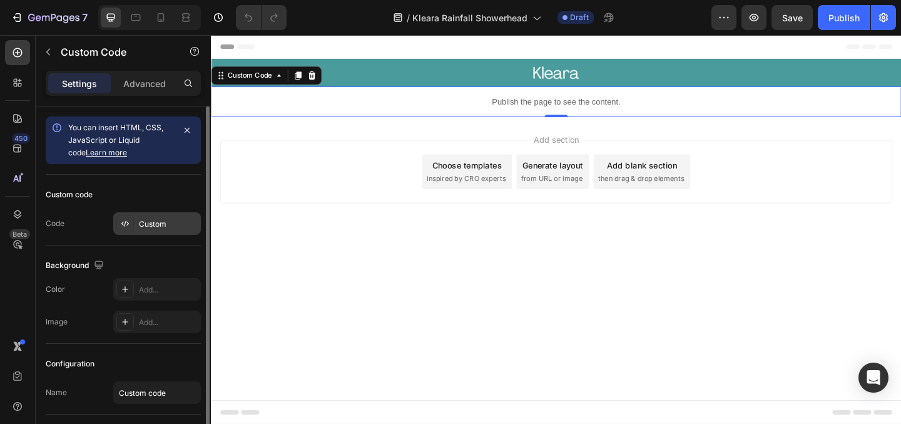
click at [147, 226] on div "Custom" at bounding box center [168, 223] width 59 height 11
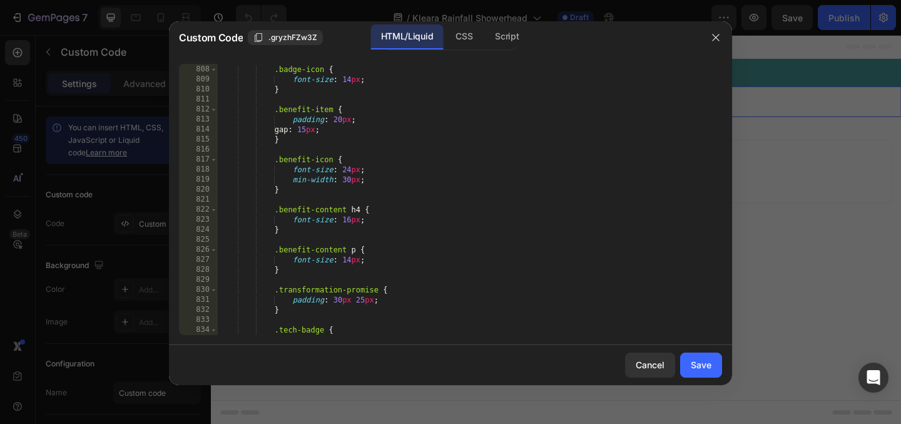
scroll to position [5889, 0]
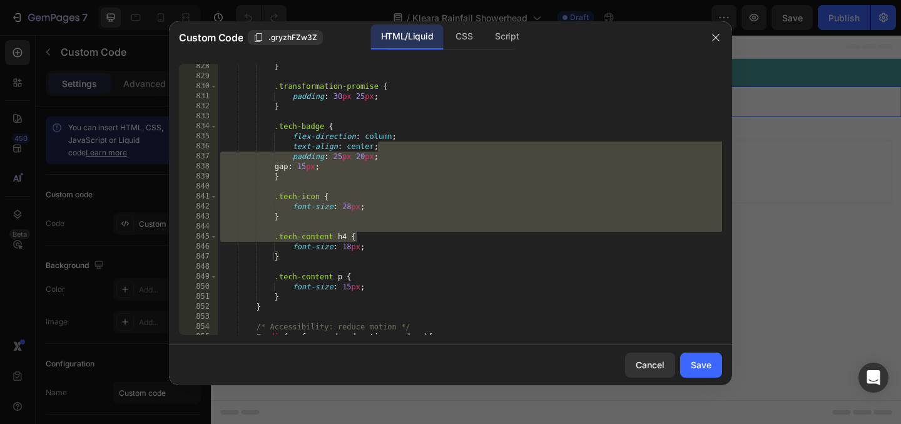
drag, startPoint x: 719, startPoint y: 143, endPoint x: 718, endPoint y: 243, distance: 99.5
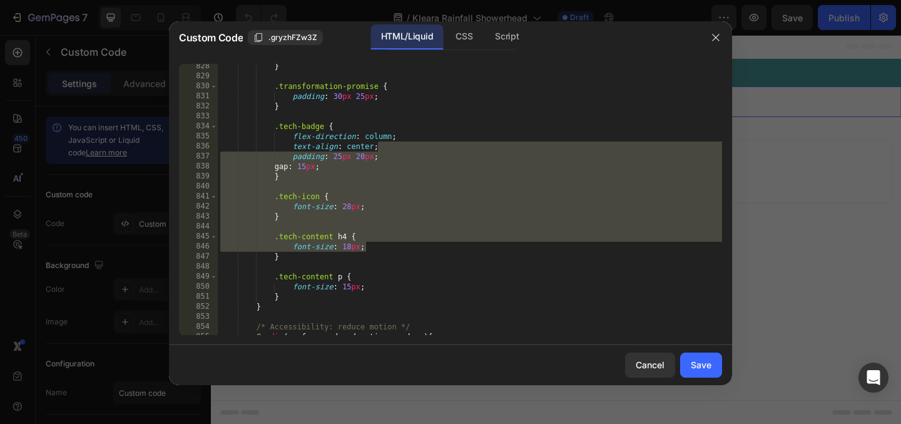
click at [554, 213] on div "} .transformation-promise { padding : 30 px 25 px ; } .tech-badge { flex-direct…" at bounding box center [470, 206] width 504 height 291
type textarea "}"
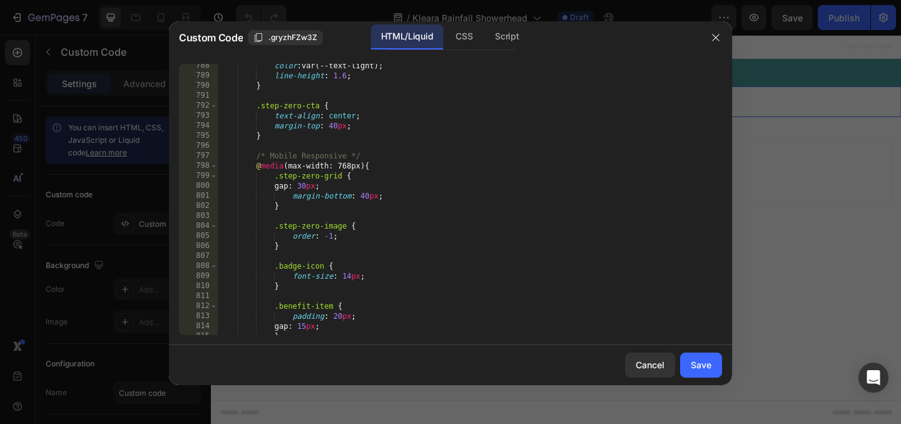
scroll to position [0, 0]
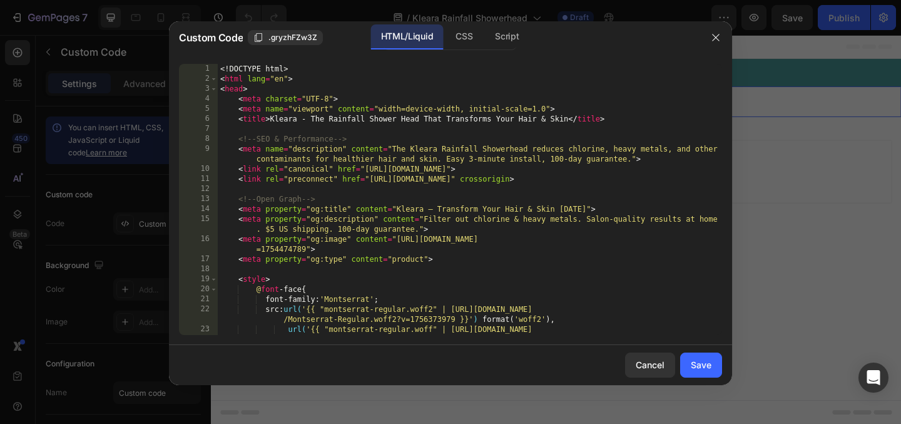
click at [407, 189] on div "<! DOCTYPE html > < html lang = "en" > < head > < meta charset = "UTF-8" > < me…" at bounding box center [470, 209] width 504 height 291
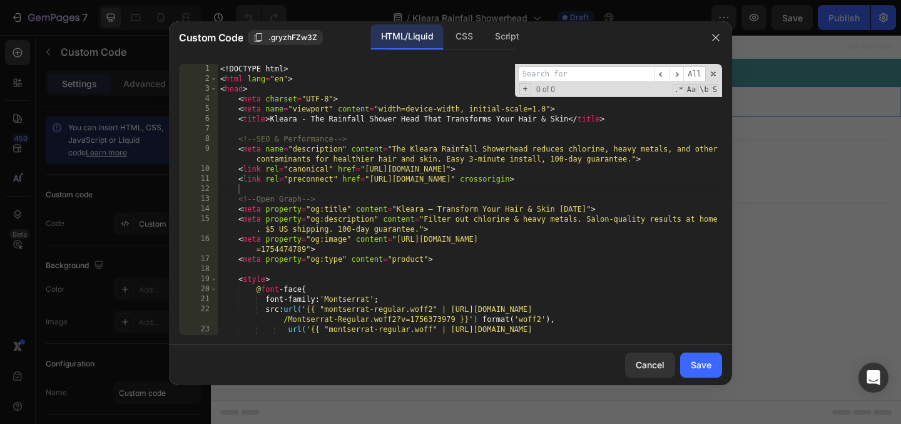
type input "d"
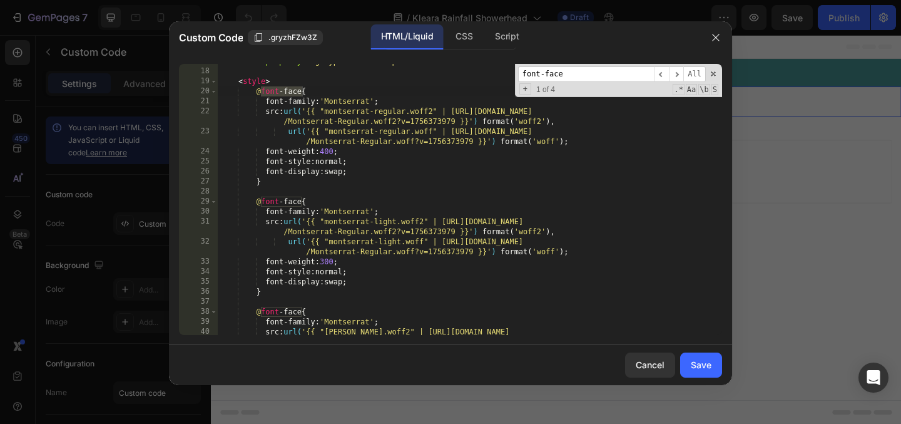
scroll to position [140, 0]
type input "font-face"
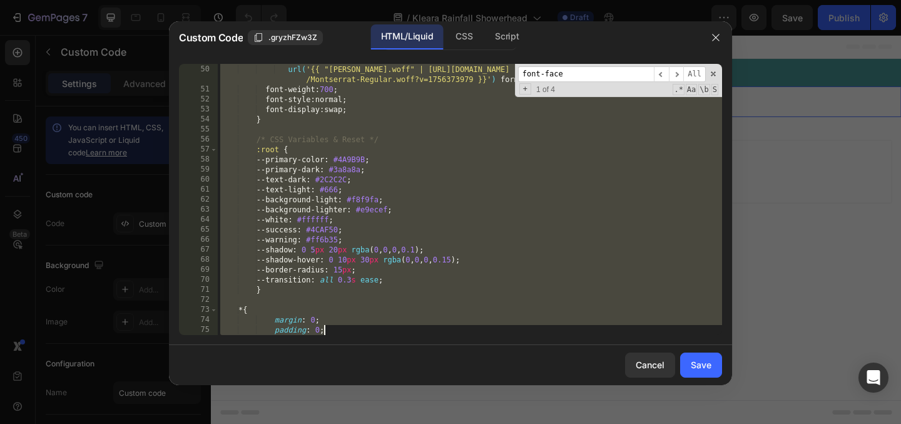
scroll to position [433, 0]
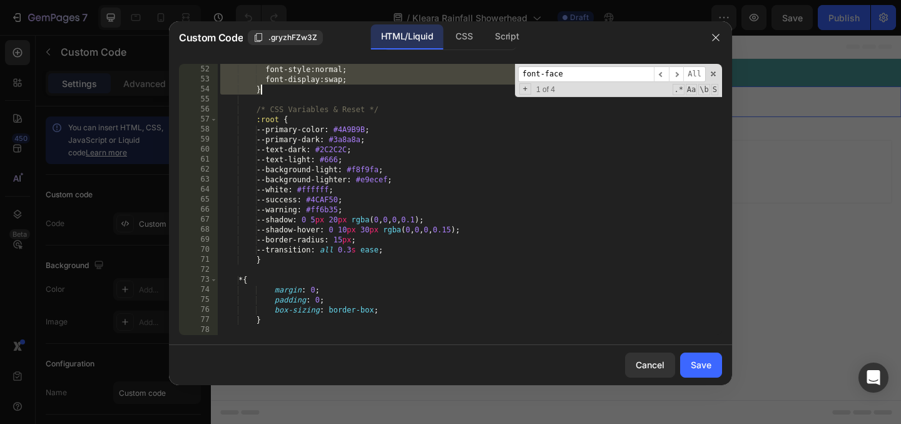
drag, startPoint x: 255, startPoint y: 89, endPoint x: 350, endPoint y: 92, distance: 94.5
click at [350, 92] on div "font-weight : 700 ; font-style : normal ; font-display : swap ; } /* CSS Variab…" at bounding box center [470, 199] width 504 height 291
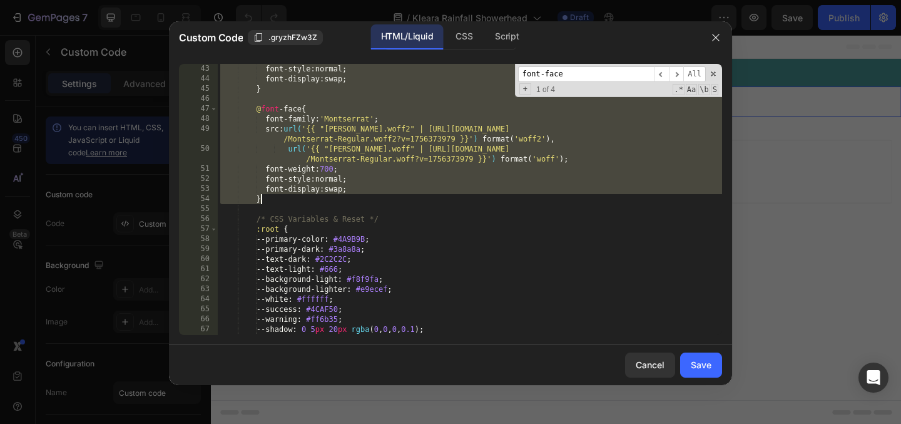
scroll to position [357, 0]
paste textarea
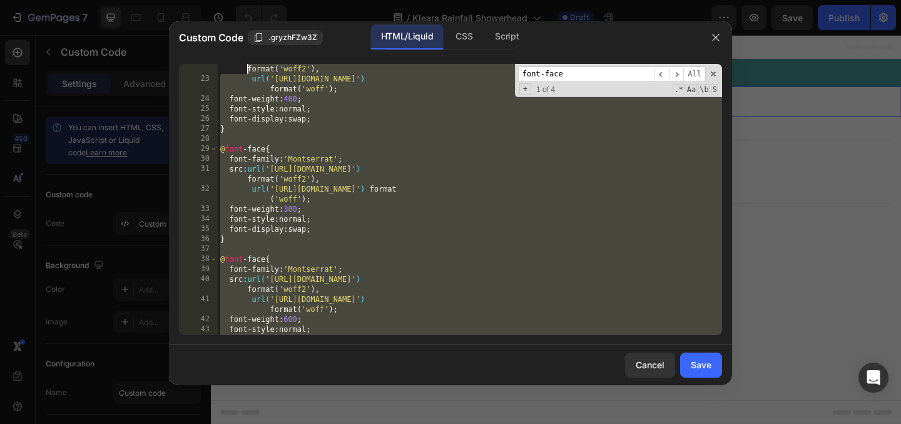
scroll to position [98, 0]
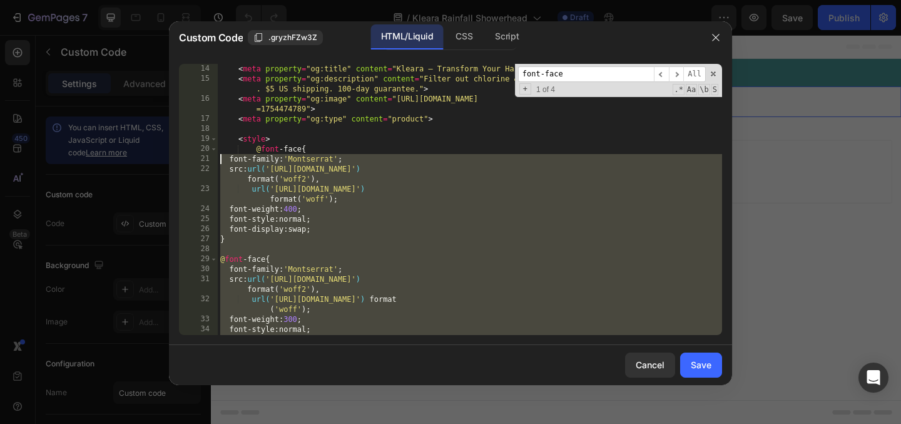
drag, startPoint x: 234, startPoint y: 214, endPoint x: 205, endPoint y: 160, distance: 61.6
click at [205, 160] on div "} 14 15 16 17 18 19 20 21 22 23 24 25 26 27 28 29 30 31 32 33 34 35 36 < meta p…" at bounding box center [450, 199] width 543 height 271
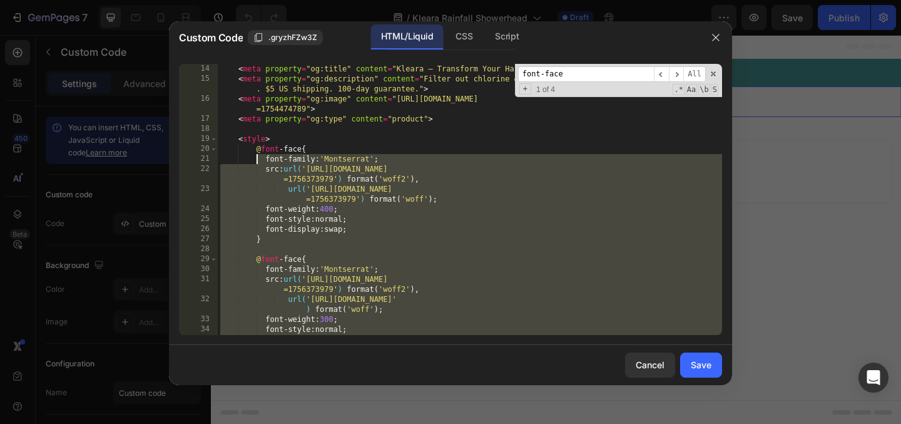
click at [366, 172] on div "< meta property = "og:title" content = "Kleara — Transform Your Hair & Skin [DA…" at bounding box center [470, 209] width 504 height 291
type textarea "src: url('[URL][DOMAIN_NAME]') format('woff2'),"
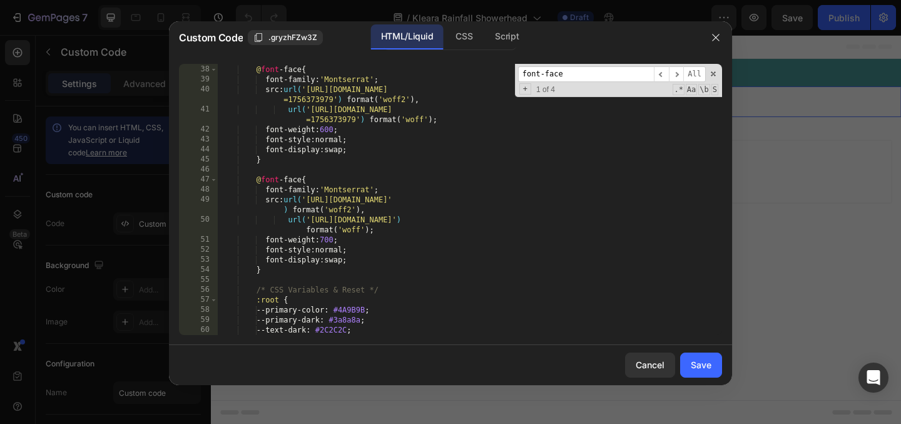
scroll to position [307, 0]
click at [695, 369] on div "Save" at bounding box center [701, 364] width 21 height 13
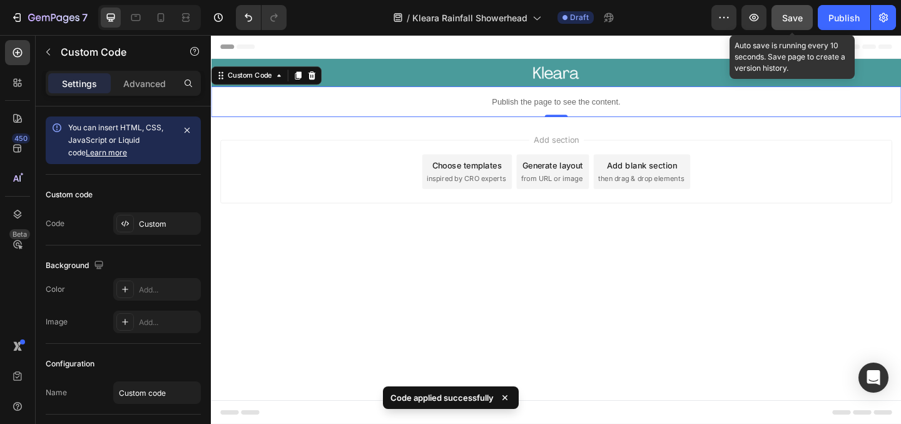
click at [794, 13] on span "Save" at bounding box center [792, 18] width 21 height 11
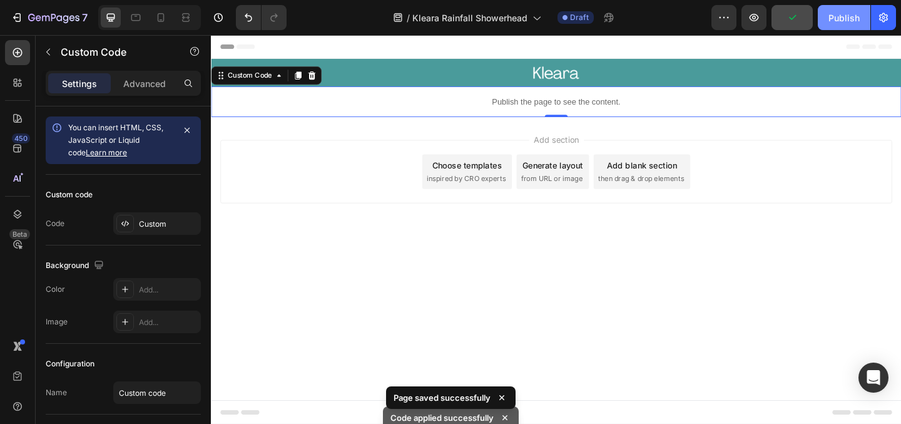
click at [842, 11] on div "Publish" at bounding box center [844, 17] width 31 height 13
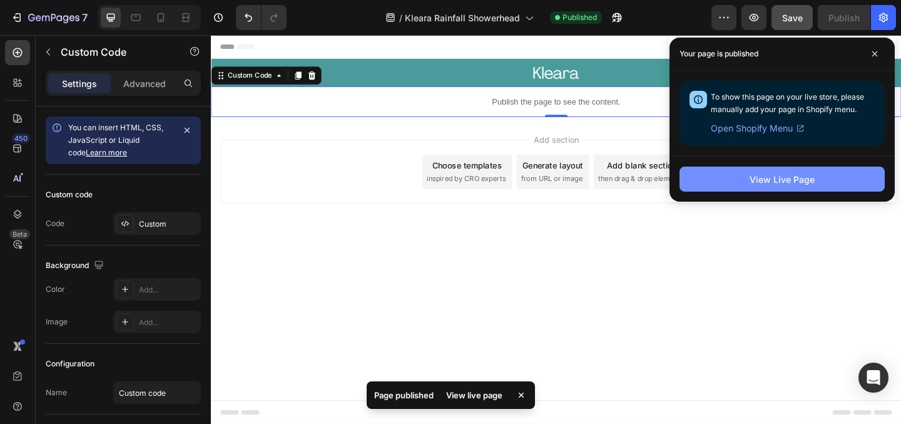
click at [806, 177] on div "View Live Page" at bounding box center [782, 179] width 65 height 13
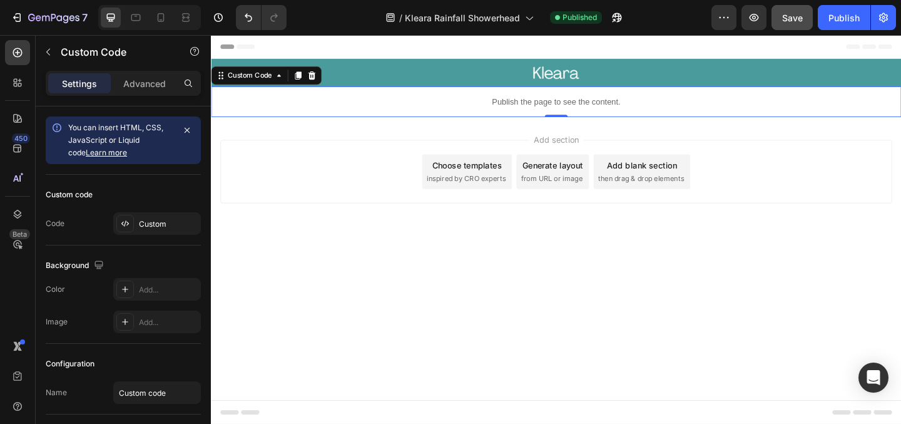
click at [504, 104] on p "Publish the page to see the content." at bounding box center [586, 107] width 751 height 13
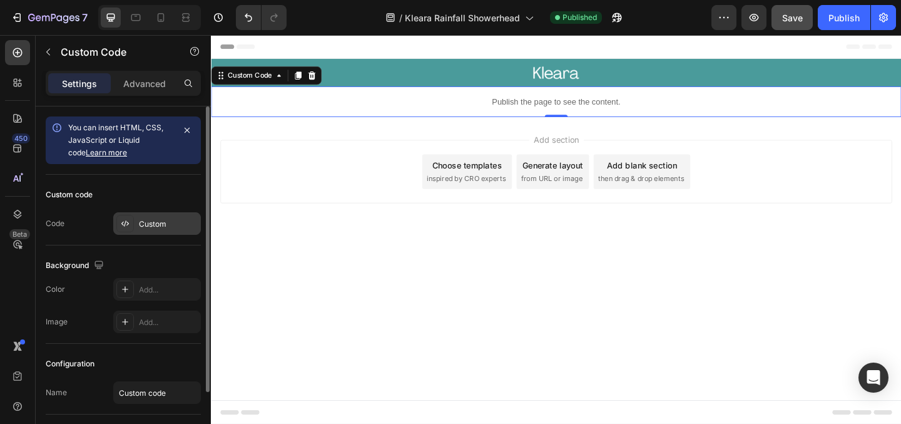
click at [153, 227] on div "Custom" at bounding box center [168, 223] width 59 height 11
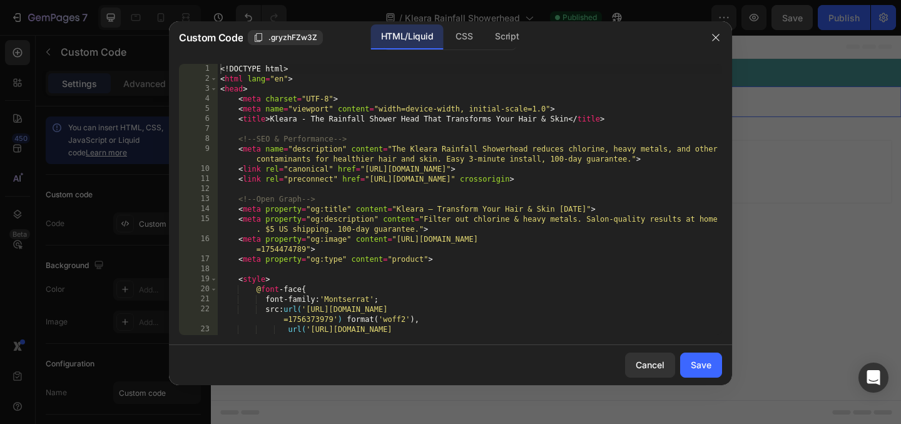
type textarea "<meta property="og:image" content="[URL][DOMAIN_NAME]">"
click at [504, 237] on div "<! DOCTYPE html > < html lang = "en" > < head > < meta charset = "UTF-8" > < me…" at bounding box center [470, 209] width 504 height 291
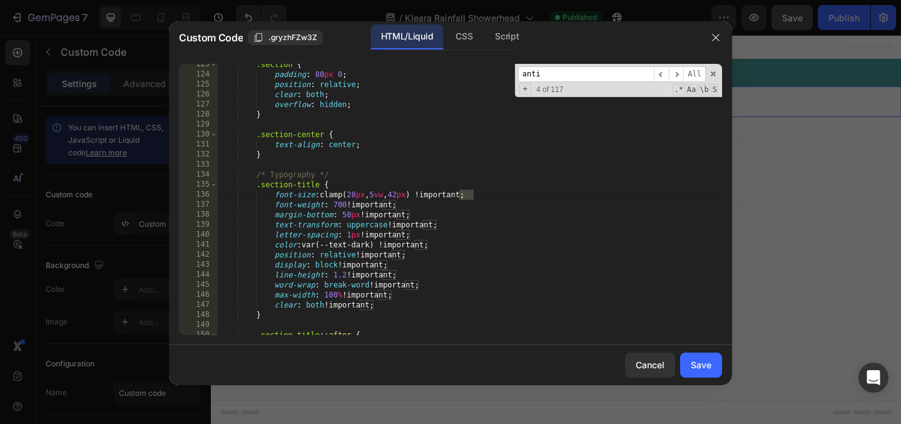
scroll to position [17869, 0]
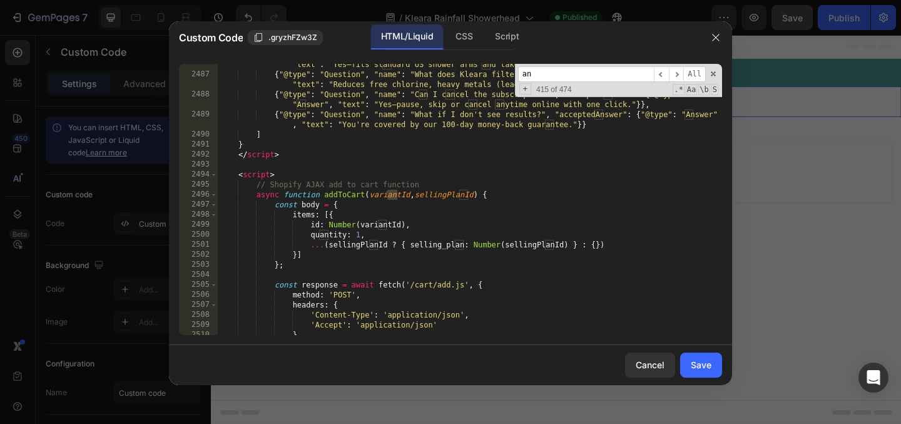
type input "a"
click at [802, 314] on div at bounding box center [450, 212] width 901 height 424
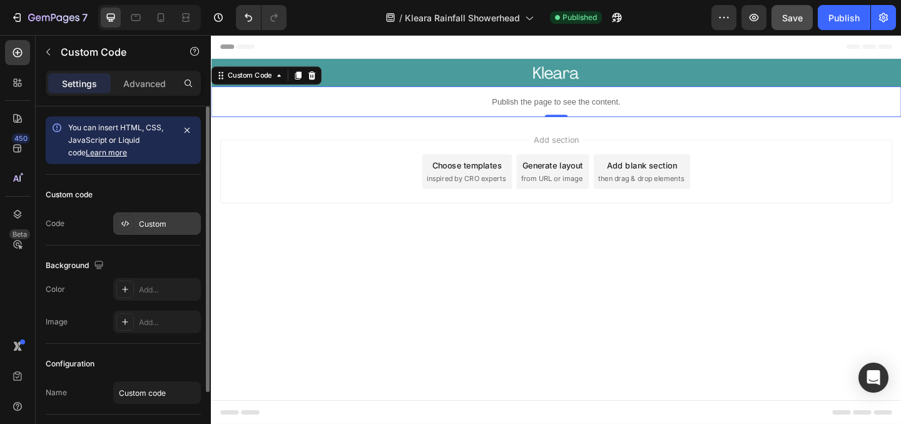
click at [165, 220] on div "Custom" at bounding box center [168, 223] width 59 height 11
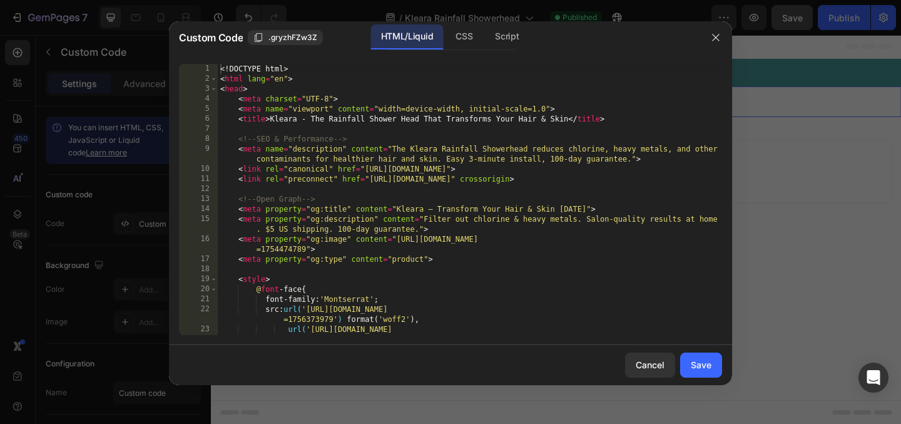
type textarea "<link rel="canonical" href="[URL][DOMAIN_NAME]">"
click at [514, 167] on div "<! DOCTYPE html > < html lang = "en" > < head > < meta charset = "UTF-8" > < me…" at bounding box center [470, 209] width 504 height 291
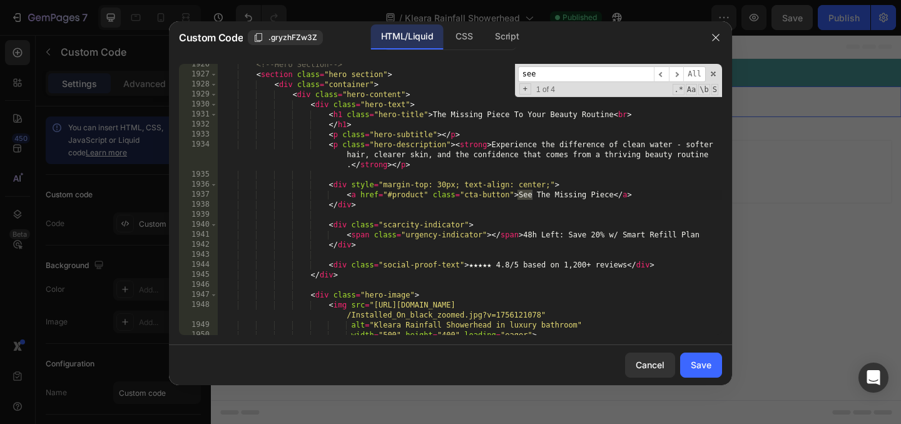
scroll to position [13577, 0]
type input "see the missing"
click at [564, 196] on div "<!-- Hero Section --> < section class = "hero section" > < div class = "contain…" at bounding box center [470, 204] width 504 height 291
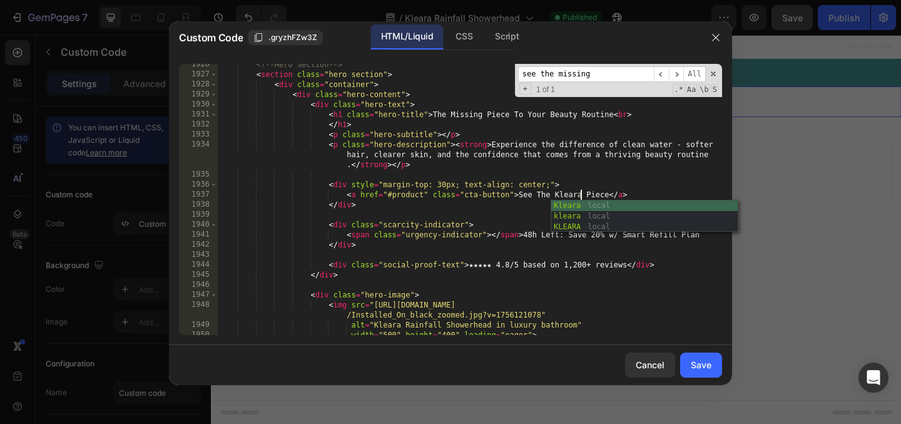
scroll to position [0, 29]
click at [593, 196] on div "<!-- Hero Section --> < section class = "hero section" > < div class = "contain…" at bounding box center [470, 204] width 504 height 291
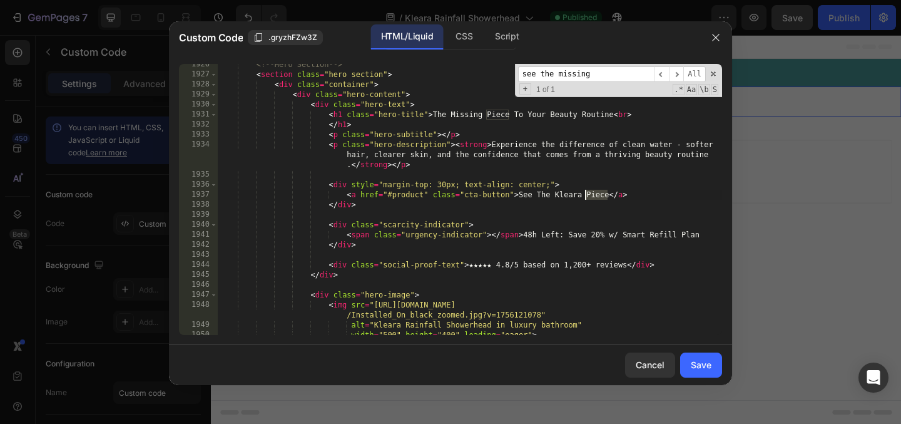
click at [593, 196] on div "<!-- Hero Section --> < section class = "hero section" > < div class = "contain…" at bounding box center [470, 204] width 504 height 291
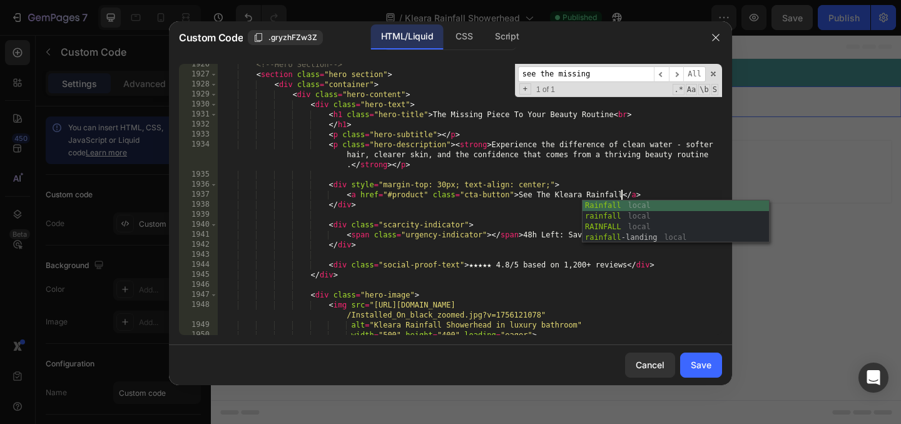
scroll to position [0, 33]
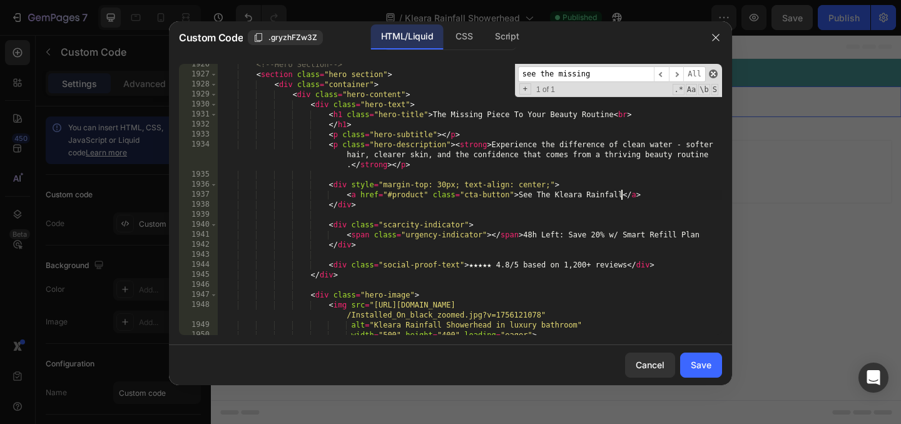
type textarea "<a href="#product" class="cta-button">See The Kleara Rainfall</a>"
click at [715, 72] on span at bounding box center [713, 73] width 9 height 9
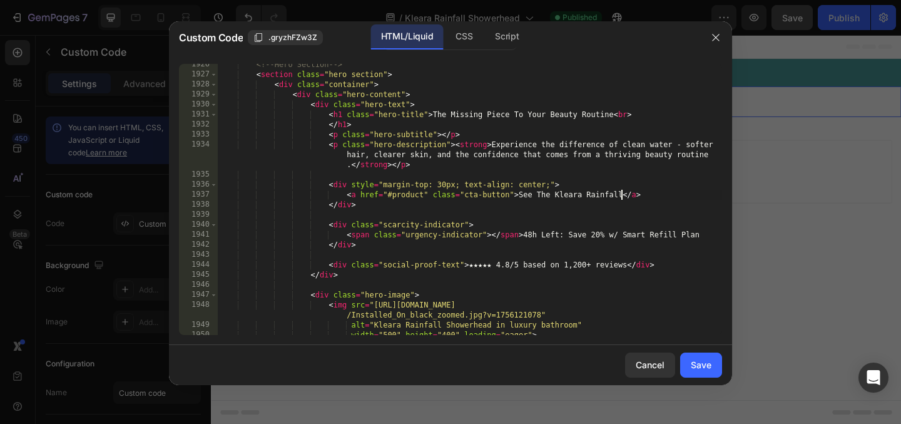
click at [568, 215] on div "<!-- Hero Section --> < section class = "hero section" > < div class = "contain…" at bounding box center [470, 204] width 504 height 291
click at [698, 357] on button "Save" at bounding box center [701, 364] width 42 height 25
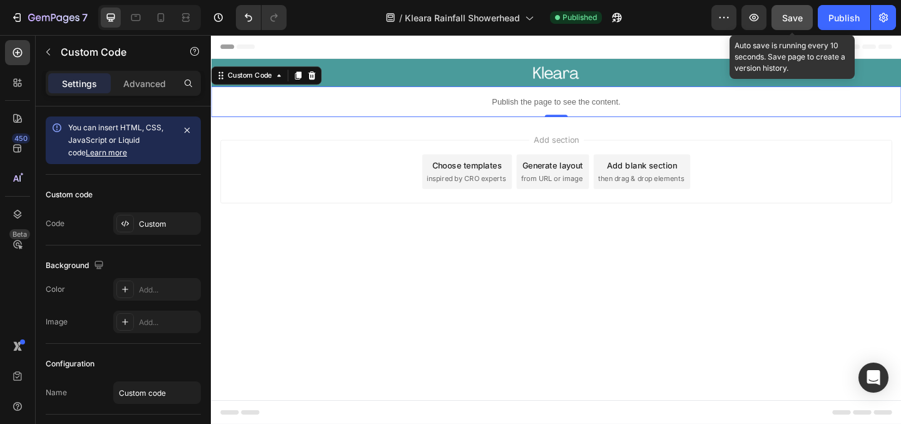
click at [789, 22] on span "Save" at bounding box center [792, 18] width 21 height 11
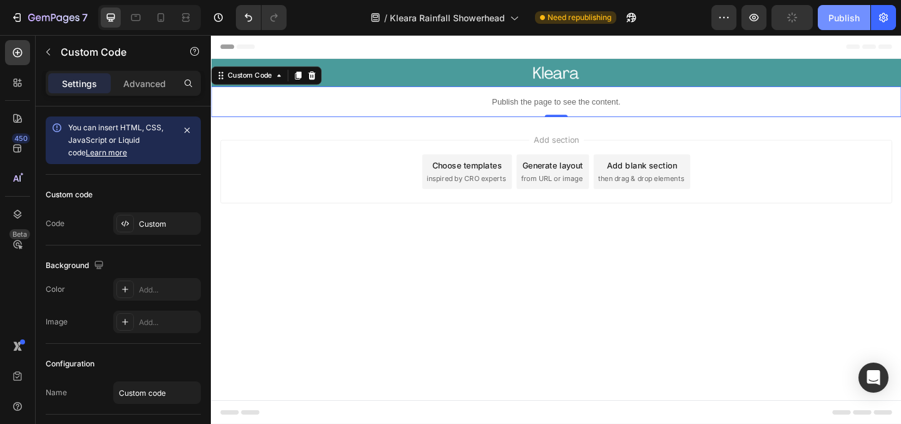
click at [835, 20] on div "Publish" at bounding box center [844, 17] width 31 height 13
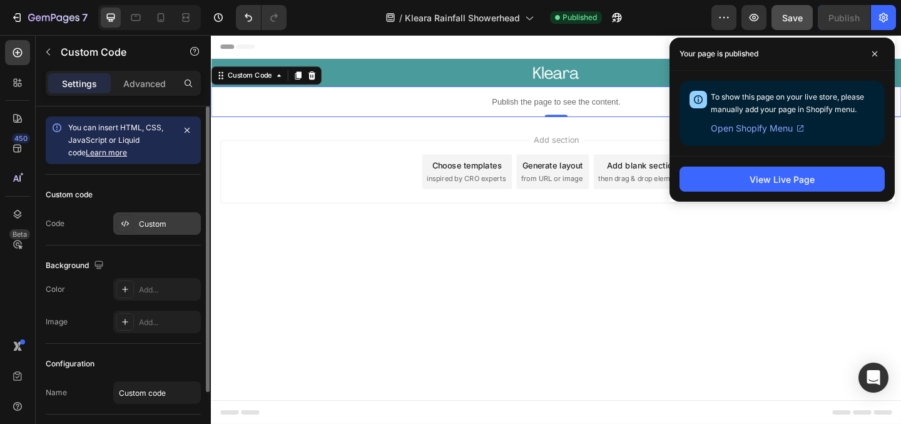
click at [160, 222] on div "Custom" at bounding box center [168, 223] width 59 height 11
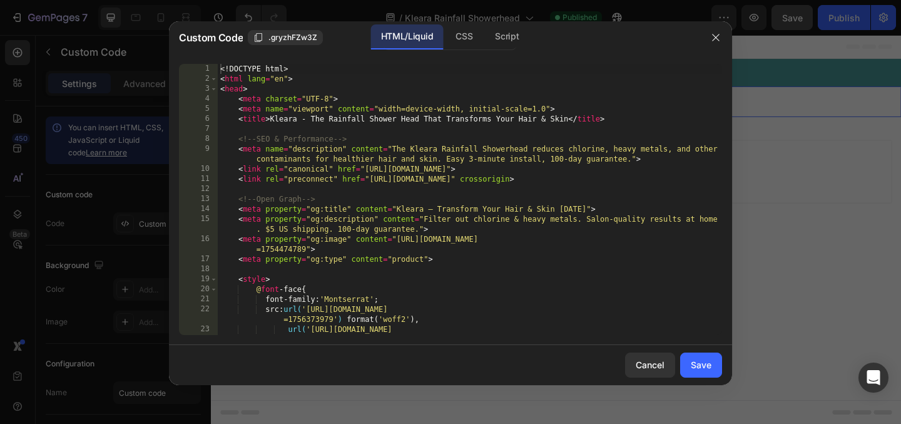
click at [488, 240] on div "<! DOCTYPE html > < html lang = "en" > < head > < meta charset = "UTF-8" > < me…" at bounding box center [470, 209] width 504 height 291
type textarea "<meta property="og:image" content="[URL][DOMAIN_NAME]">"
click at [419, 250] on div "<! DOCTYPE html > < html lang = "en" > < head > < meta charset = "UTF-8" > < me…" at bounding box center [470, 209] width 504 height 291
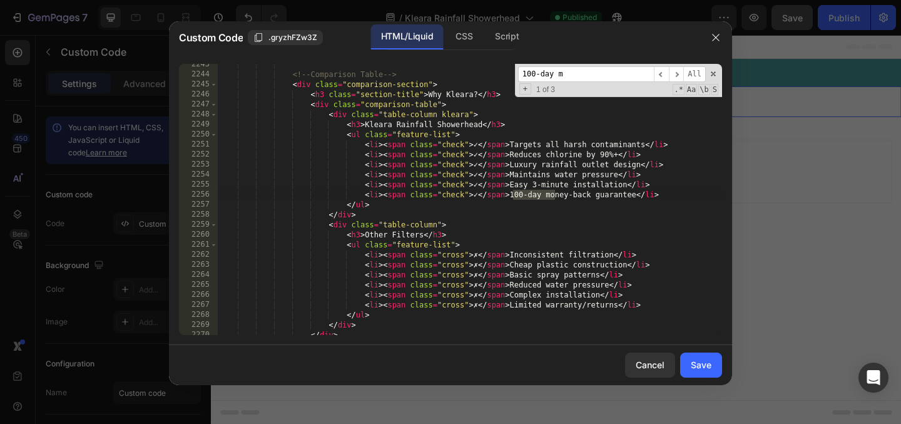
scroll to position [16042, 0]
type input "100-day money"
click at [674, 72] on span "​" at bounding box center [676, 74] width 15 height 16
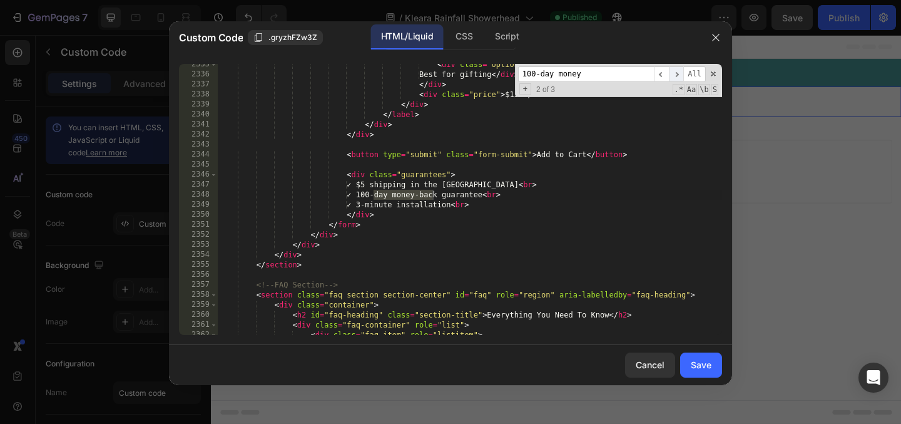
click at [674, 72] on span "​" at bounding box center [676, 74] width 15 height 16
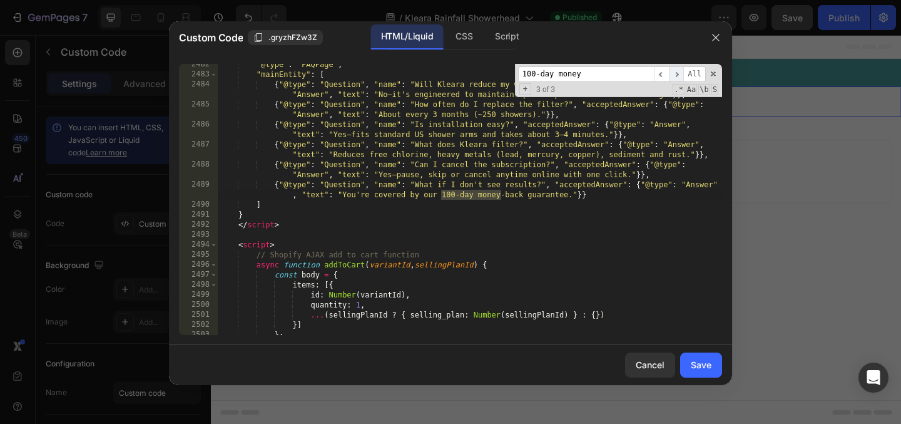
click at [674, 72] on span "​" at bounding box center [676, 74] width 15 height 16
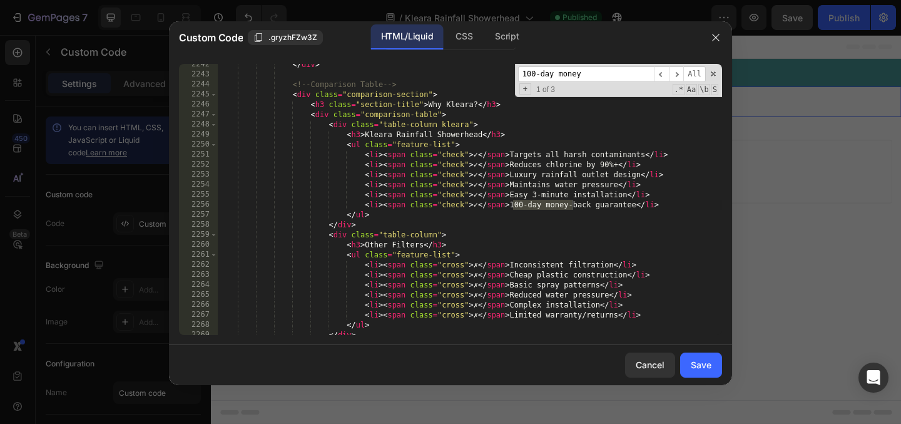
click at [585, 203] on div "</ div > <!-- Comparison Table --> < div class = "comparison-section" > < h3 cl…" at bounding box center [470, 204] width 504 height 291
click at [522, 272] on div "</ div > <!-- Comparison Table --> < div class = "comparison-section" > < h3 cl…" at bounding box center [470, 204] width 504 height 291
type textarea "<li><span class="cross">✗</span> Cheap plastic construction</li>"
click at [711, 364] on button "Save" at bounding box center [701, 364] width 42 height 25
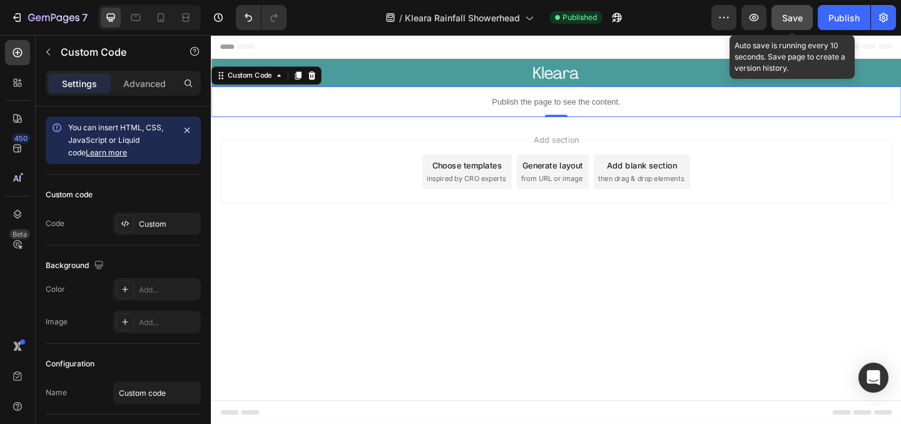
click at [781, 19] on button "Save" at bounding box center [792, 17] width 41 height 25
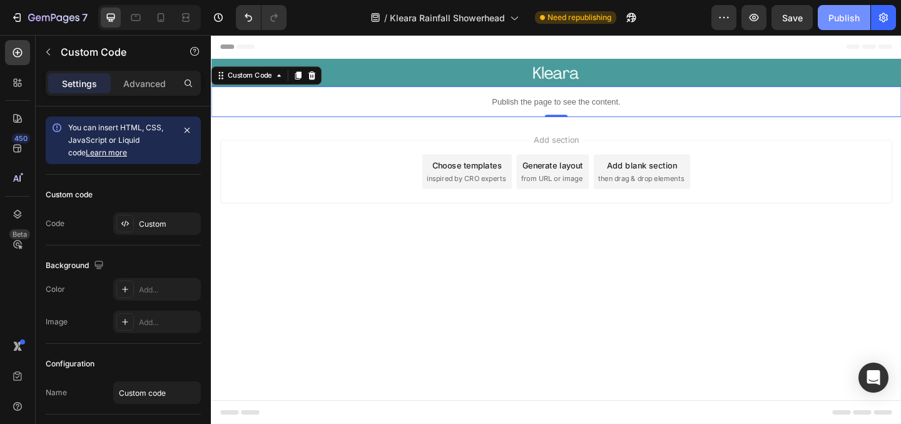
click at [840, 26] on button "Publish" at bounding box center [844, 17] width 53 height 25
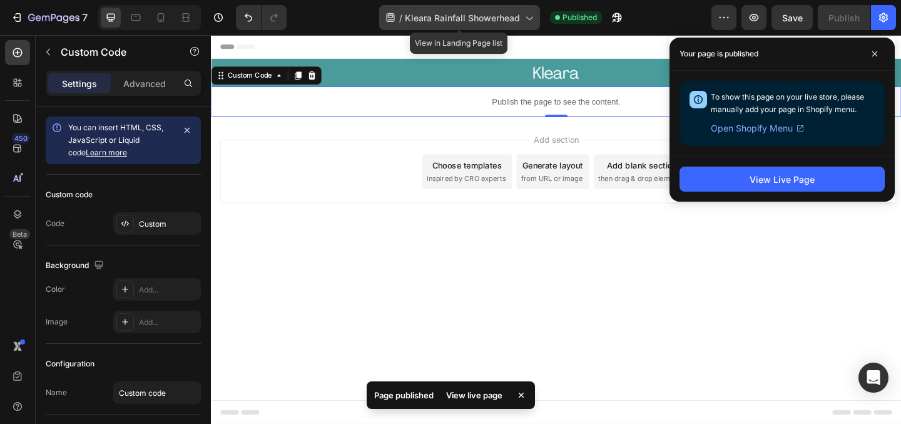
click at [507, 16] on span "Kleara Rainfall Showerhead" at bounding box center [462, 17] width 115 height 13
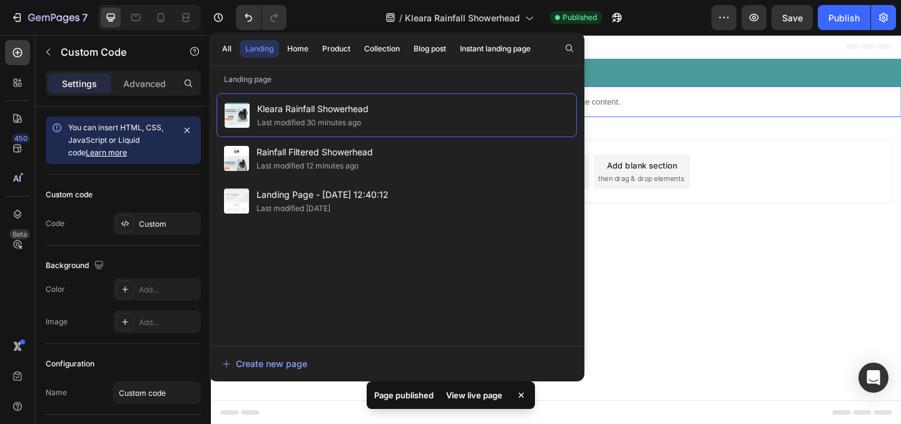
click at [811, 174] on div "Add section Choose templates inspired by CRO experts Generate layout from URL o…" at bounding box center [586, 183] width 731 height 69
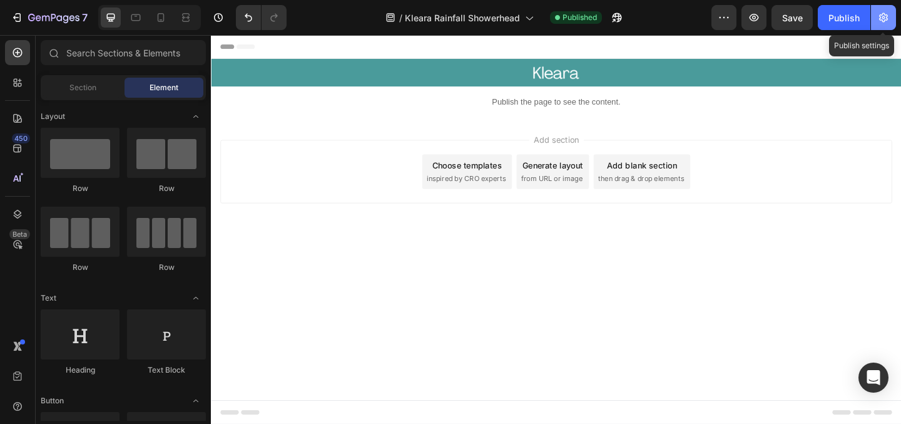
click at [877, 23] on icon "button" at bounding box center [883, 17] width 13 height 13
click at [894, 14] on button "button" at bounding box center [883, 17] width 25 height 25
click at [882, 23] on icon "button" at bounding box center [883, 17] width 13 height 13
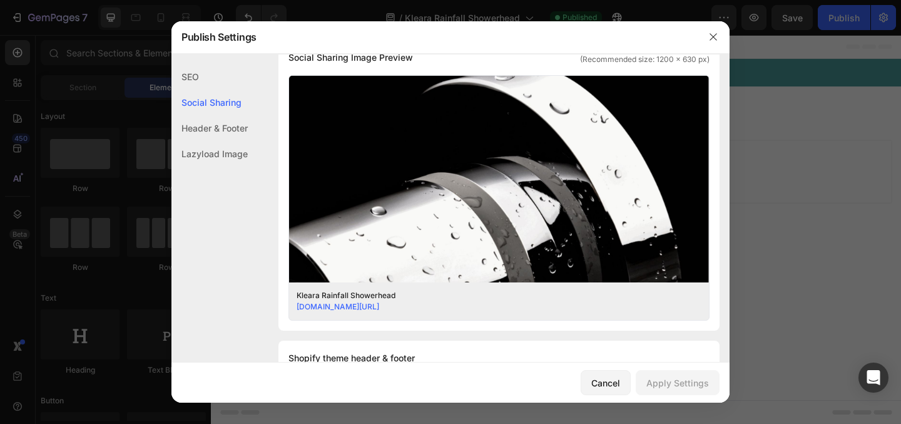
scroll to position [315, 0]
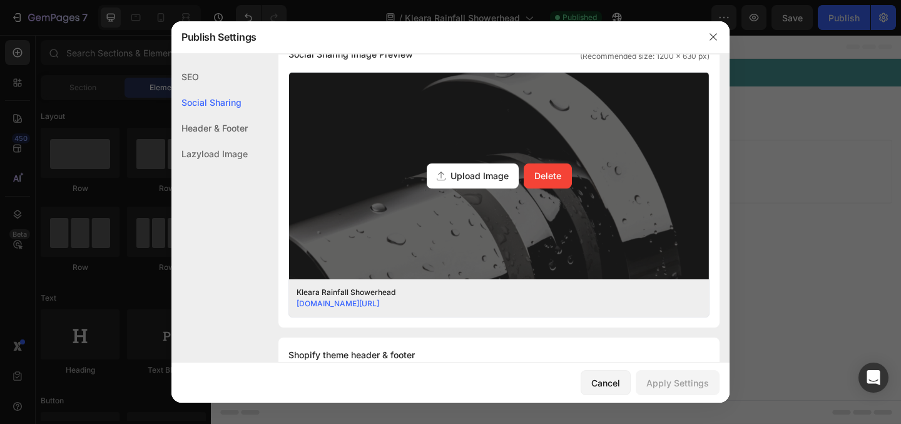
click at [464, 177] on span "Upload Image" at bounding box center [480, 175] width 58 height 13
click at [0, 0] on input "Upload Image Delete" at bounding box center [0, 0] width 0 height 0
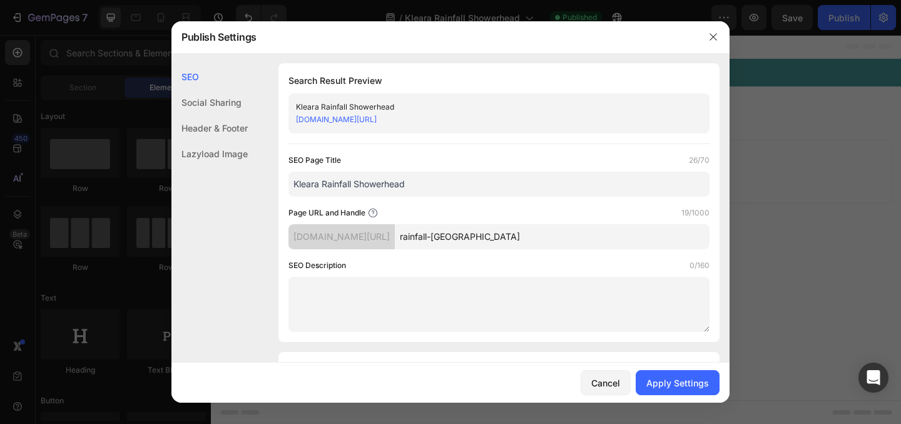
scroll to position [0, 0]
click at [671, 381] on div "Apply Settings" at bounding box center [677, 382] width 63 height 13
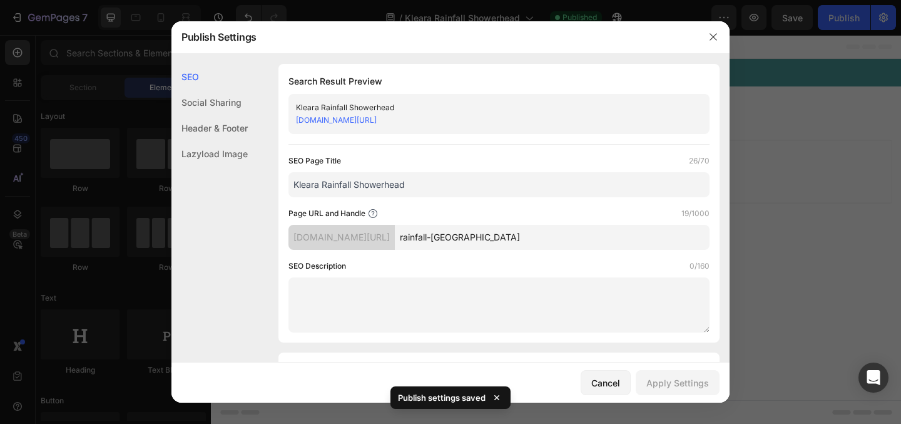
click at [706, 25] on div at bounding box center [713, 37] width 33 height 33
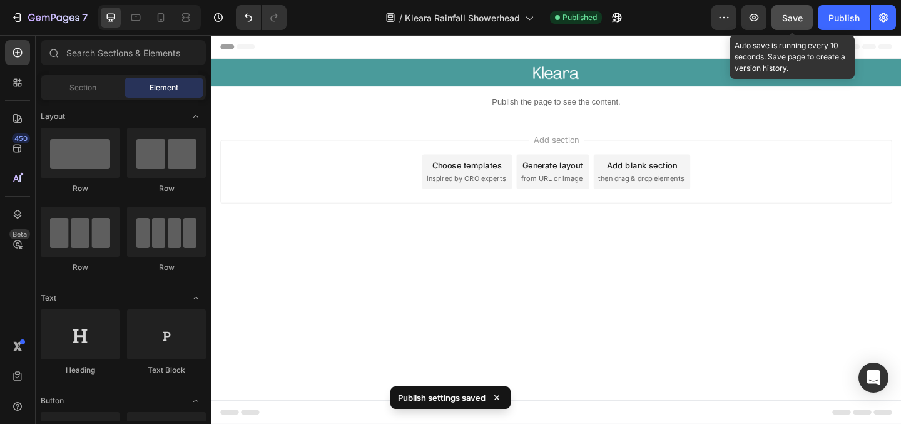
click at [788, 26] on button "Save" at bounding box center [792, 17] width 41 height 25
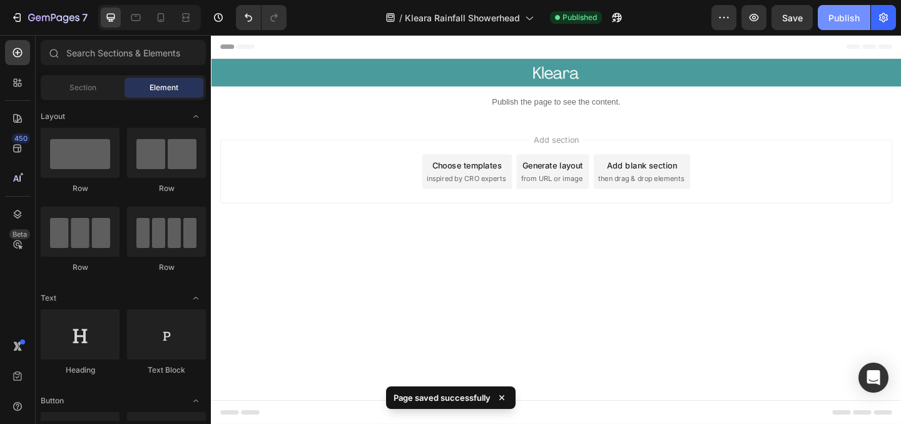
click at [840, 18] on div "Publish" at bounding box center [844, 17] width 31 height 13
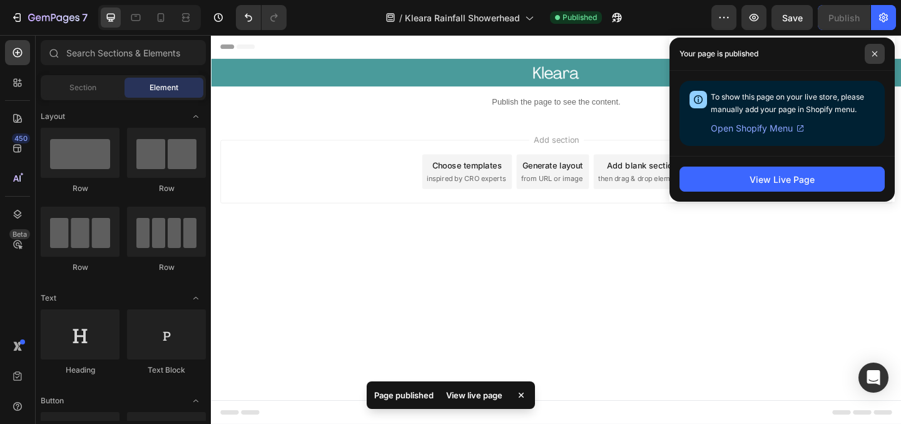
click at [874, 53] on icon at bounding box center [874, 53] width 5 height 5
